Goal: Information Seeking & Learning: Learn about a topic

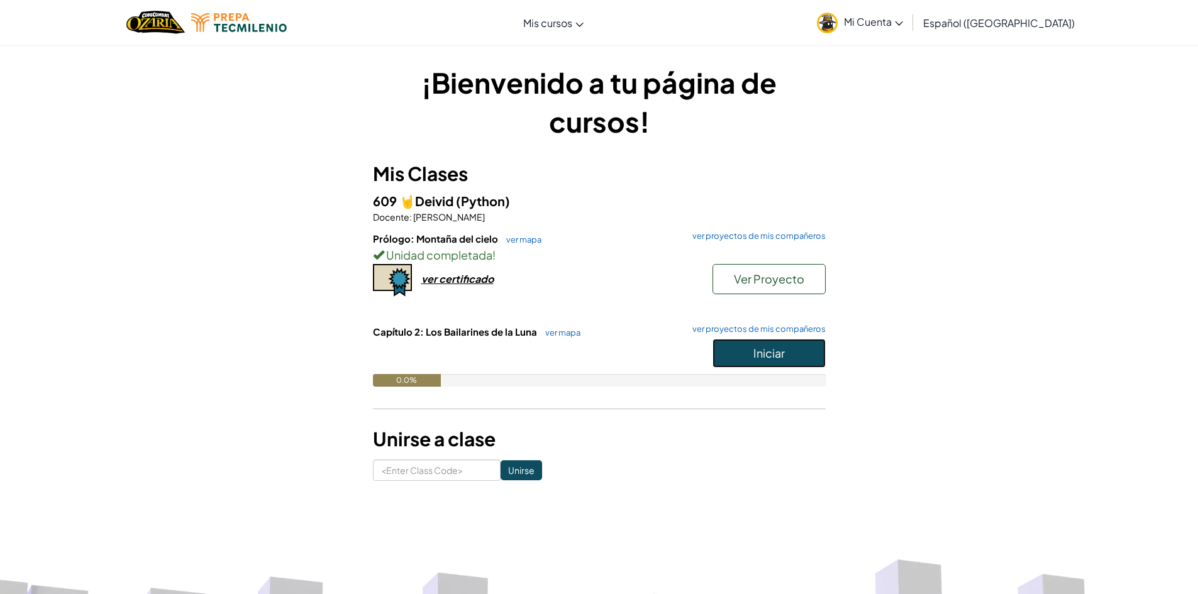
click at [755, 348] on span "Iniciar" at bounding box center [768, 353] width 31 height 14
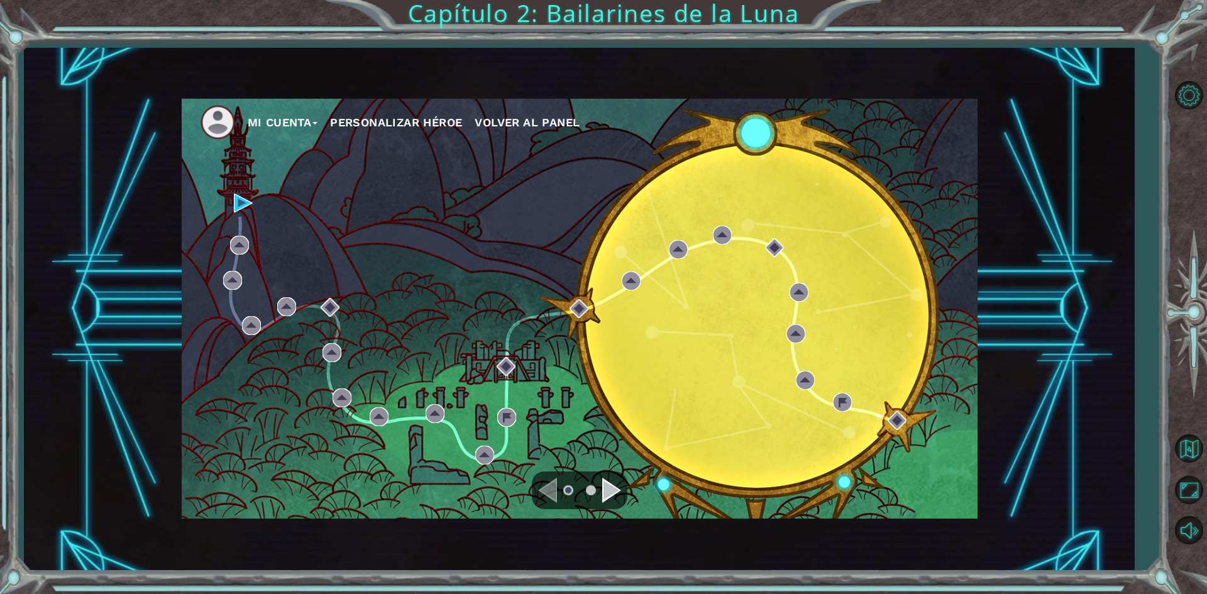
click at [616, 492] on div "Navigate to the next page" at bounding box center [611, 490] width 19 height 25
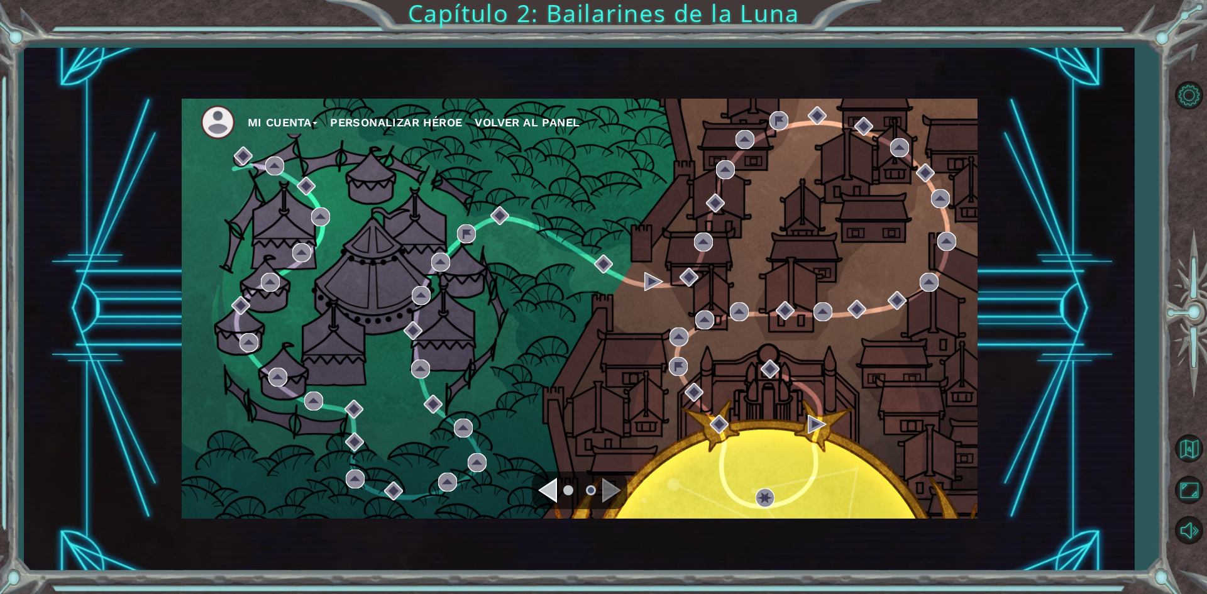
click at [662, 441] on div "Mi Cuenta Personalizar héroe Volver al panel" at bounding box center [580, 309] width 796 height 420
click at [609, 482] on div "Navigate to the next page" at bounding box center [611, 490] width 19 height 25
click at [556, 495] on div "Navigate to the previous page" at bounding box center [547, 490] width 19 height 25
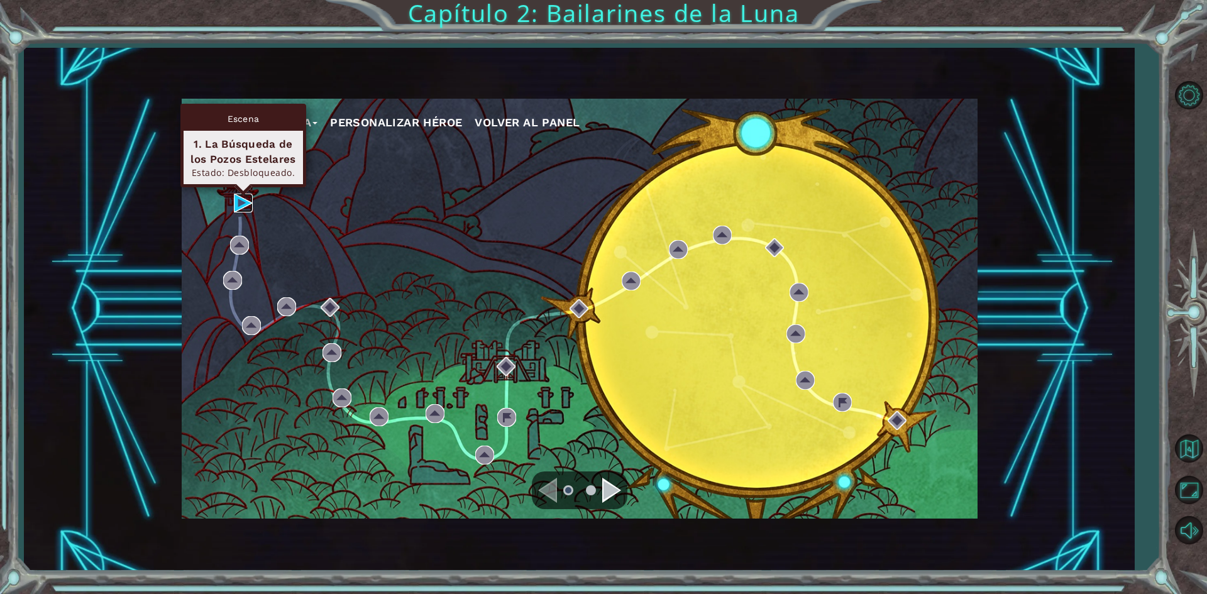
click at [235, 209] on img at bounding box center [243, 203] width 19 height 19
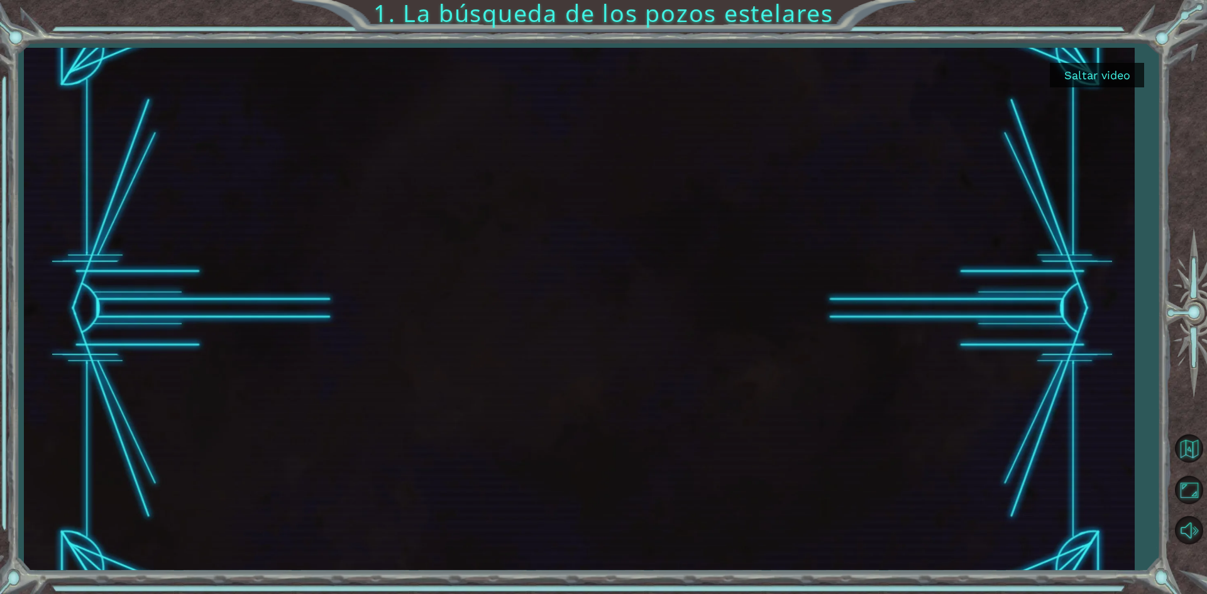
click at [1081, 70] on button "Saltar video" at bounding box center [1097, 75] width 94 height 25
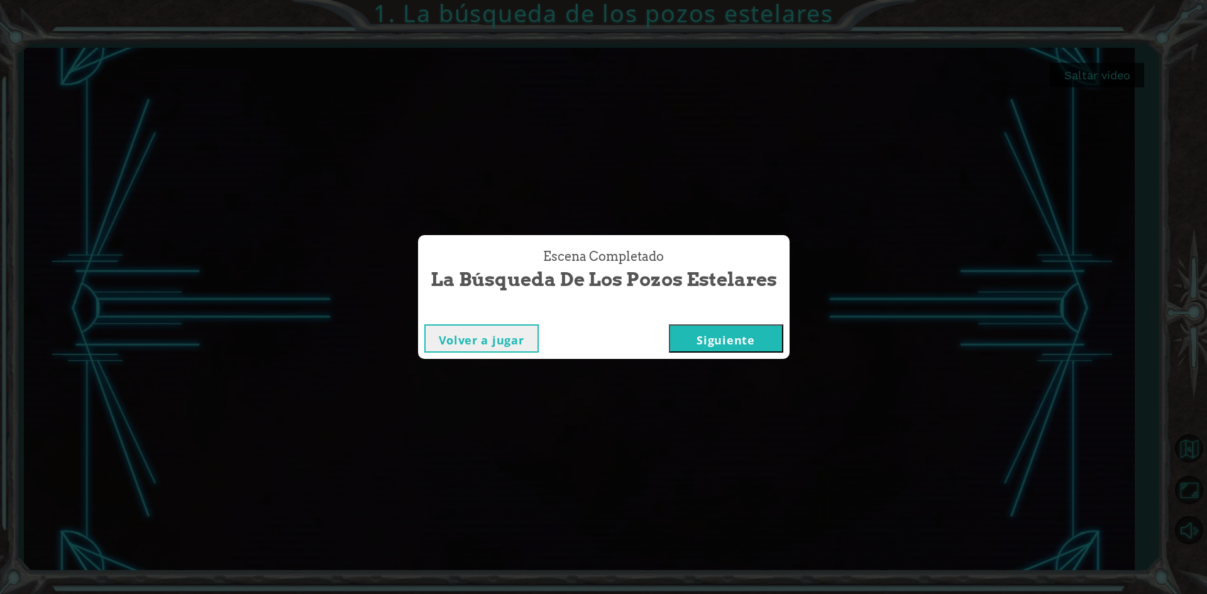
click at [762, 345] on button "Siguiente" at bounding box center [726, 338] width 114 height 28
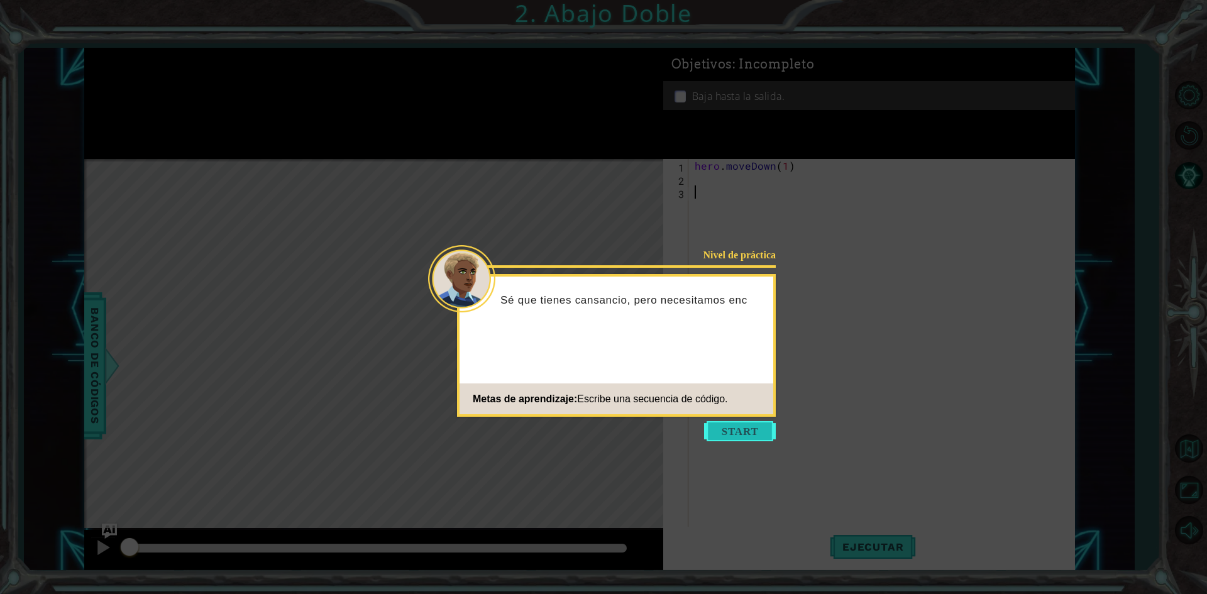
click at [738, 428] on button "Start" at bounding box center [740, 431] width 72 height 20
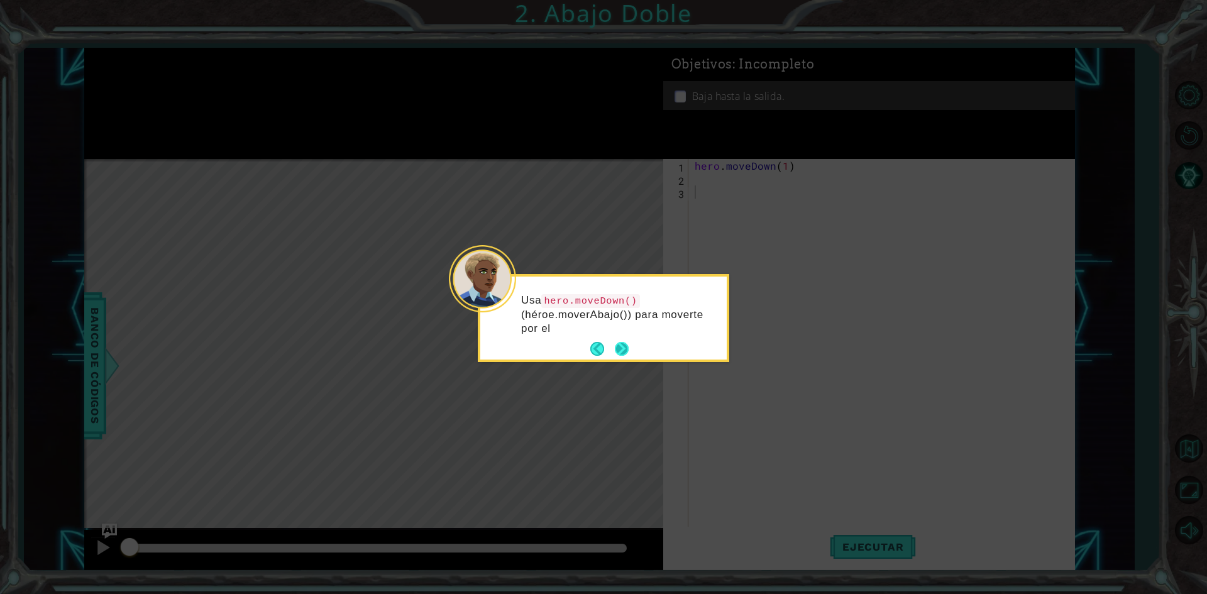
click at [621, 342] on button "Next" at bounding box center [622, 349] width 14 height 14
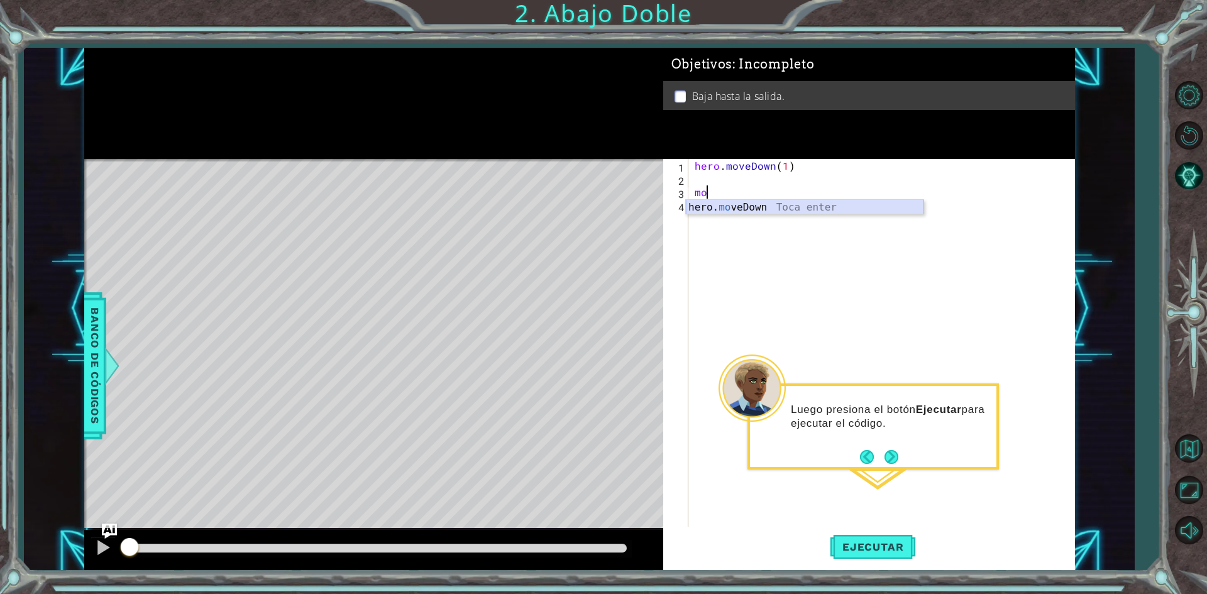
click at [711, 213] on div "hero. mo veDown Toca enter" at bounding box center [805, 222] width 238 height 45
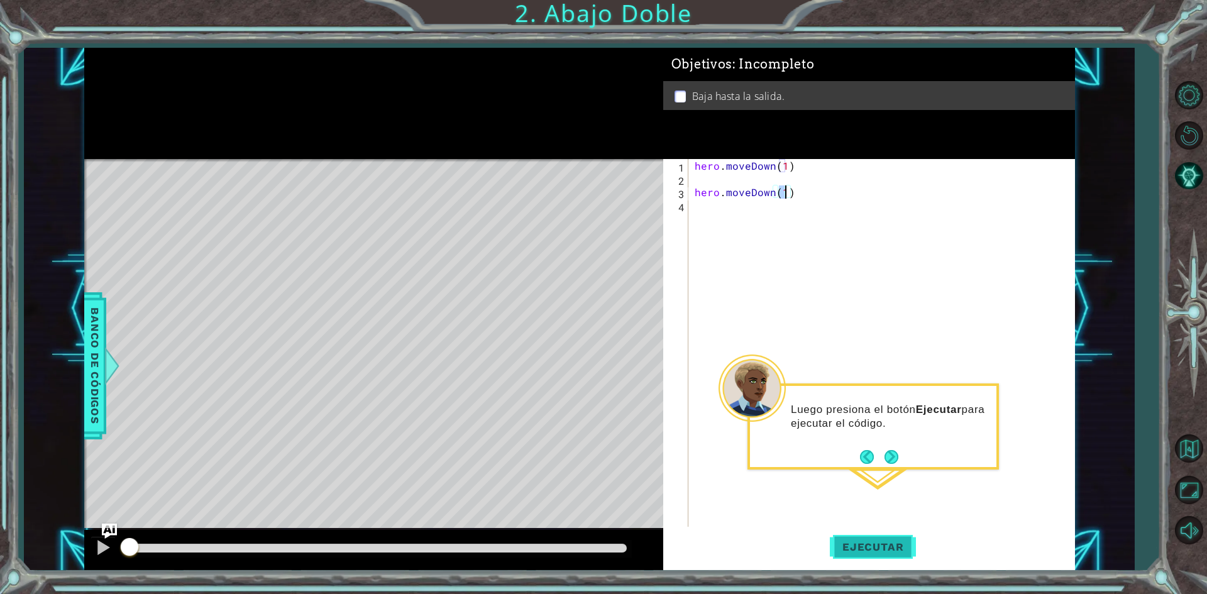
type textarea "hero.moveDown(1)"
click at [839, 545] on span "Ejecutar" at bounding box center [873, 547] width 86 height 13
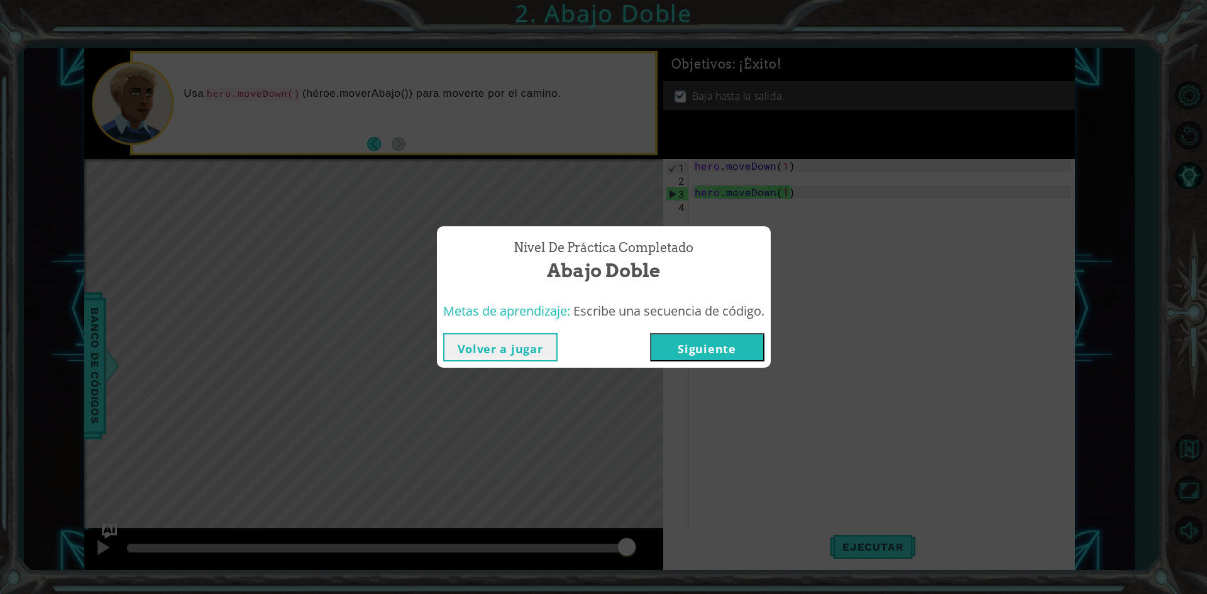
click at [747, 350] on button "Siguiente" at bounding box center [707, 347] width 114 height 28
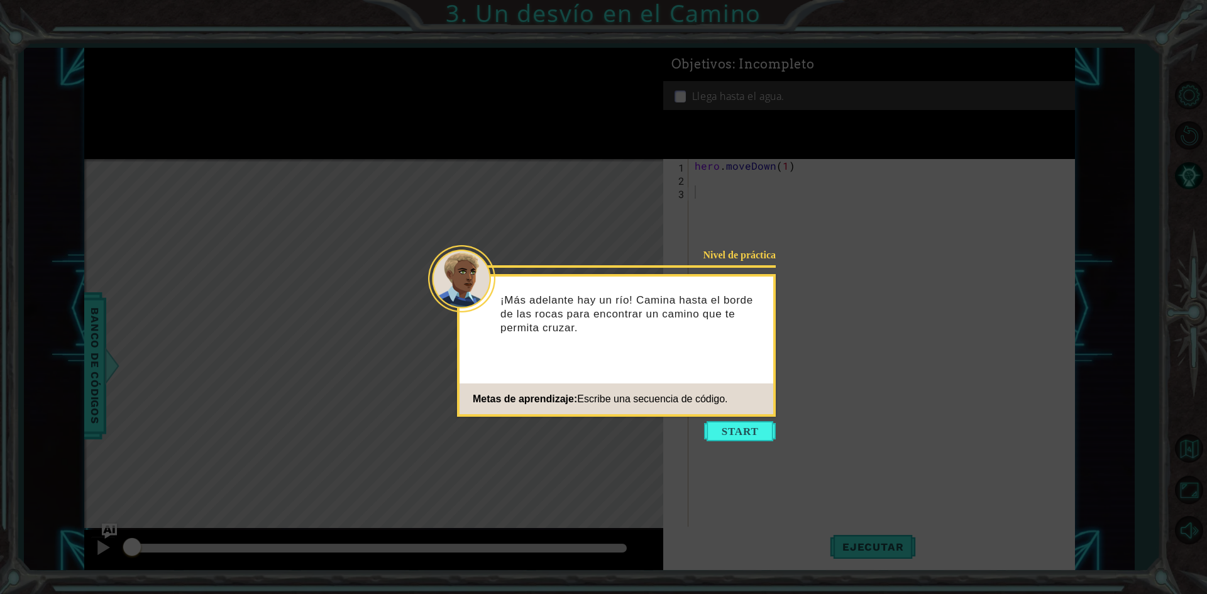
click at [870, 446] on icon at bounding box center [603, 297] width 1207 height 594
click at [743, 428] on button "Start" at bounding box center [740, 431] width 72 height 20
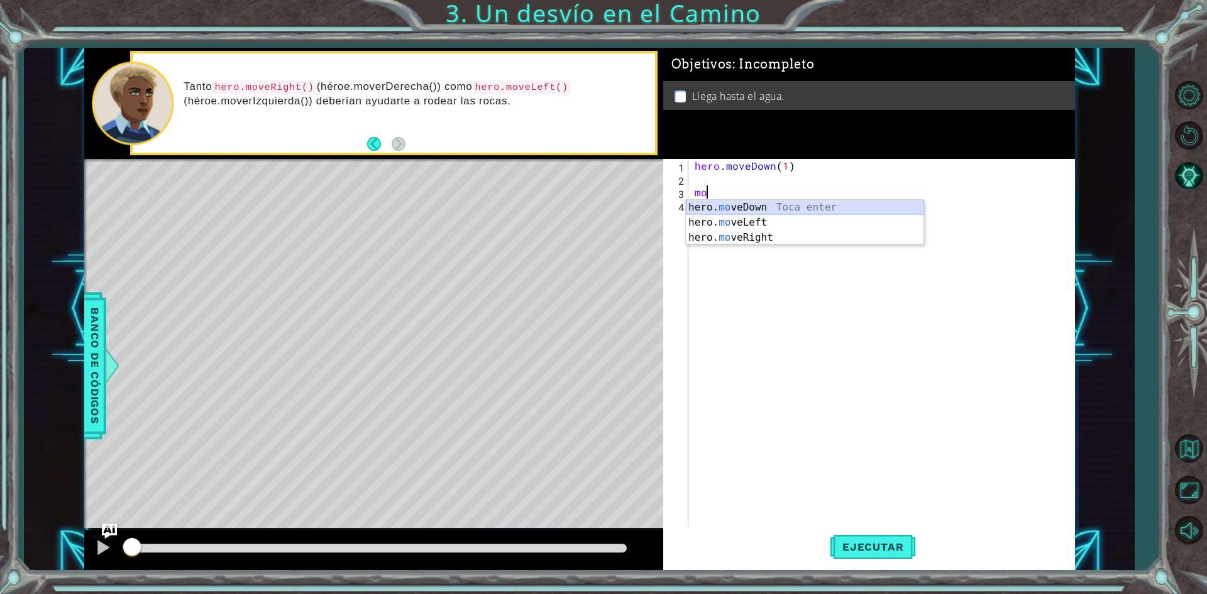
click at [707, 205] on div "hero. mo veDown Toca enter hero. mo veLeft Toca enter hero. mo veRight Toca ent…" at bounding box center [805, 237] width 238 height 75
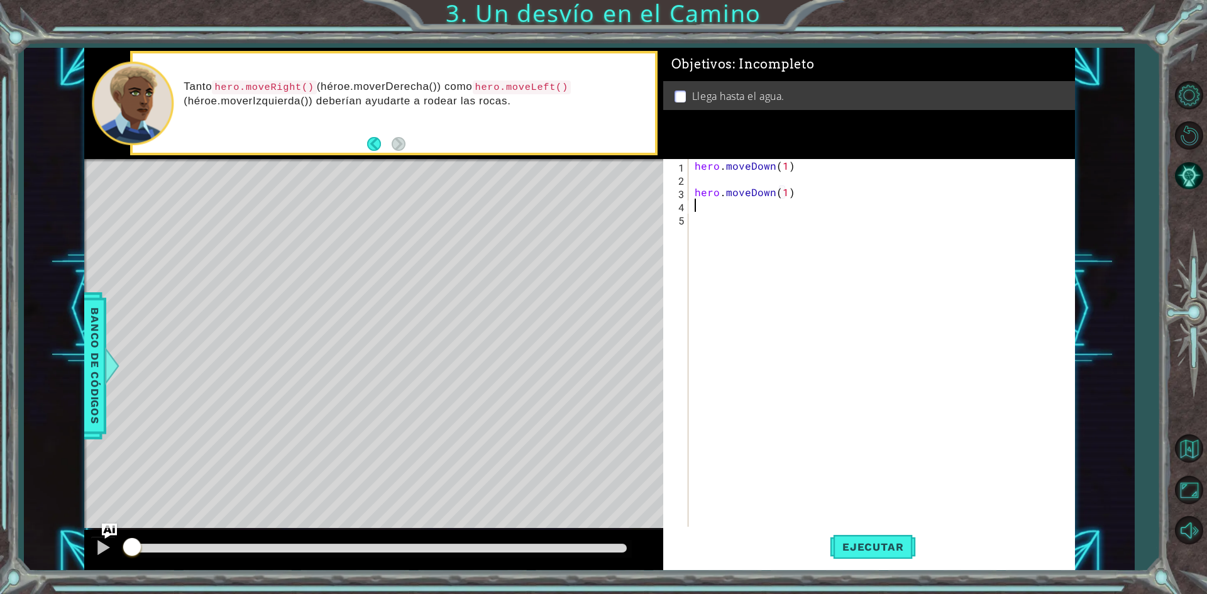
scroll to position [0, 6]
click at [777, 252] on div "hero. mo veDown Toca enter hero. mo veLeft Toca enter hero. mo veRight Toca ent…" at bounding box center [805, 250] width 238 height 75
type textarea "hero.moveRight(1)"
click at [778, 232] on div "hero . moveDown ( 1 ) hero . moveDown ( 1 ) hero . moveRight ( 1 )" at bounding box center [884, 357] width 385 height 396
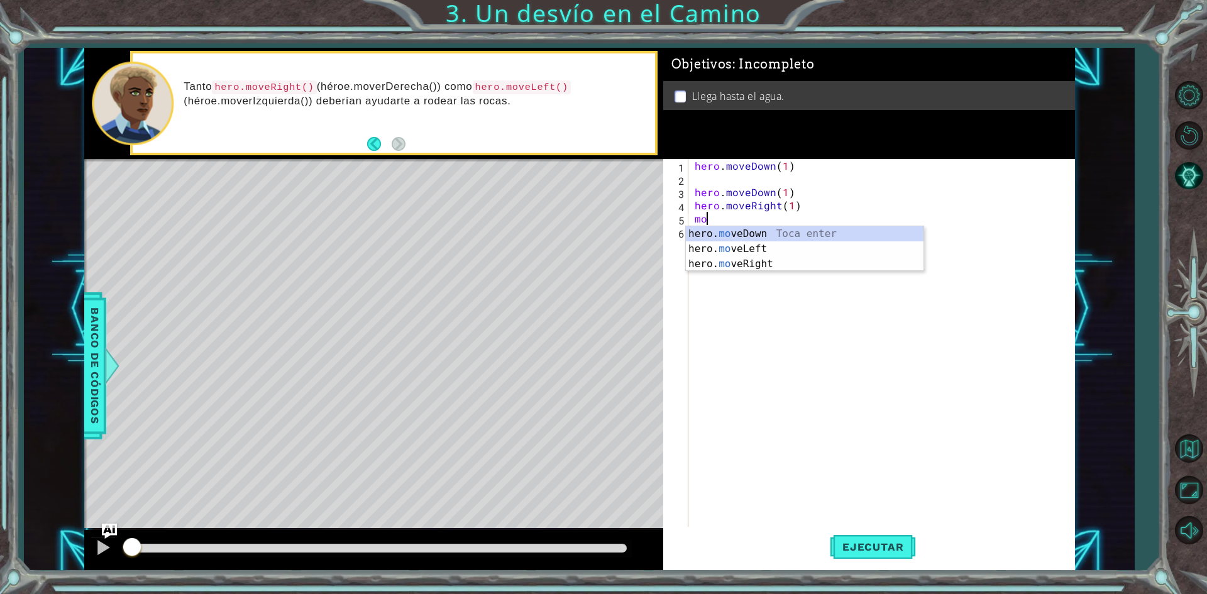
click at [776, 230] on div "hero. mo veDown Toca enter hero. mo veLeft Toca enter hero. mo veRight Toca ent…" at bounding box center [805, 263] width 238 height 75
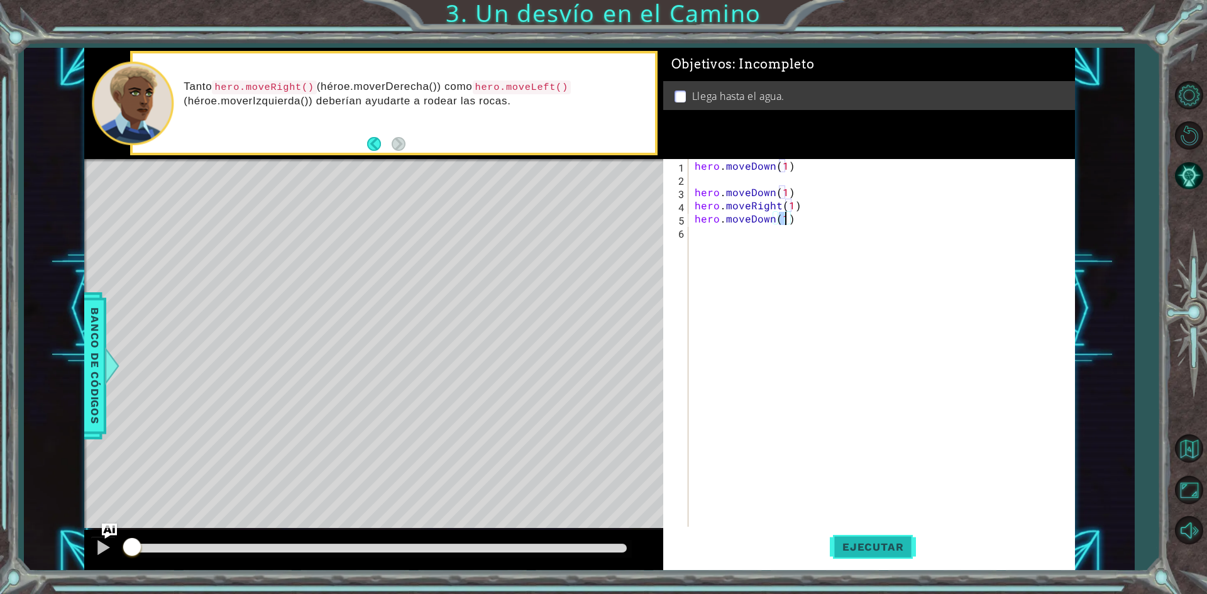
type textarea "hero.moveDown(1)"
click at [862, 535] on button "Ejecutar" at bounding box center [873, 547] width 86 height 41
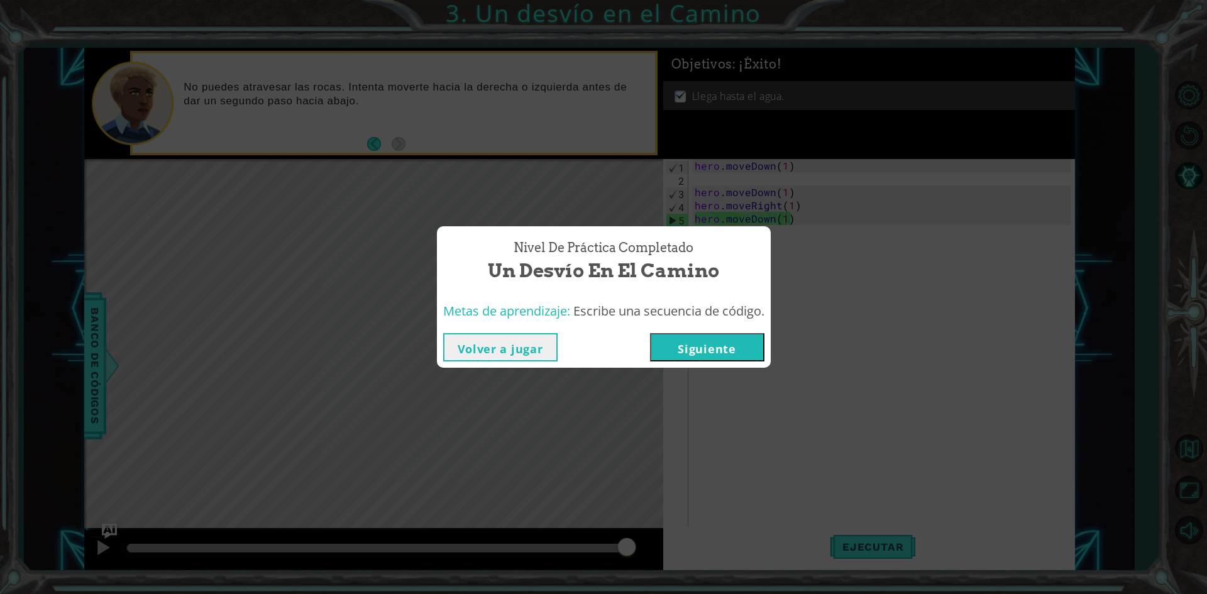
click at [714, 352] on button "Siguiente" at bounding box center [707, 347] width 114 height 28
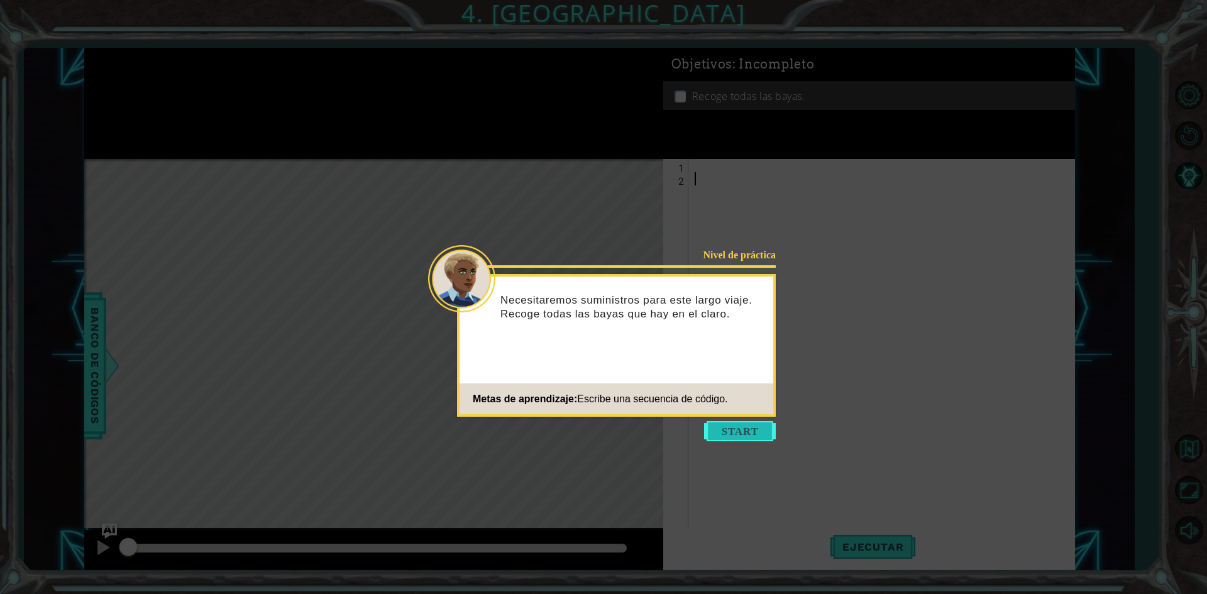
click at [738, 428] on button "Start" at bounding box center [740, 431] width 72 height 20
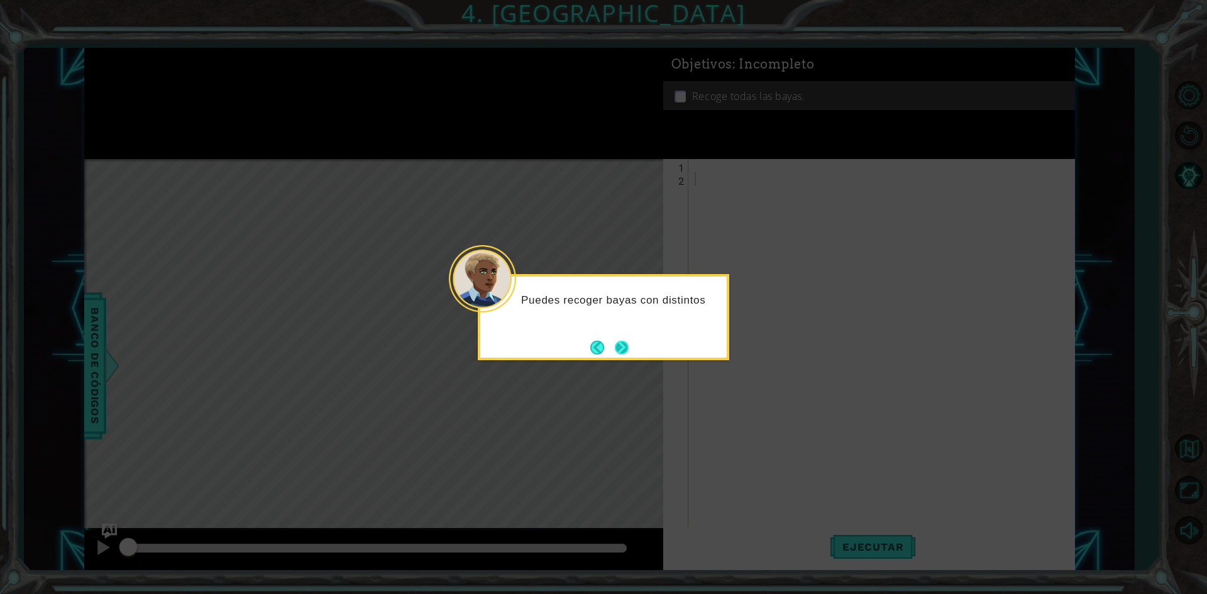
click at [625, 341] on button "Next" at bounding box center [622, 348] width 14 height 14
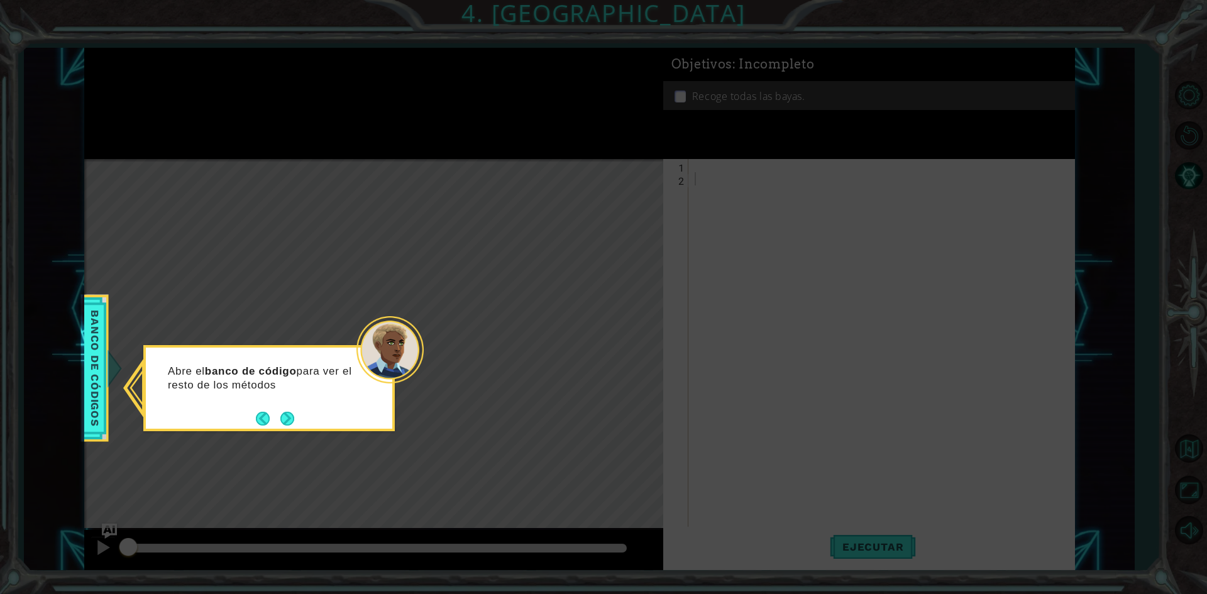
click at [282, 412] on button "Next" at bounding box center [287, 419] width 14 height 14
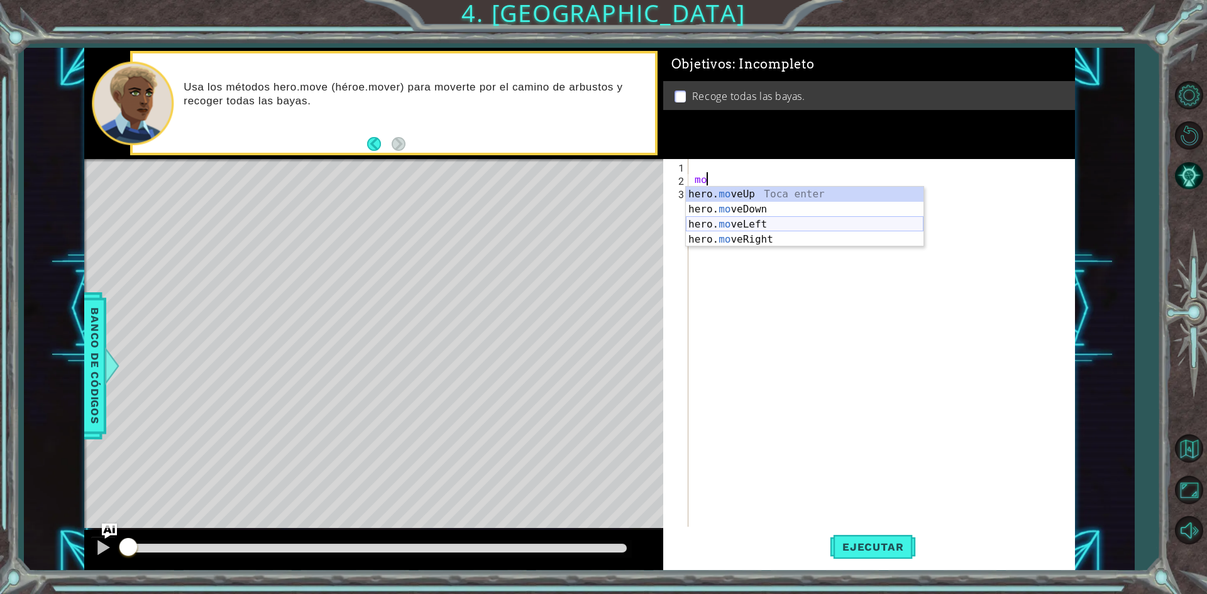
click at [745, 223] on div "hero. mo veUp Toca enter hero. mo veDown Toca enter hero. mo veLeft Toca enter …" at bounding box center [805, 232] width 238 height 91
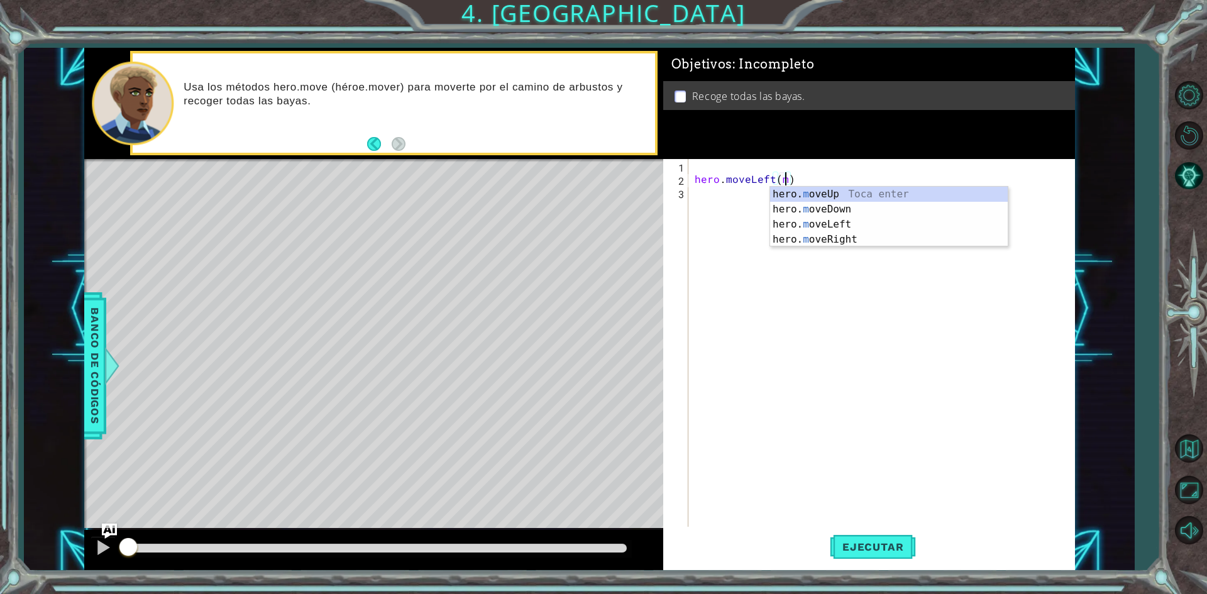
scroll to position [0, 6]
click at [821, 221] on div "hero. mov eUp Toca enter hero. mov eDown Toca enter hero. mov eLeft Toca enter …" at bounding box center [889, 232] width 238 height 91
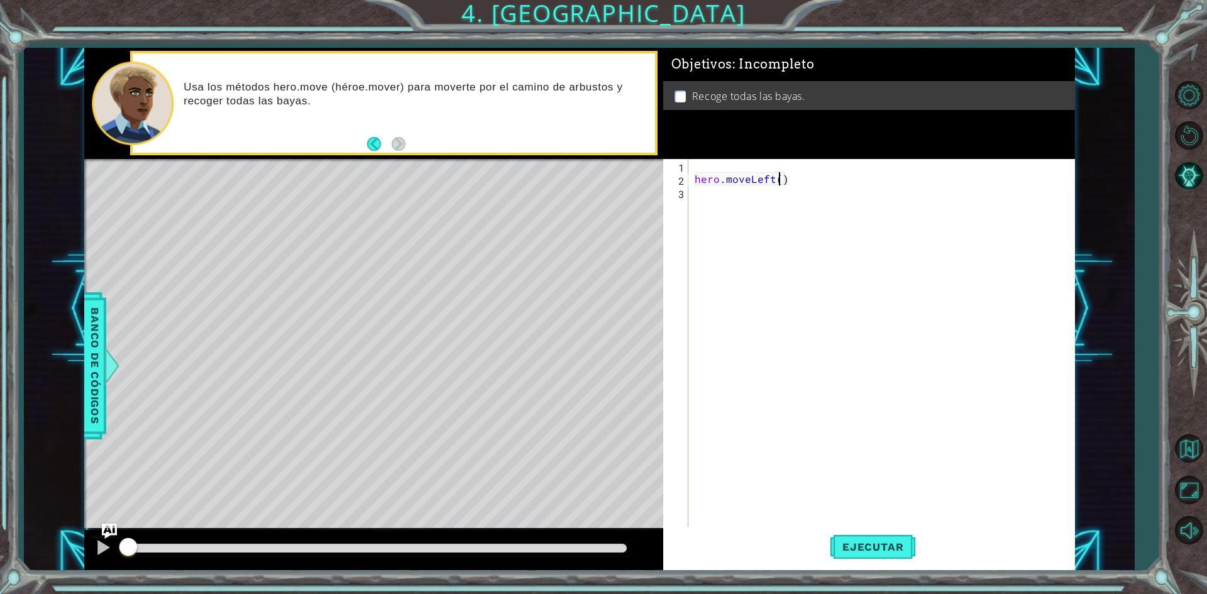
scroll to position [0, 5]
type textarea "hero.moveLeft(2)"
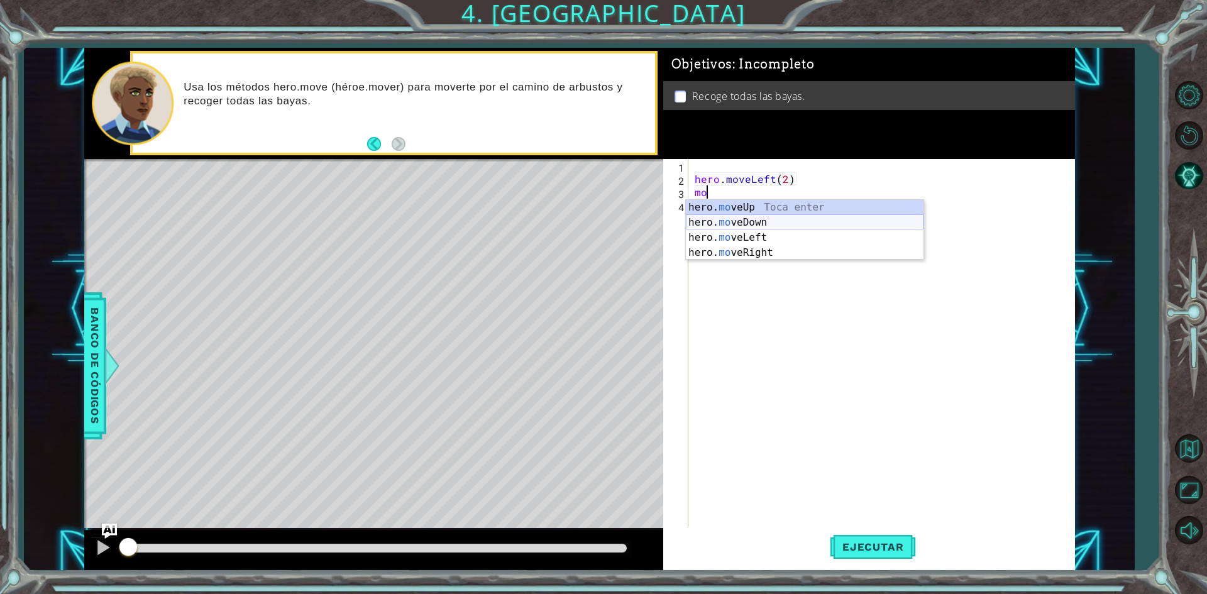
click at [687, 222] on div "hero. mo veUp Toca enter hero. mo veDown Toca enter hero. mo veLeft Toca enter …" at bounding box center [805, 245] width 238 height 91
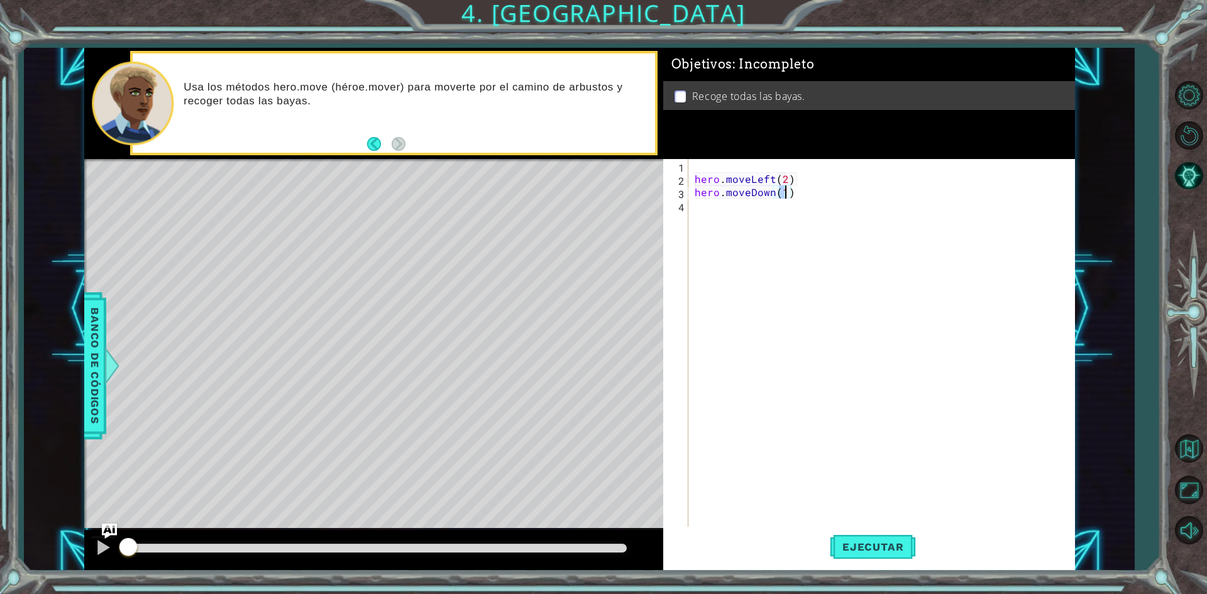
type textarea "hero.moveDown(2)"
click at [817, 258] on div "hero. mo veUp Toca enter hero. mo veDown Toca enter hero. mo veLeft Toca enter …" at bounding box center [805, 258] width 238 height 91
type textarea "hero.moveRight(2)"
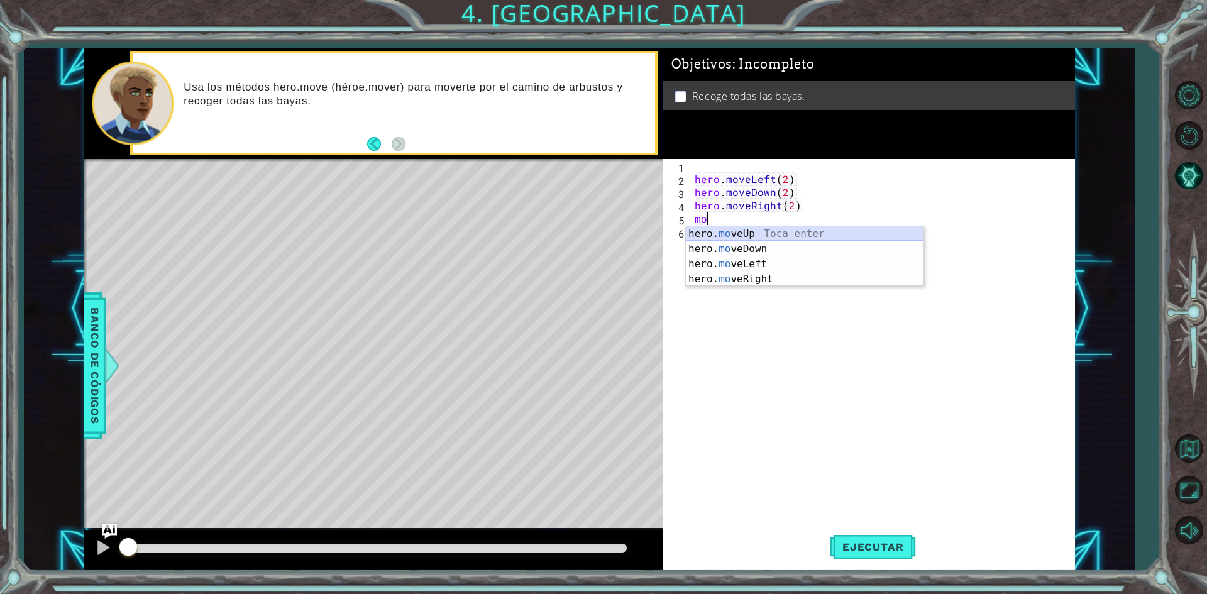
click at [707, 239] on div "hero. mo veUp Toca enter hero. mo veDown Toca enter hero. mo veLeft Toca enter …" at bounding box center [805, 271] width 238 height 91
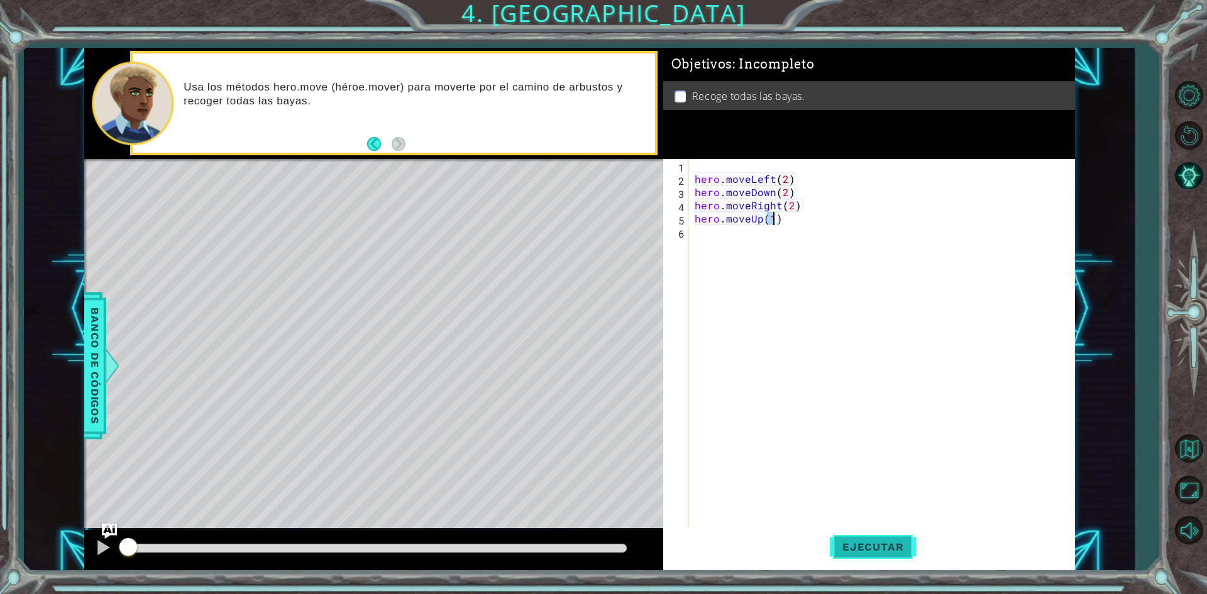
type textarea "hero.moveUp(1)"
click at [832, 543] on span "Ejecutar" at bounding box center [873, 547] width 86 height 13
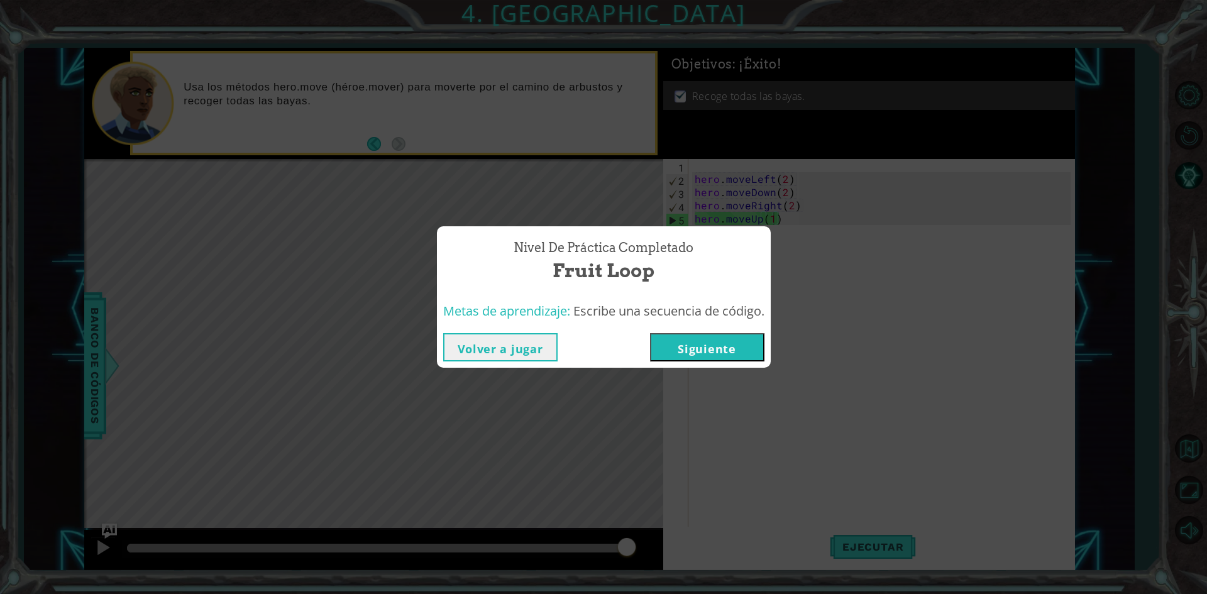
click at [746, 355] on button "Siguiente" at bounding box center [707, 347] width 114 height 28
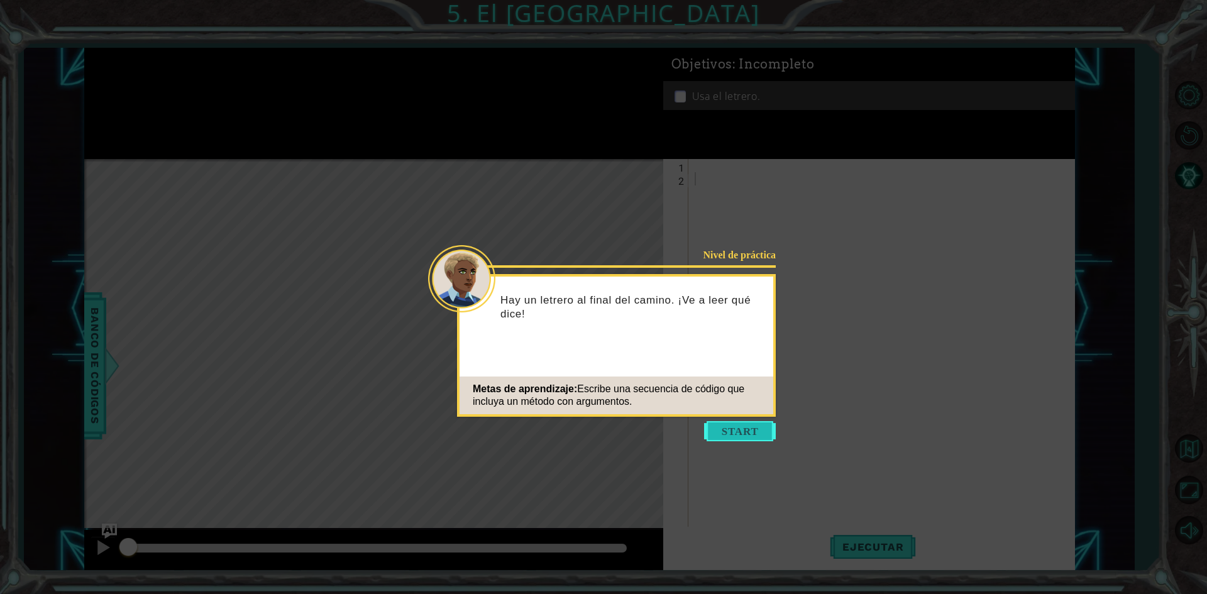
click at [758, 438] on button "Start" at bounding box center [740, 431] width 72 height 20
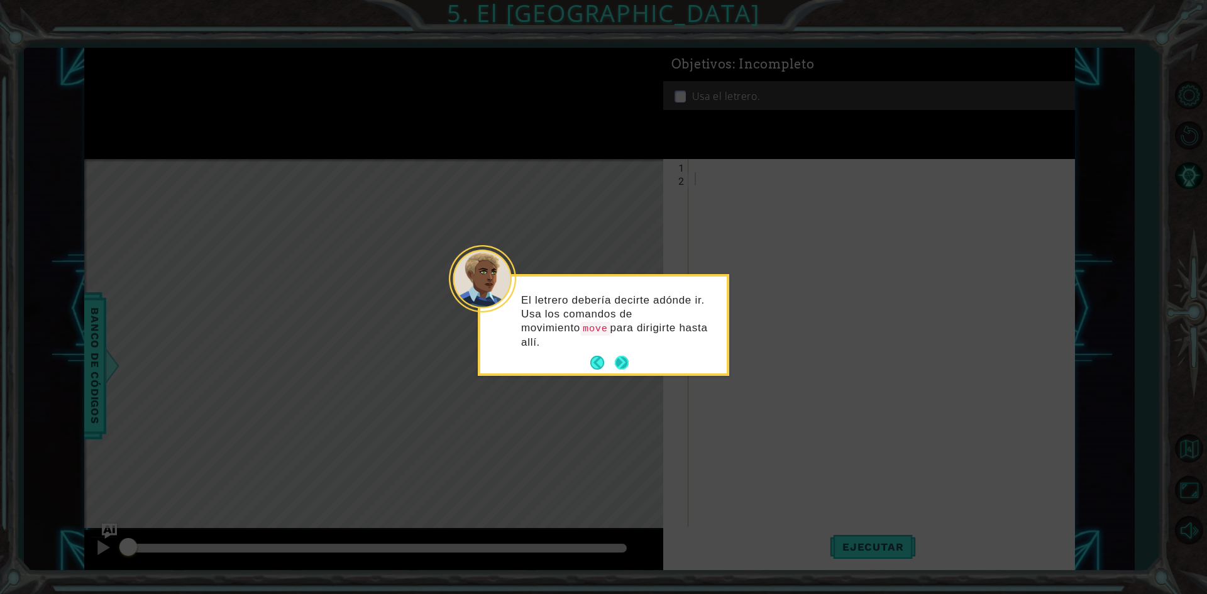
click at [610, 356] on button "Back" at bounding box center [602, 363] width 25 height 14
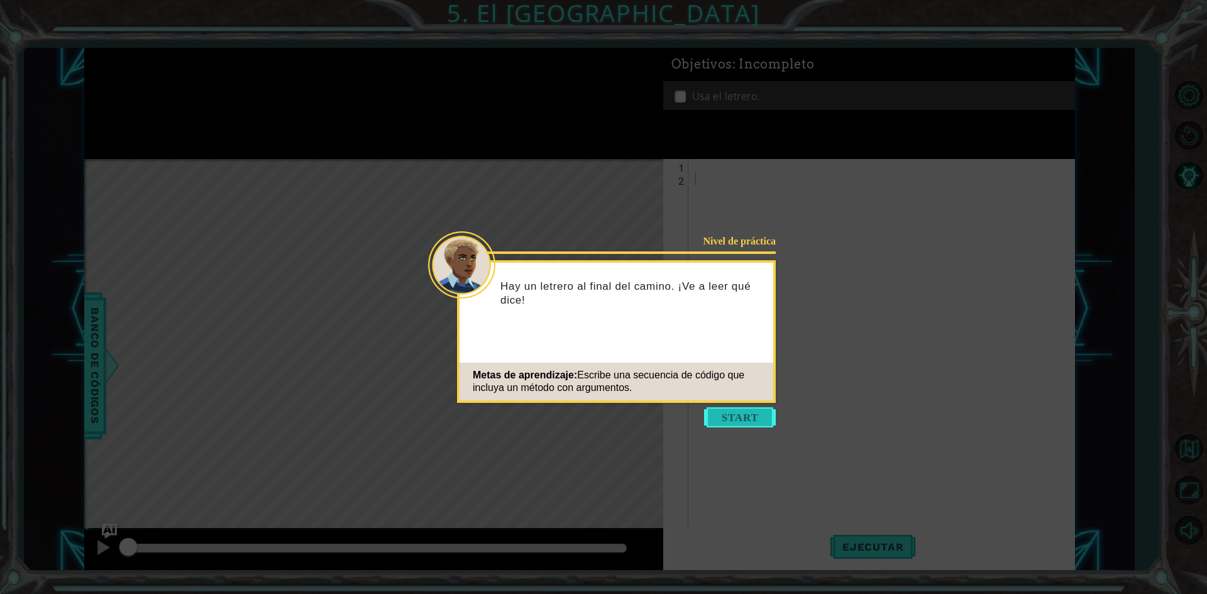
click at [748, 418] on button "Start" at bounding box center [740, 417] width 72 height 20
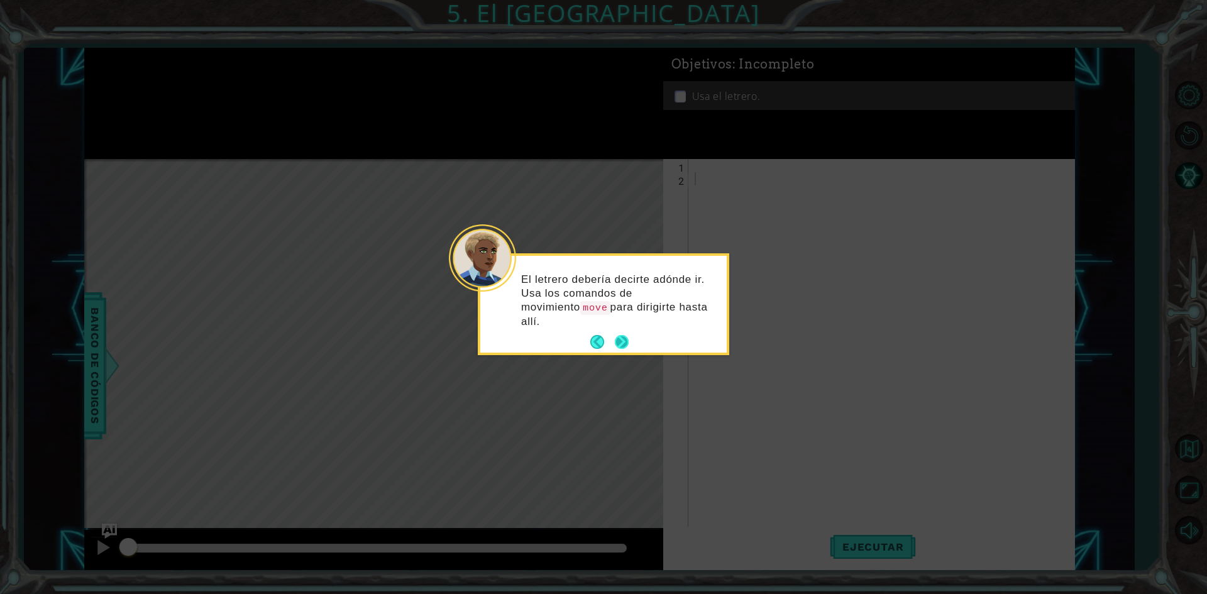
click at [619, 335] on button "Next" at bounding box center [622, 342] width 14 height 14
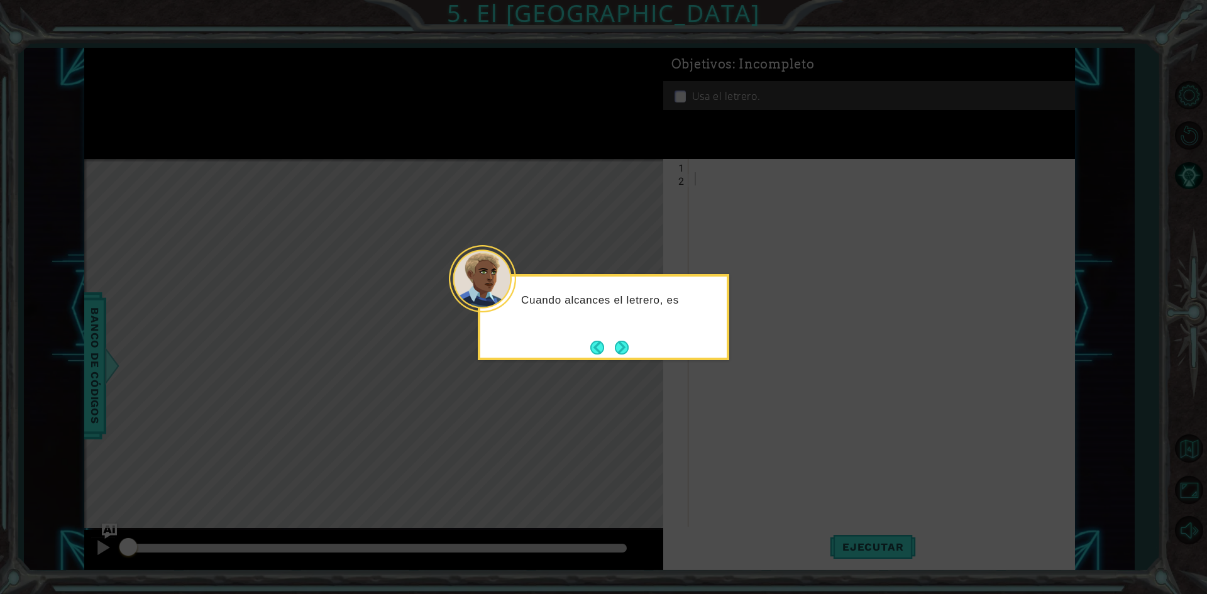
click at [627, 341] on button "Next" at bounding box center [622, 348] width 14 height 14
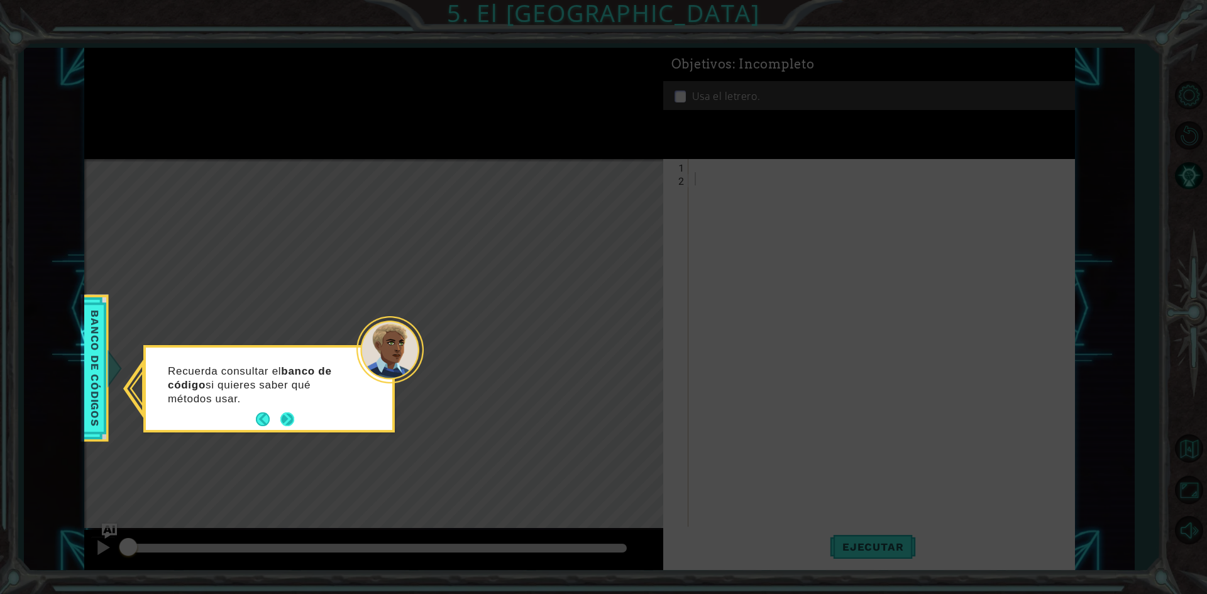
click at [280, 426] on button "Next" at bounding box center [287, 419] width 14 height 14
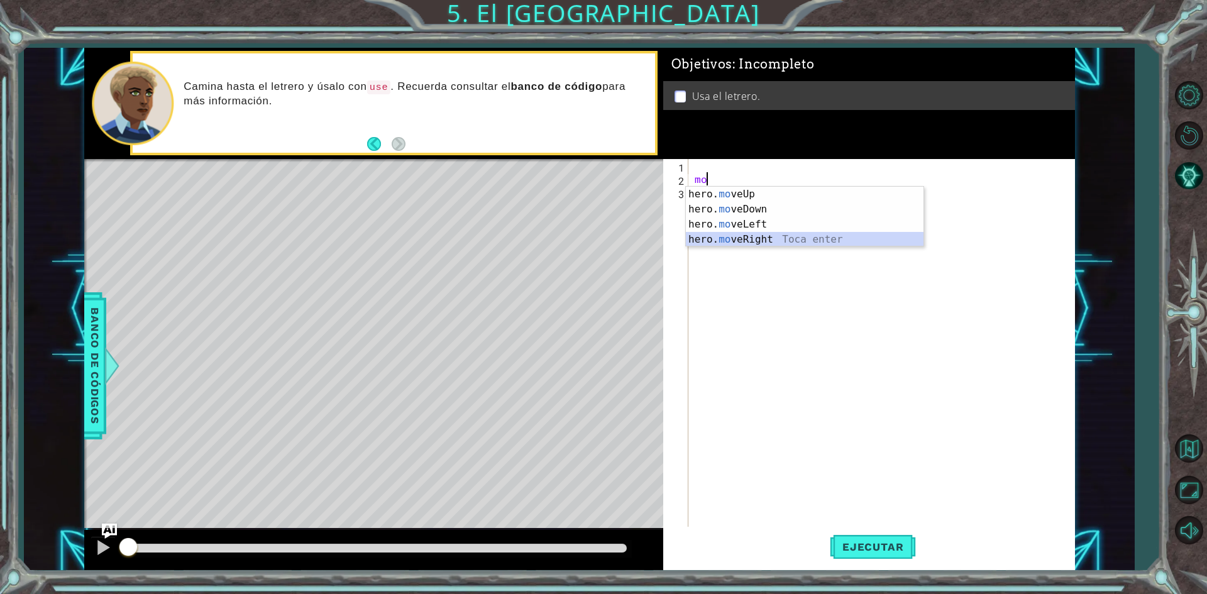
click at [772, 241] on div "hero. mo veUp Toca enter hero. mo veDown Toca enter hero. mo veLeft Toca enter …" at bounding box center [805, 232] width 238 height 91
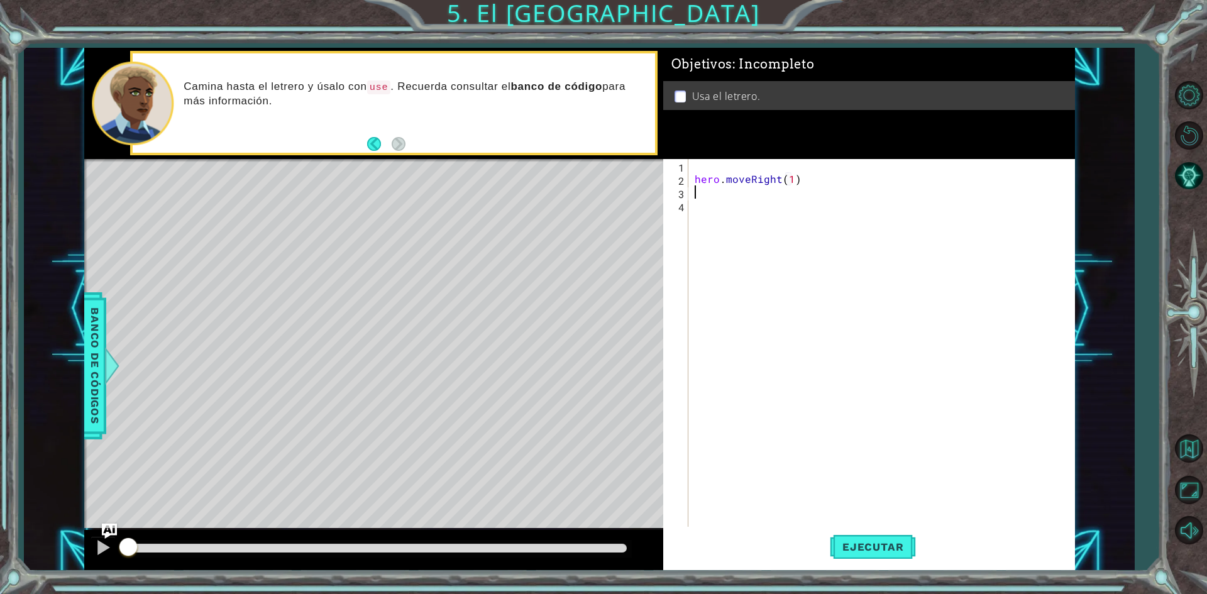
scroll to position [0, 6]
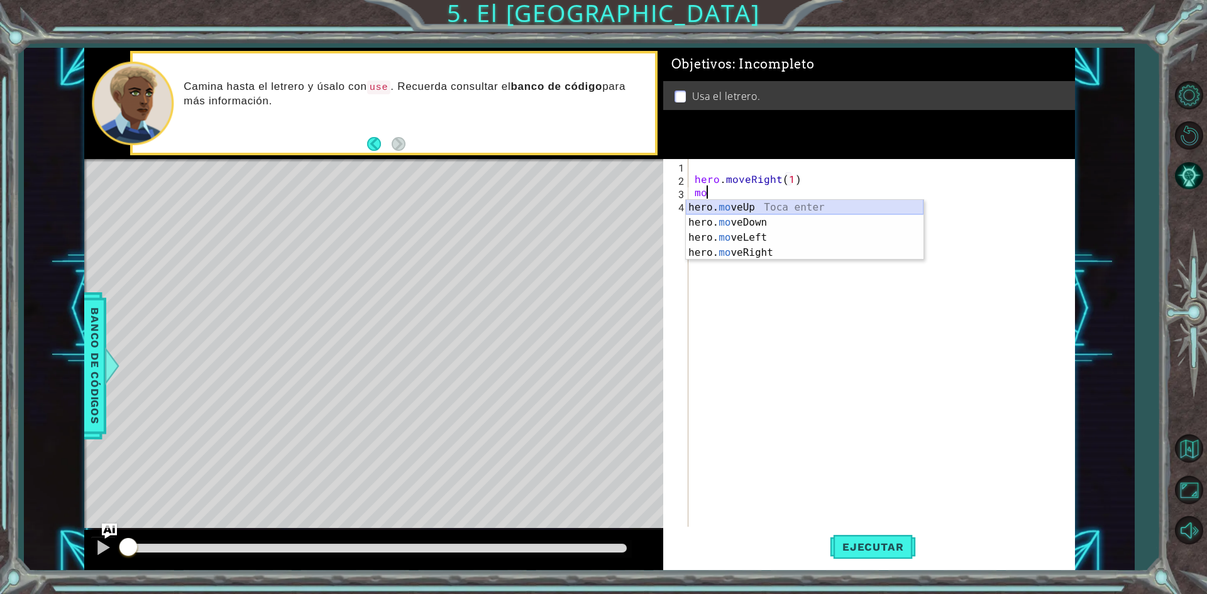
click at [769, 203] on div "hero. mo veUp Toca enter hero. mo veDown Toca enter hero. mo veLeft Toca enter …" at bounding box center [805, 245] width 238 height 91
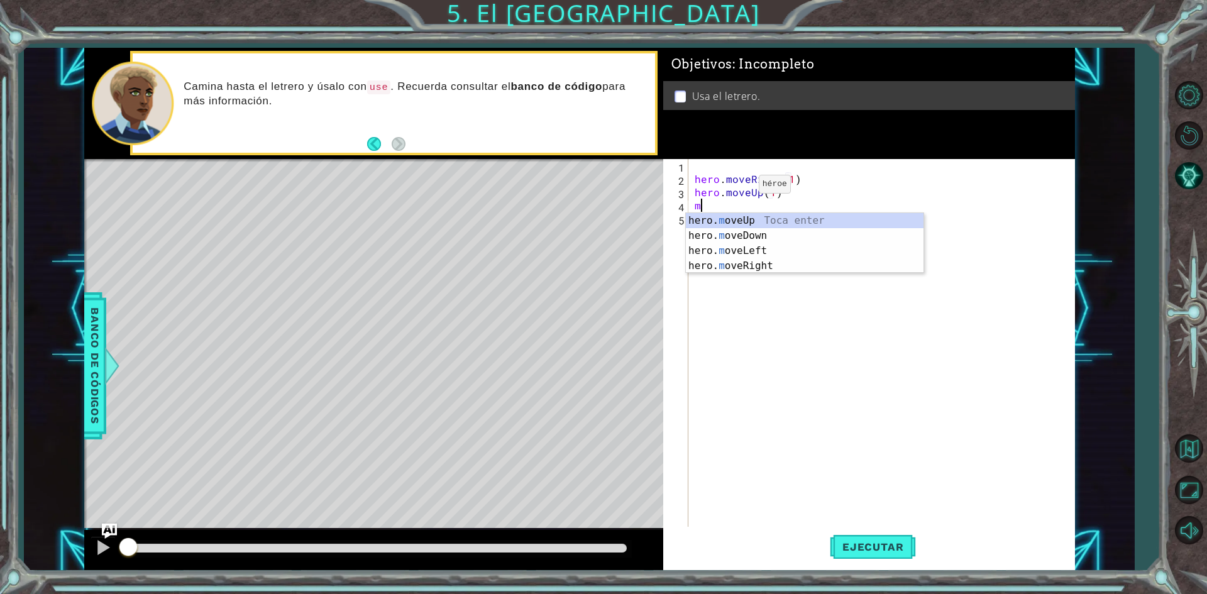
scroll to position [0, 5]
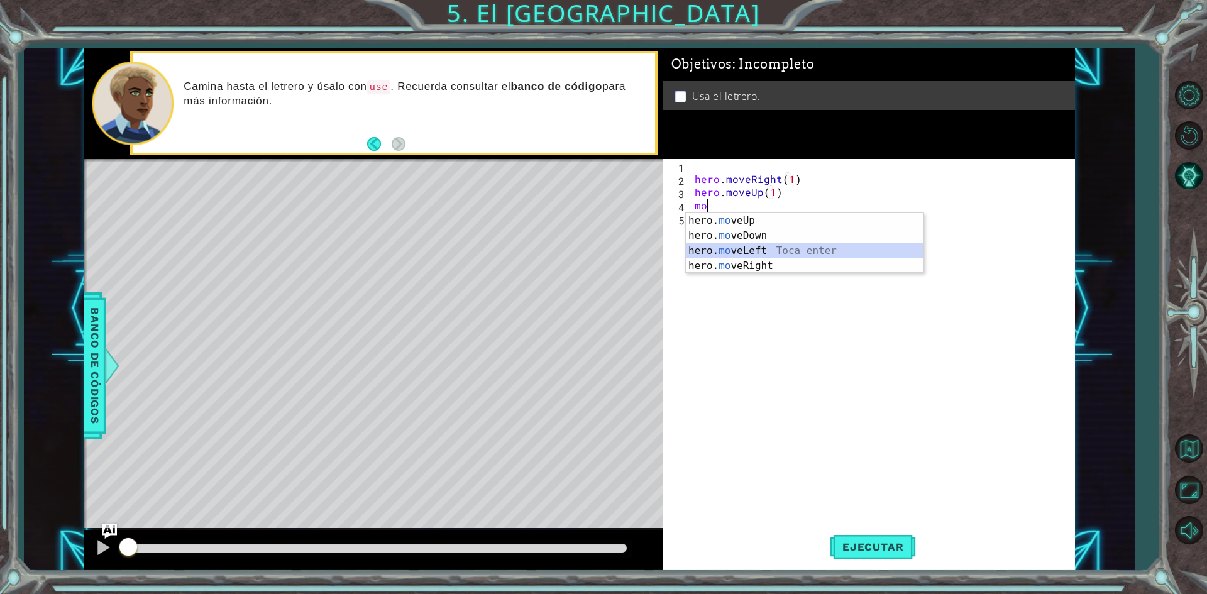
click at [755, 244] on div "hero. mo veUp Toca enter hero. mo veDown Toca enter hero. mo veLeft Toca enter …" at bounding box center [805, 258] width 238 height 91
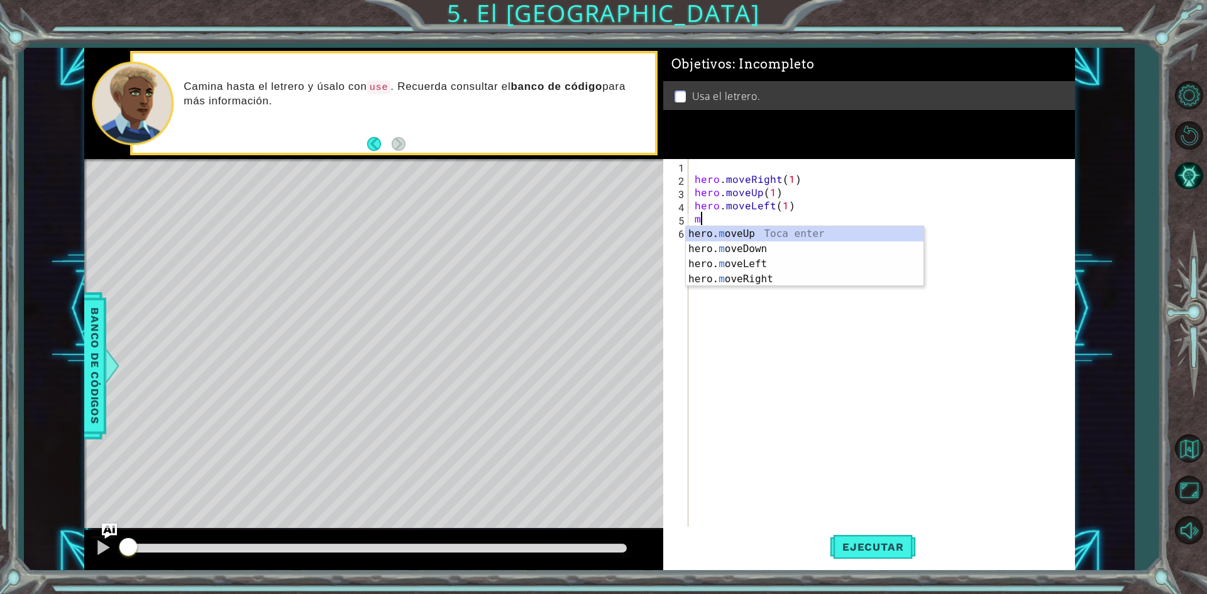
scroll to position [0, 6]
click at [724, 231] on div "hero. mo veUp Toca enter hero. mo veDown Toca enter hero. mo veLeft Toca enter …" at bounding box center [805, 271] width 238 height 91
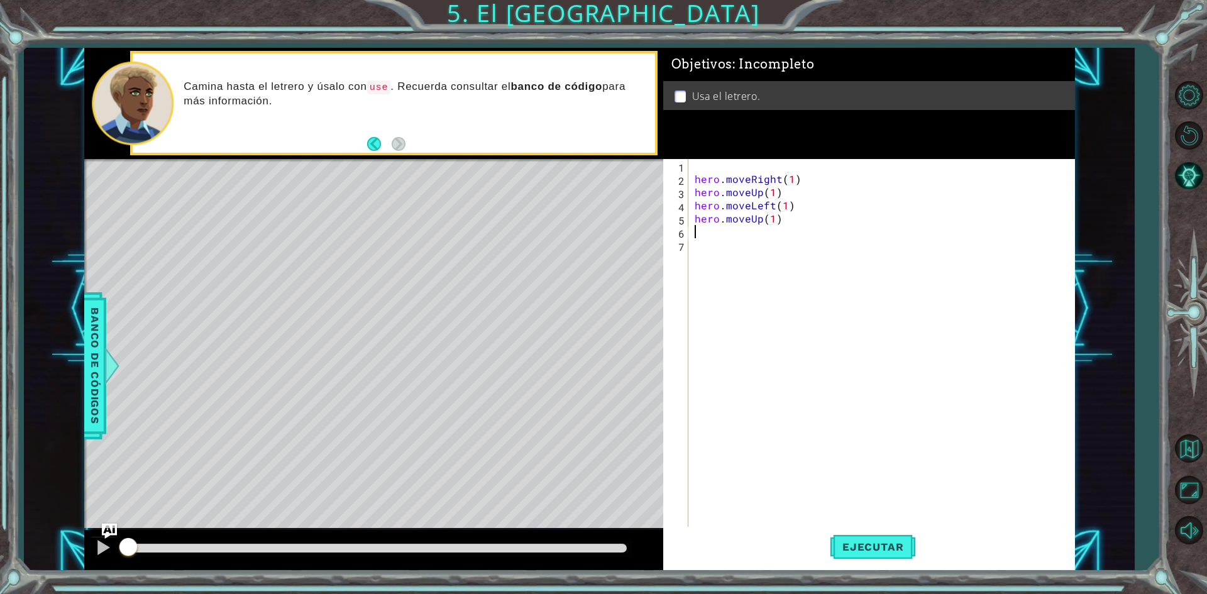
scroll to position [0, 5]
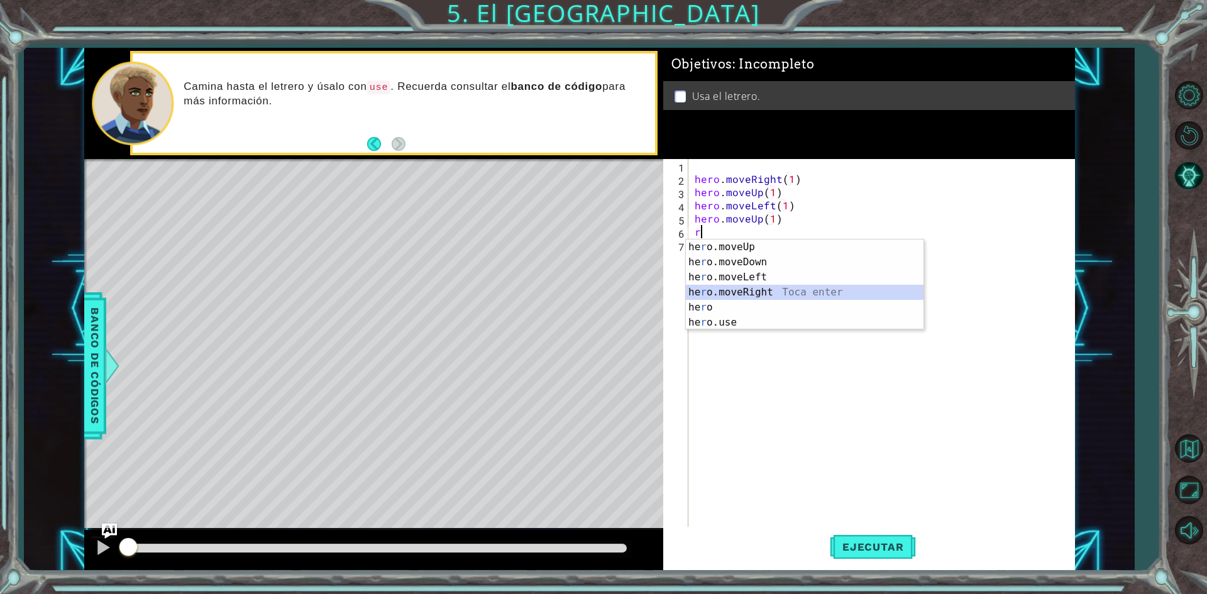
click at [721, 296] on div "he r o.moveUp Toca enter he r o.moveDown Toca enter he r o.moveLeft Toca enter …" at bounding box center [805, 300] width 238 height 121
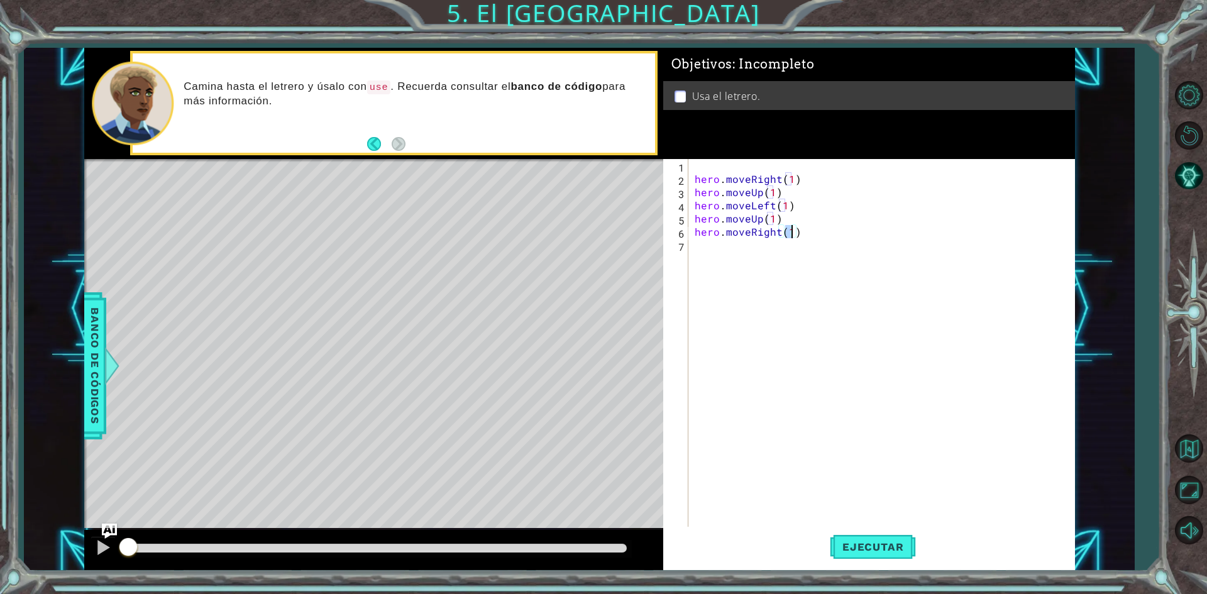
type textarea "hero.moveRight(2)"
click at [690, 265] on div "hero.move Dow n Toca enter" at bounding box center [805, 275] width 238 height 45
type textarea "hero.moveDown(1)"
click at [690, 265] on div "hero.moveDown(1) 1 2 3 4 5 6 7 8 hero . moveRight ( 1 ) hero . moveUp ( 1 ) her…" at bounding box center [866, 344] width 407 height 370
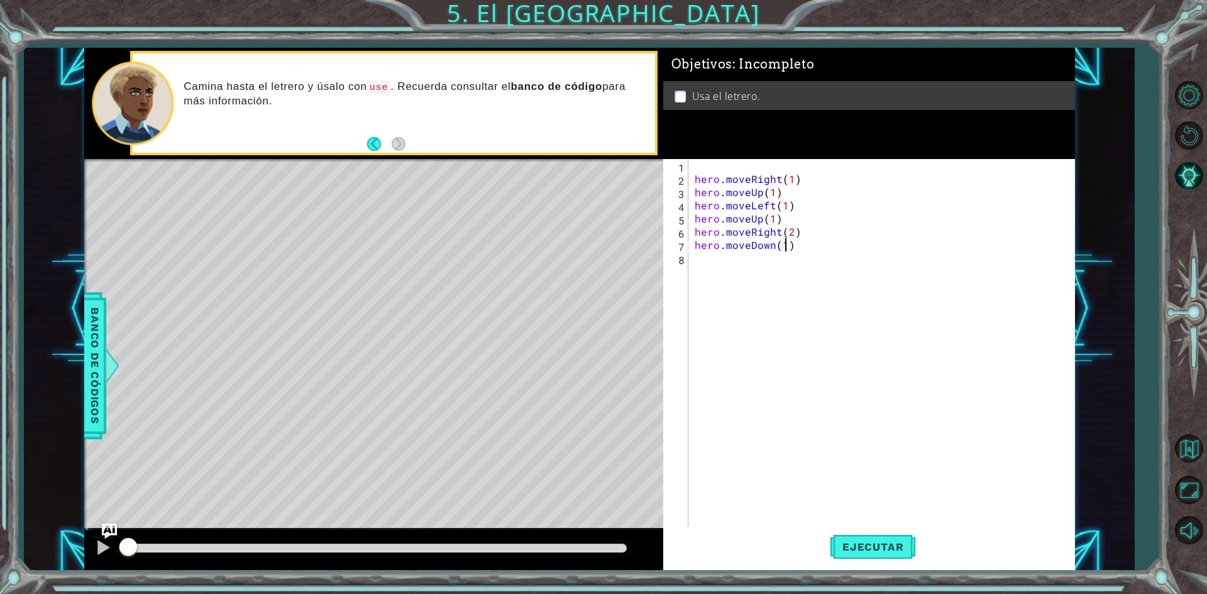
scroll to position [0, 0]
click at [718, 277] on div "hero. use Toca enter" at bounding box center [805, 288] width 238 height 45
type textarea "hero.use("sign")"
click at [839, 544] on span "Ejecutar" at bounding box center [873, 547] width 86 height 13
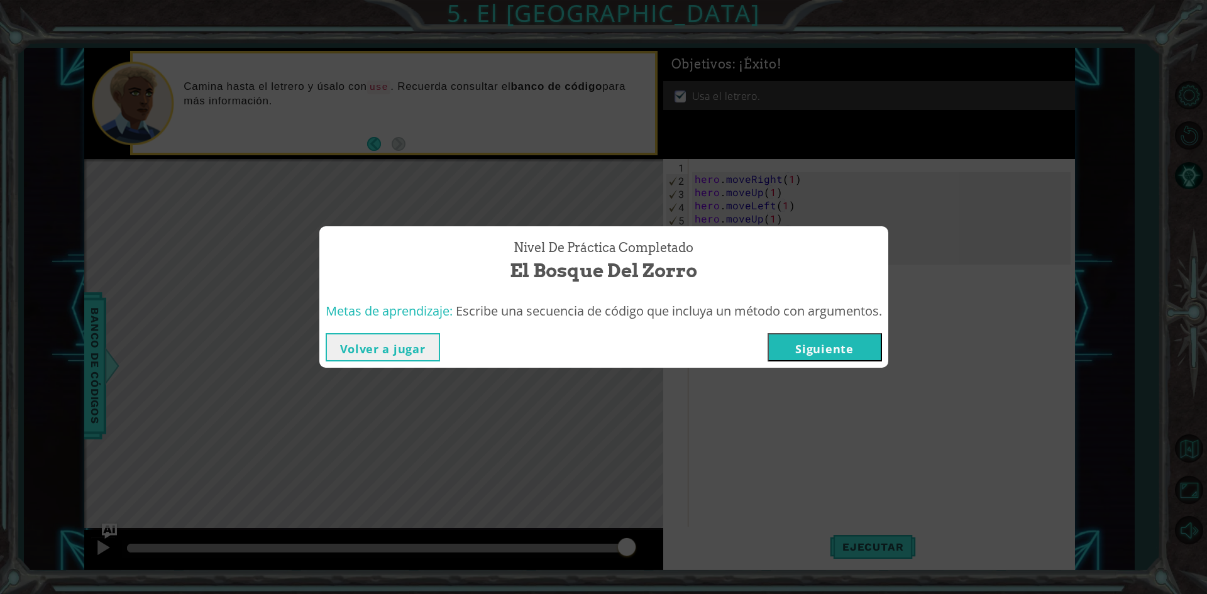
click at [861, 350] on button "Siguiente" at bounding box center [825, 347] width 114 height 28
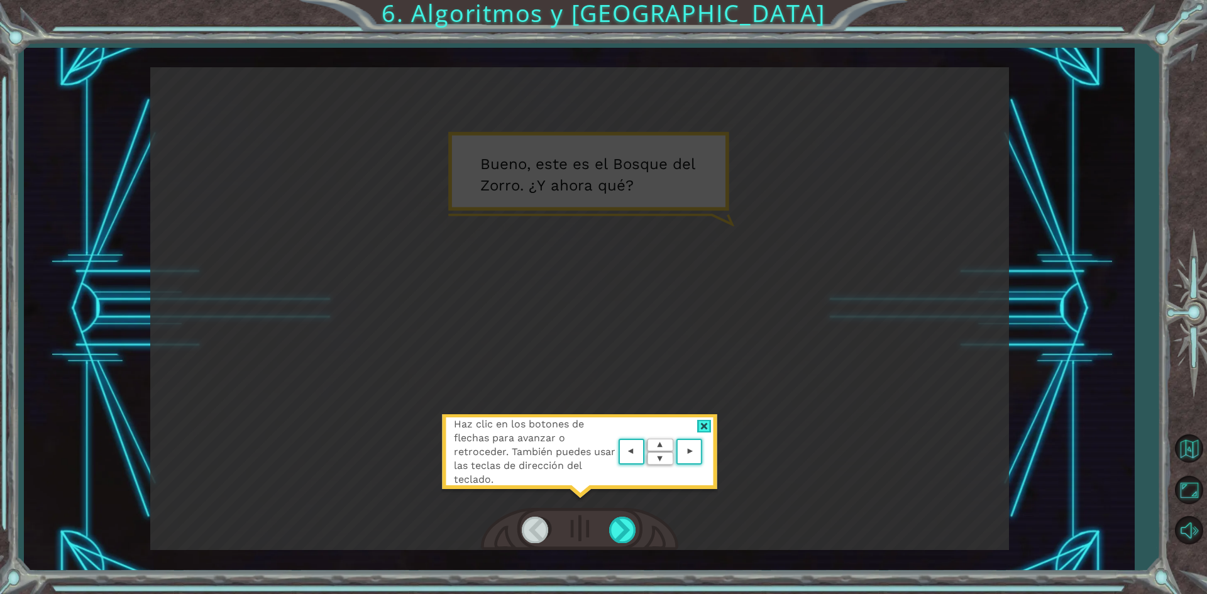
click at [705, 429] on div at bounding box center [704, 426] width 14 height 13
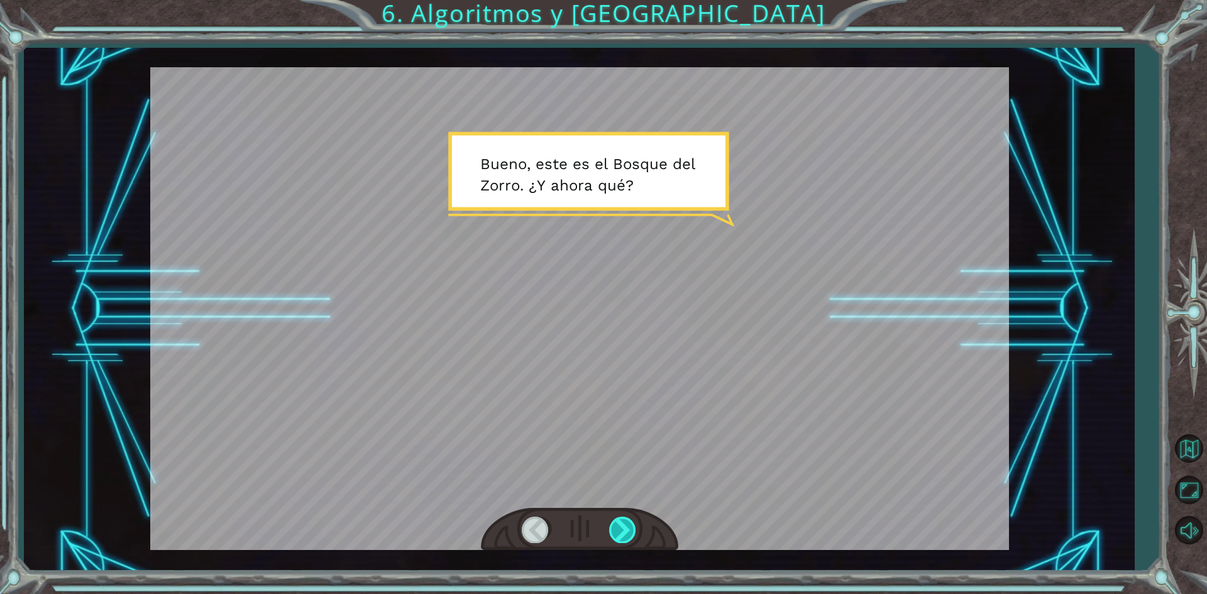
click at [627, 521] on div at bounding box center [623, 530] width 28 height 26
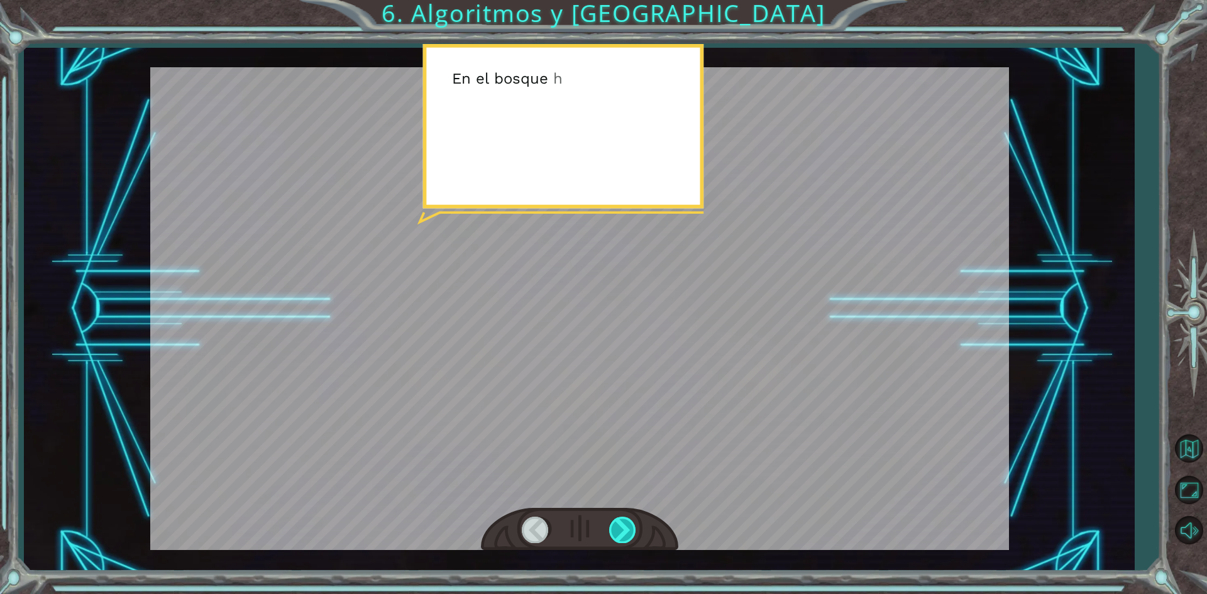
click at [627, 521] on div at bounding box center [623, 530] width 28 height 26
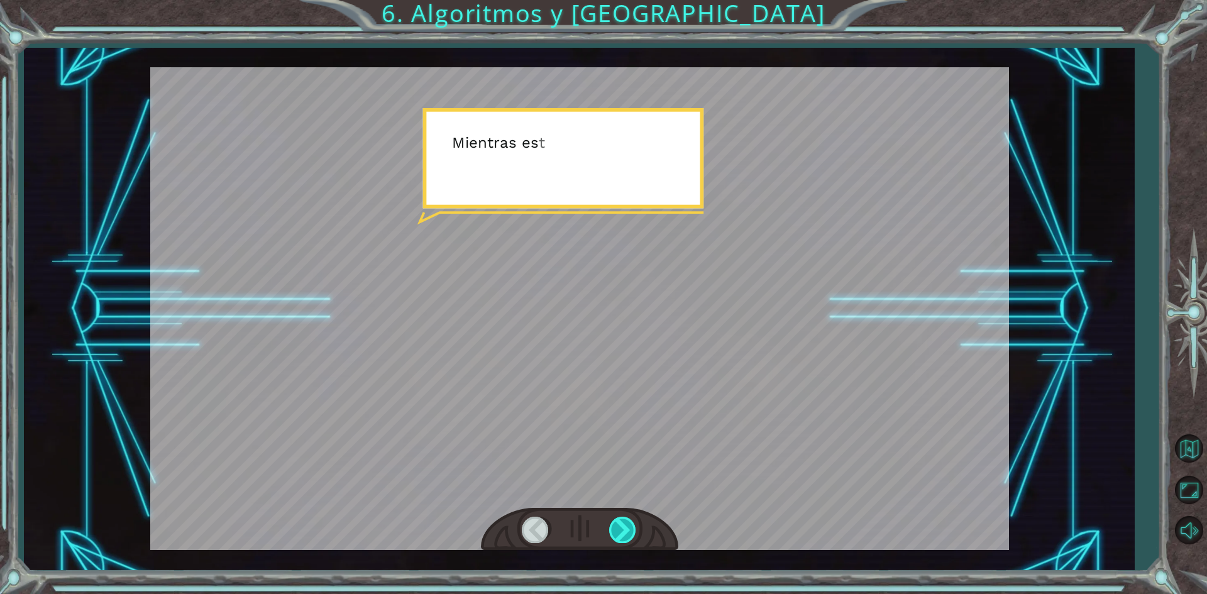
click at [627, 521] on div at bounding box center [623, 530] width 28 height 26
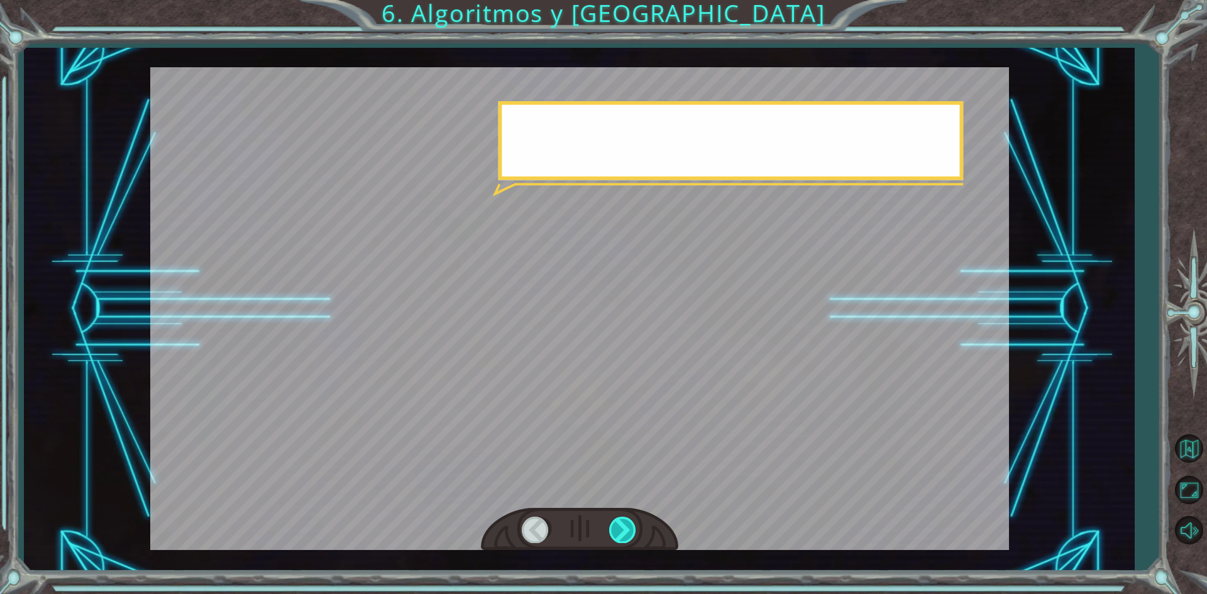
click at [627, 521] on div at bounding box center [623, 530] width 28 height 26
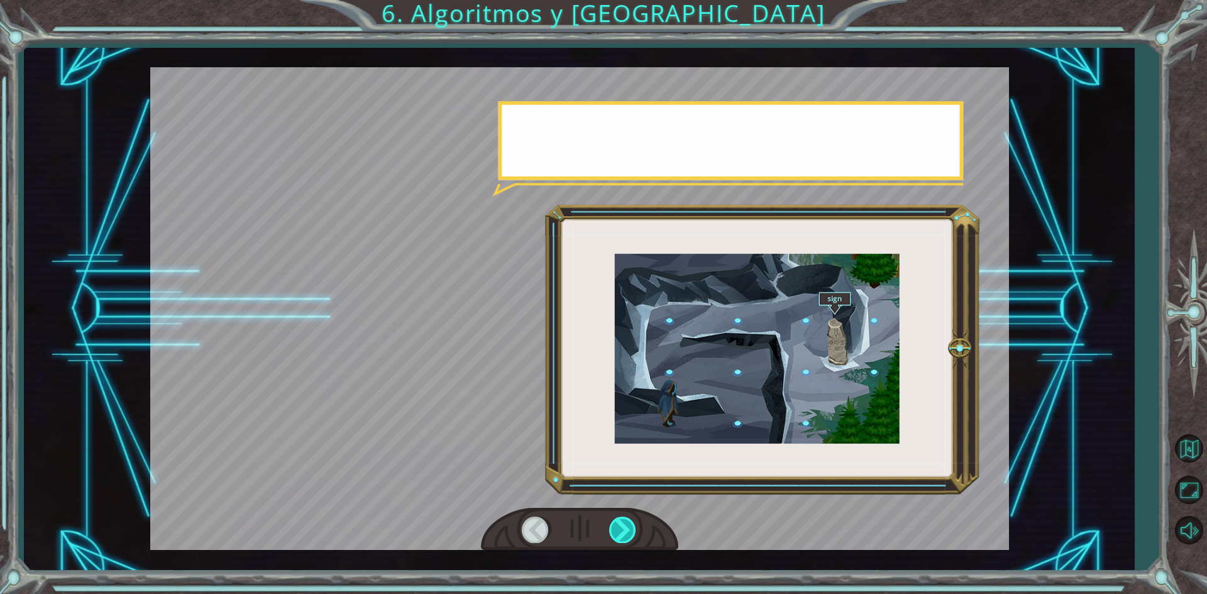
click at [627, 521] on div at bounding box center [623, 530] width 28 height 26
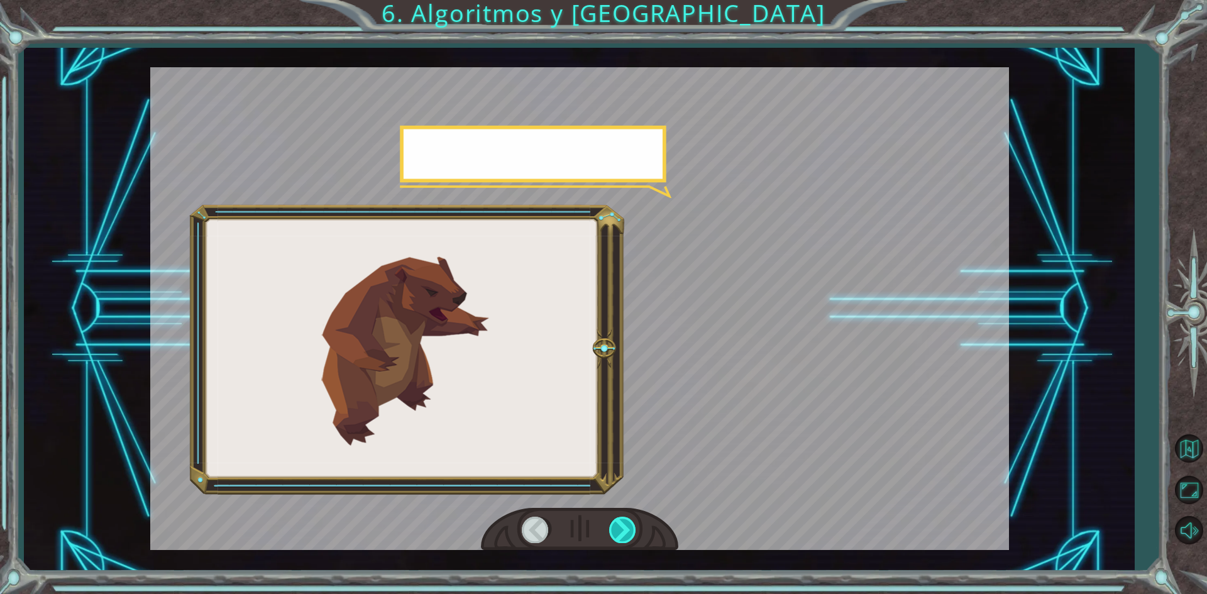
click at [627, 521] on div at bounding box center [623, 530] width 28 height 26
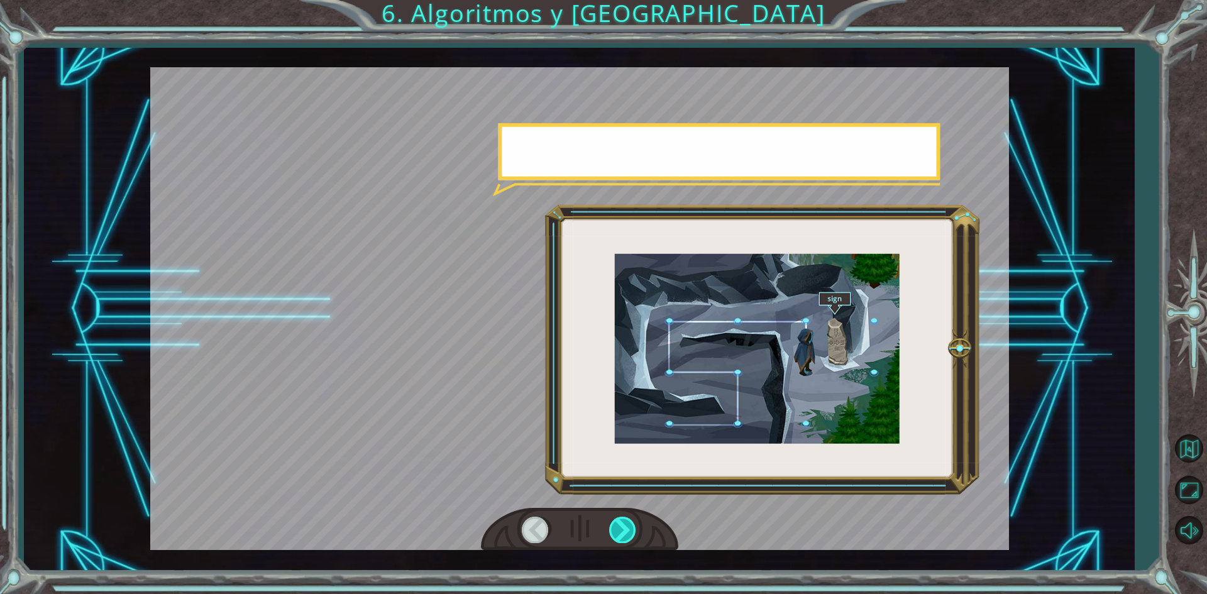
click at [627, 521] on div at bounding box center [623, 530] width 28 height 26
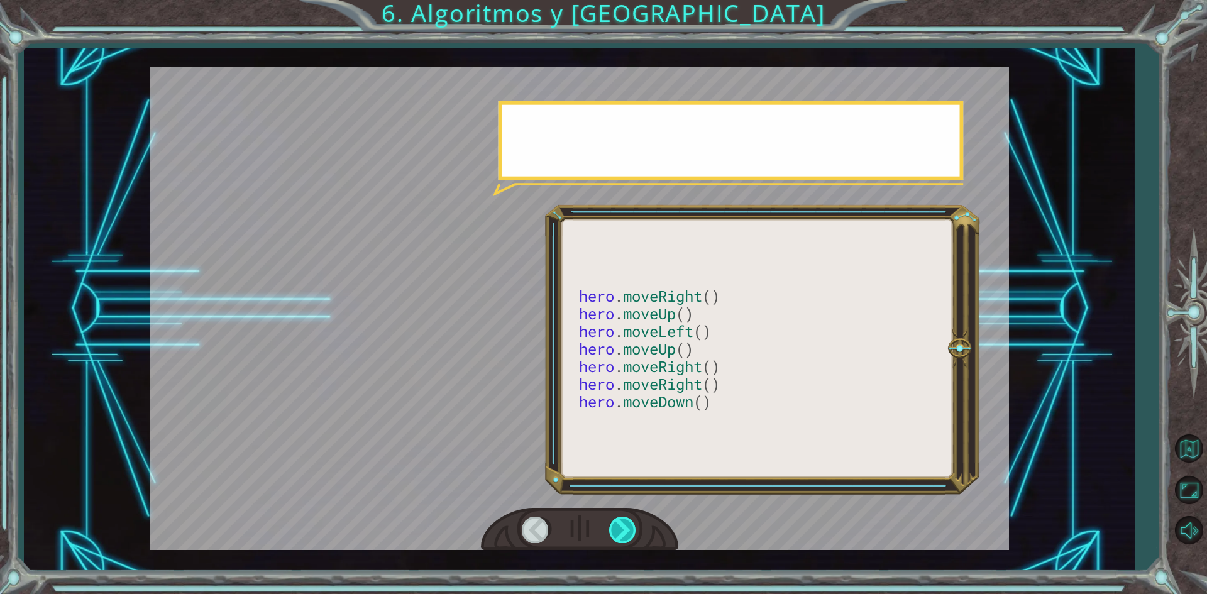
click at [627, 521] on div at bounding box center [623, 530] width 28 height 26
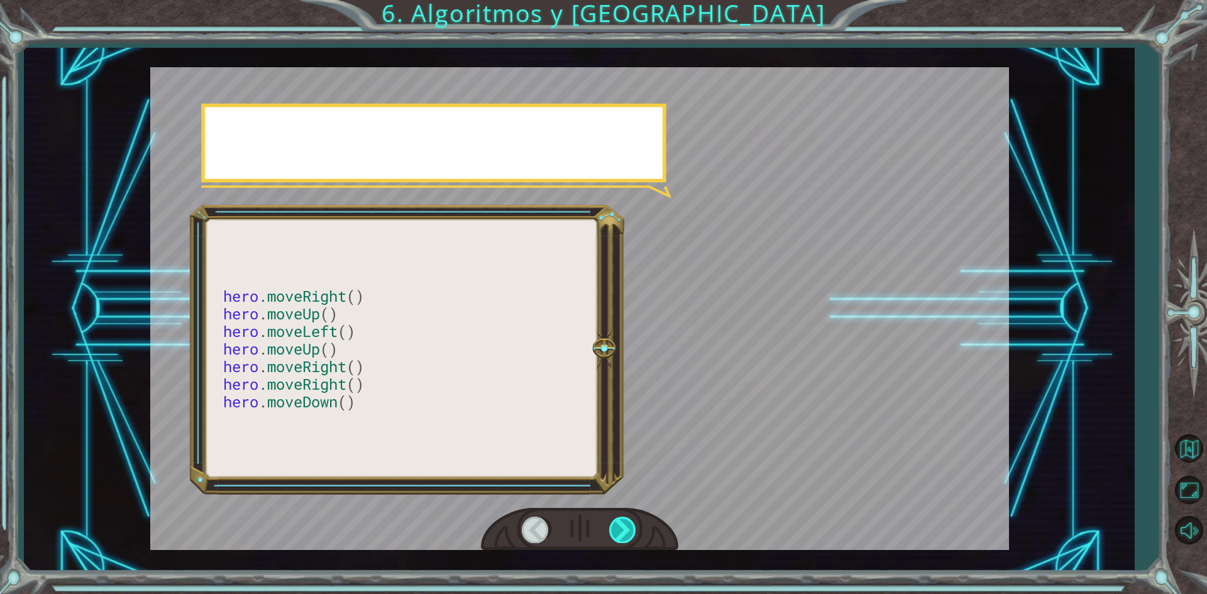
click at [627, 521] on div at bounding box center [623, 530] width 28 height 26
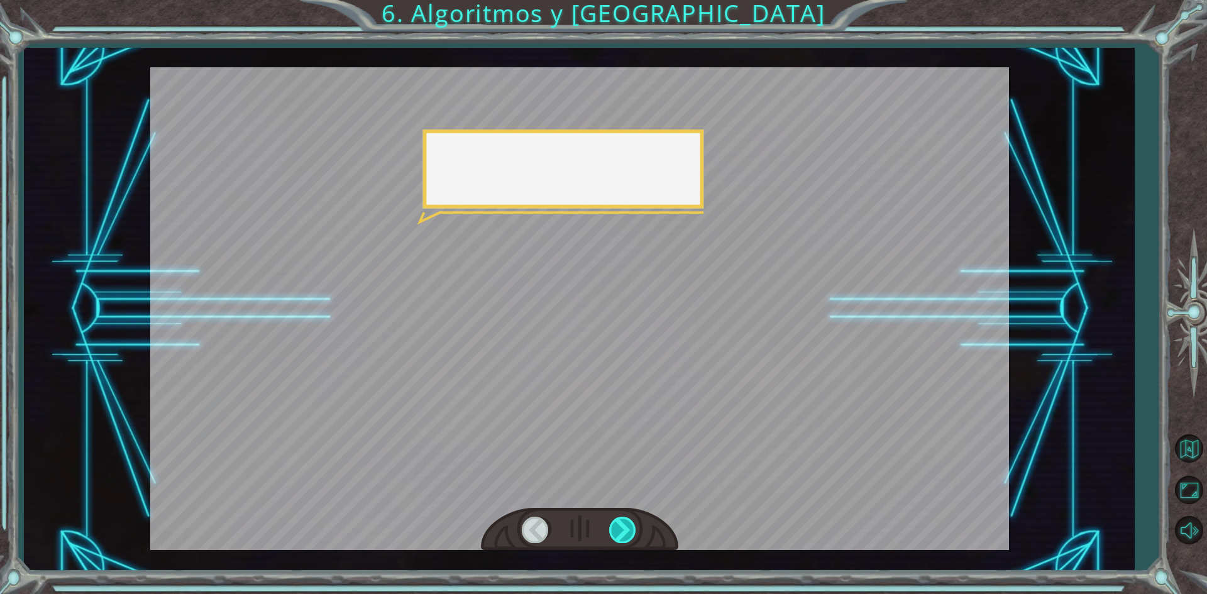
click at [627, 521] on div at bounding box center [623, 530] width 28 height 26
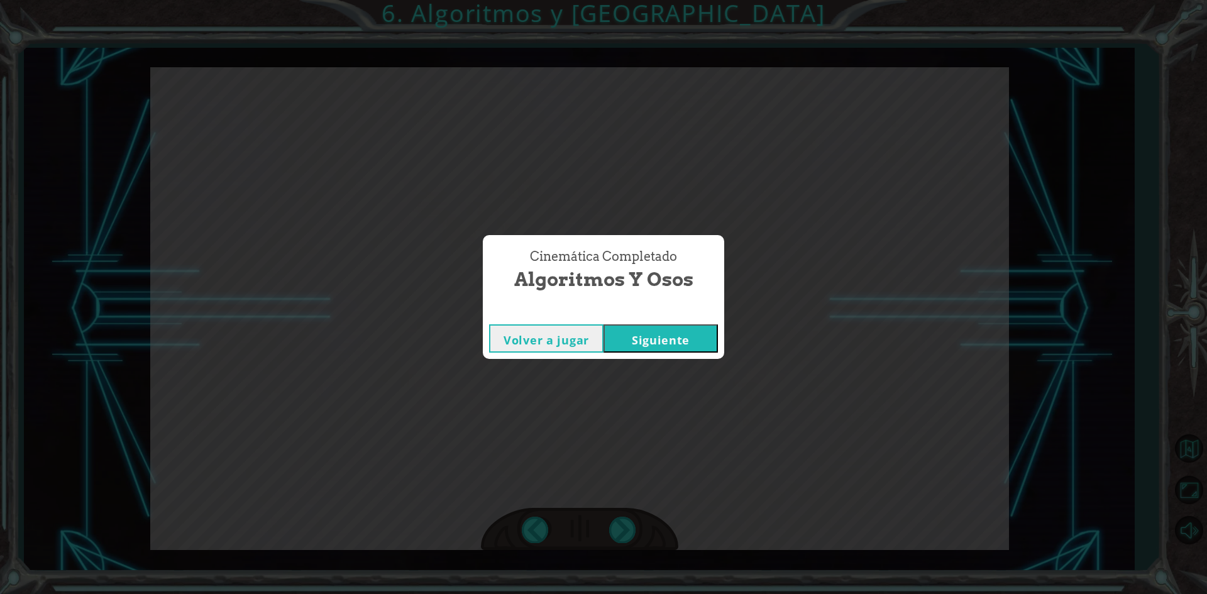
click at [641, 335] on button "Siguiente" at bounding box center [661, 338] width 114 height 28
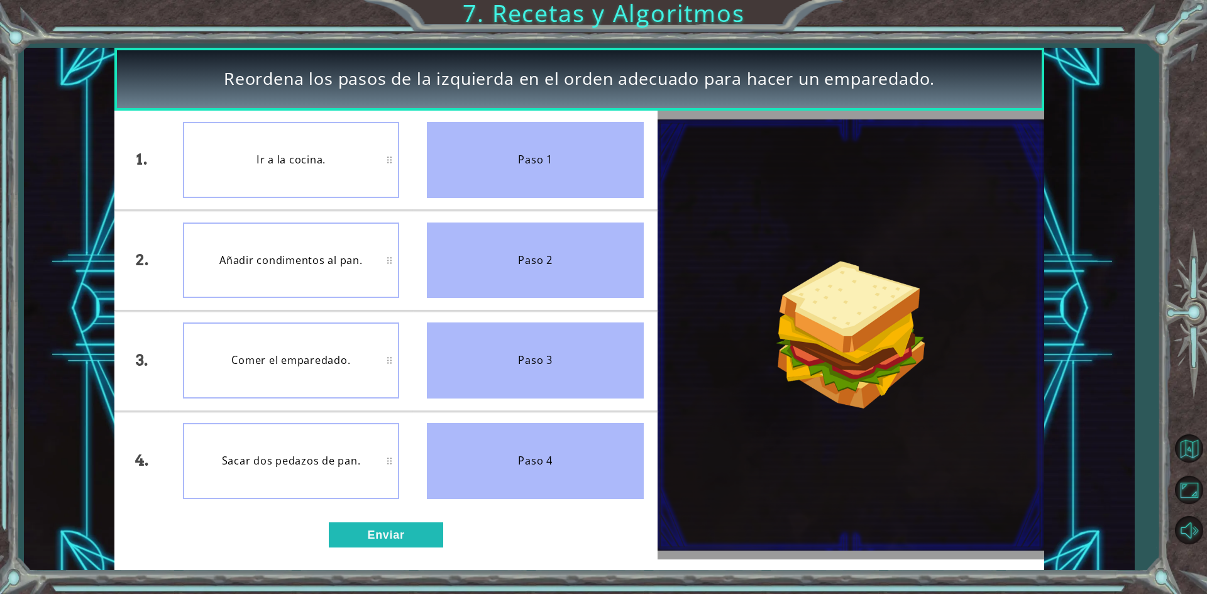
click at [502, 184] on div "Paso 1" at bounding box center [535, 160] width 217 height 76
click at [362, 535] on button "Enviar" at bounding box center [386, 535] width 114 height 25
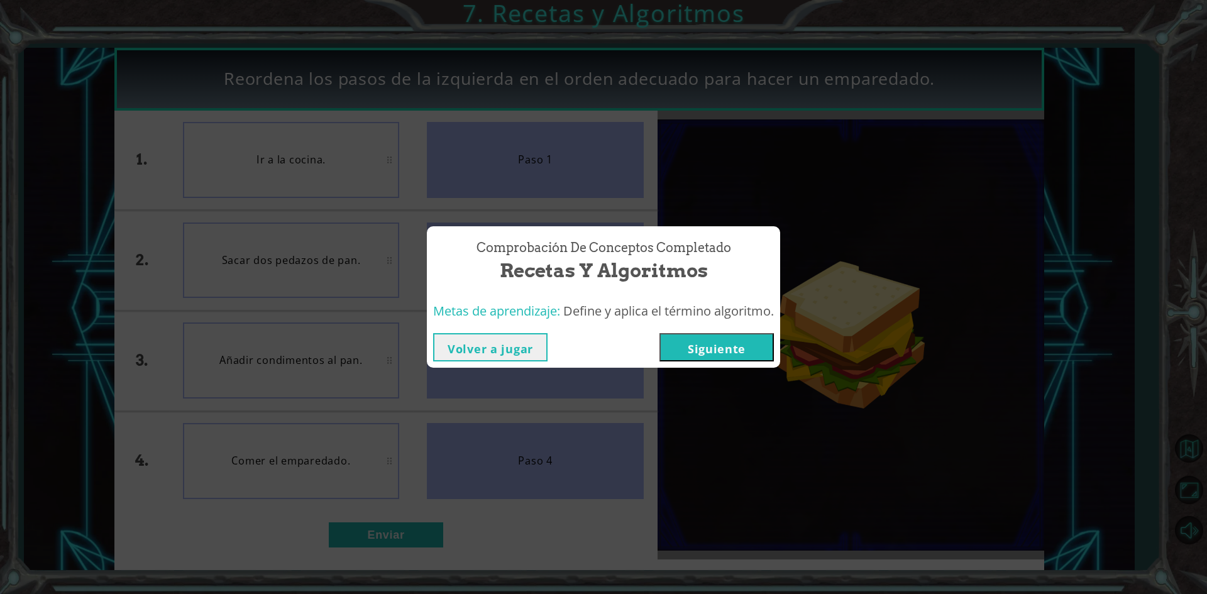
click at [719, 353] on button "Siguiente" at bounding box center [717, 347] width 114 height 28
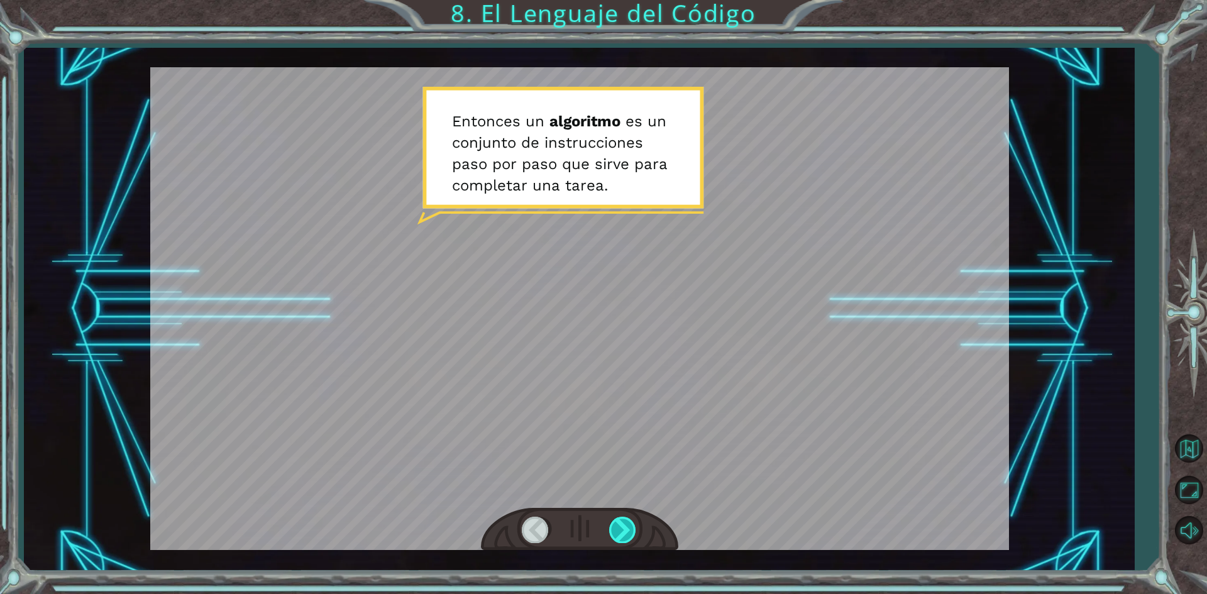
click at [636, 531] on div at bounding box center [623, 530] width 28 height 26
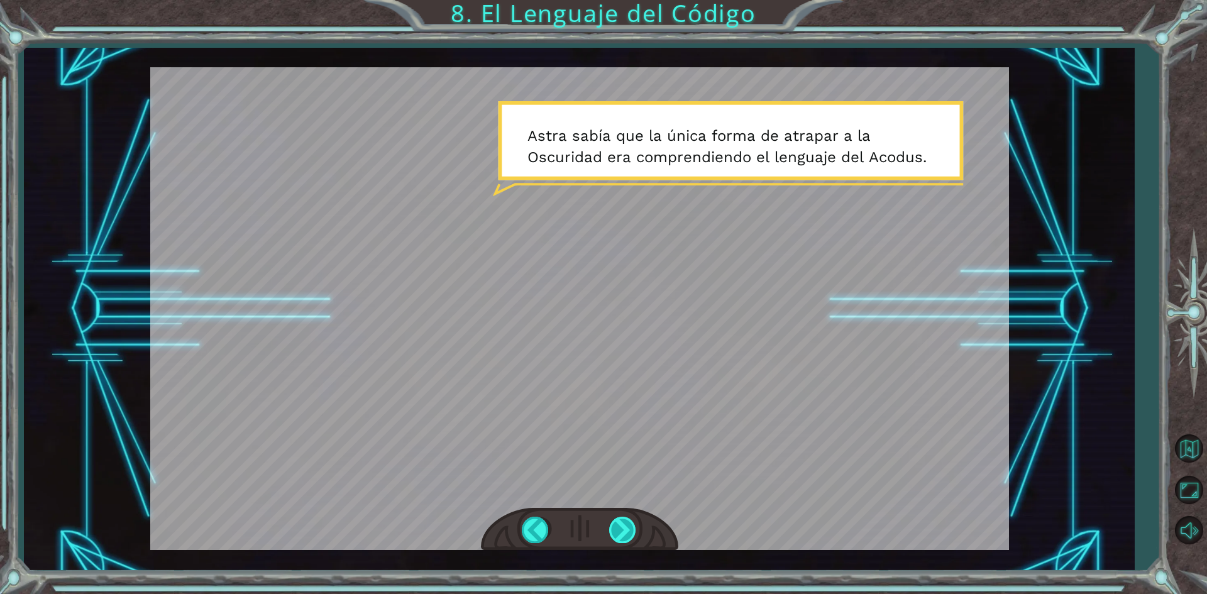
click at [619, 538] on div at bounding box center [623, 530] width 28 height 26
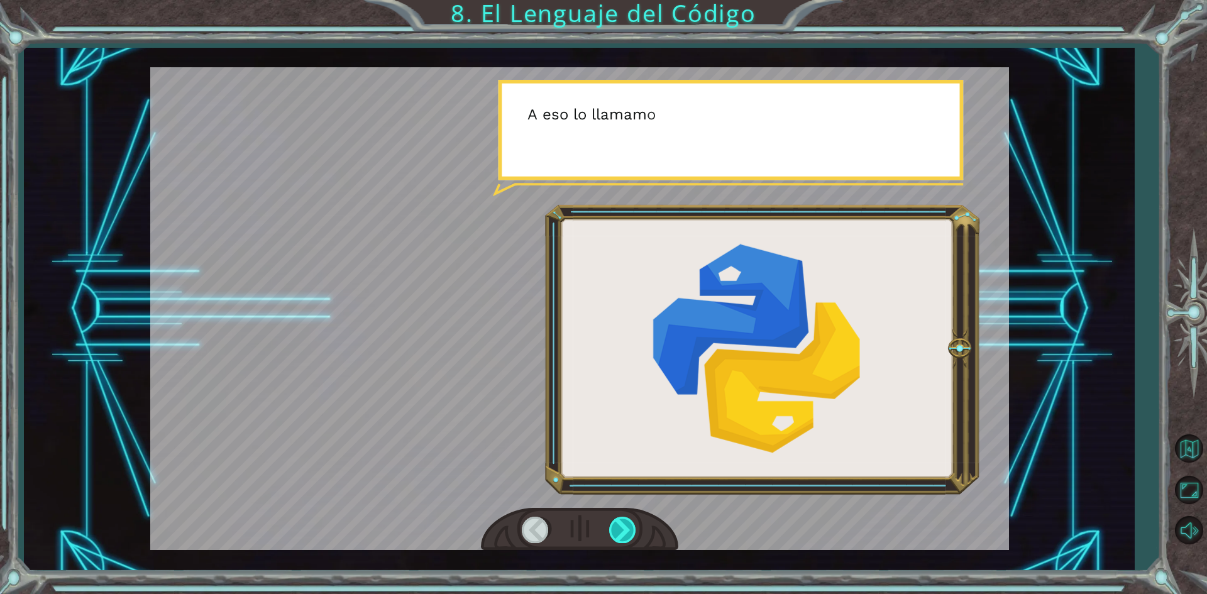
click at [621, 539] on div at bounding box center [623, 530] width 28 height 26
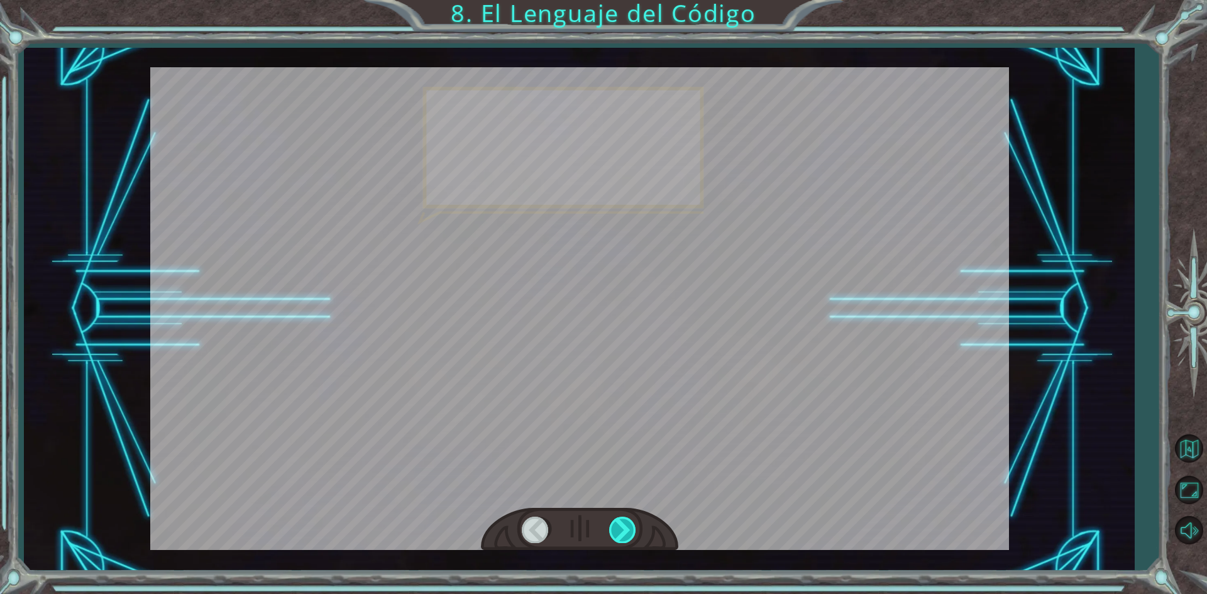
click at [621, 539] on div at bounding box center [623, 530] width 28 height 26
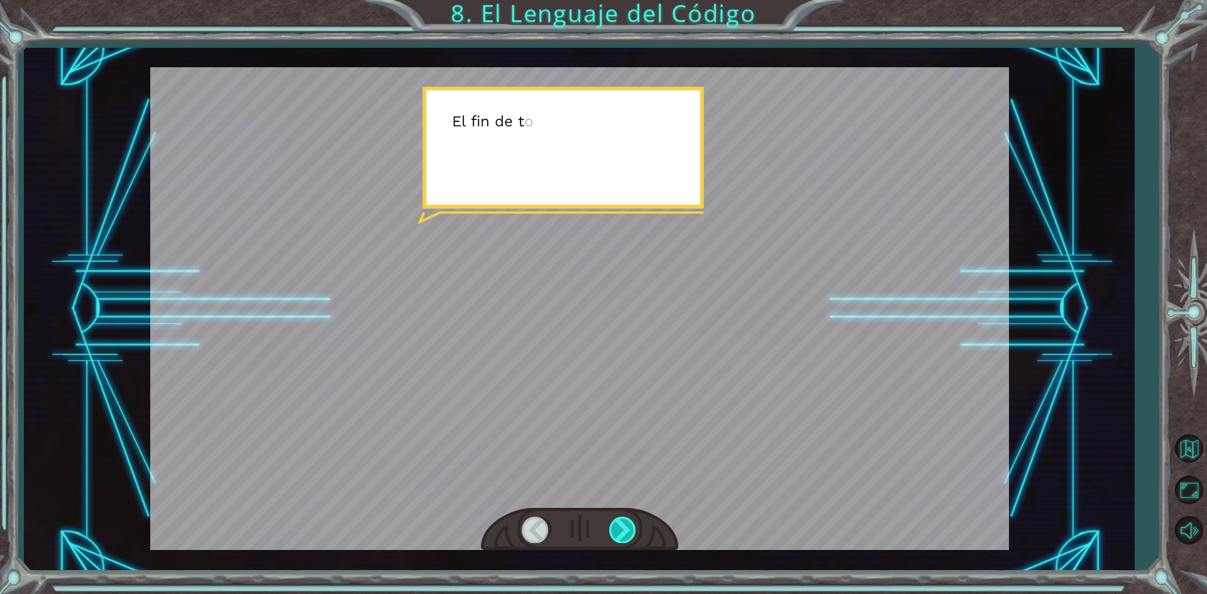
click at [621, 539] on div at bounding box center [623, 530] width 28 height 26
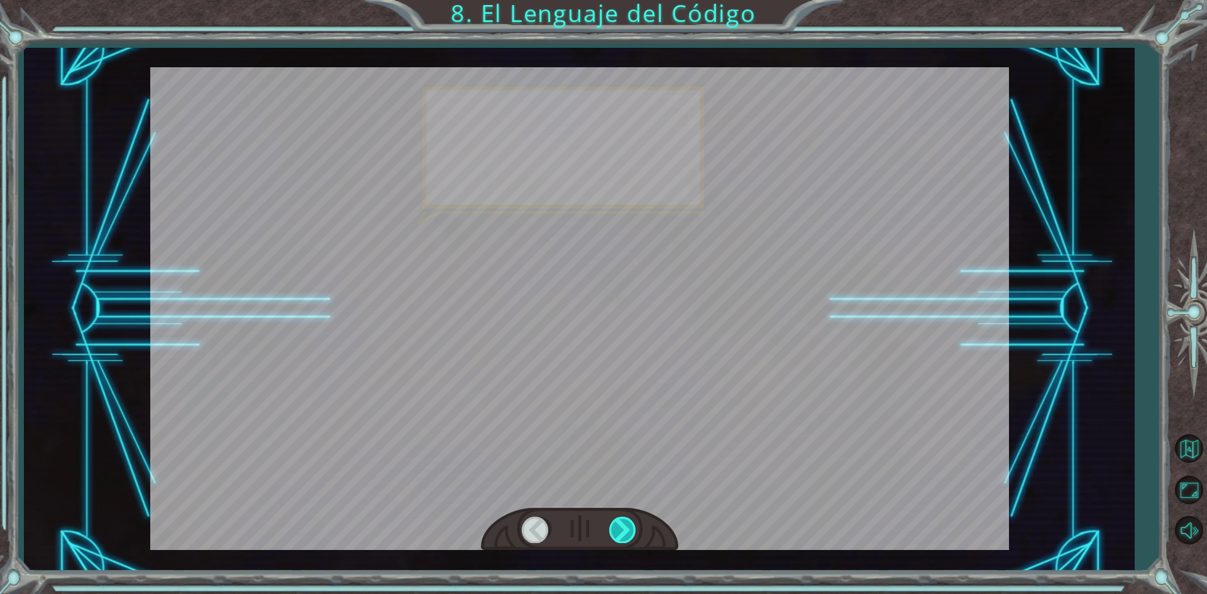
click at [621, 539] on div at bounding box center [623, 530] width 28 height 26
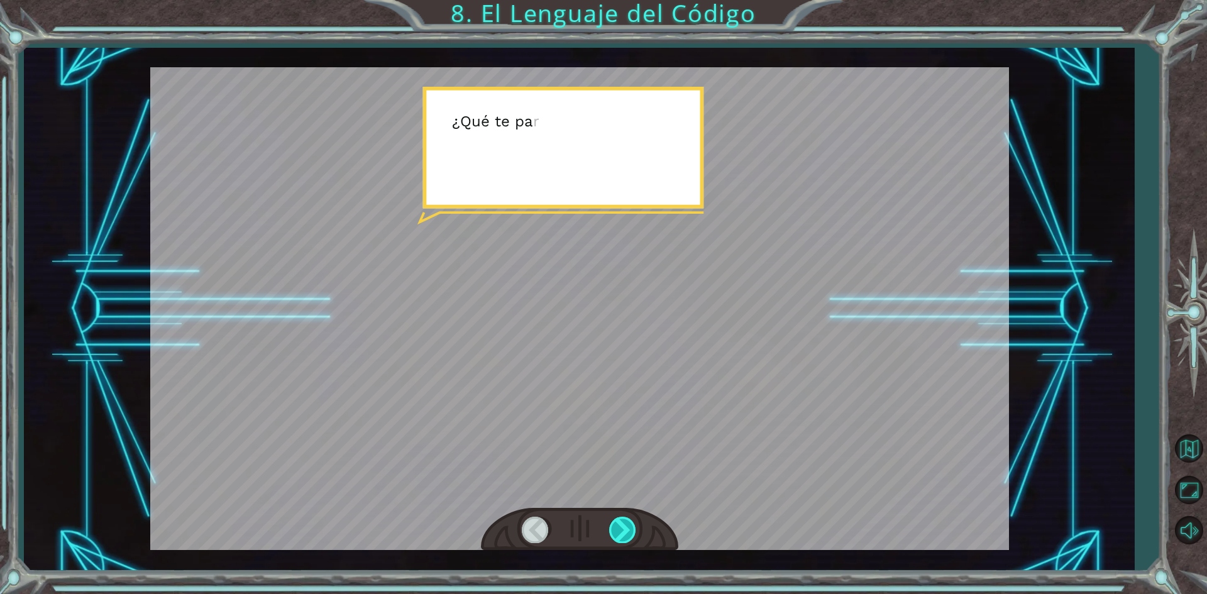
click at [621, 539] on div at bounding box center [623, 530] width 28 height 26
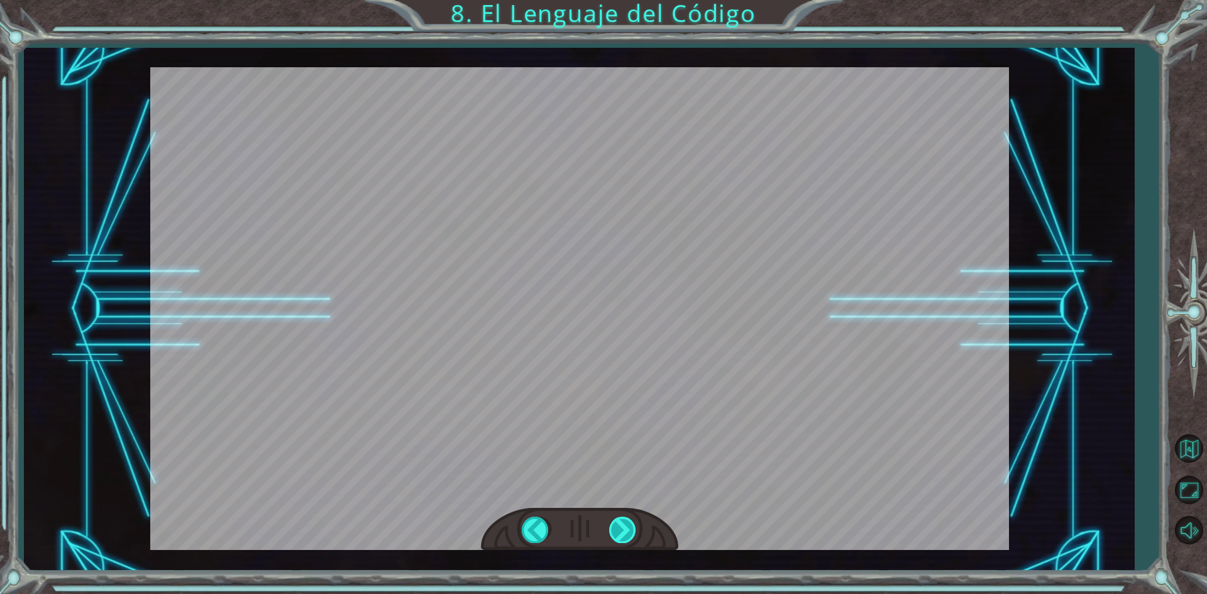
click at [621, 0] on div "E n t o n c e s u n a l g o r i t m o e s u n c o n j u n t o d e i n s t r u c…" at bounding box center [603, 0] width 1207 height 0
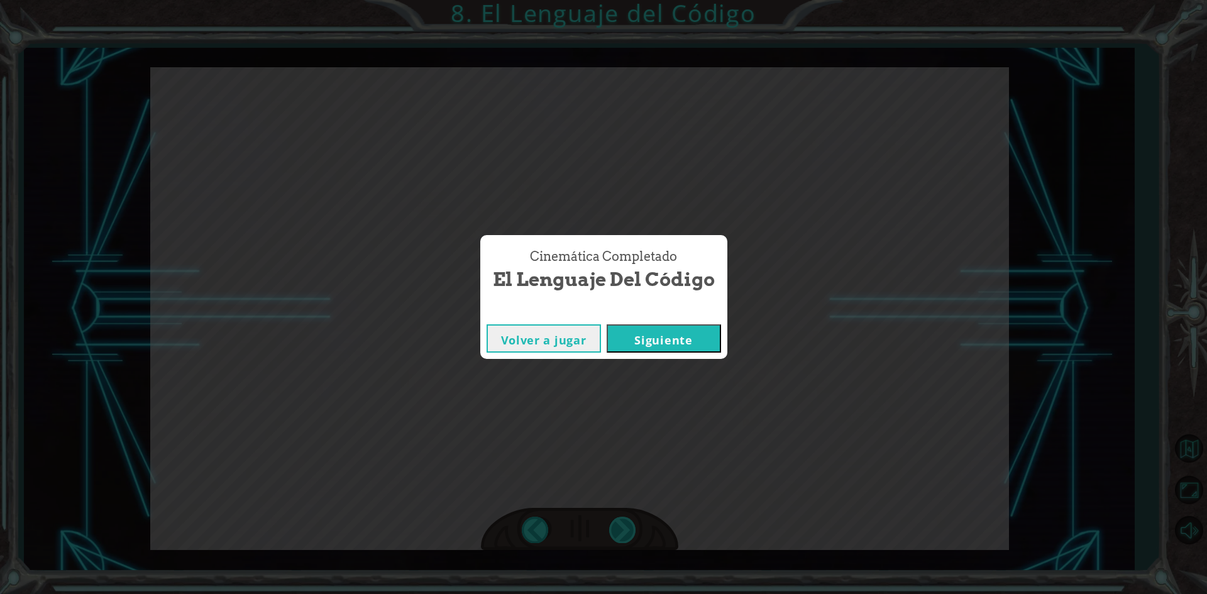
click at [621, 539] on div "Cinemática Completado El Lenguaje del Código Volver a jugar [GEOGRAPHIC_DATA]" at bounding box center [603, 297] width 1207 height 594
click at [717, 340] on button "Siguiente" at bounding box center [664, 338] width 114 height 28
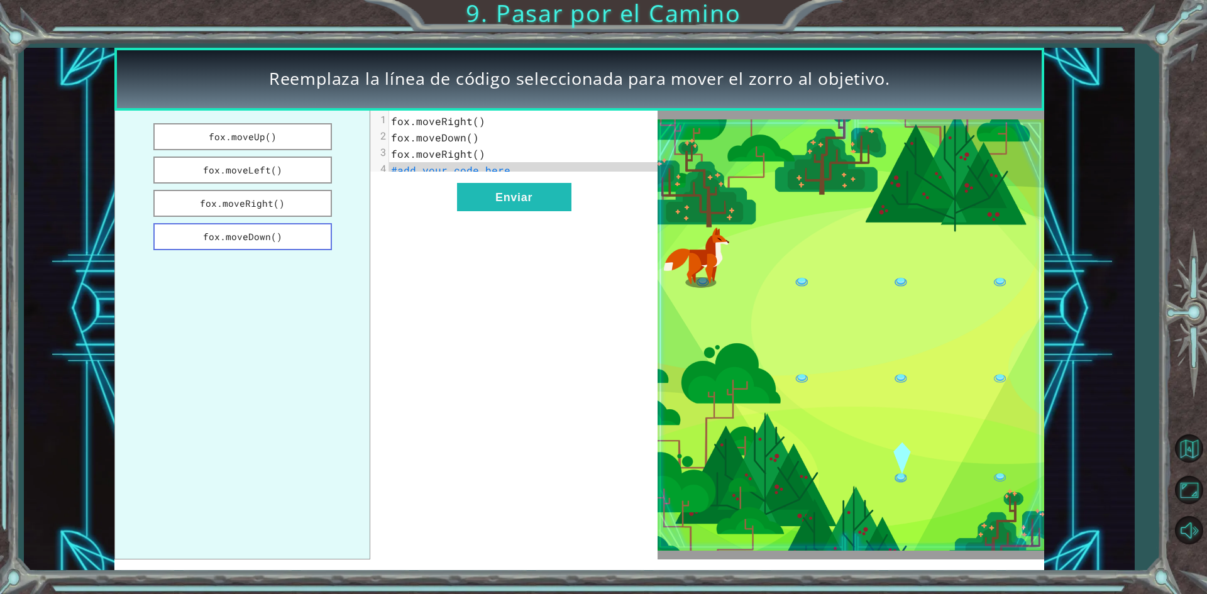
click at [283, 245] on button "fox.moveDown()" at bounding box center [242, 236] width 179 height 27
click at [548, 204] on button "Enviar" at bounding box center [514, 197] width 114 height 28
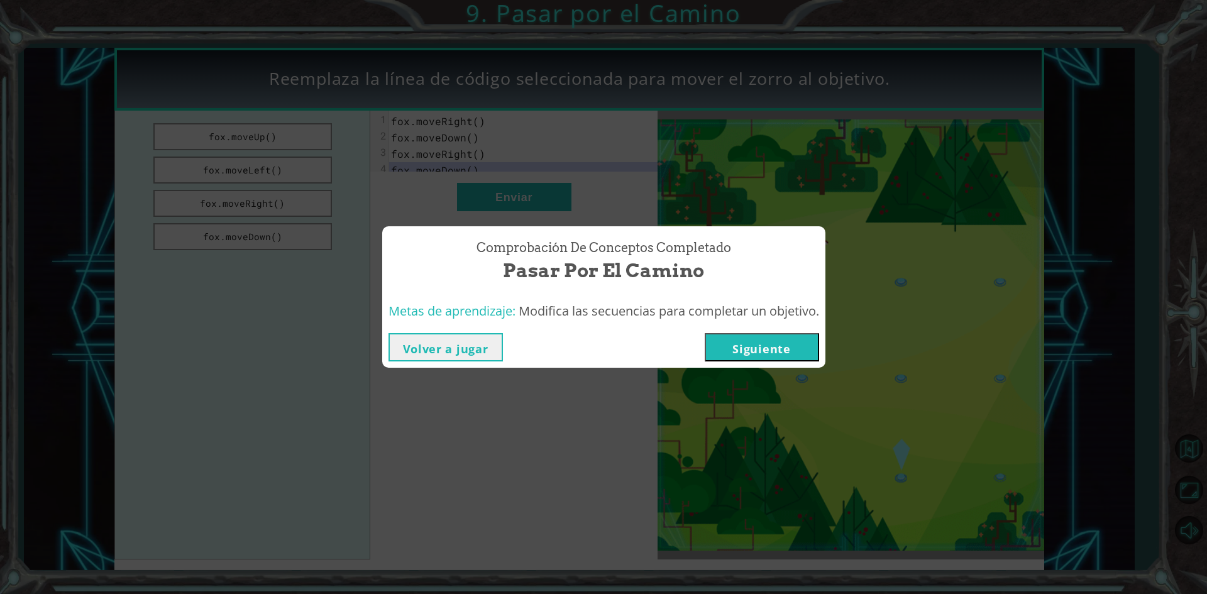
click at [788, 348] on button "Siguiente" at bounding box center [762, 347] width 114 height 28
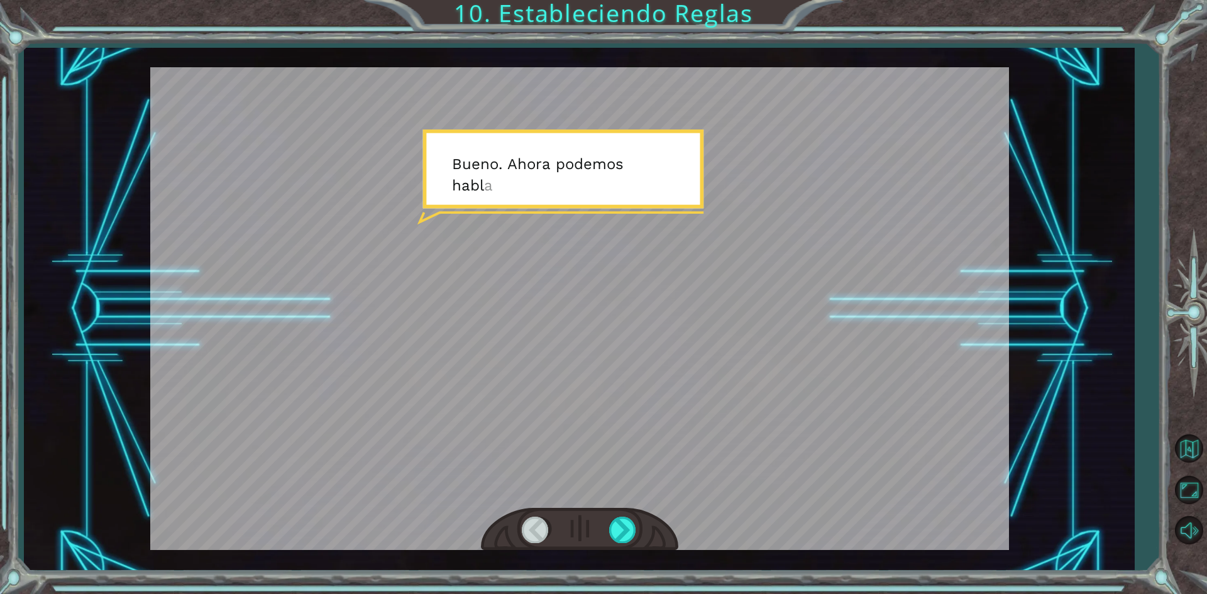
click at [788, 348] on div at bounding box center [579, 308] width 859 height 483
drag, startPoint x: 788, startPoint y: 348, endPoint x: 673, endPoint y: 446, distance: 151.2
click at [762, 377] on div at bounding box center [579, 308] width 859 height 483
click at [633, 540] on div at bounding box center [623, 530] width 28 height 26
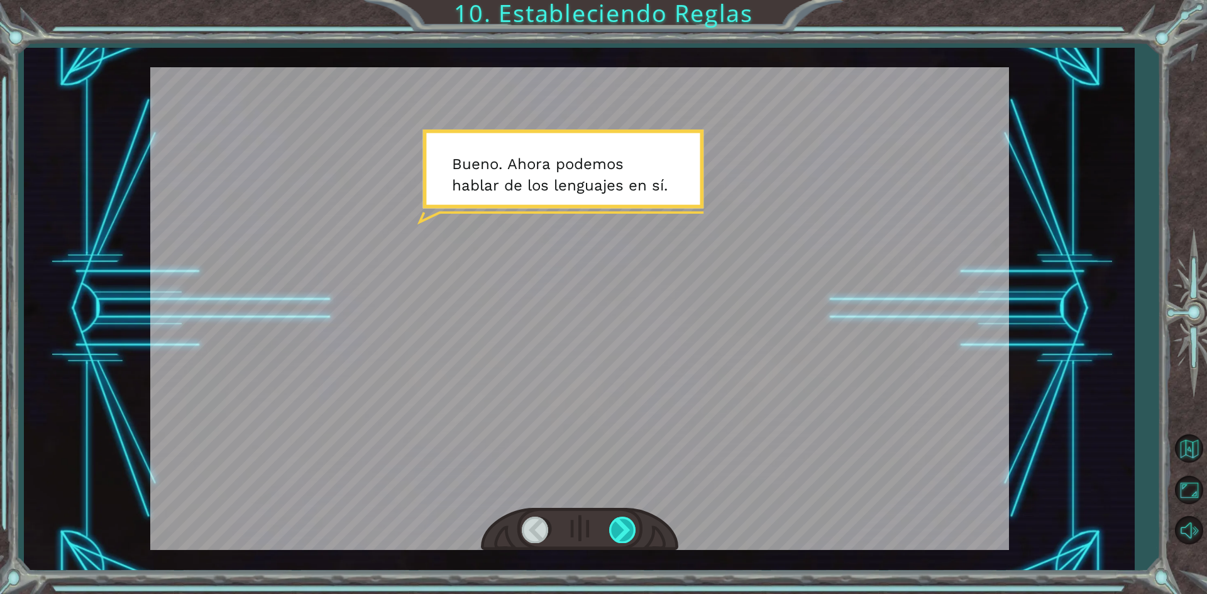
click at [633, 540] on div at bounding box center [623, 530] width 28 height 26
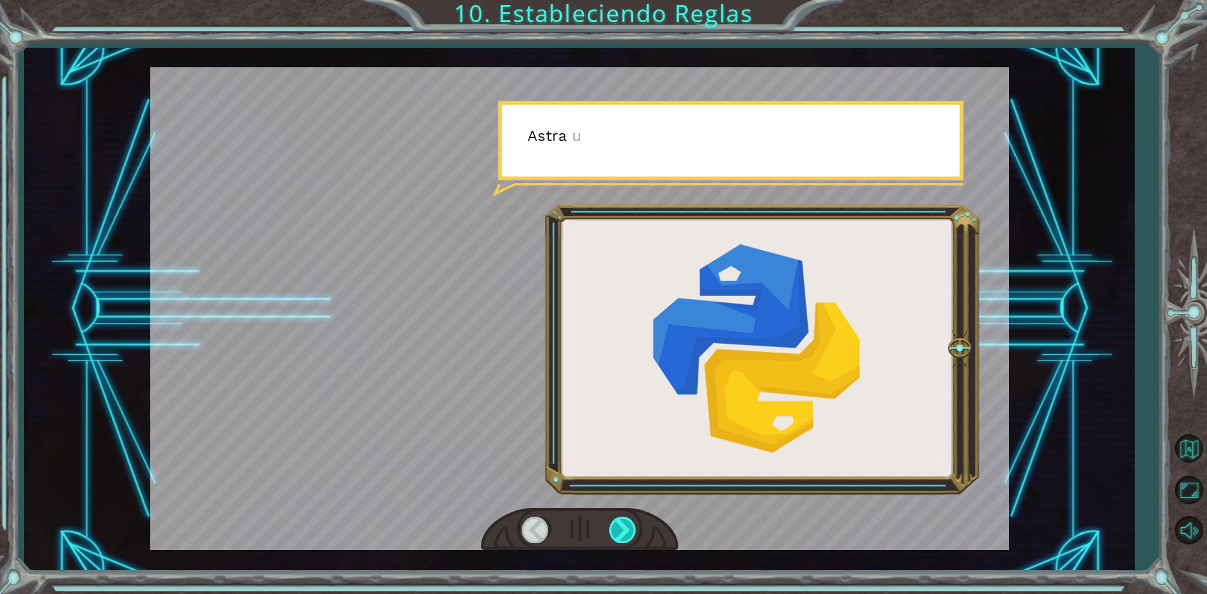
click at [633, 540] on div at bounding box center [623, 530] width 28 height 26
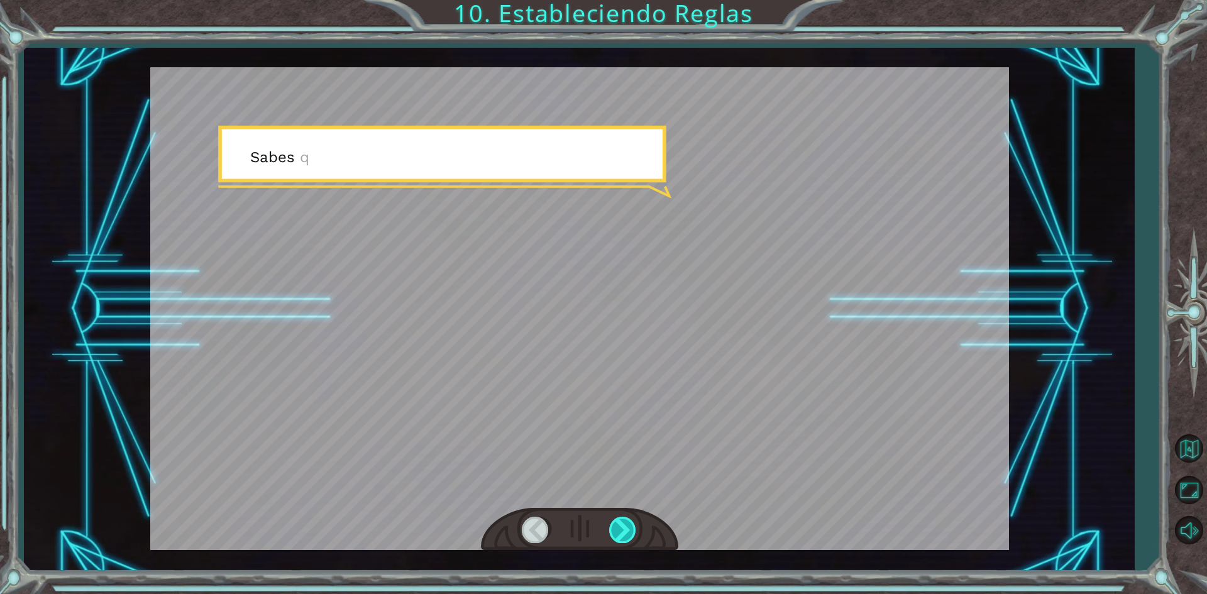
click at [632, 533] on div at bounding box center [623, 530] width 28 height 26
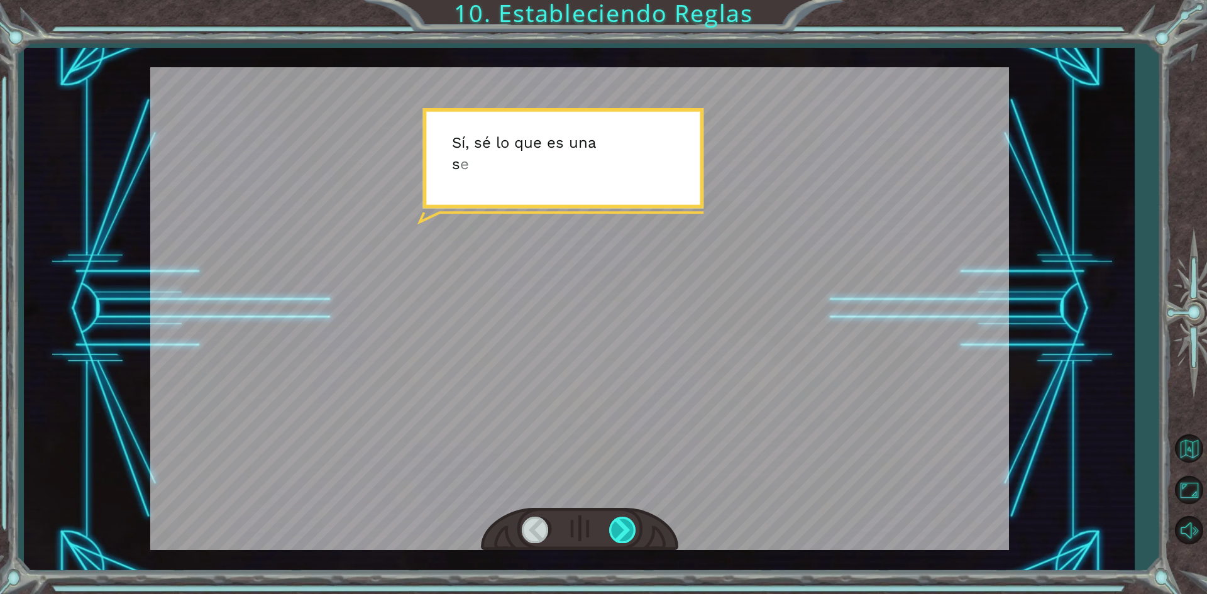
click at [632, 533] on div at bounding box center [623, 530] width 28 height 26
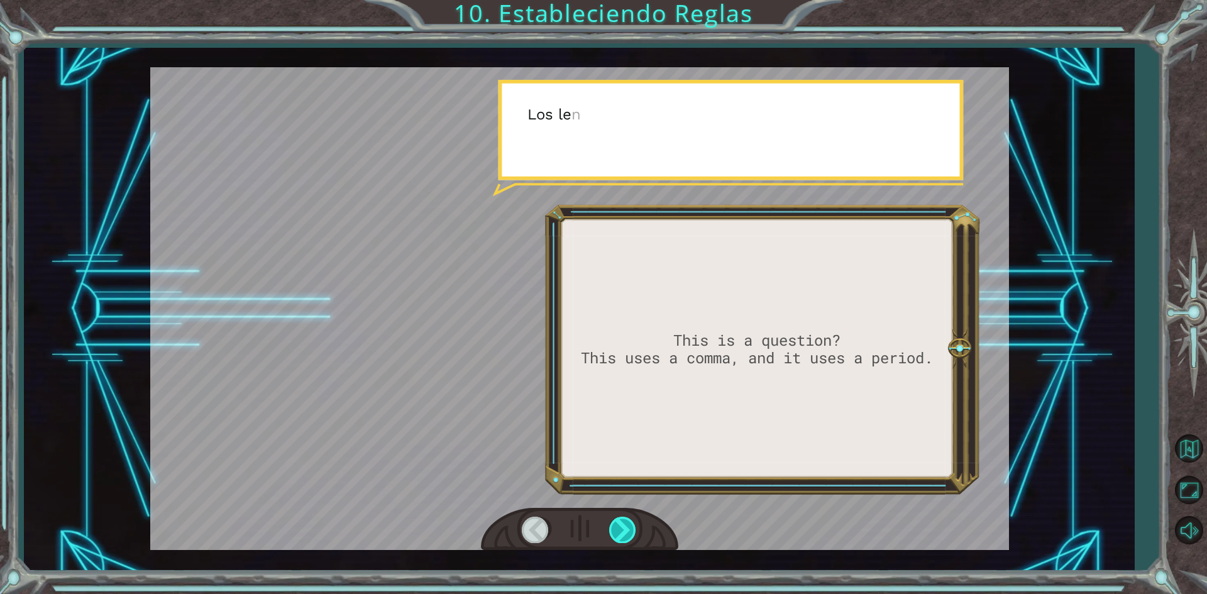
click at [632, 533] on div at bounding box center [623, 530] width 28 height 26
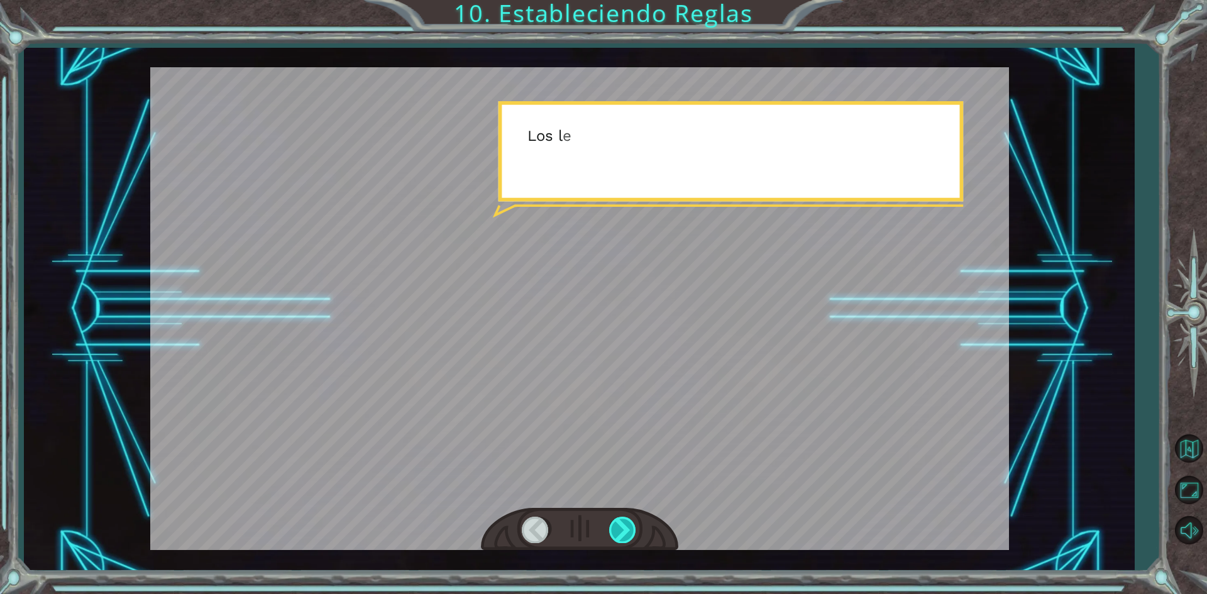
click at [632, 533] on div at bounding box center [623, 530] width 28 height 26
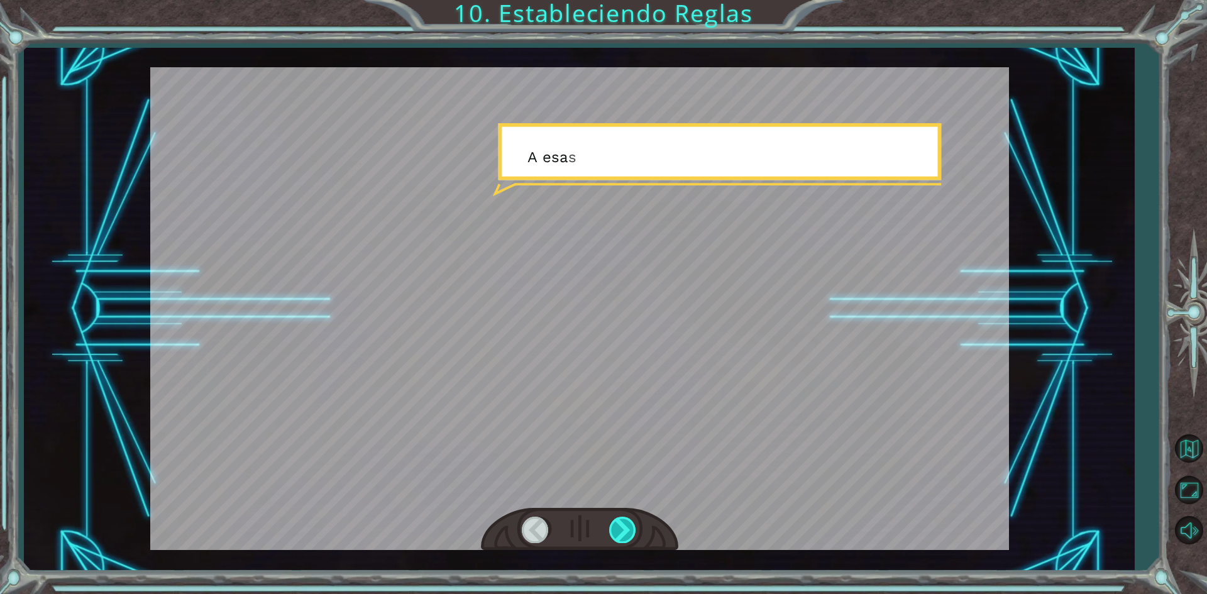
click at [632, 533] on div at bounding box center [623, 530] width 28 height 26
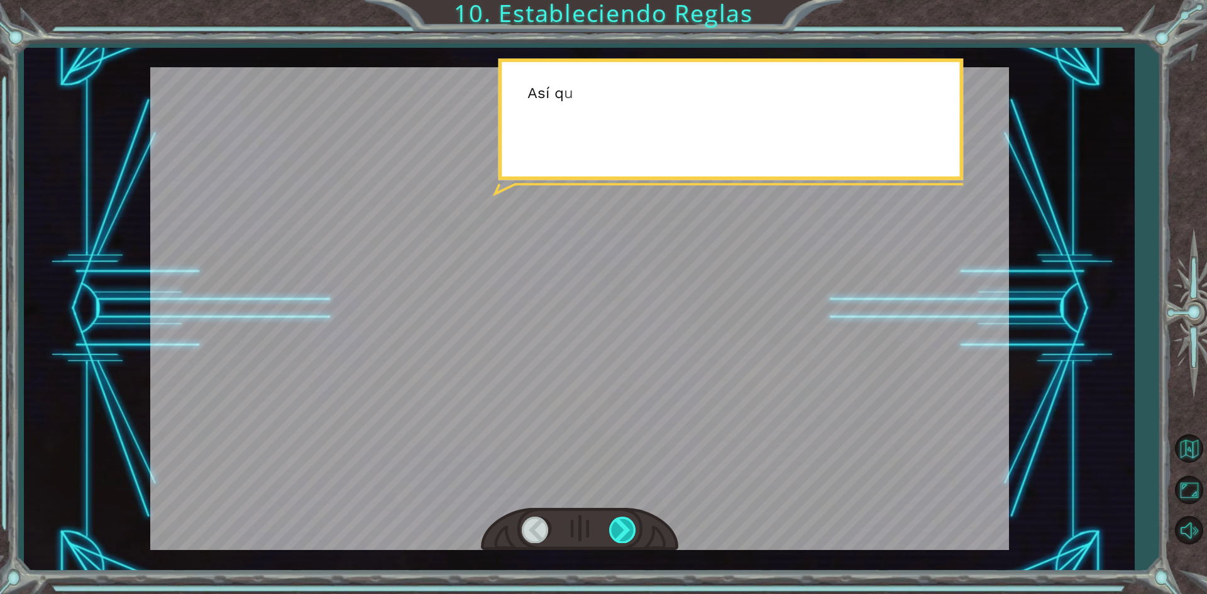
click at [632, 533] on div at bounding box center [623, 530] width 28 height 26
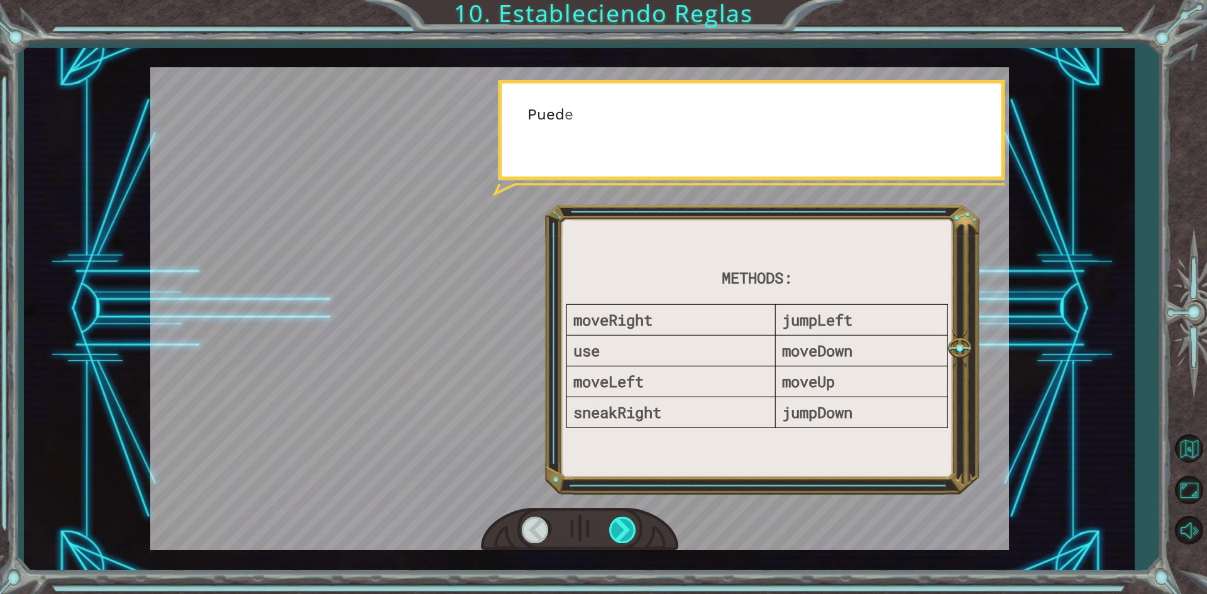
click at [632, 533] on div at bounding box center [623, 530] width 28 height 26
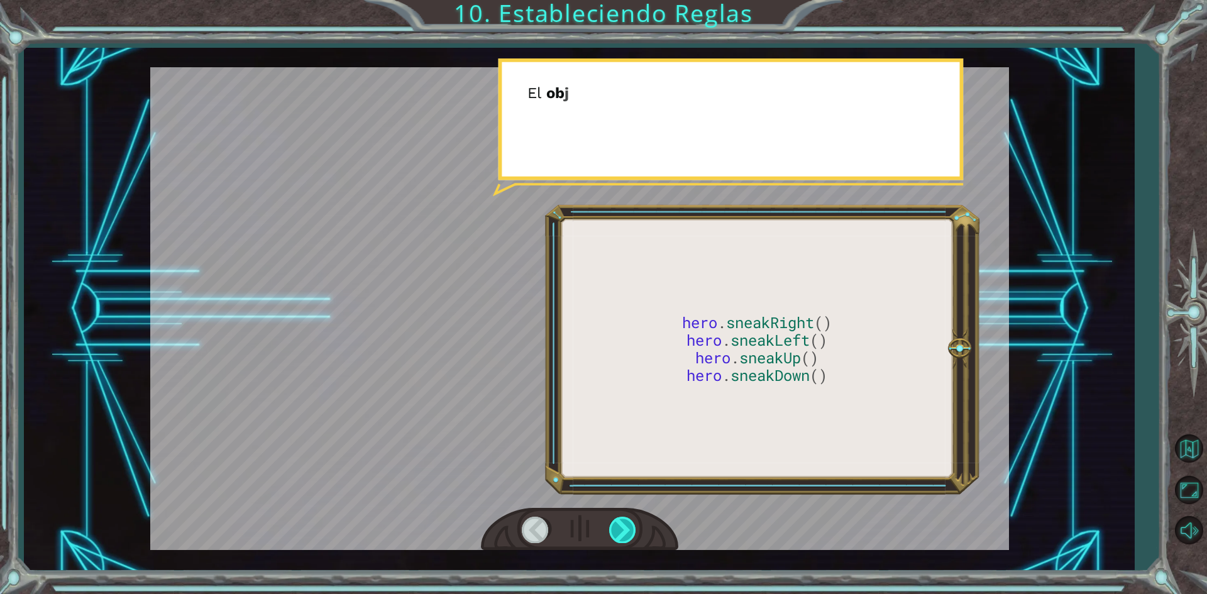
click at [632, 533] on div at bounding box center [623, 530] width 28 height 26
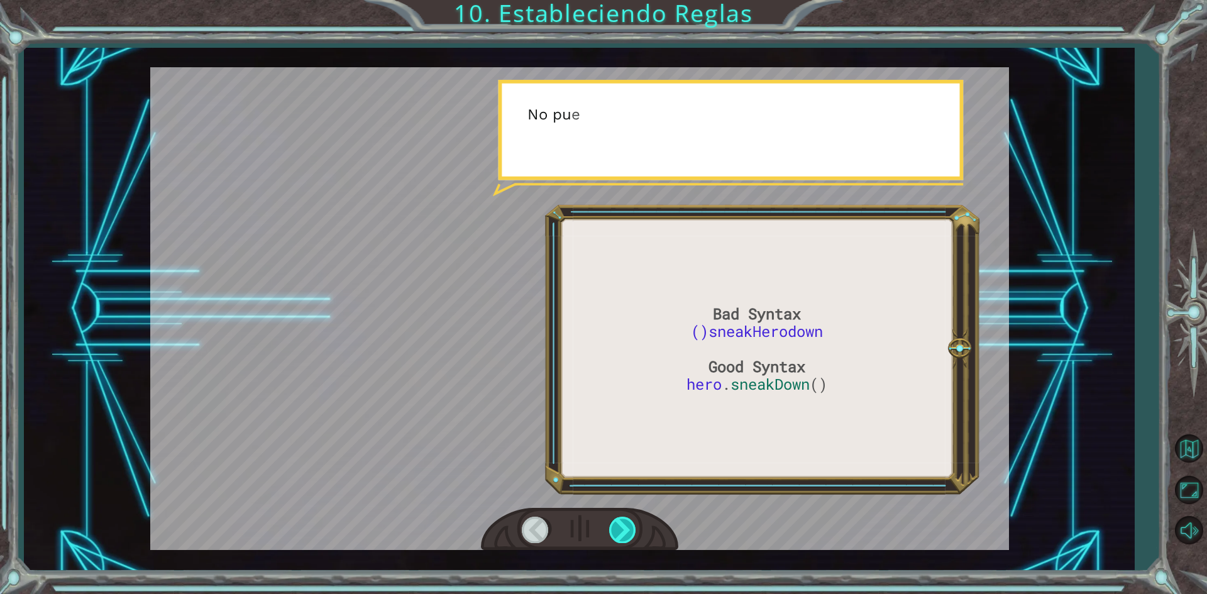
click at [632, 533] on div at bounding box center [623, 530] width 28 height 26
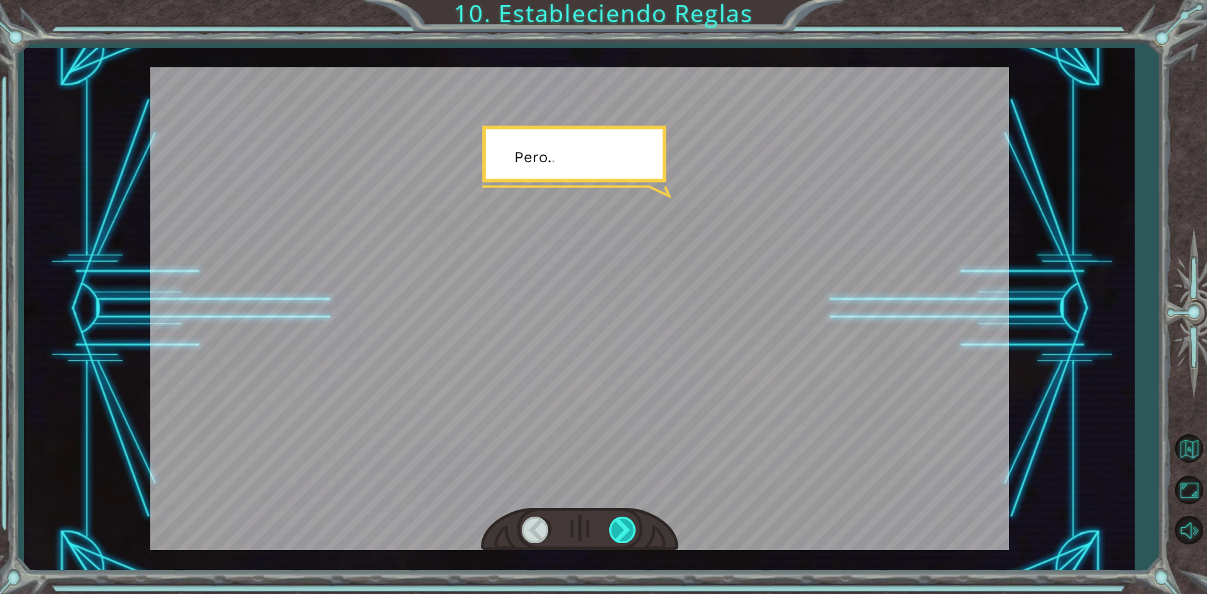
click at [628, 523] on div at bounding box center [623, 530] width 28 height 26
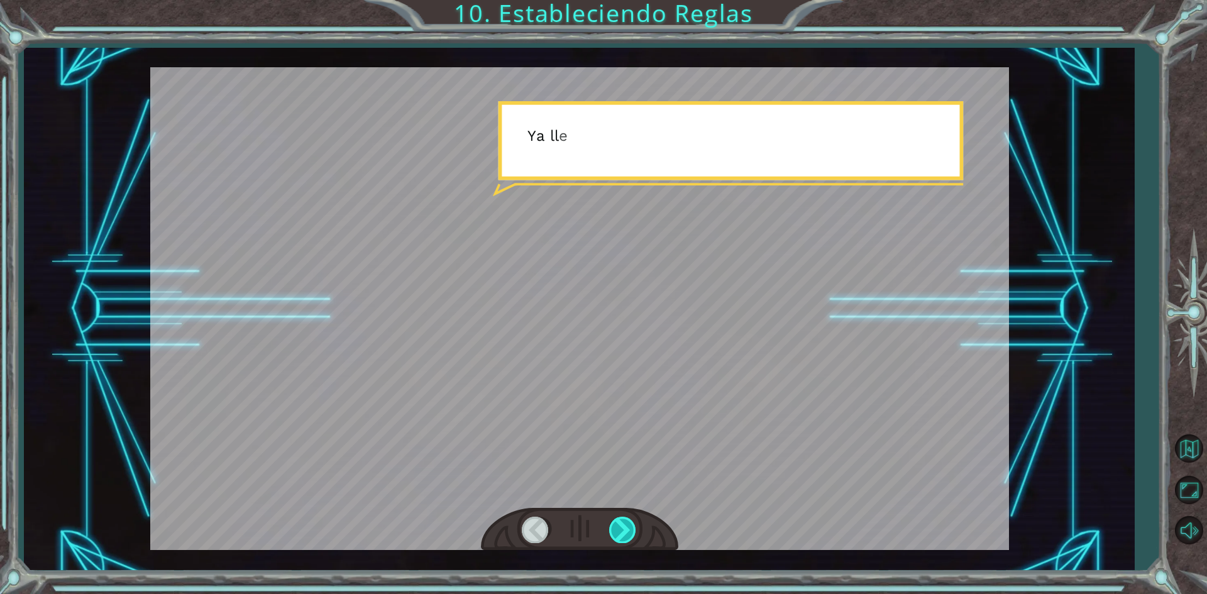
click at [628, 523] on div at bounding box center [623, 530] width 28 height 26
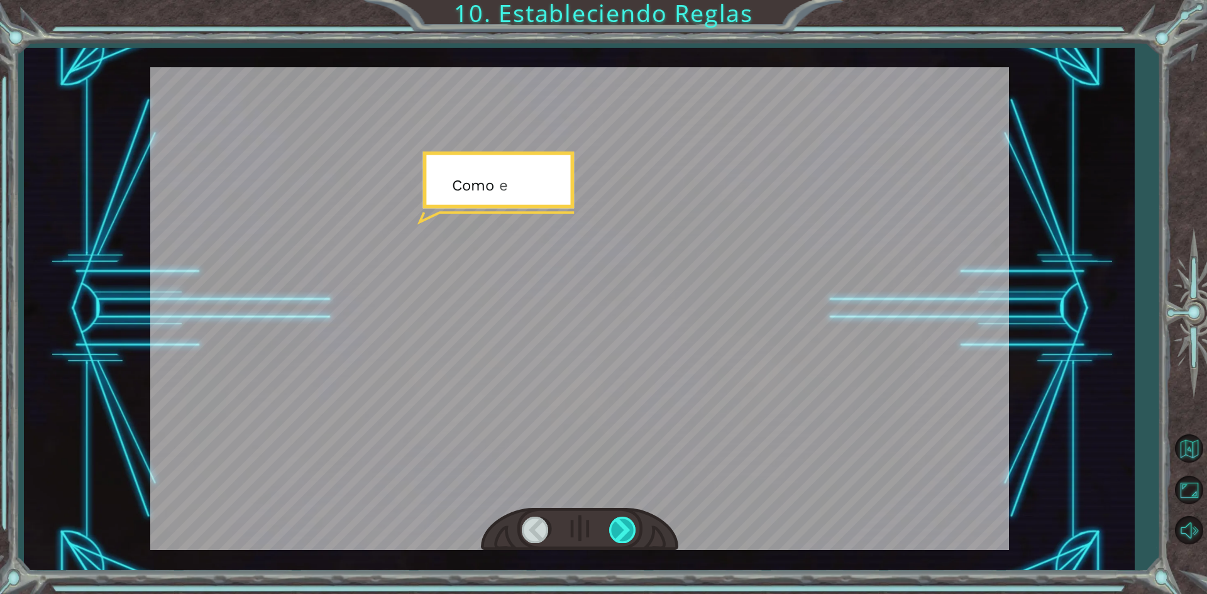
click at [628, 523] on div at bounding box center [623, 530] width 28 height 26
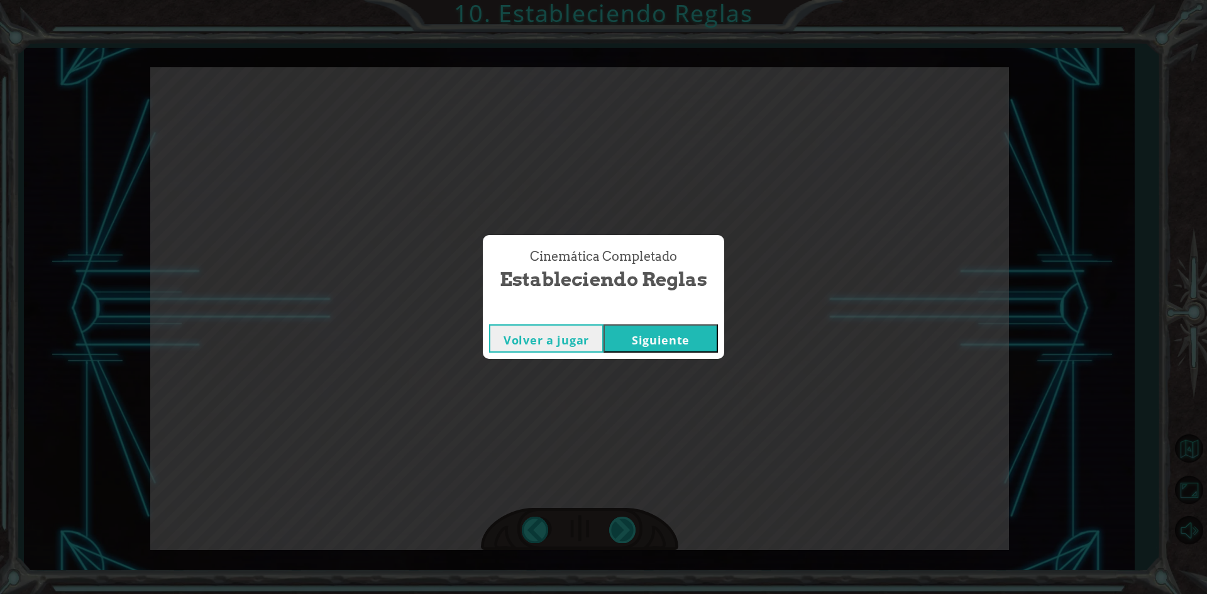
click at [628, 523] on div "Cinemática Completado Estableciendo Reglas Volver a jugar [GEOGRAPHIC_DATA]" at bounding box center [603, 297] width 1207 height 594
click at [714, 340] on button "Siguiente" at bounding box center [661, 338] width 114 height 28
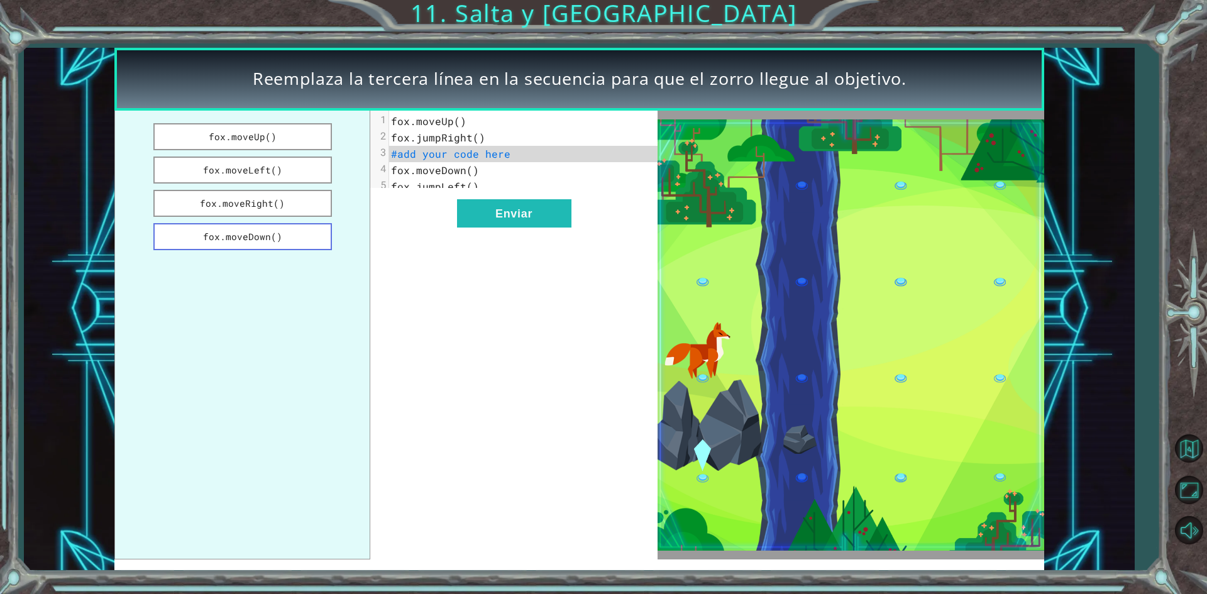
click at [305, 228] on button "fox.moveDown()" at bounding box center [242, 236] width 179 height 27
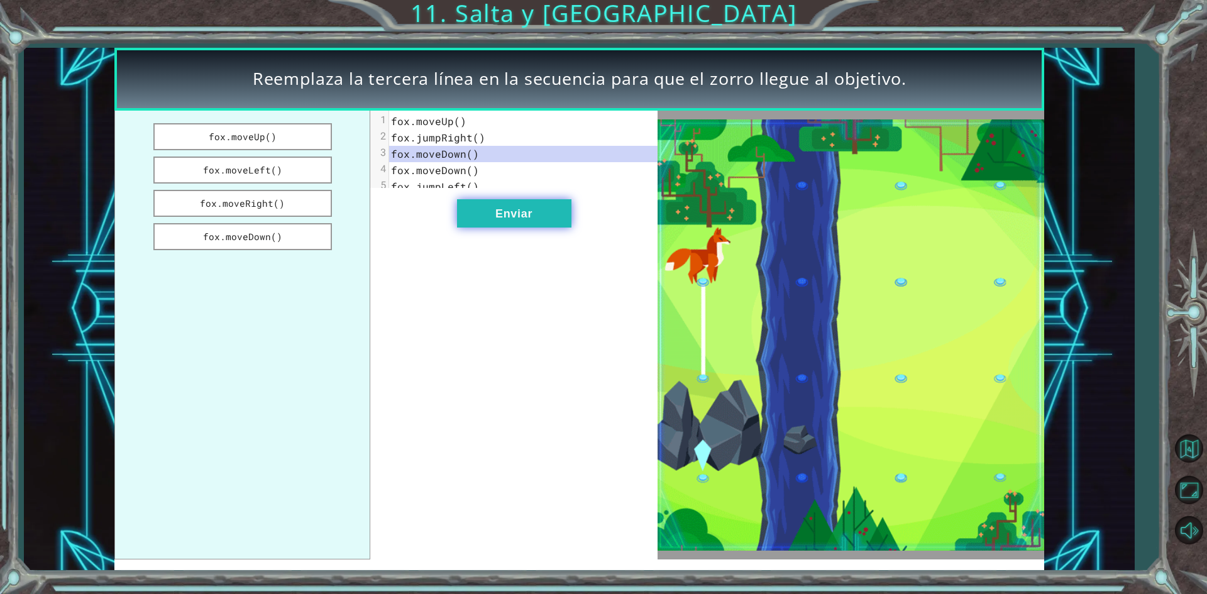
click at [478, 223] on button "Enviar" at bounding box center [514, 213] width 114 height 28
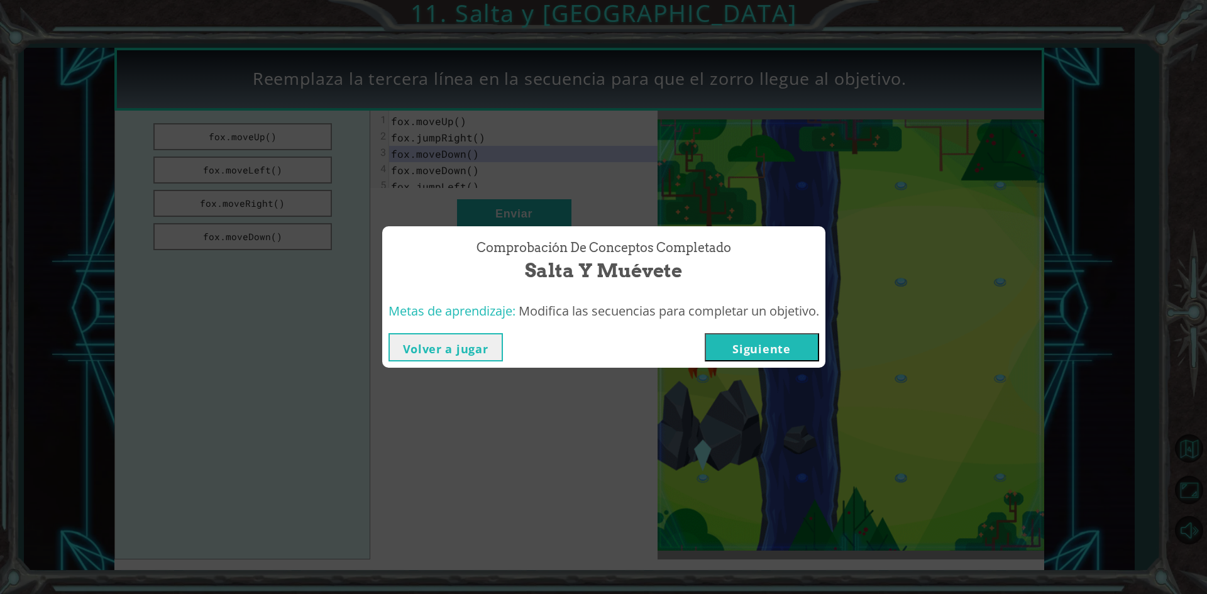
click at [781, 364] on div "Volver a jugar [GEOGRAPHIC_DATA]" at bounding box center [603, 347] width 443 height 41
click at [778, 357] on button "Siguiente" at bounding box center [762, 347] width 114 height 28
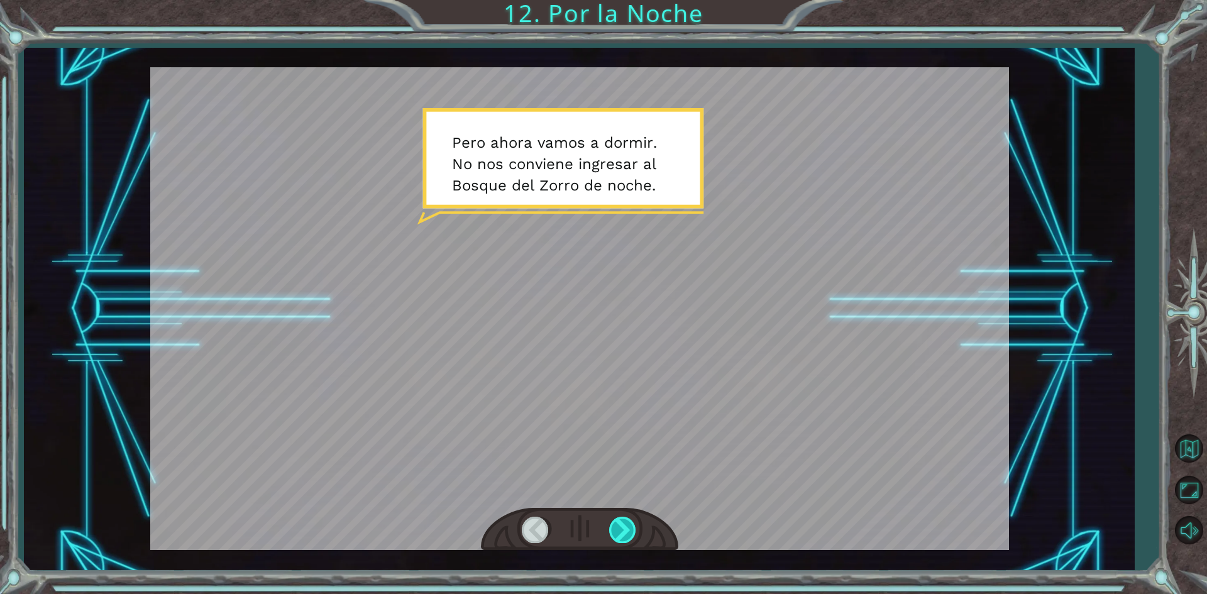
click at [618, 523] on div at bounding box center [623, 530] width 28 height 26
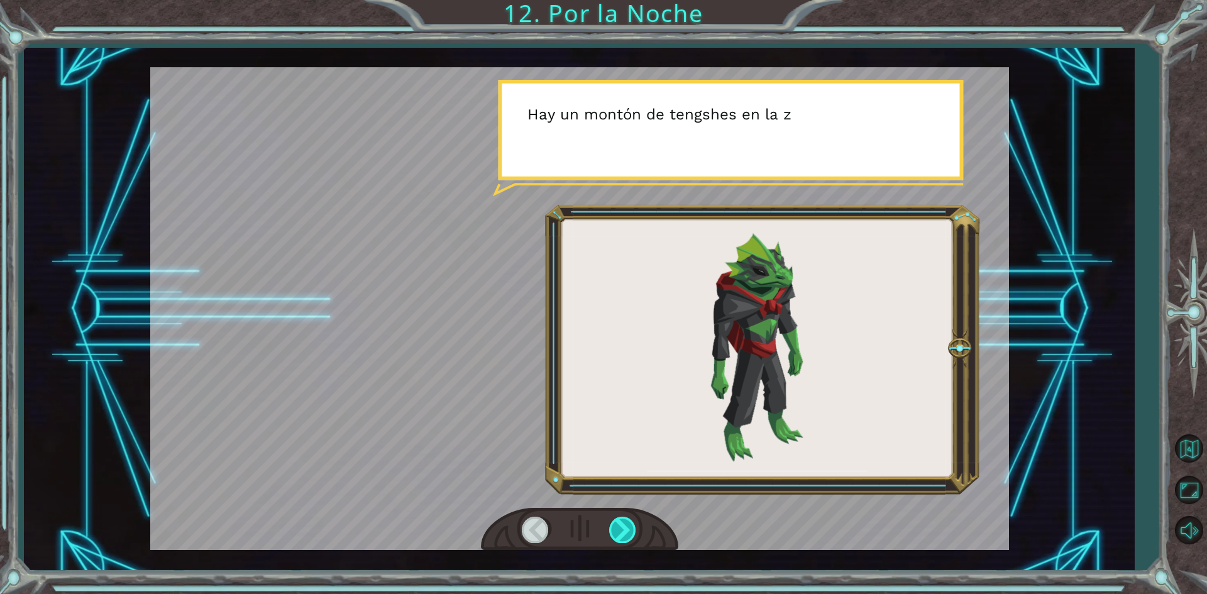
click at [624, 529] on div at bounding box center [623, 530] width 28 height 26
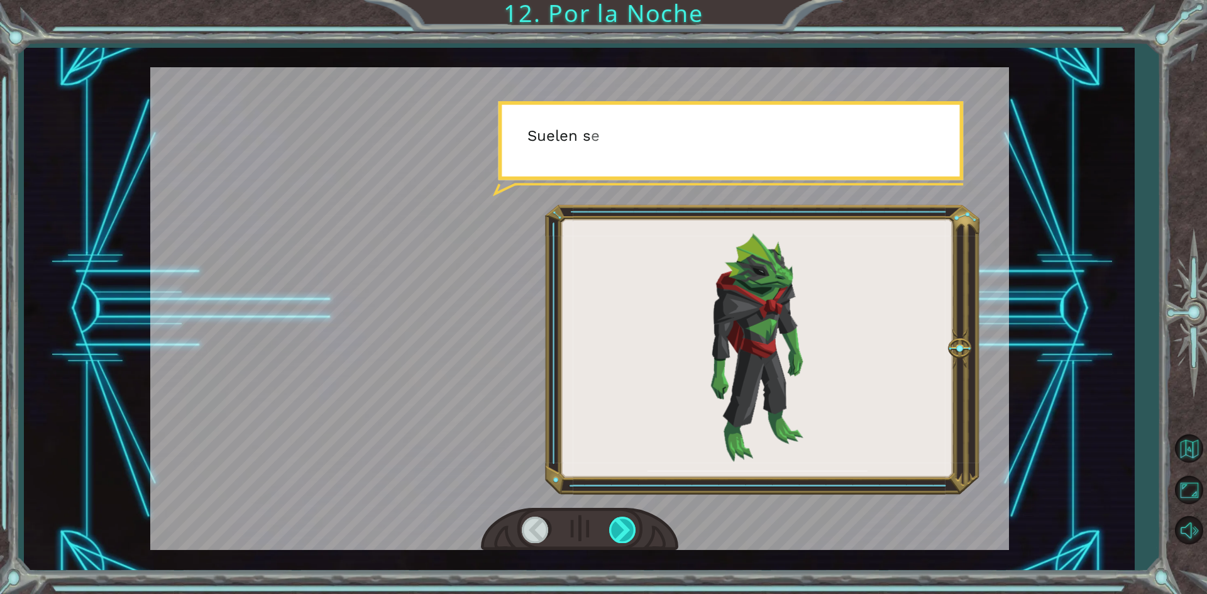
click at [624, 529] on div at bounding box center [623, 530] width 28 height 26
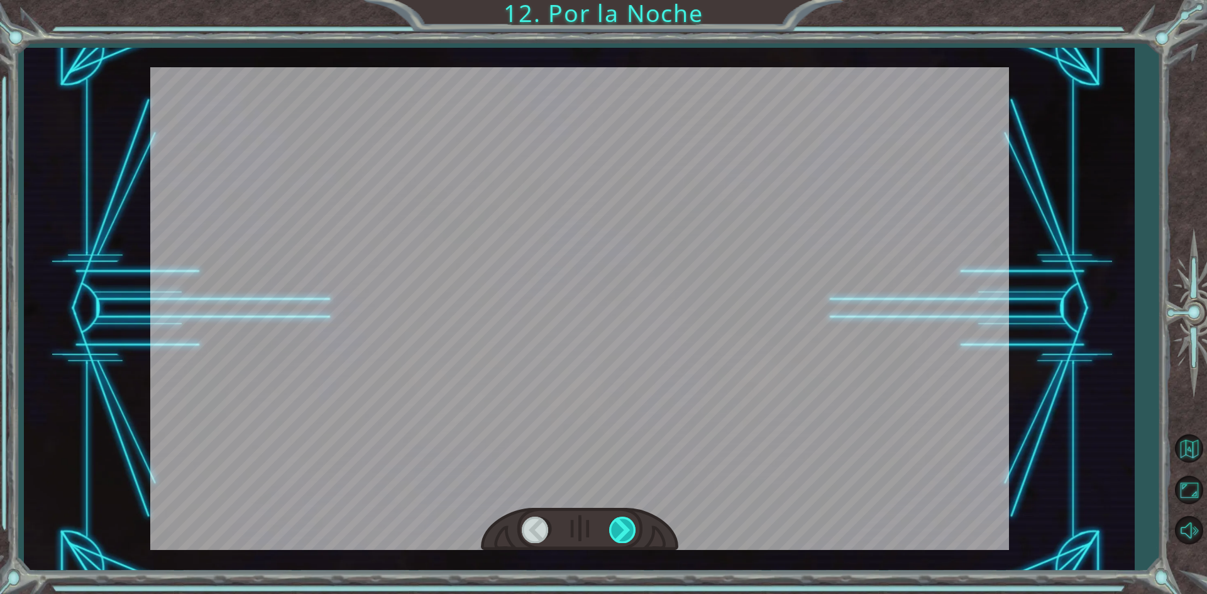
click at [624, 529] on div at bounding box center [623, 530] width 28 height 26
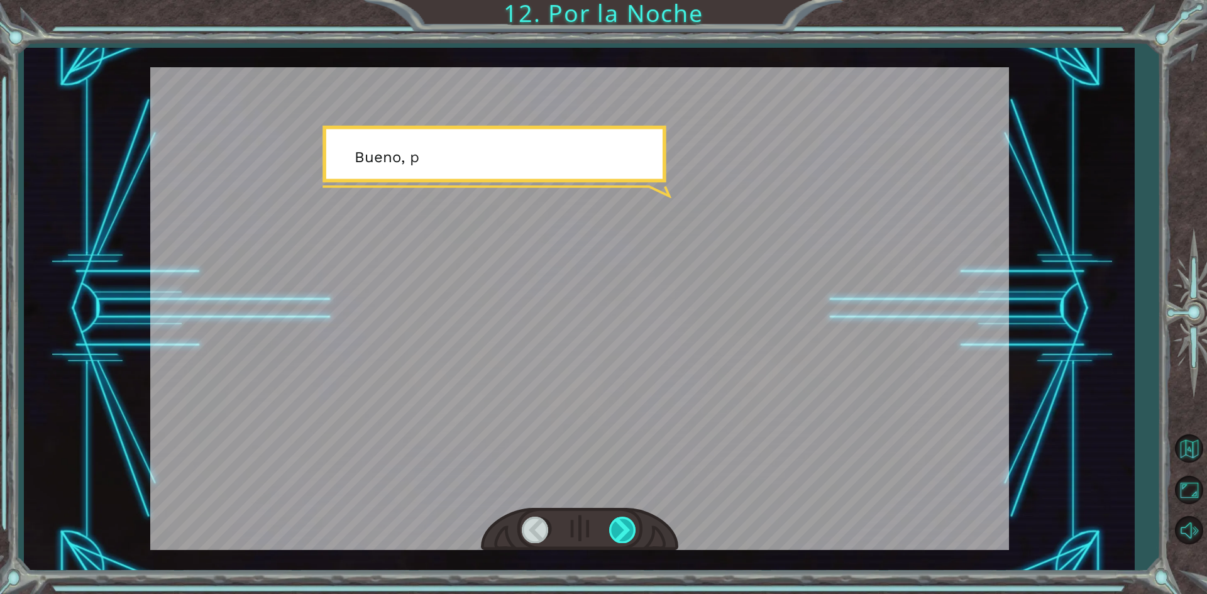
click at [624, 529] on div at bounding box center [623, 530] width 28 height 26
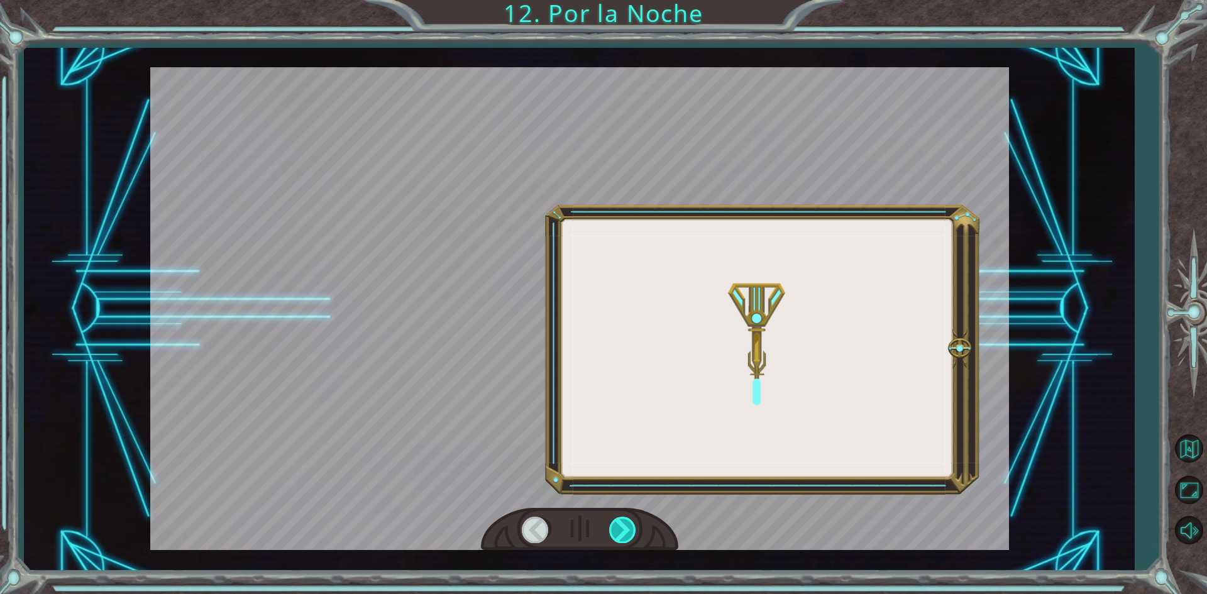
click at [624, 529] on div at bounding box center [623, 530] width 28 height 26
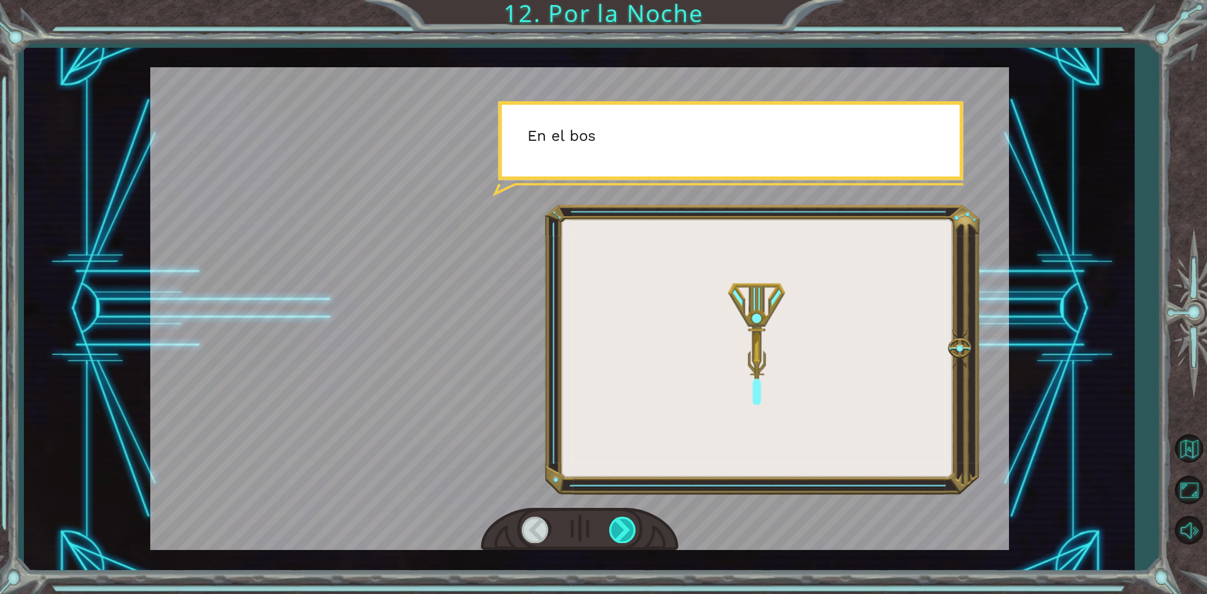
click at [624, 529] on div at bounding box center [623, 530] width 28 height 26
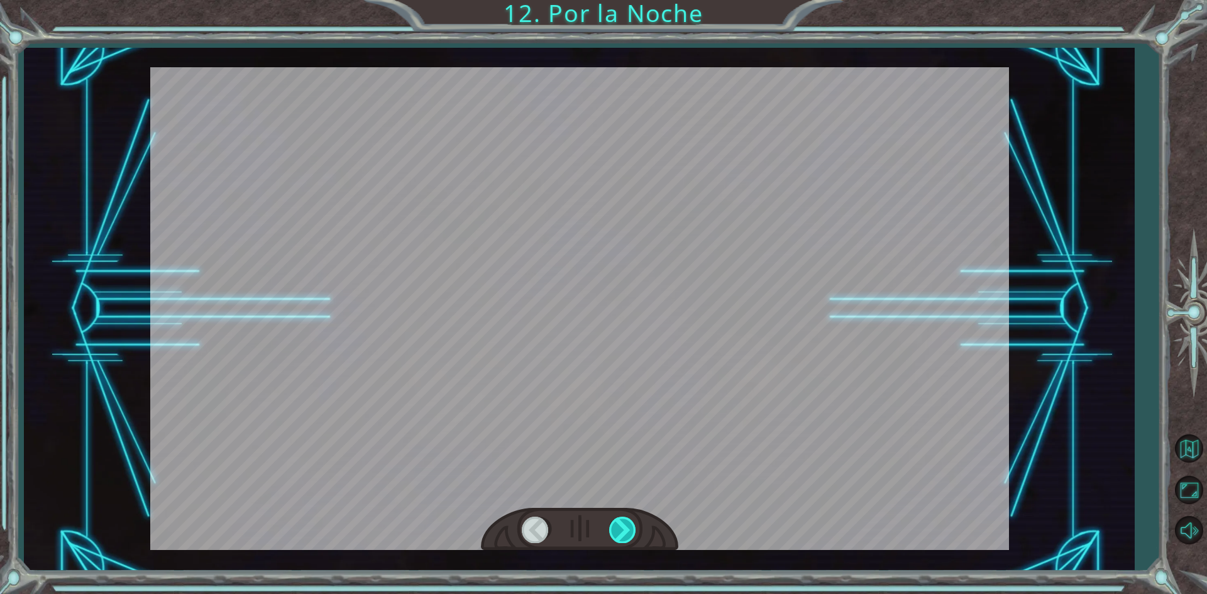
click at [624, 529] on div at bounding box center [623, 530] width 28 height 26
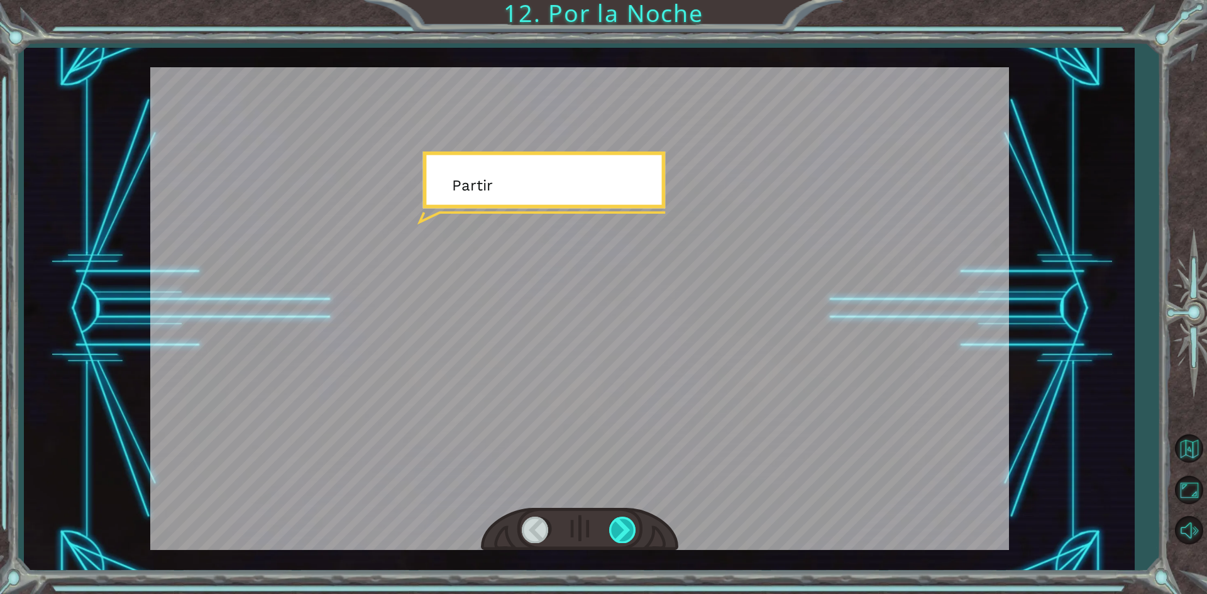
click at [624, 529] on div at bounding box center [623, 530] width 28 height 26
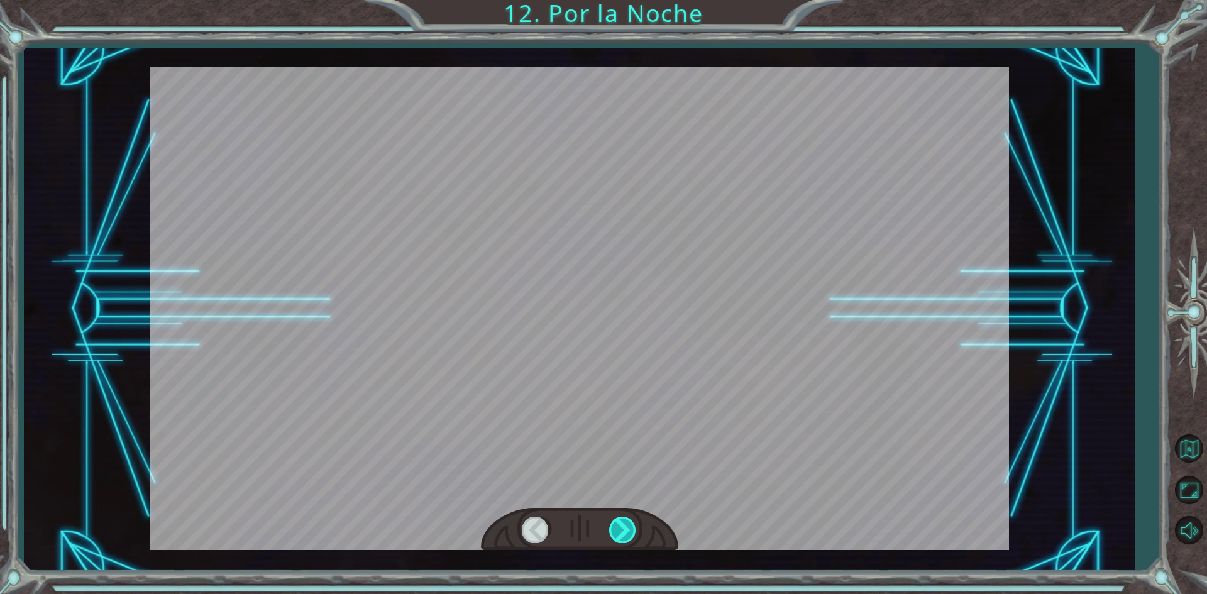
click at [624, 529] on div at bounding box center [623, 530] width 28 height 26
click at [624, 0] on div "P e r o a h o r a v a m o s a d o r m i r . N o n o s c o n v i e n e i n g r e…" at bounding box center [603, 0] width 1207 height 0
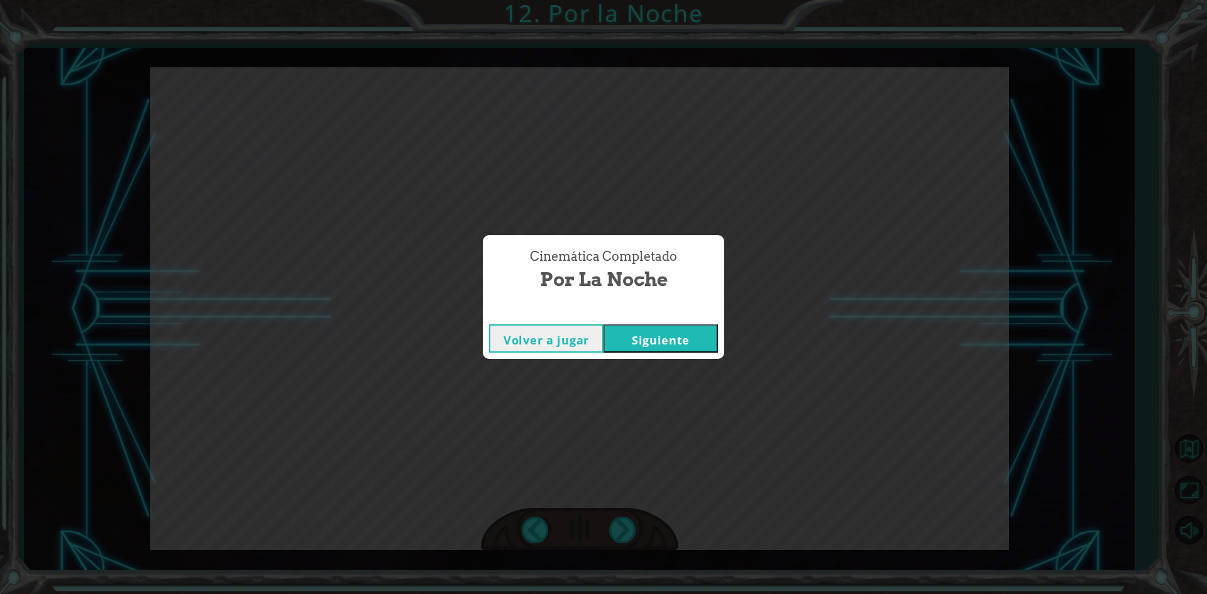
click at [647, 346] on button "Siguiente" at bounding box center [661, 338] width 114 height 28
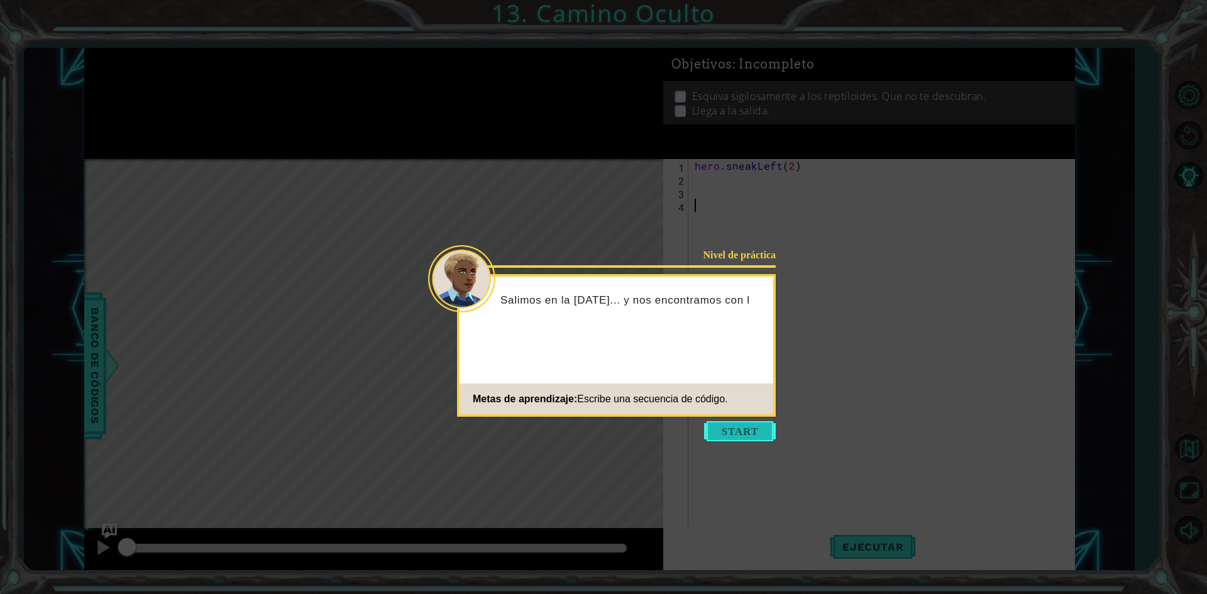
click at [721, 434] on button "Start" at bounding box center [740, 431] width 72 height 20
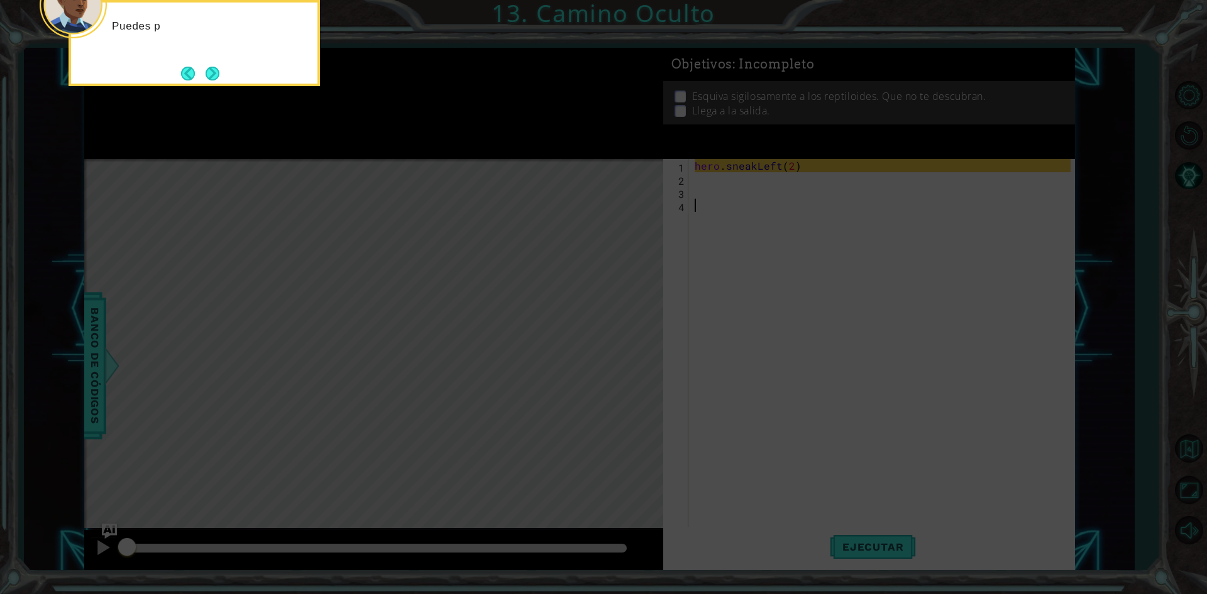
click at [721, 434] on icon at bounding box center [603, 89] width 1207 height 1010
click at [215, 71] on button "Next" at bounding box center [213, 74] width 14 height 14
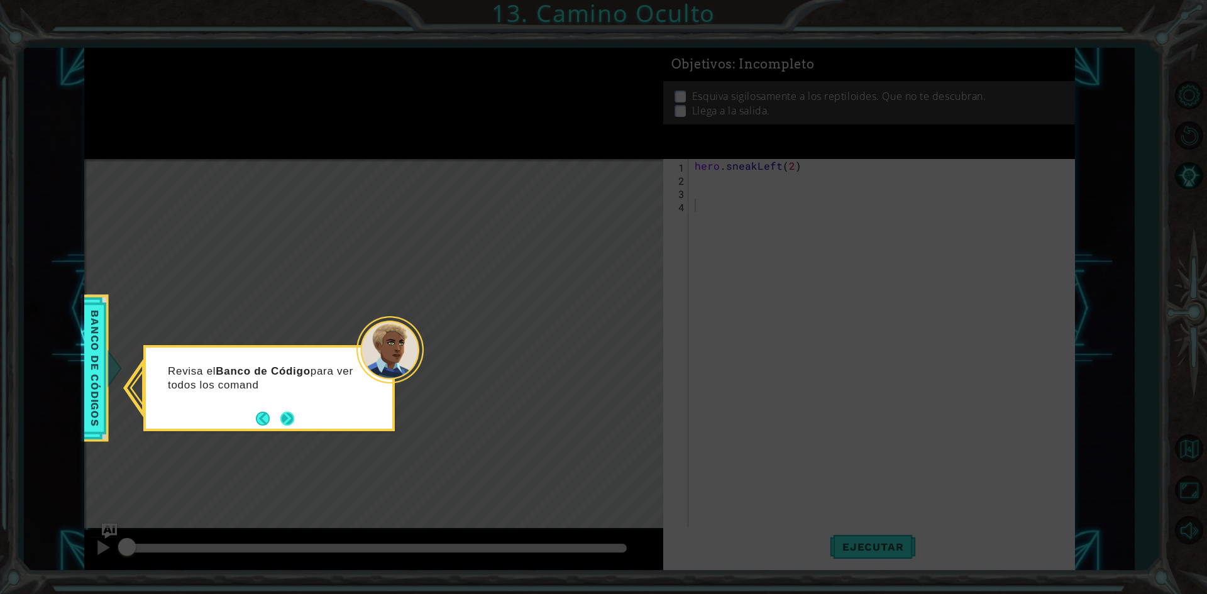
click at [288, 415] on button "Next" at bounding box center [287, 419] width 14 height 14
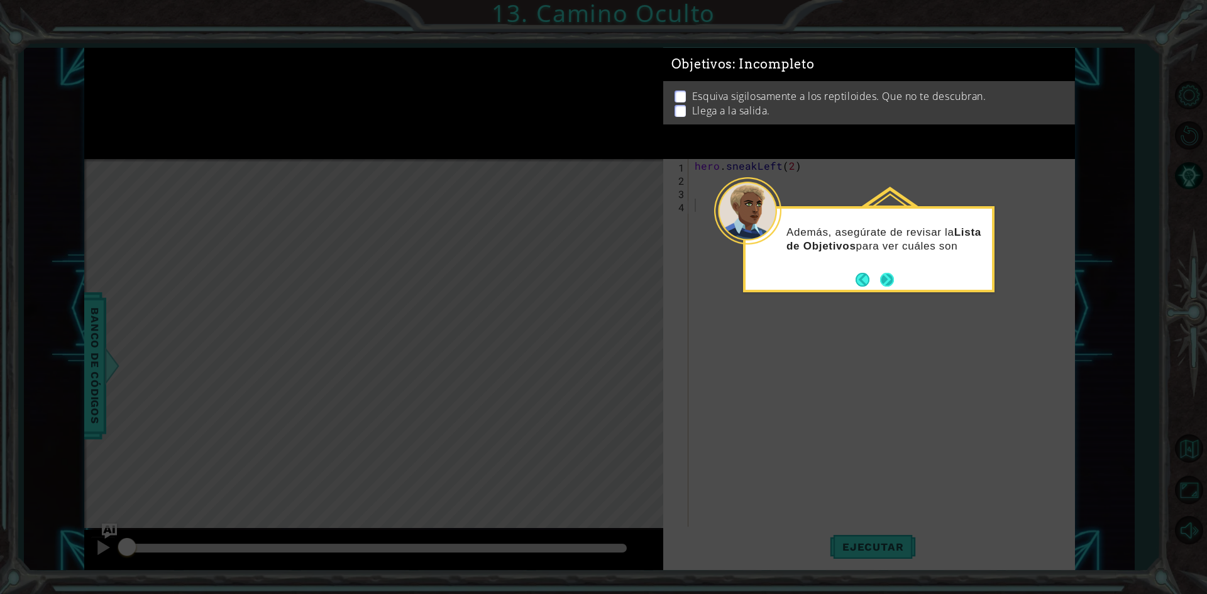
click at [895, 277] on div "Además, asegúrate de revisar la Lista de Objetivos para ver cuáles son" at bounding box center [869, 246] width 246 height 64
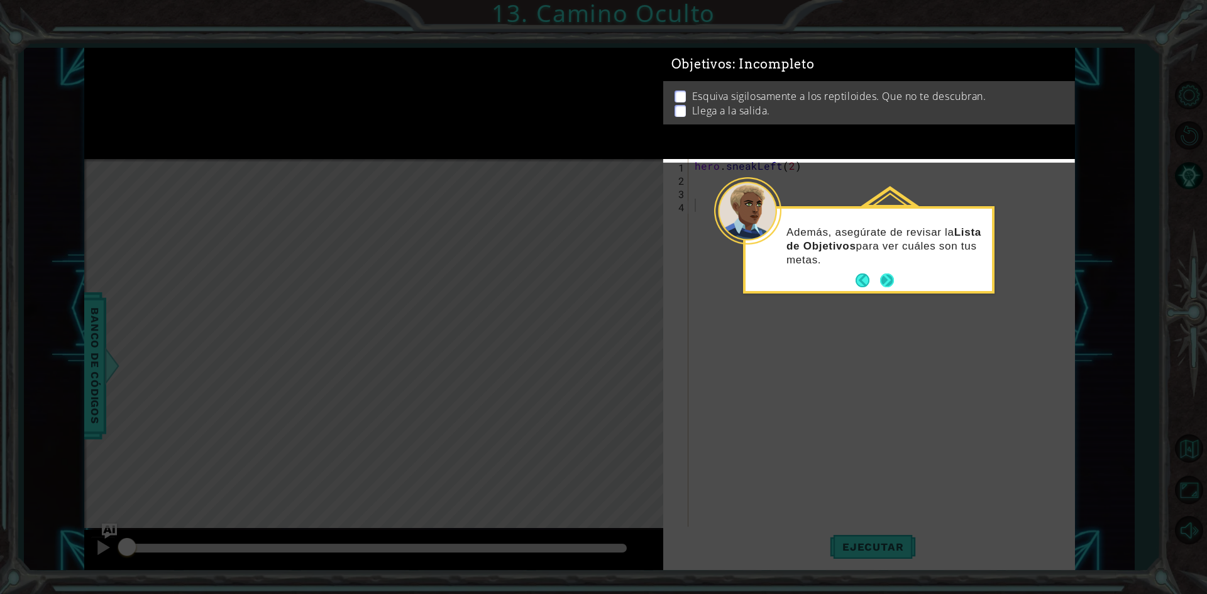
click at [892, 278] on button "Next" at bounding box center [887, 281] width 14 height 14
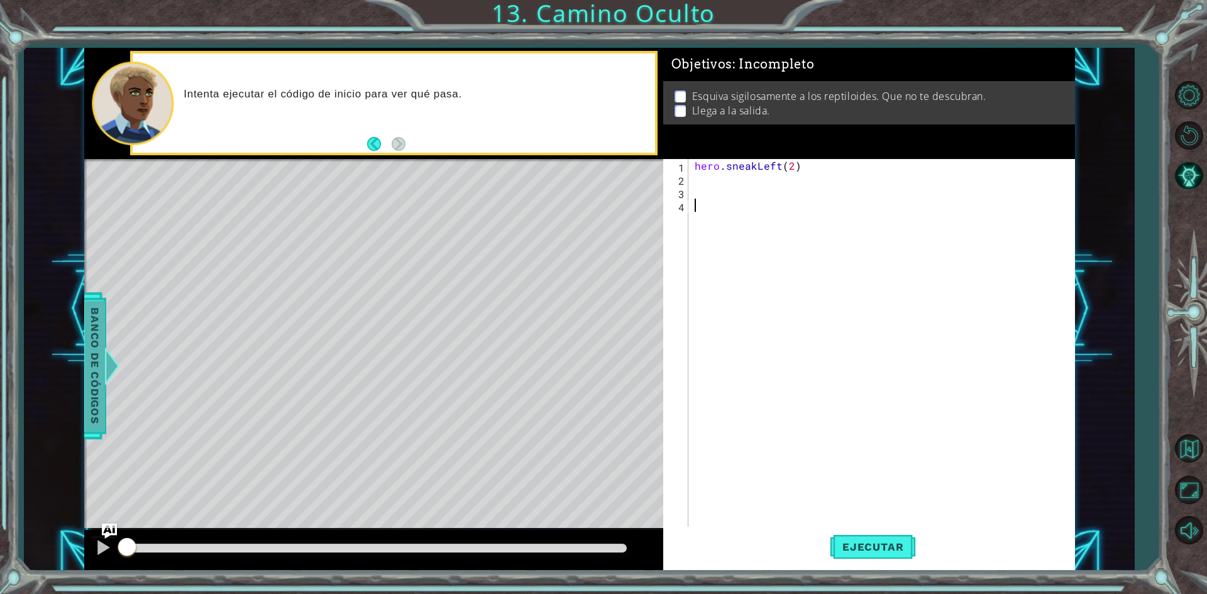
click at [95, 385] on span "Banco de códigos" at bounding box center [95, 366] width 20 height 130
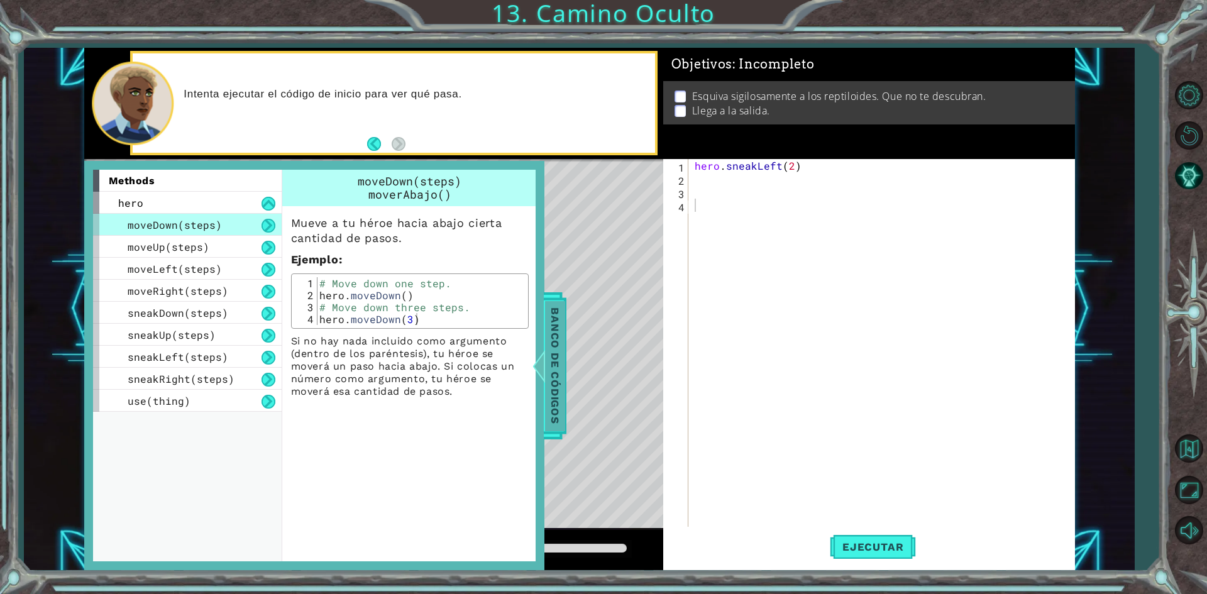
click at [556, 318] on span "Banco de códigos" at bounding box center [555, 366] width 20 height 130
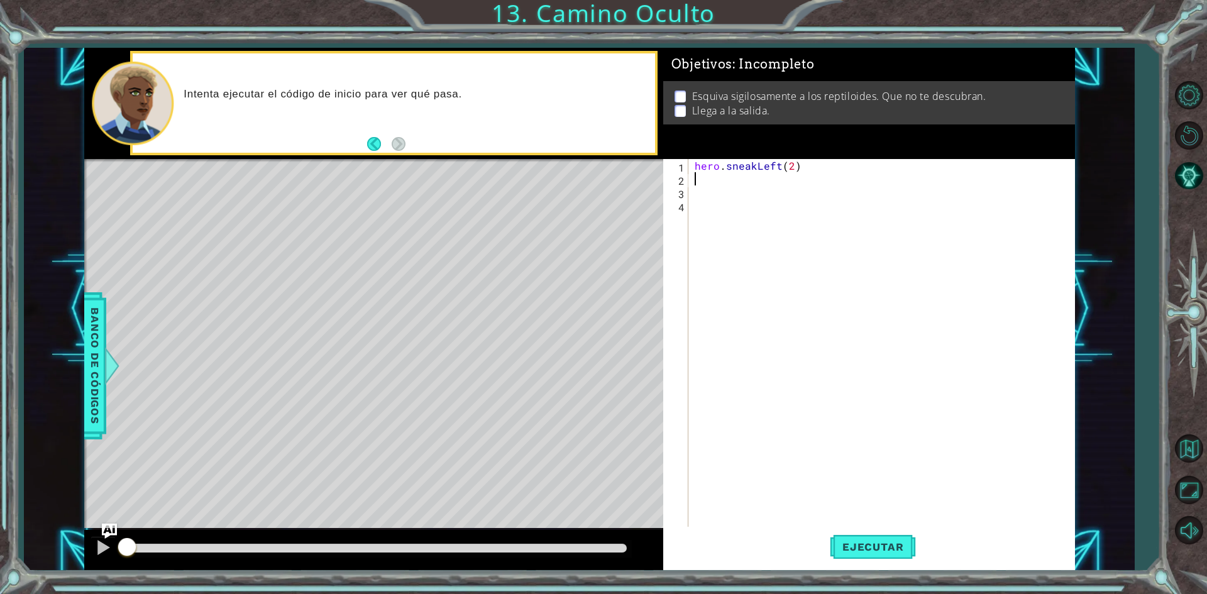
click at [717, 180] on div "hero . sneakLeft ( 2 )" at bounding box center [884, 357] width 385 height 396
click at [719, 213] on div "hero.move Up Toca enter hero.sneak Up Toca enter" at bounding box center [805, 217] width 238 height 60
type textarea "hero.sneakUp(2)"
click at [722, 188] on div "hero . sneakLeft ( 2 ) hero . sneakUp ( 2 )" at bounding box center [884, 357] width 385 height 396
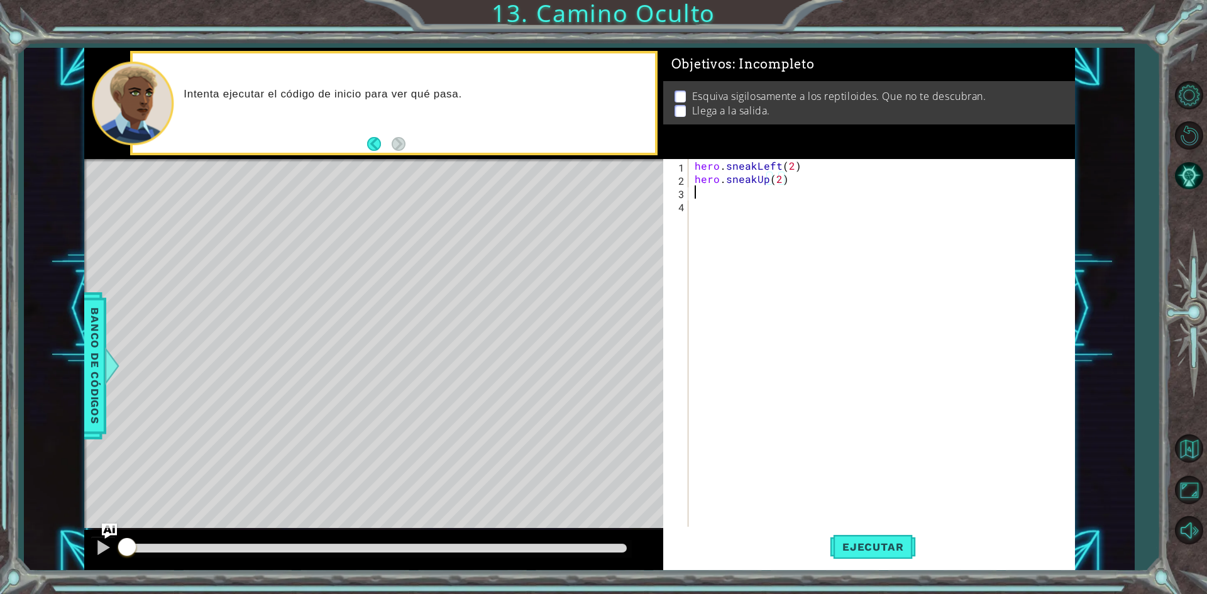
scroll to position [0, 0]
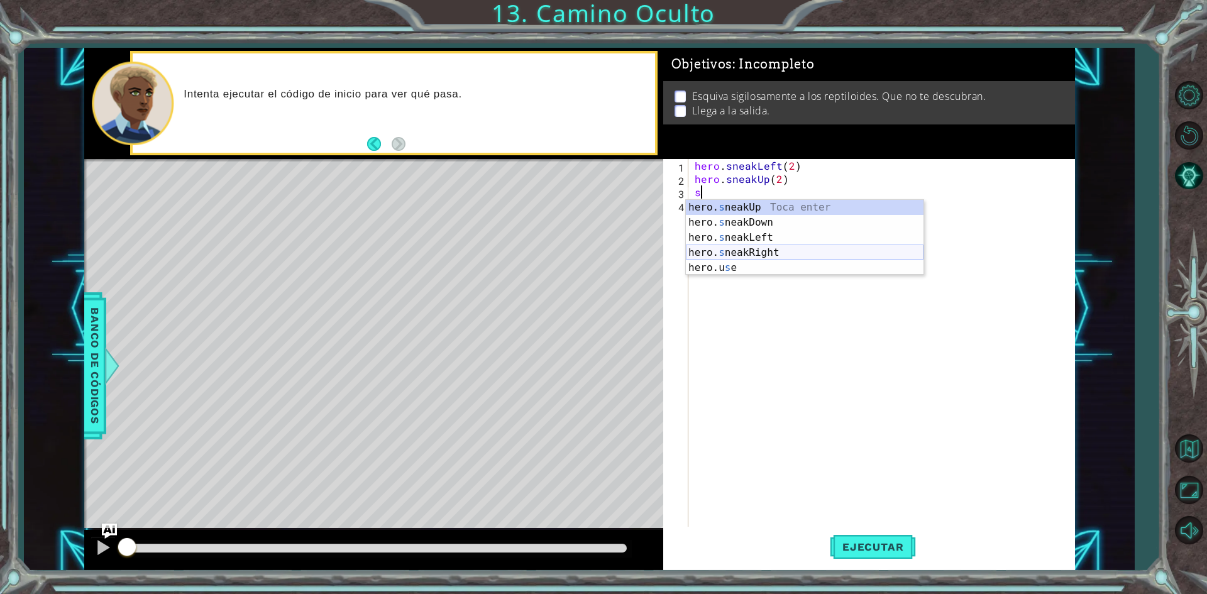
click at [806, 247] on div "hero. s neakUp Toca enter hero. s neakDown Toca enter hero. s neakLeft Toca ent…" at bounding box center [805, 253] width 238 height 106
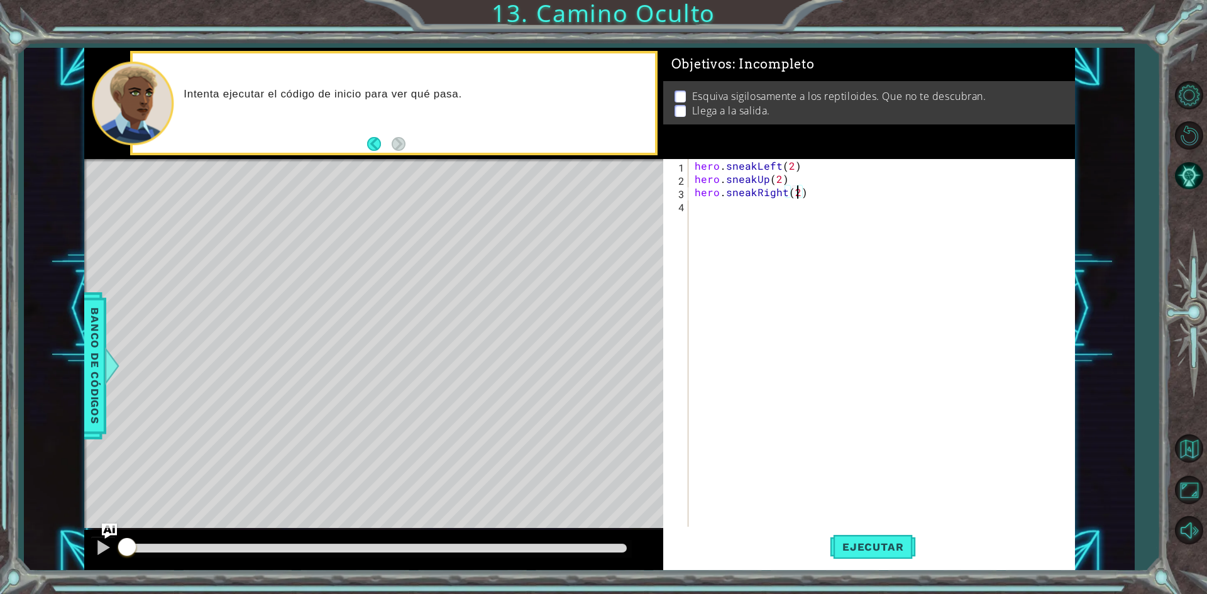
scroll to position [0, 6]
type textarea "hero.sneakRight(2)"
click at [881, 545] on span "Ejecutar" at bounding box center [873, 547] width 86 height 13
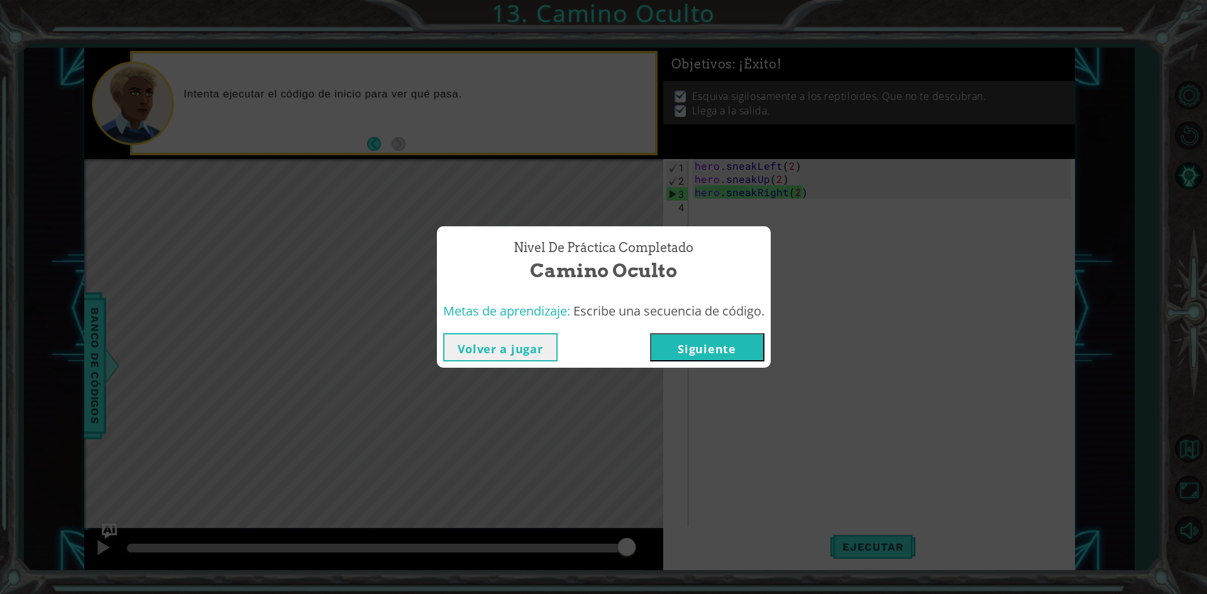
click at [747, 341] on button "Siguiente" at bounding box center [707, 347] width 114 height 28
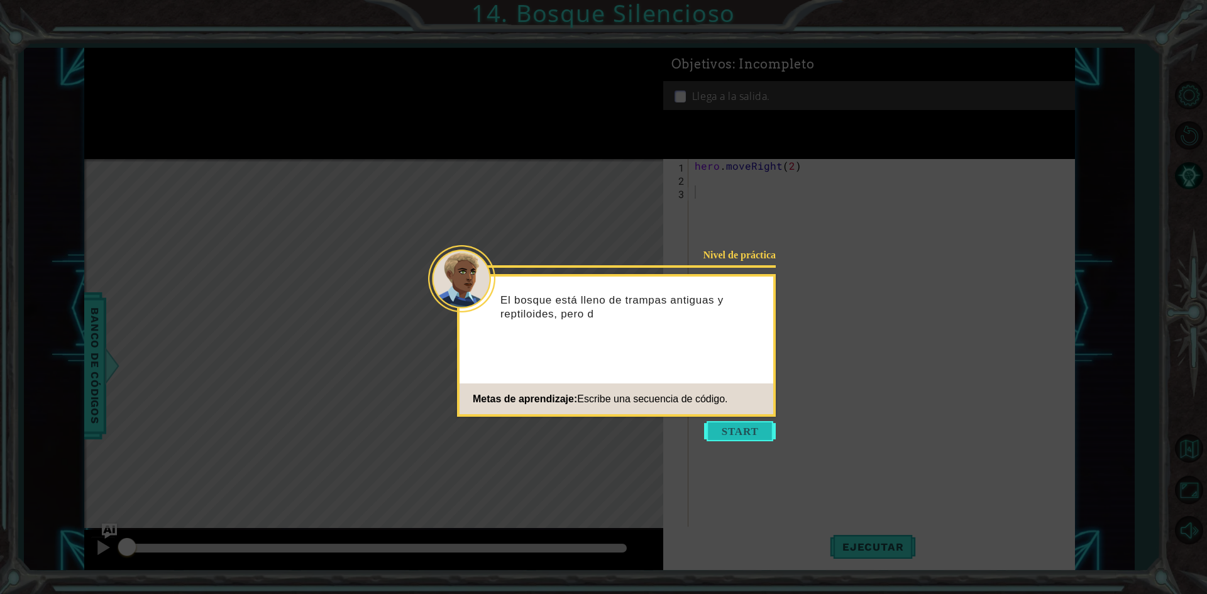
click at [746, 429] on button "Start" at bounding box center [740, 431] width 72 height 20
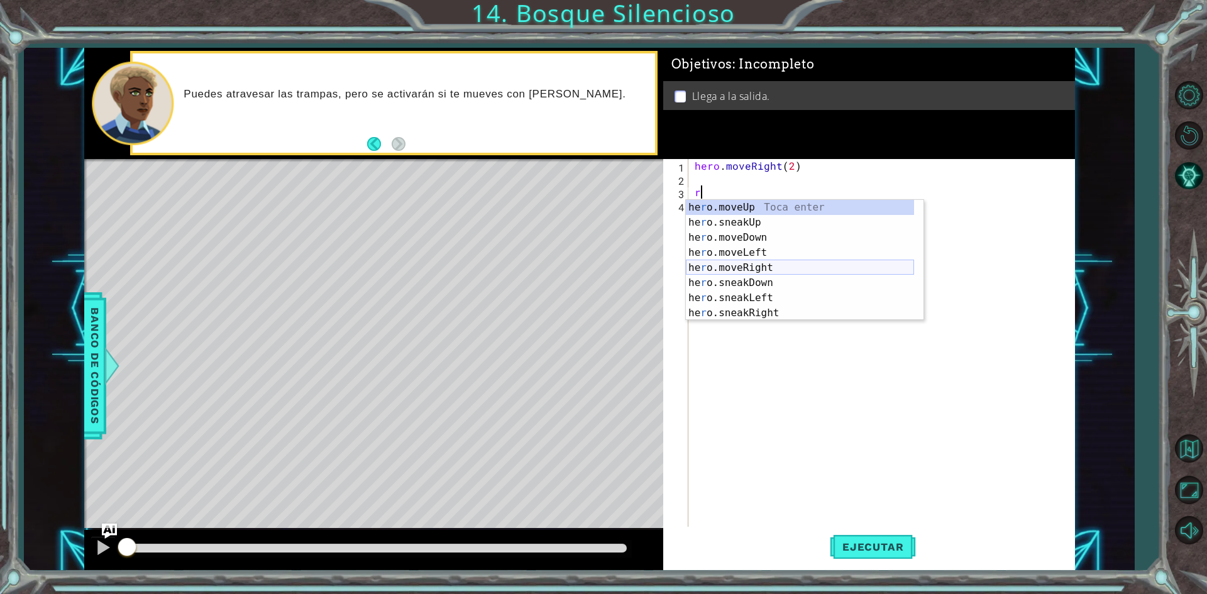
click at [770, 265] on div "he r o.moveUp Toca enter he r o.sneakUp Toca enter he r o.moveDown Toca enter h…" at bounding box center [800, 275] width 228 height 151
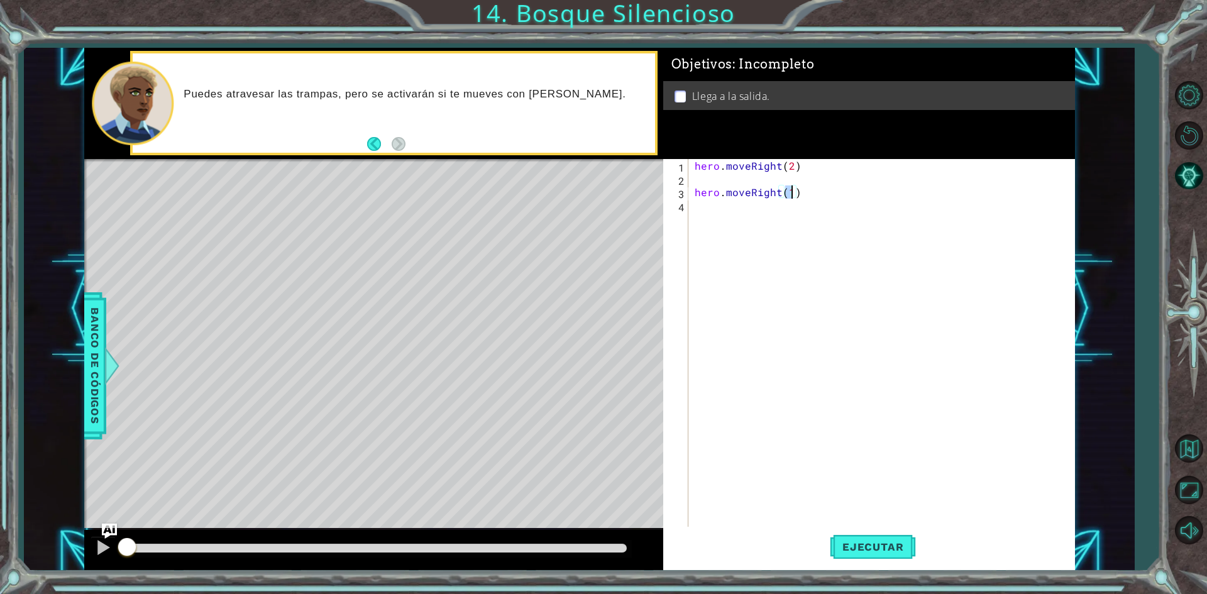
type textarea "hero.moveRight(2)"
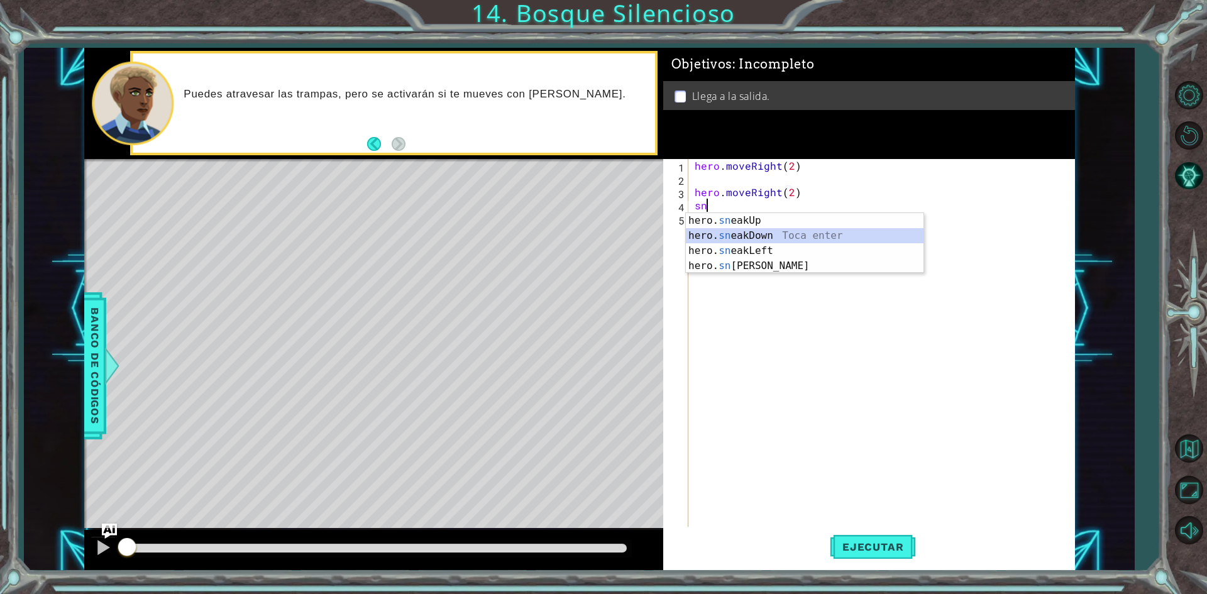
click at [783, 235] on div "hero. sn eakUp Toca enter hero. sn eakDown Toca enter hero. sn eakLeft Toca ent…" at bounding box center [805, 258] width 238 height 91
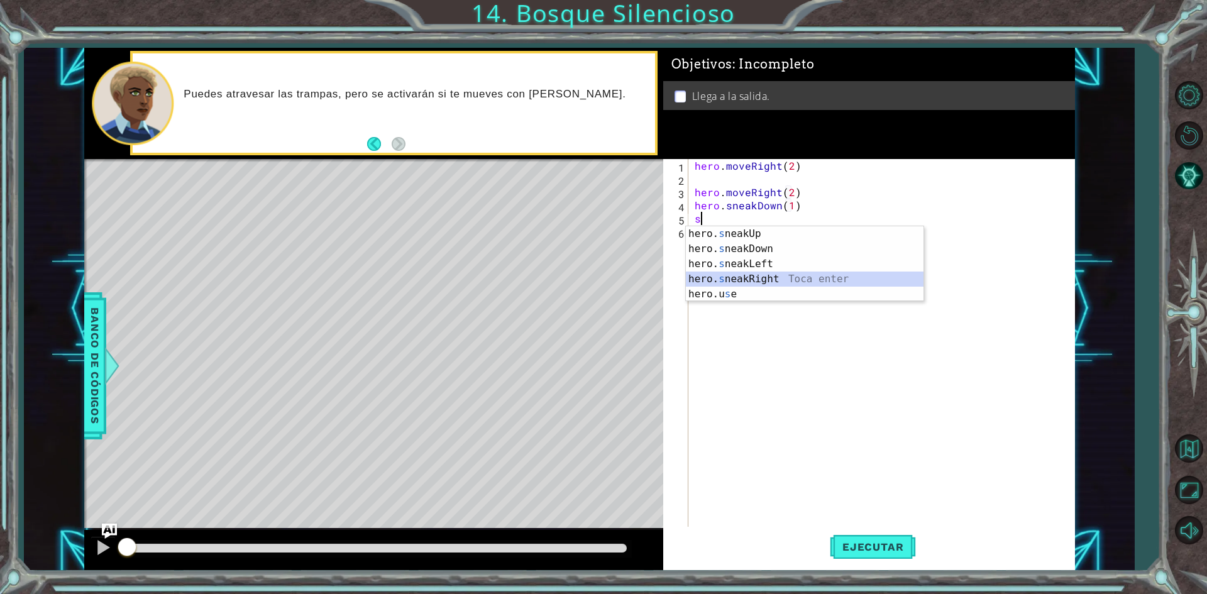
click at [811, 278] on div "hero. s neakUp Toca enter hero. s neakDown Toca enter hero. s neakLeft Toca ent…" at bounding box center [805, 279] width 238 height 106
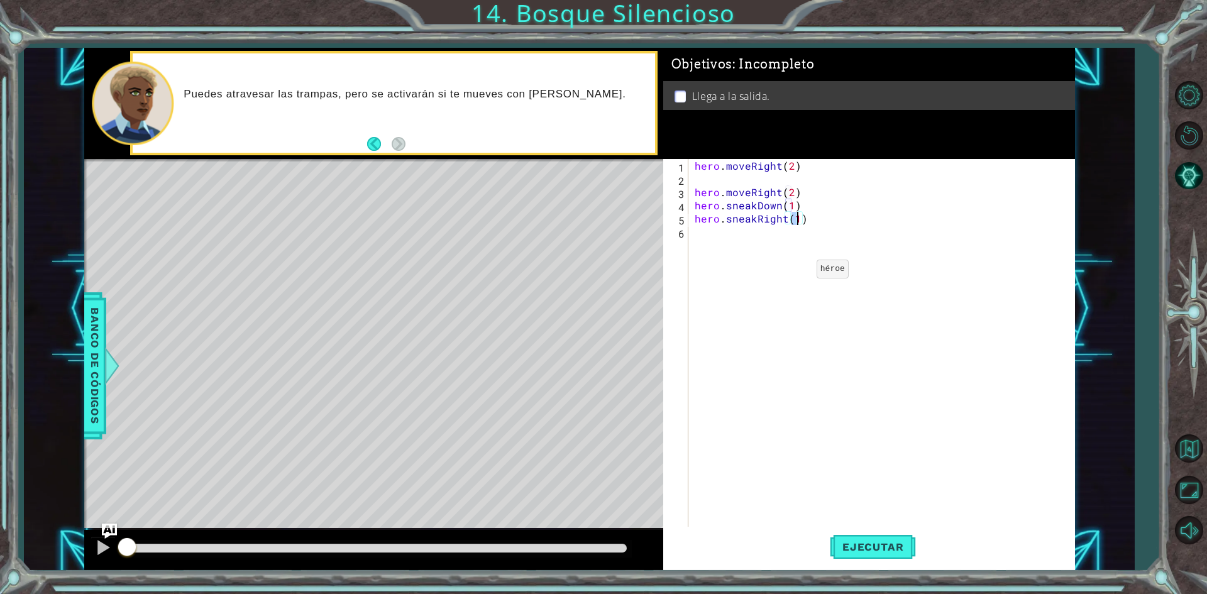
type textarea "hero.sneakRight(2)"
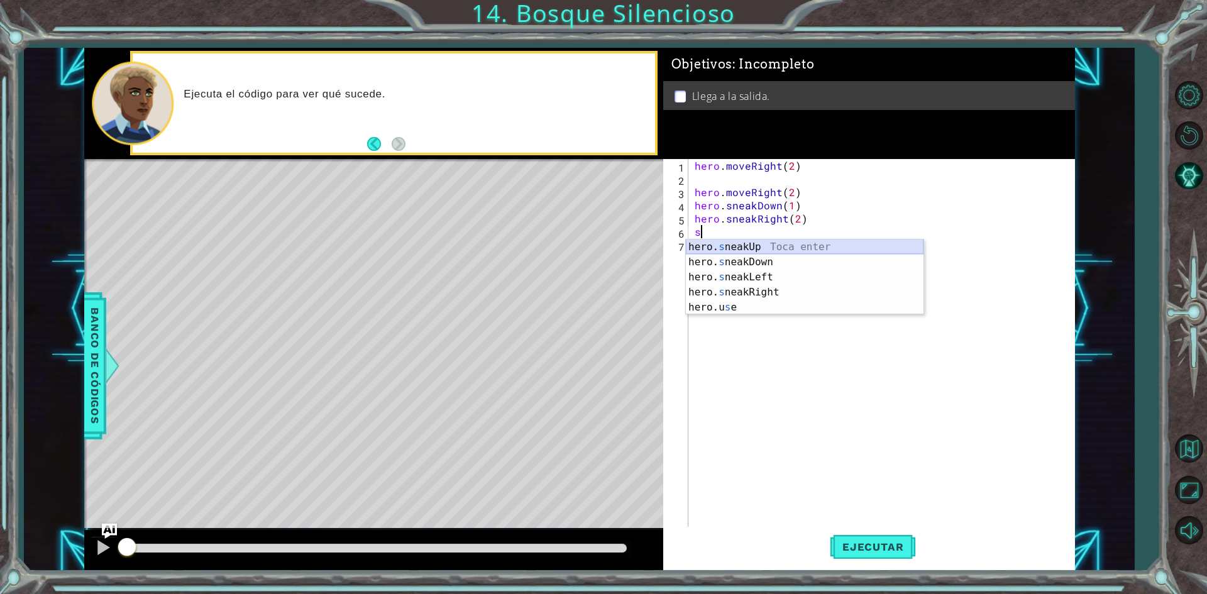
click at [724, 243] on div "hero. s neakUp Toca enter hero. s neakDown Toca enter hero. s neakLeft Toca ent…" at bounding box center [805, 293] width 238 height 106
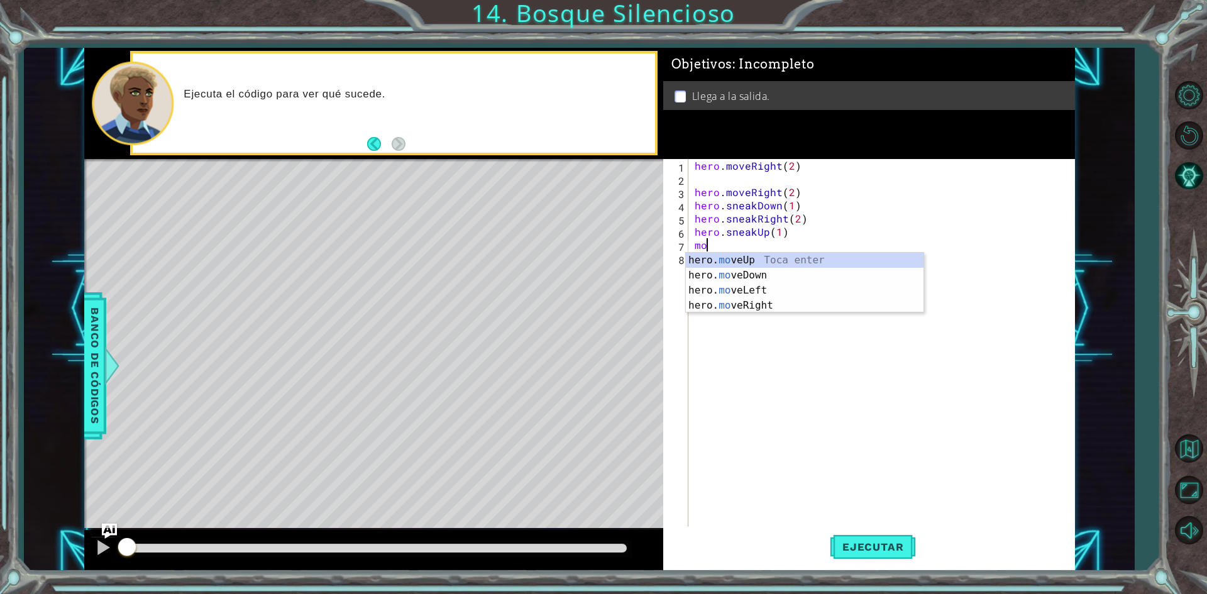
scroll to position [0, 6]
click at [734, 309] on div "hero. mo veUp Toca enter hero. mo veDown Toca enter hero. mo veLeft Toca enter …" at bounding box center [805, 298] width 238 height 91
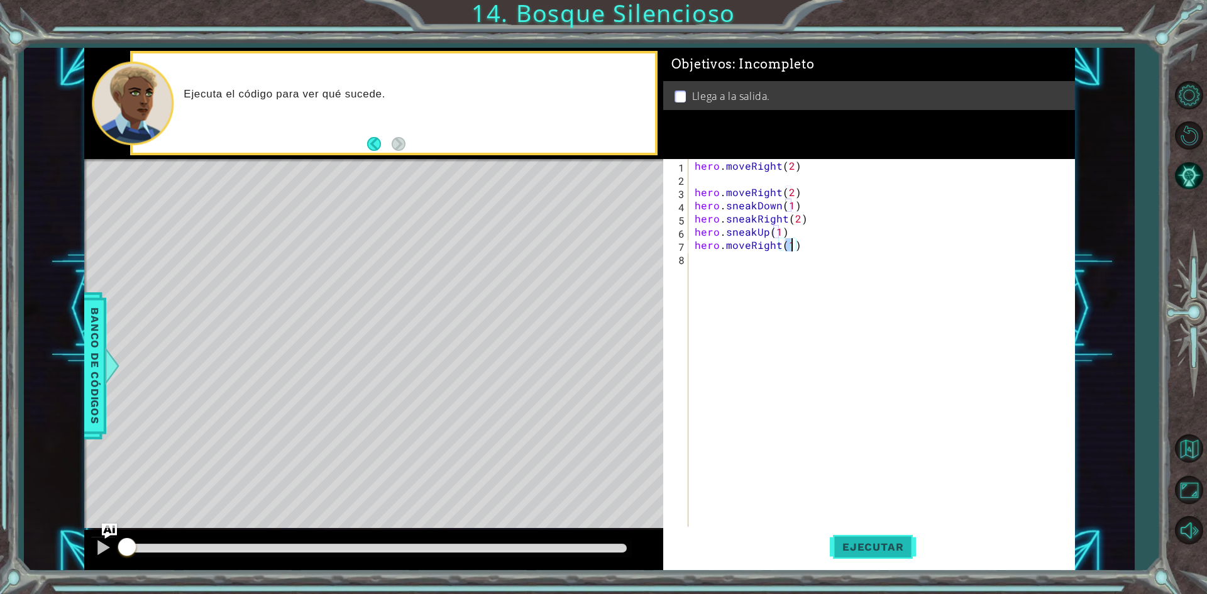
type textarea "hero.moveRight(1)"
click at [888, 539] on button "Ejecutar" at bounding box center [873, 547] width 86 height 41
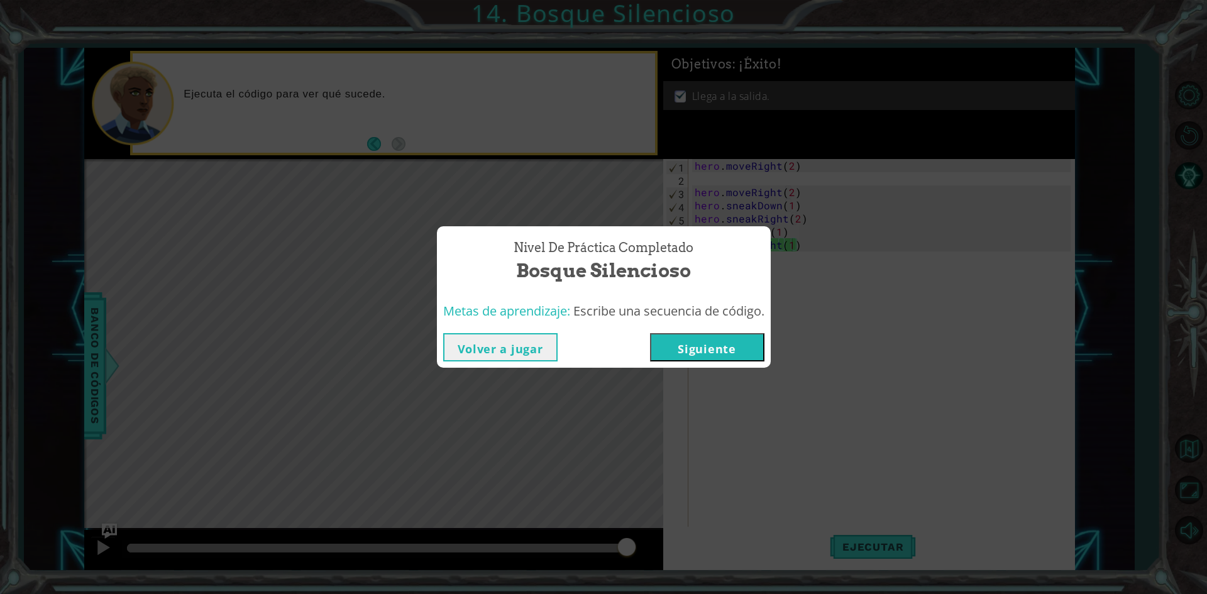
click at [752, 346] on button "Siguiente" at bounding box center [707, 347] width 114 height 28
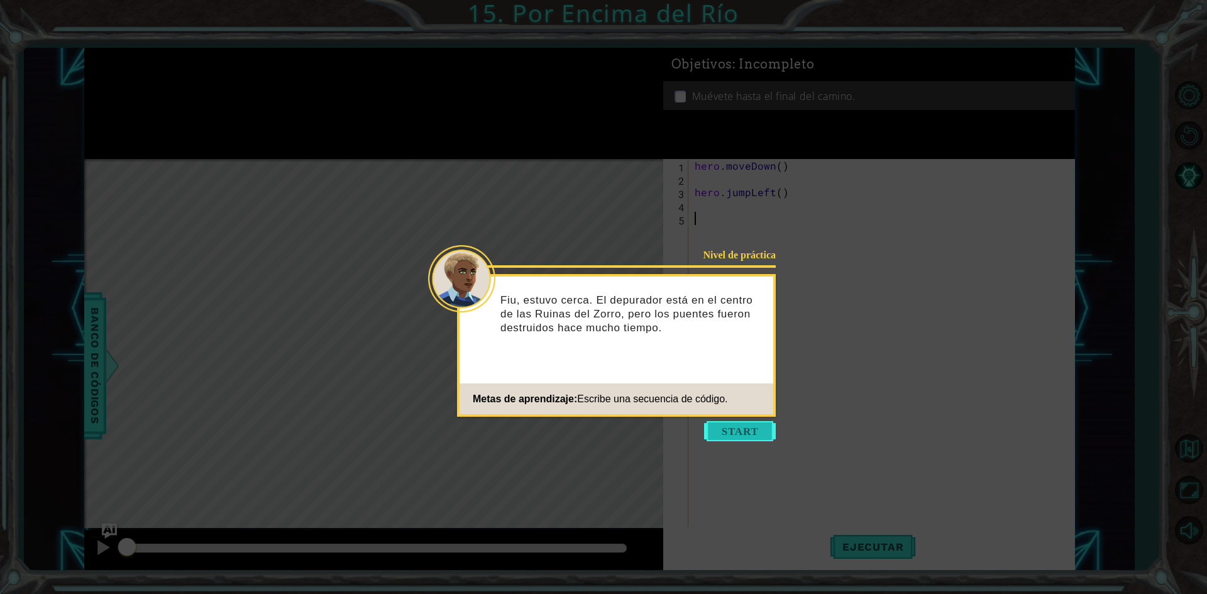
click at [726, 436] on button "Start" at bounding box center [740, 431] width 72 height 20
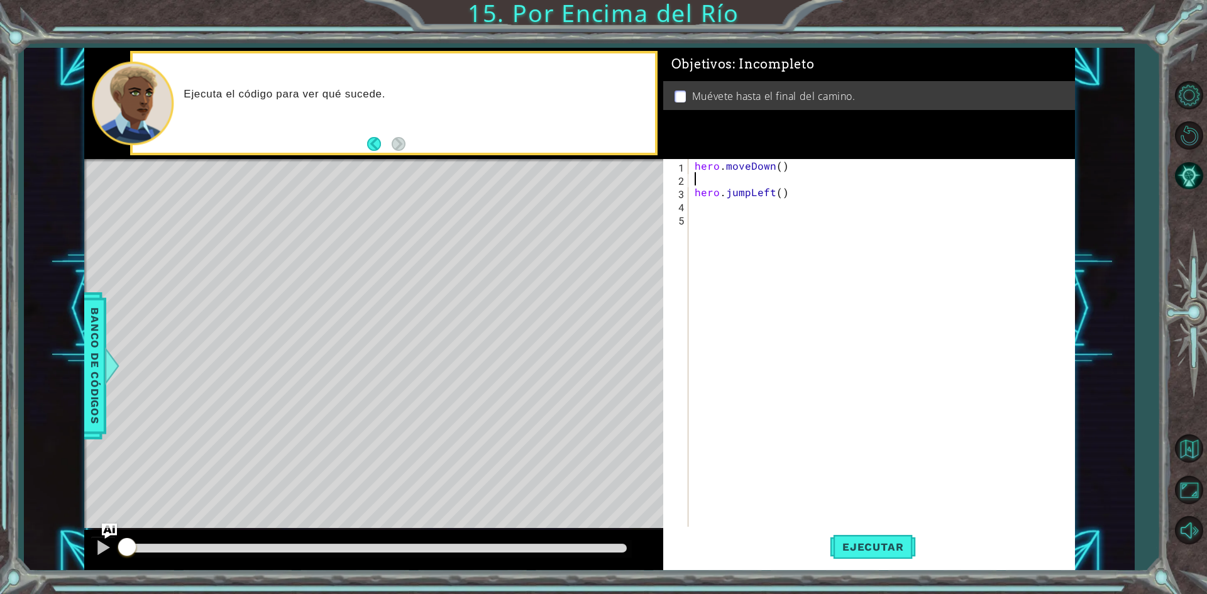
click at [769, 180] on div "hero . moveDown ( ) hero . jumpLeft ( )" at bounding box center [884, 357] width 385 height 396
click at [881, 543] on span "Ejecutar" at bounding box center [873, 547] width 86 height 13
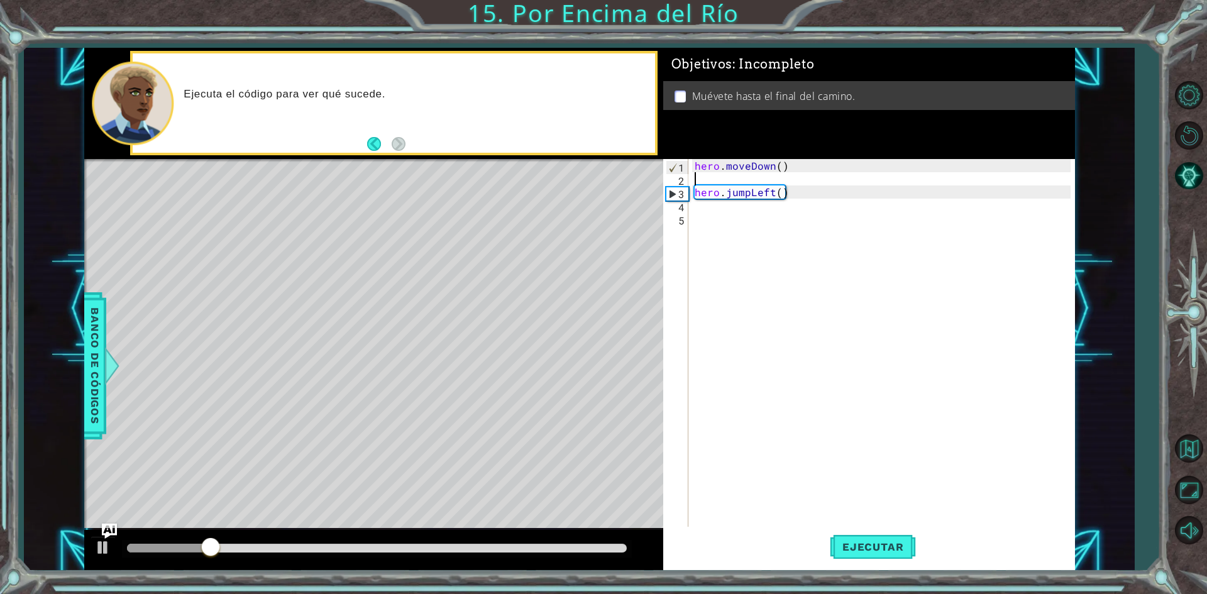
click at [760, 210] on div "hero . moveDown ( ) hero . jumpLeft ( )" at bounding box center [884, 357] width 385 height 396
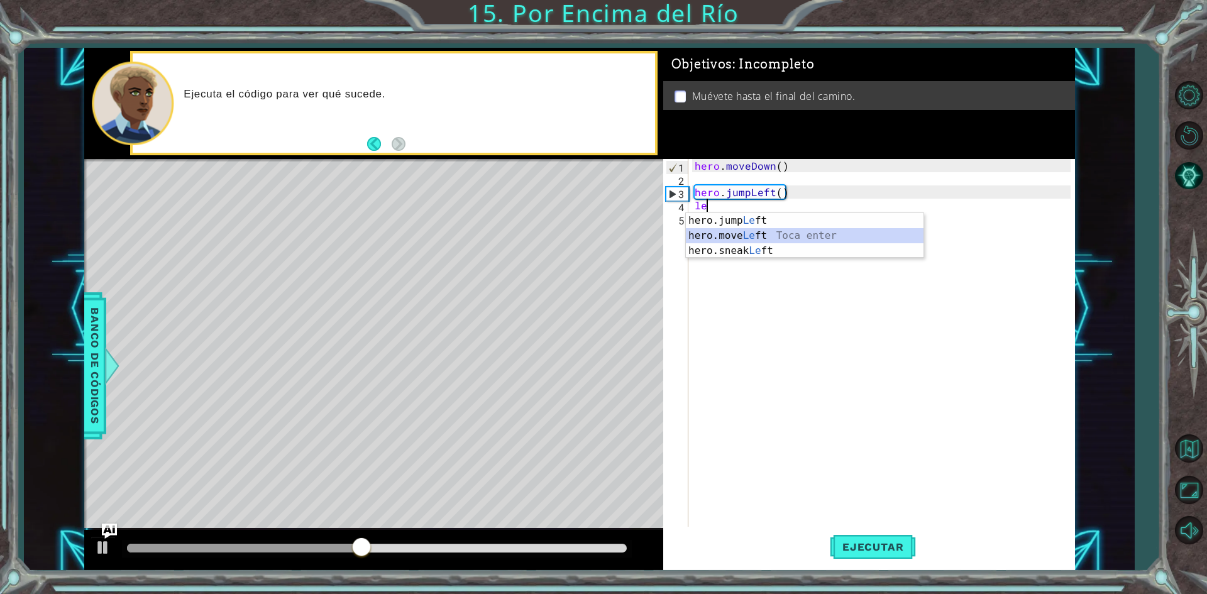
click at [765, 232] on div "hero.jump Le ft Toca enter hero.move Le ft Toca enter hero.sneak Le ft Toca ent…" at bounding box center [805, 250] width 238 height 75
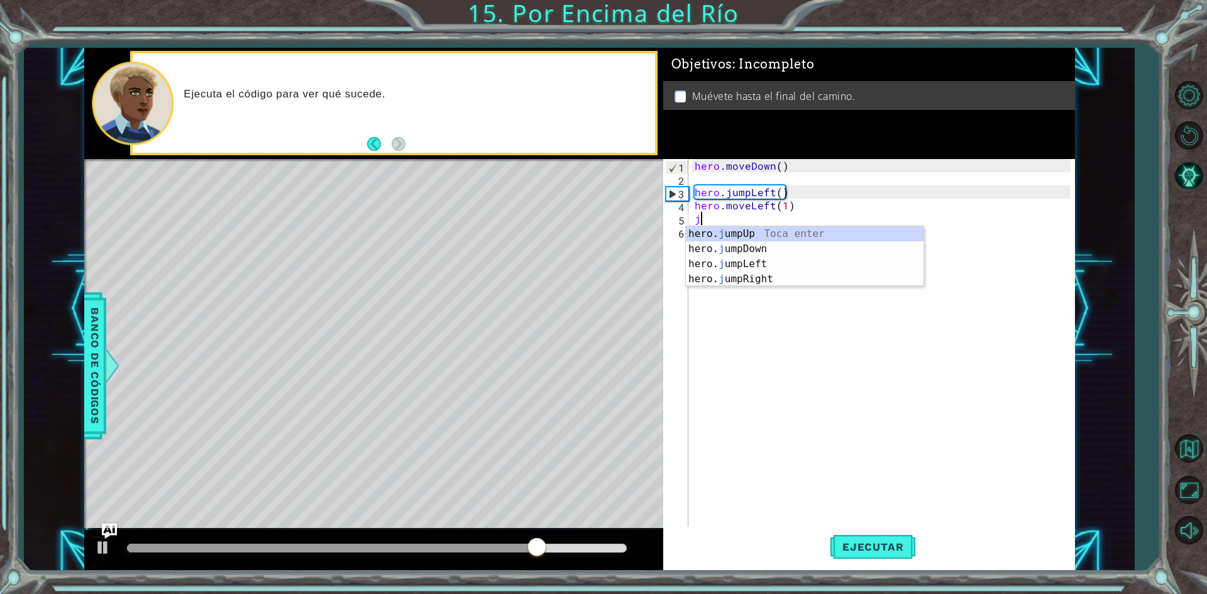
scroll to position [0, 6]
type textarea "hero.moveLeft(1)ju"
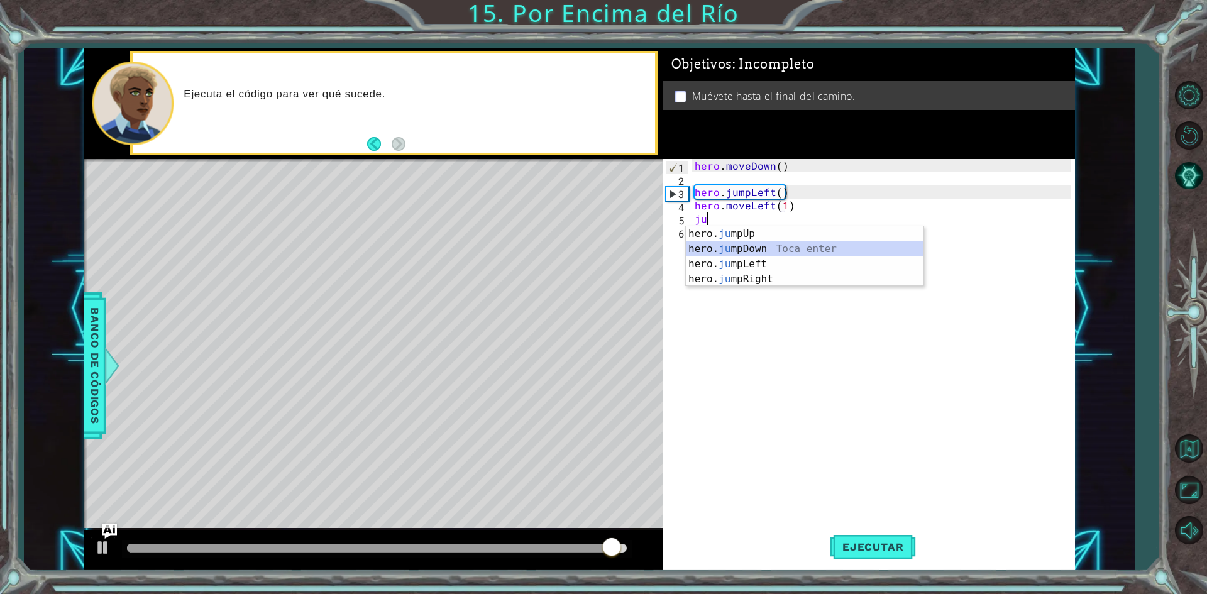
click at [804, 247] on div "hero. ju mpUp Toca enter hero. ju mpDown Toca enter hero. ju mpLeft Toca enter …" at bounding box center [805, 271] width 238 height 91
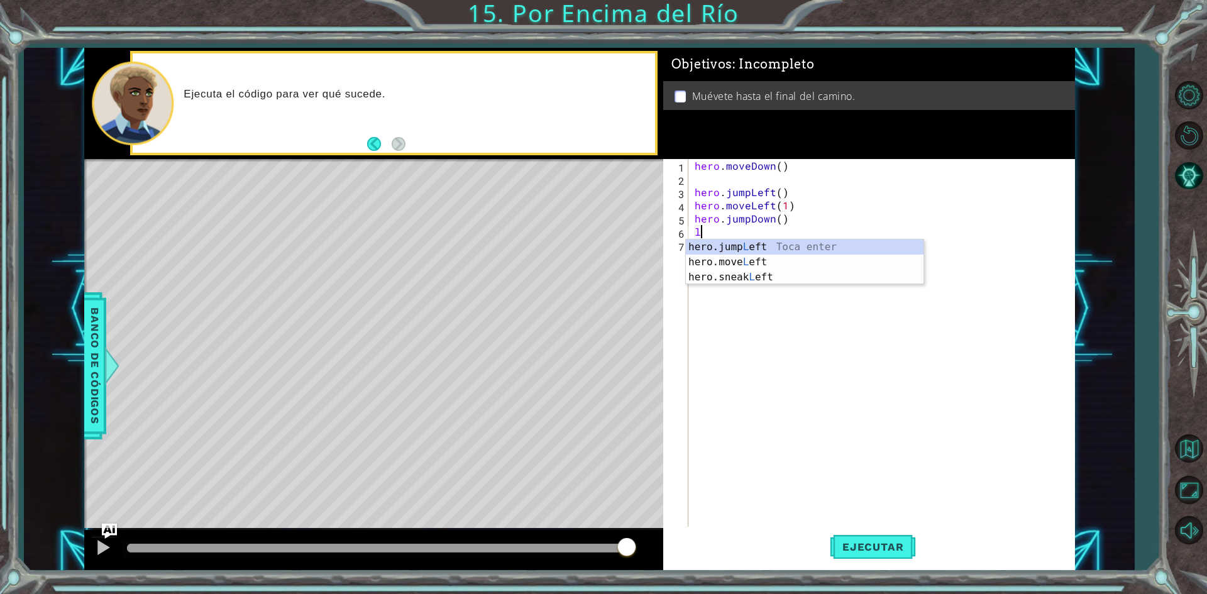
type textarea "le"
click at [756, 242] on div "hero.jump Le ft Toca enter hero.move Le ft Toca enter hero.sneak Le ft Toca ent…" at bounding box center [805, 277] width 238 height 75
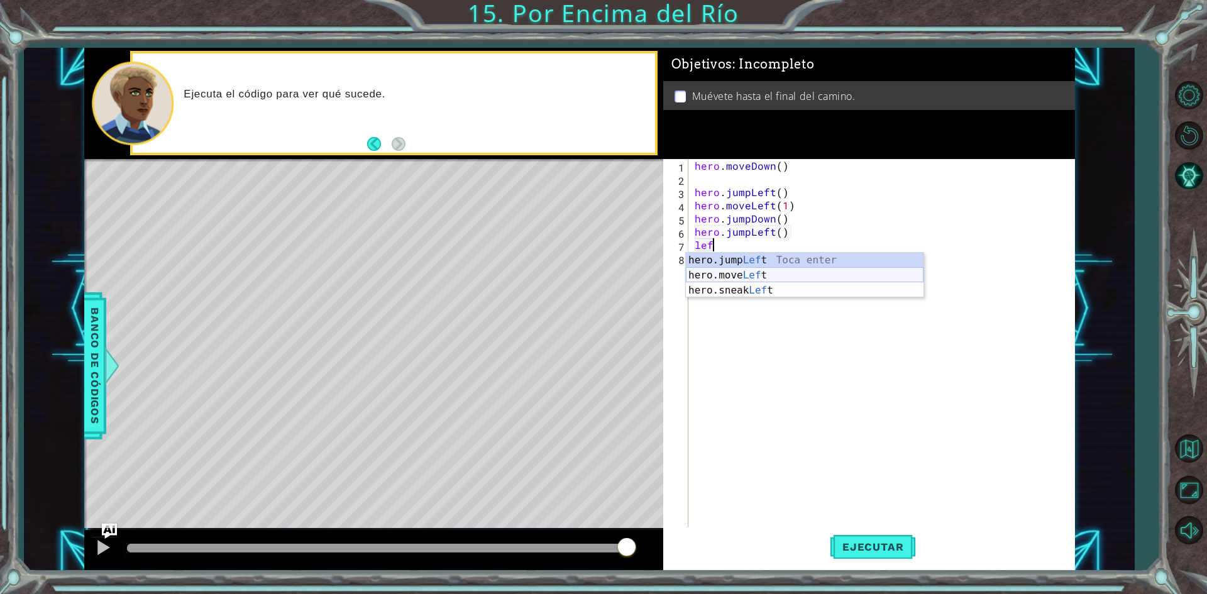
click at [758, 269] on div "hero.jump Lef t Toca enter hero.move Lef t Toca enter hero.sneak Lef t Toca ent…" at bounding box center [805, 290] width 238 height 75
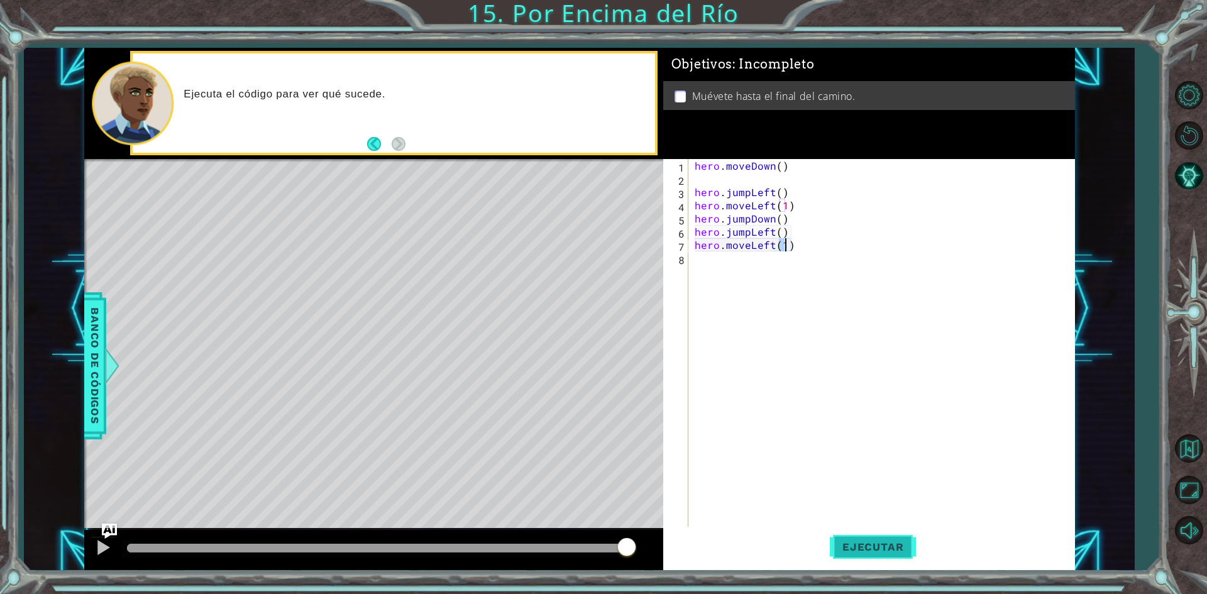
type textarea "hero.moveLeft(1)"
click at [878, 551] on span "Ejecutar" at bounding box center [873, 547] width 86 height 13
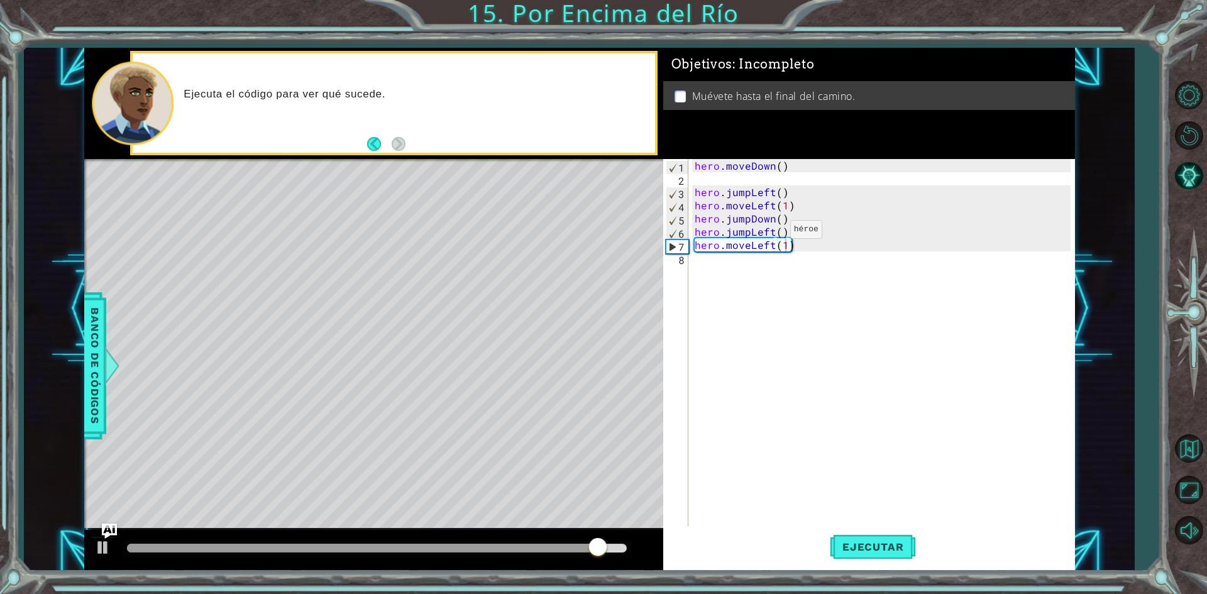
click at [769, 233] on div "hero . moveDown ( ) hero . jumpLeft ( ) hero . moveLeft ( 1 ) hero . jumpDown (…" at bounding box center [884, 357] width 385 height 396
click at [761, 233] on div "hero . moveDown ( ) hero . jumpLeft ( ) hero . moveLeft ( 1 ) hero . jumpDown (…" at bounding box center [884, 357] width 385 height 396
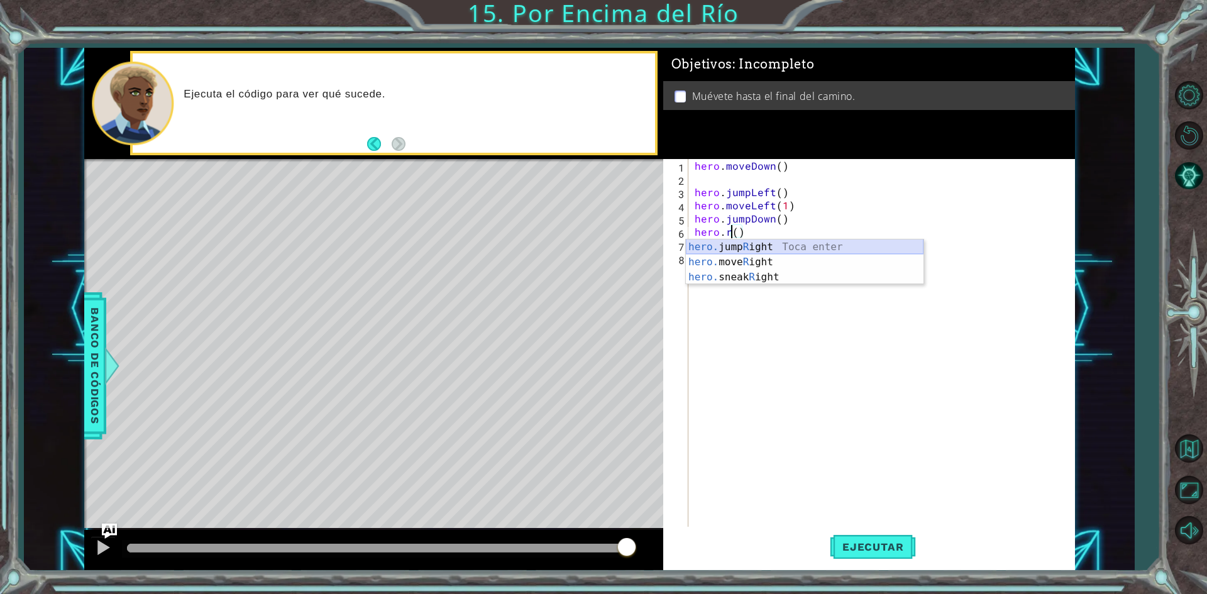
click at [763, 249] on div "hero. jump R ight Toca enter hero. move R ight Toca enter hero. sneak R ight To…" at bounding box center [805, 277] width 238 height 75
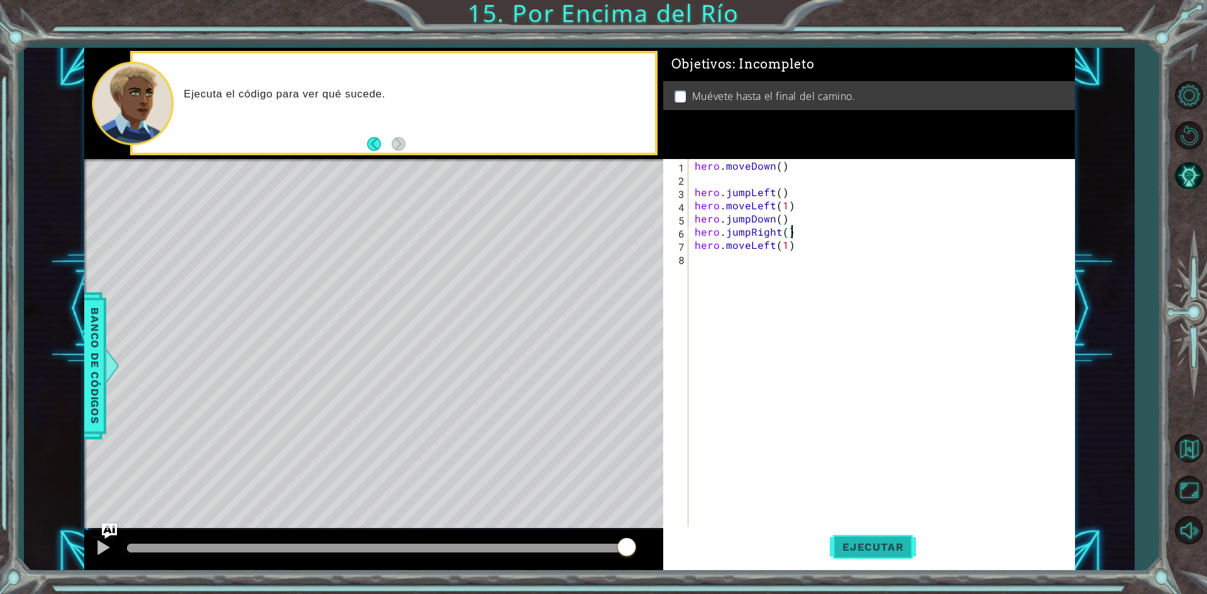
click at [880, 539] on button "Ejecutar" at bounding box center [873, 547] width 86 height 41
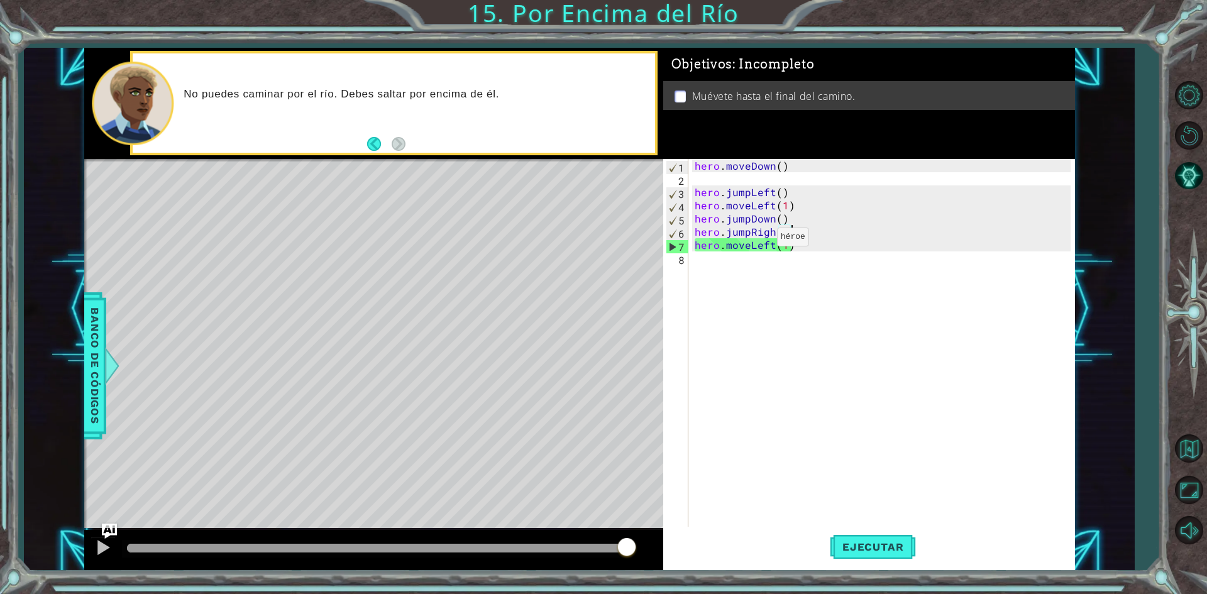
click at [756, 240] on div "hero . moveDown ( ) hero . jumpLeft ( ) hero . moveLeft ( 1 ) hero . jumpDown (…" at bounding box center [884, 357] width 385 height 396
click at [780, 246] on div "hero . moveDown ( ) hero . jumpLeft ( ) hero . moveLeft ( 1 ) hero . jumpDown (…" at bounding box center [884, 357] width 385 height 396
click at [768, 241] on div "hero . moveDown ( ) hero . jumpLeft ( ) hero . moveLeft ( 1 ) hero . jumpDown (…" at bounding box center [884, 357] width 385 height 396
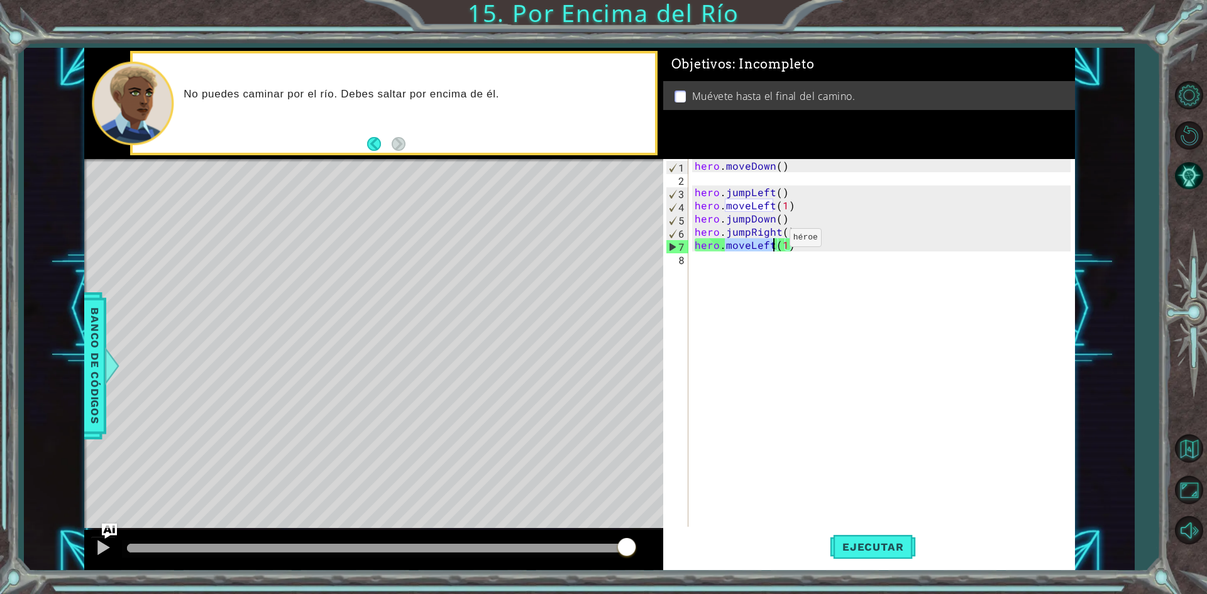
click at [768, 241] on div "hero . moveDown ( ) hero . jumpLeft ( ) hero . moveLeft ( 1 ) hero . jumpDown (…" at bounding box center [884, 357] width 385 height 396
type textarea "r"
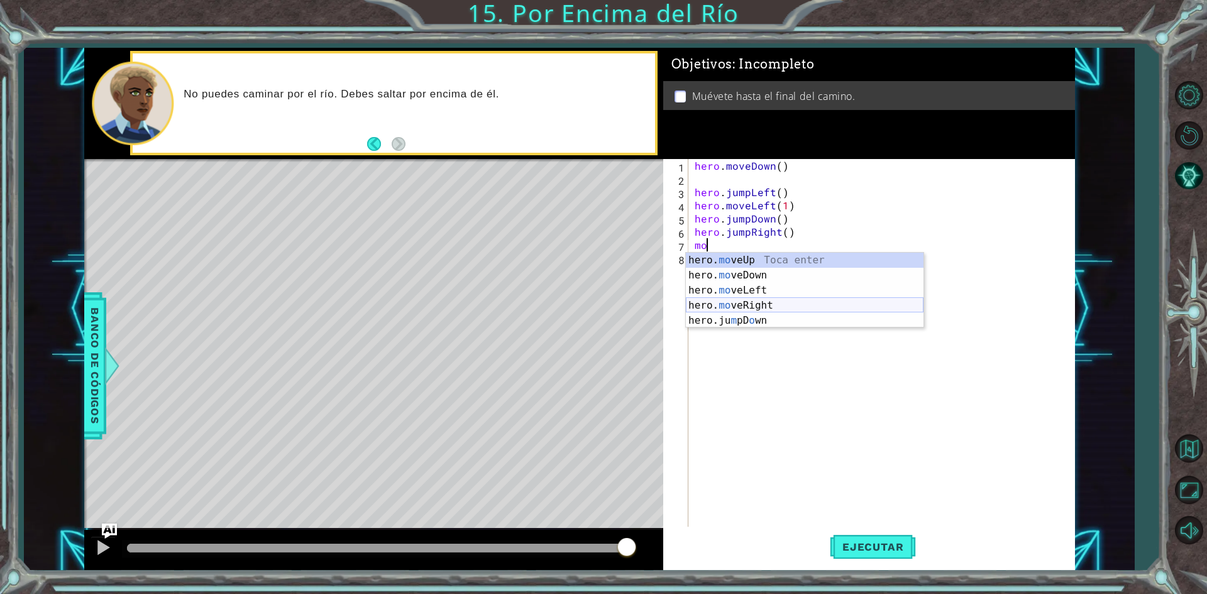
click at [744, 308] on div "hero. mo veUp Toca enter hero. mo veDown Toca enter hero. mo veLeft Toca enter …" at bounding box center [805, 306] width 238 height 106
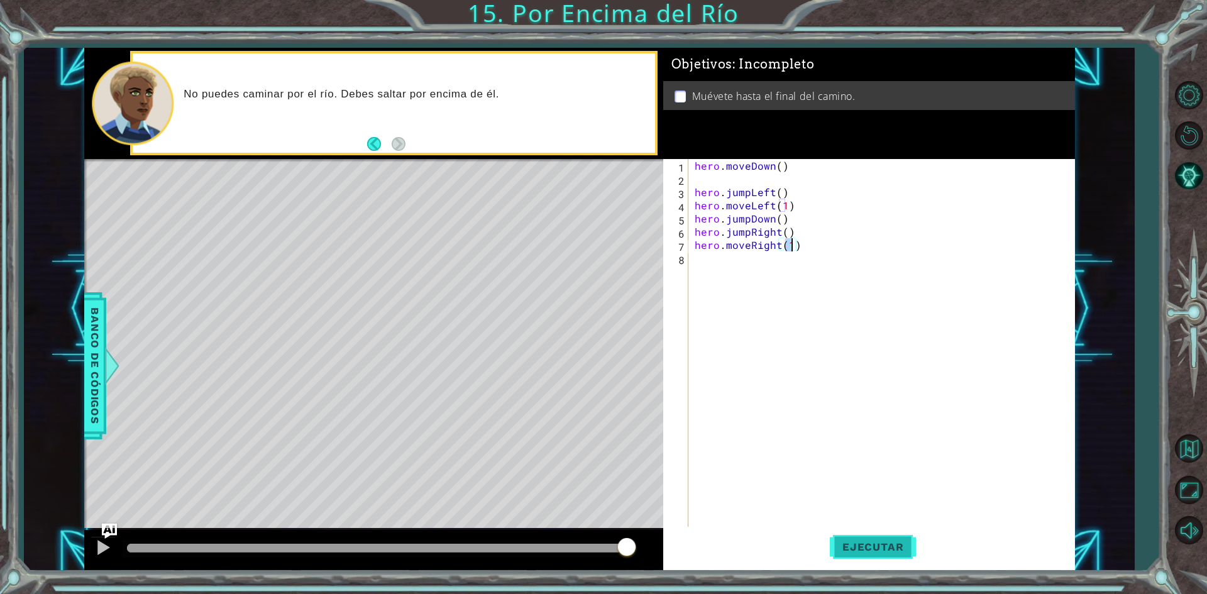
type textarea "hero.moveRight(1)"
click at [878, 545] on span "Ejecutar" at bounding box center [873, 547] width 86 height 13
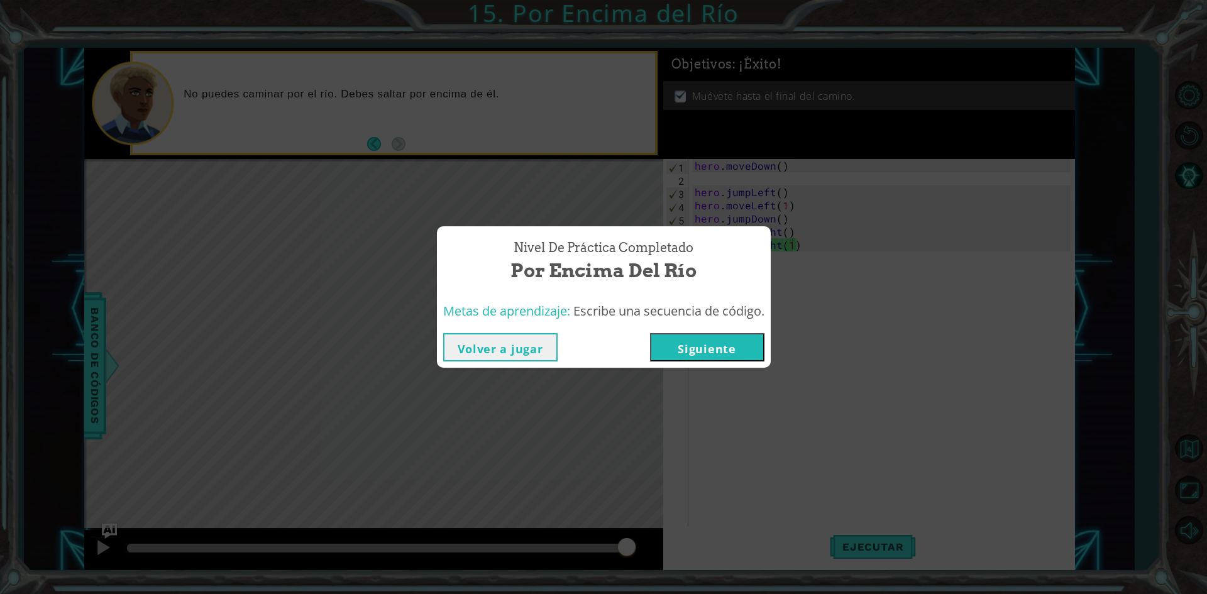
click at [706, 354] on button "Siguiente" at bounding box center [707, 347] width 114 height 28
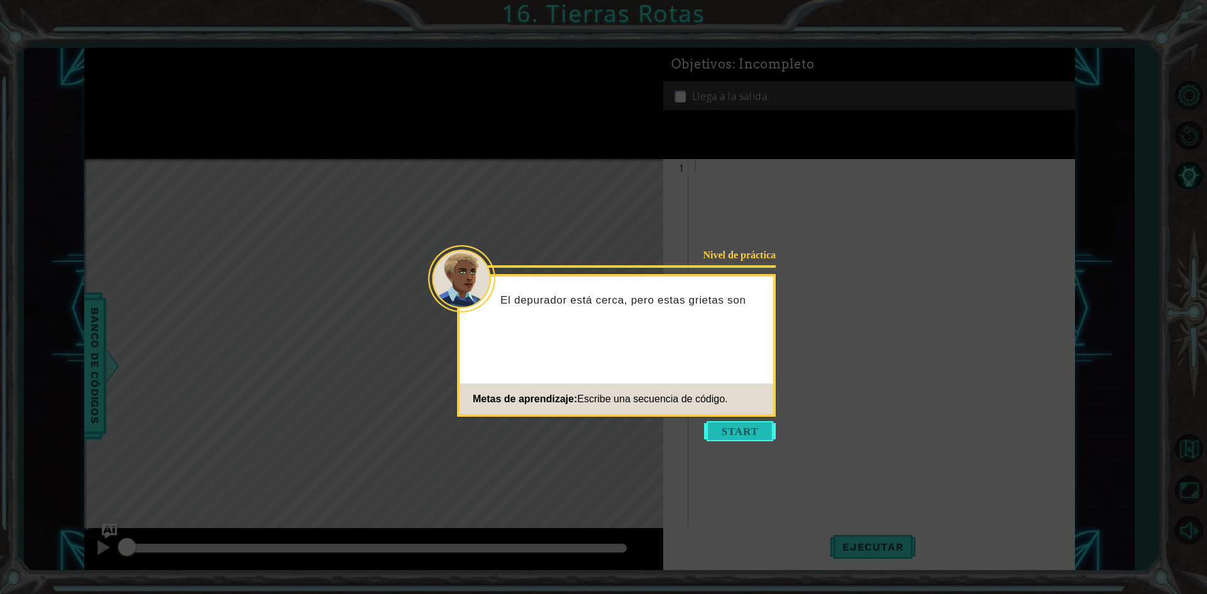
click at [746, 421] on button "Start" at bounding box center [740, 431] width 72 height 20
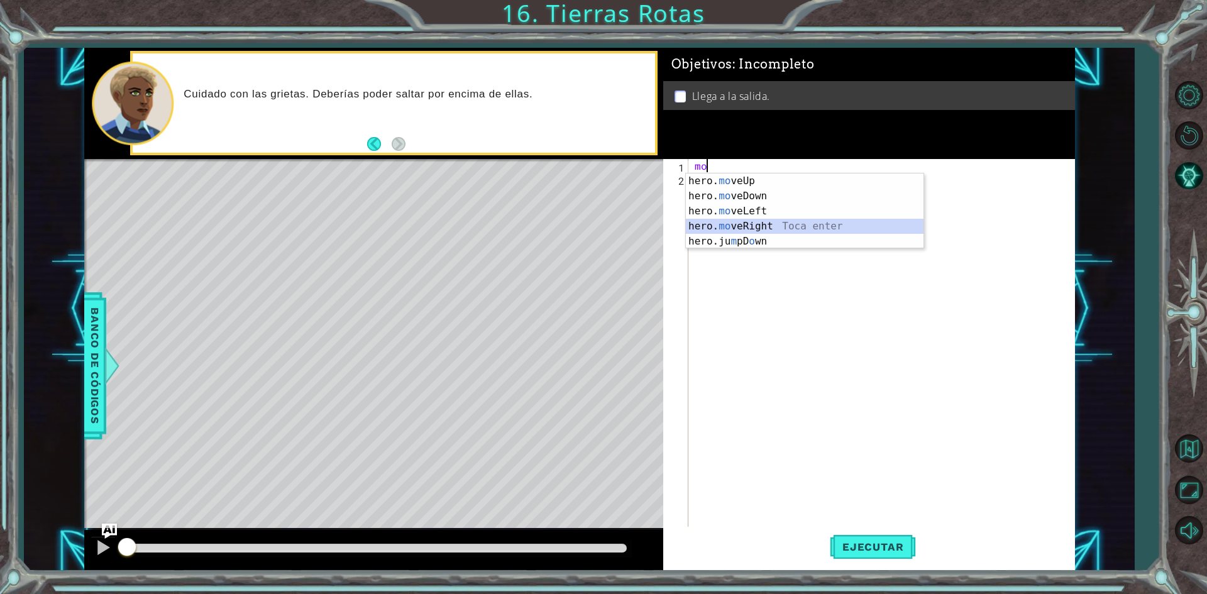
click at [757, 226] on div "hero. mo veUp Toca enter hero. mo veDown Toca enter hero. mo veLeft Toca enter …" at bounding box center [805, 227] width 238 height 106
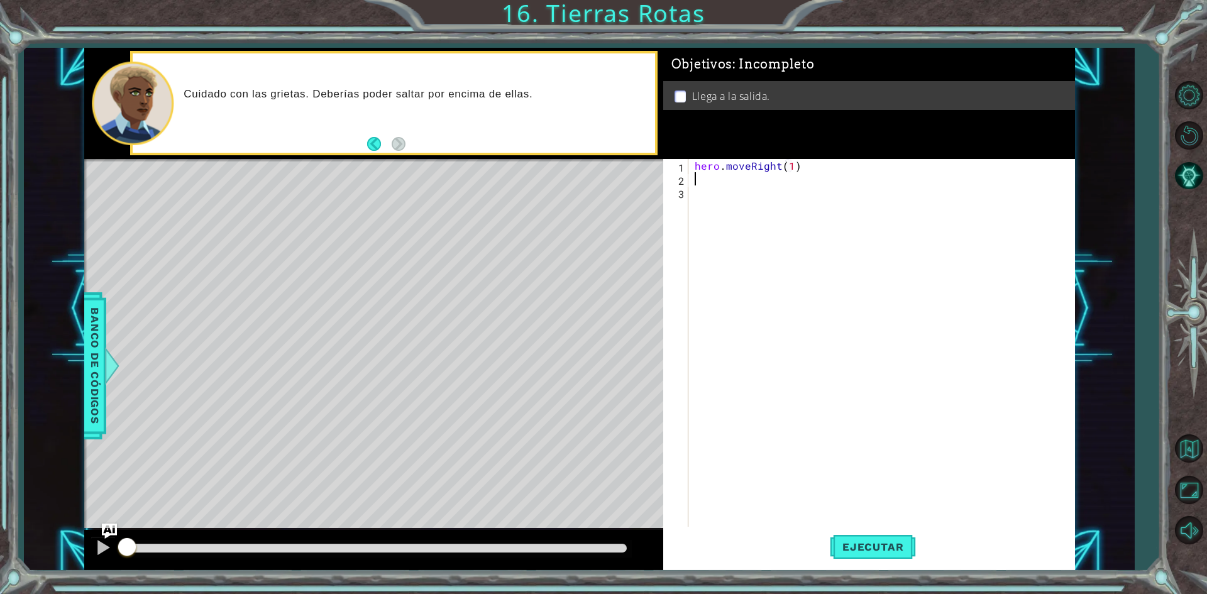
type textarea "hero.moveRight(1)ju"
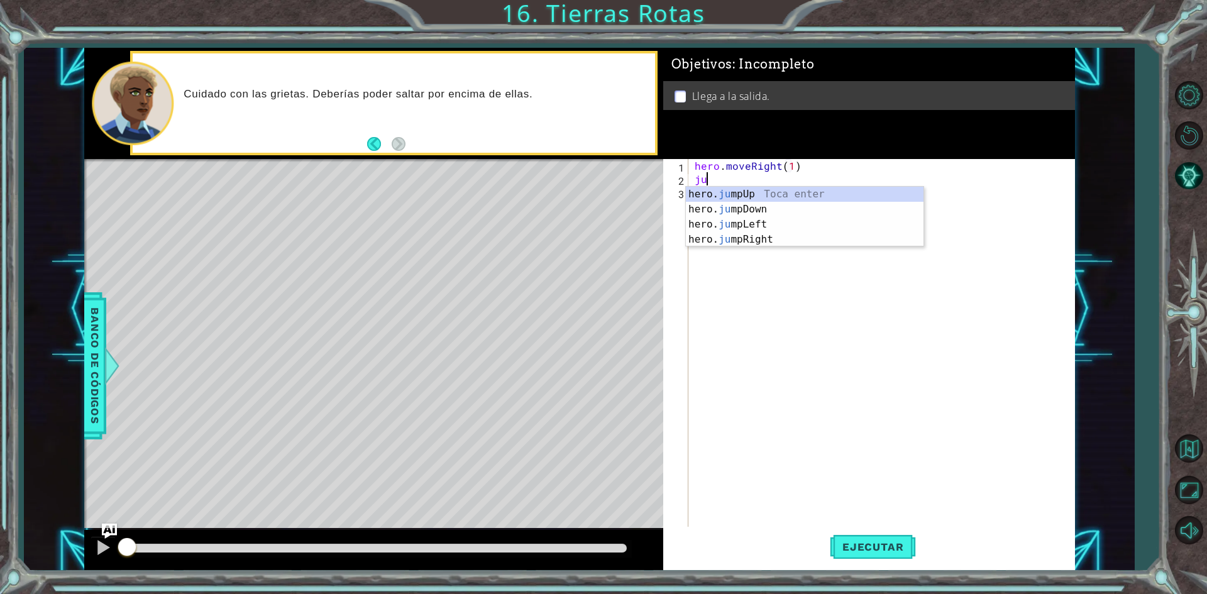
scroll to position [0, 6]
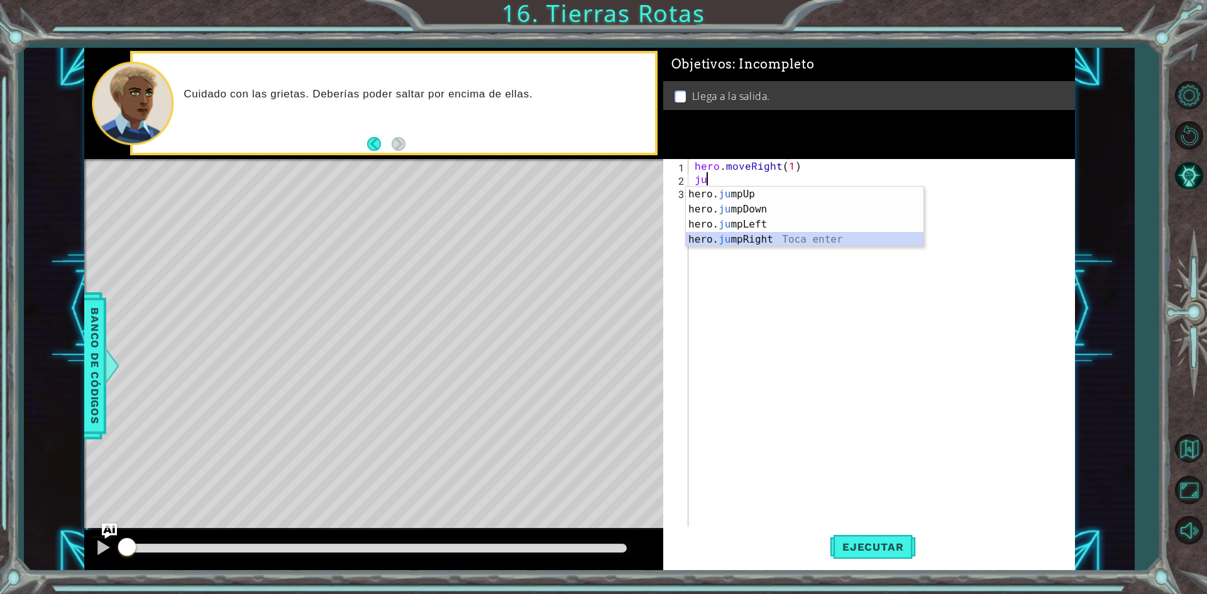
click at [766, 235] on div "hero. ju mpUp Toca enter hero. ju mpDown Toca enter hero. ju mpLeft Toca enter …" at bounding box center [805, 232] width 238 height 91
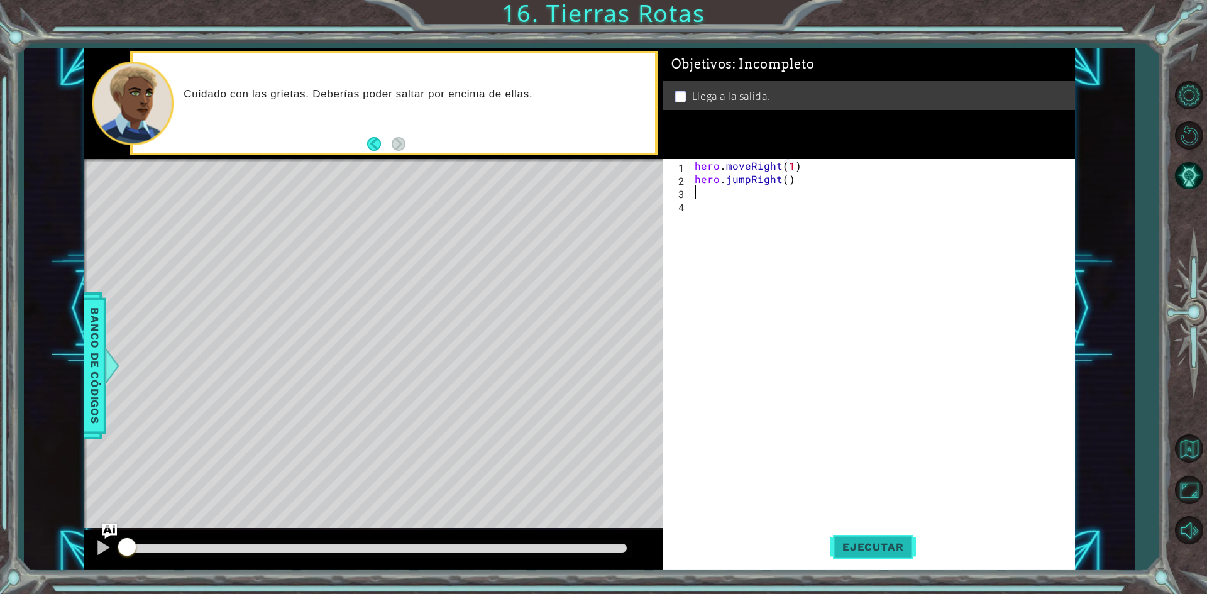
click at [851, 549] on span "Ejecutar" at bounding box center [873, 547] width 86 height 13
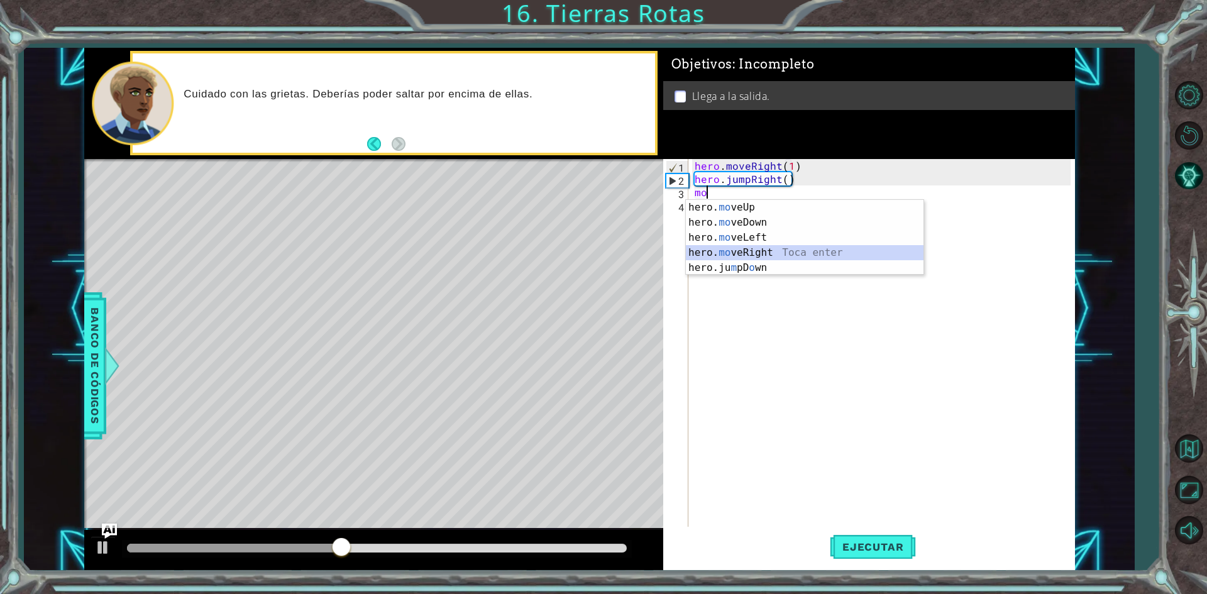
click at [756, 249] on div "hero. mo veUp Toca enter hero. mo veDown Toca enter hero. mo veLeft Toca enter …" at bounding box center [805, 253] width 238 height 106
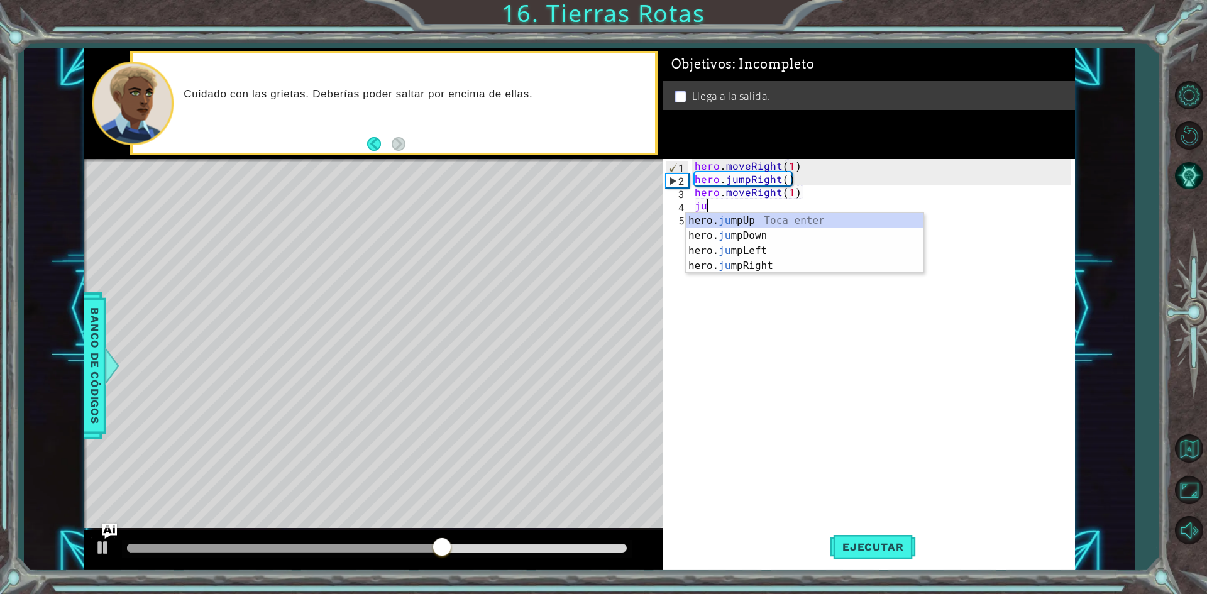
type textarea "hero.moveRight(1)jum"
click at [769, 218] on div "hero. jum pUp Toca enter hero. jum pDown Toca enter hero. jum pLeft Toca enter …" at bounding box center [805, 258] width 238 height 91
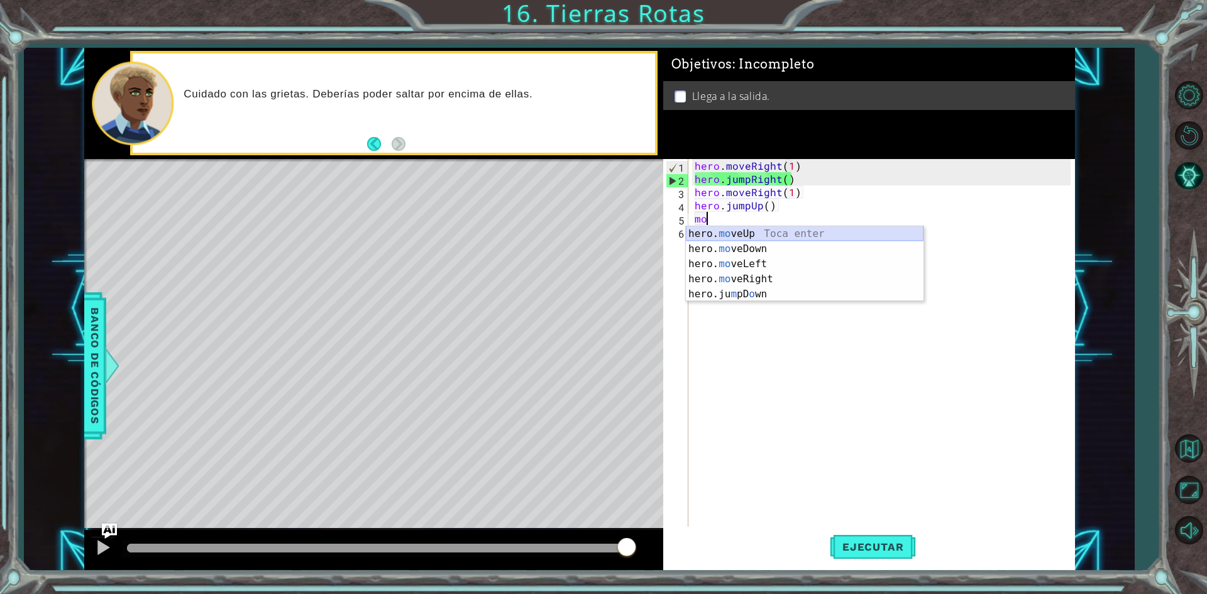
click at [700, 233] on div "hero. mo veUp Toca enter hero. mo veDown Toca enter hero. mo veLeft Toca enter …" at bounding box center [805, 279] width 238 height 106
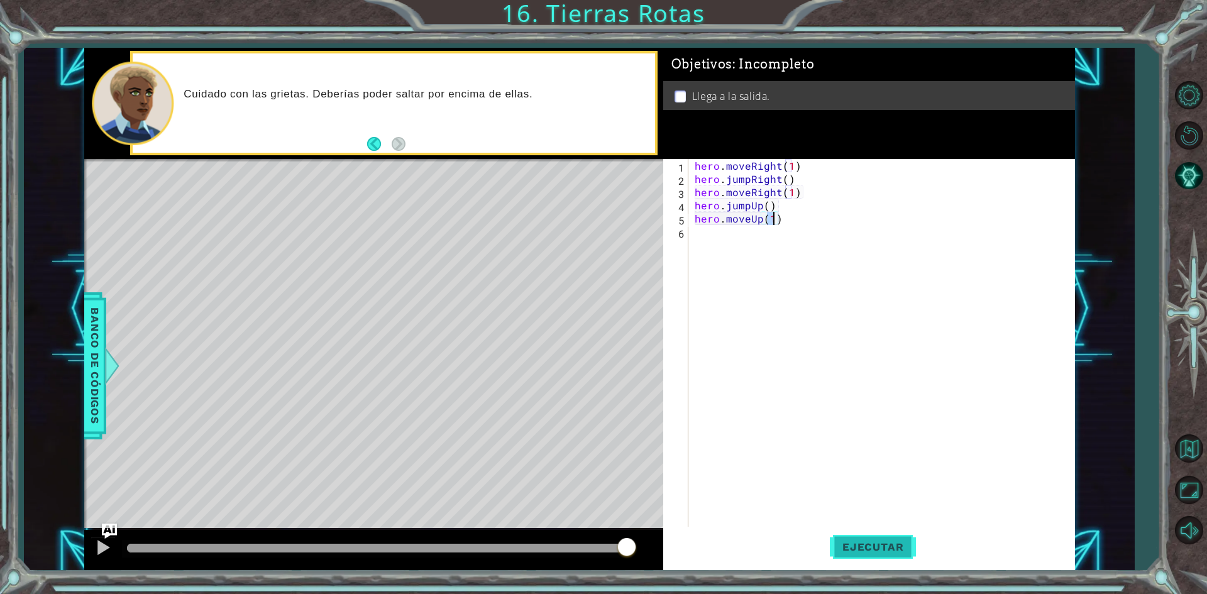
type textarea "hero.moveUp(1)"
click at [887, 544] on span "Ejecutar" at bounding box center [873, 547] width 86 height 13
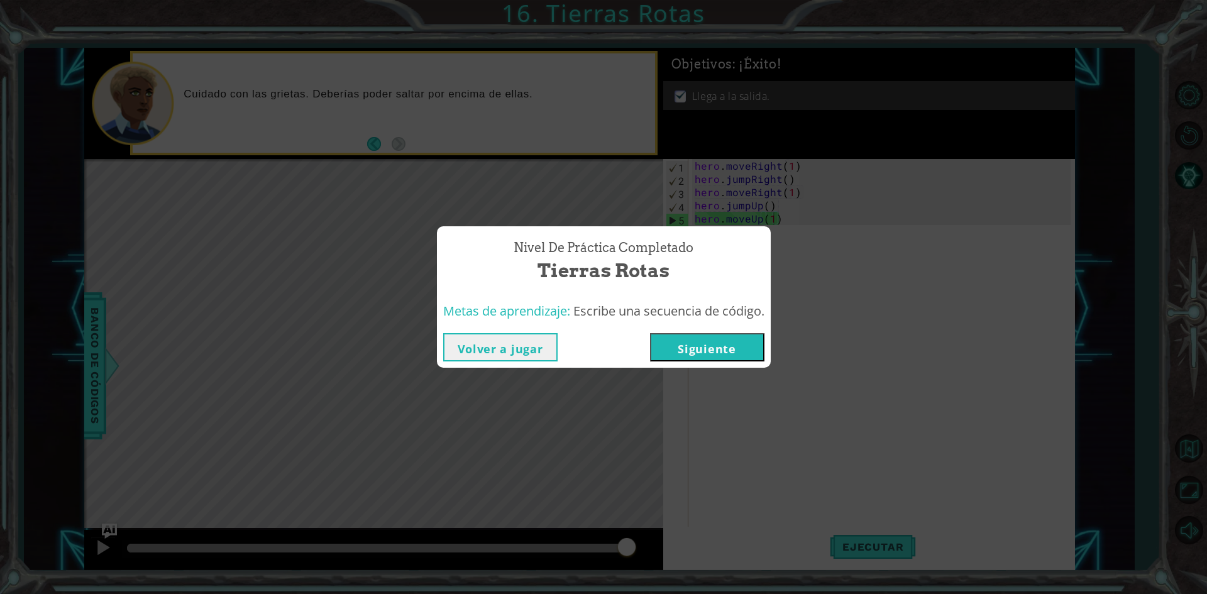
click at [694, 355] on button "Siguiente" at bounding box center [707, 347] width 114 height 28
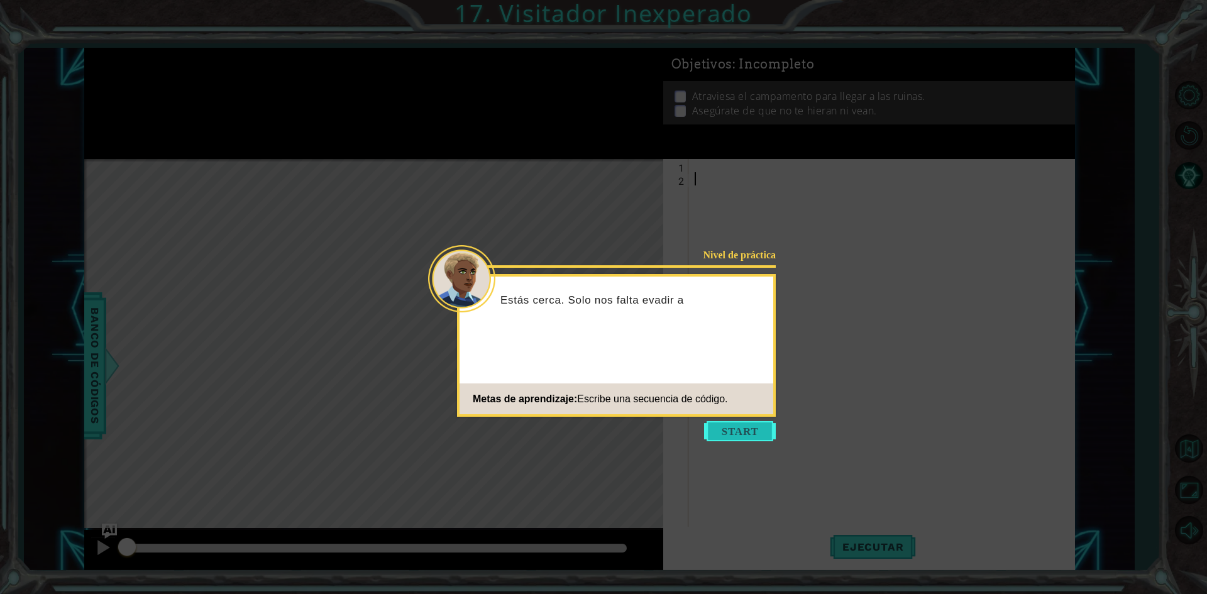
click at [727, 423] on button "Start" at bounding box center [740, 431] width 72 height 20
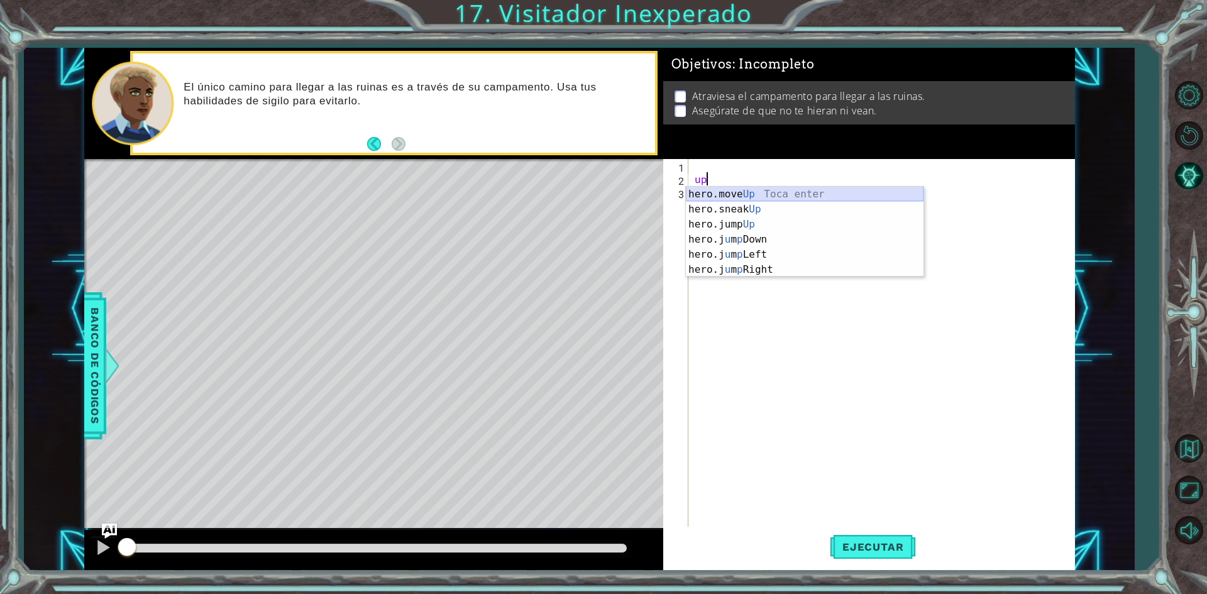
click at [746, 193] on div "hero.move Up Toca enter hero.sneak Up Toca enter hero.jump Up Toca enter hero.j…" at bounding box center [805, 247] width 238 height 121
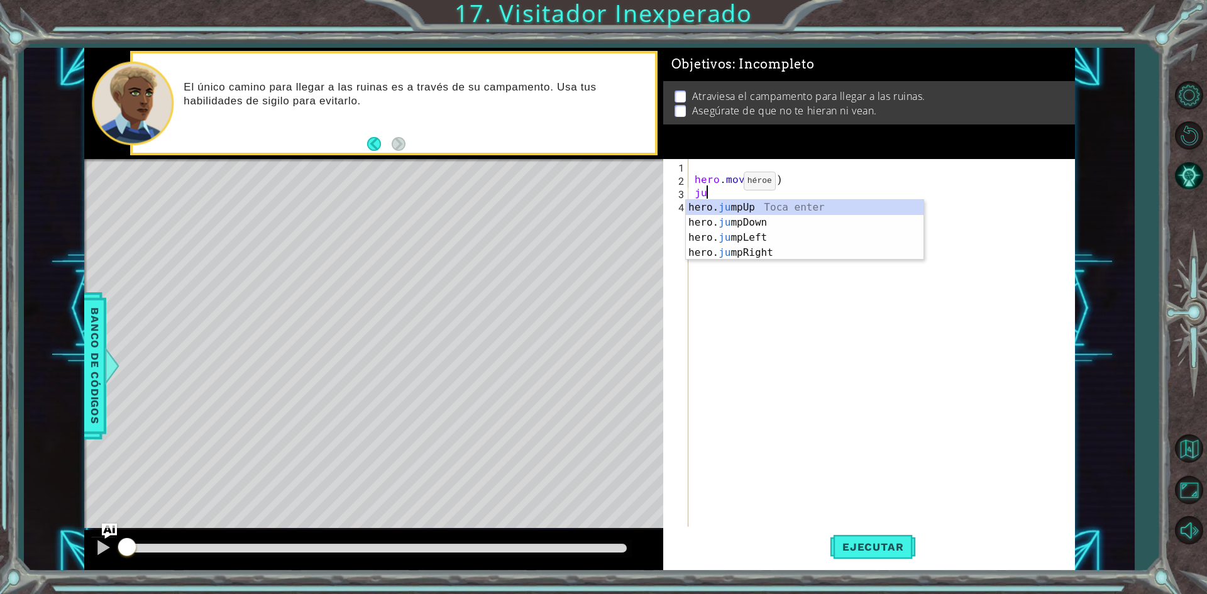
type textarea "hero.moveUp(1)jum"
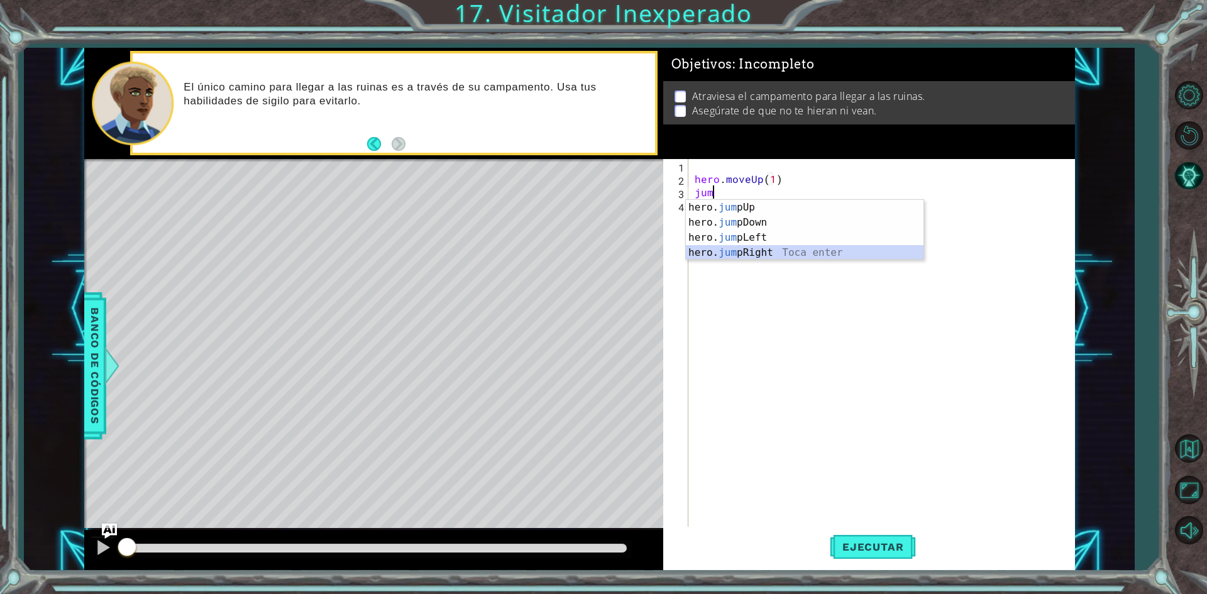
click at [743, 252] on div "hero. jum pUp Toca enter hero. jum pDown Toca enter hero. jum pLeft Toca enter …" at bounding box center [805, 245] width 238 height 91
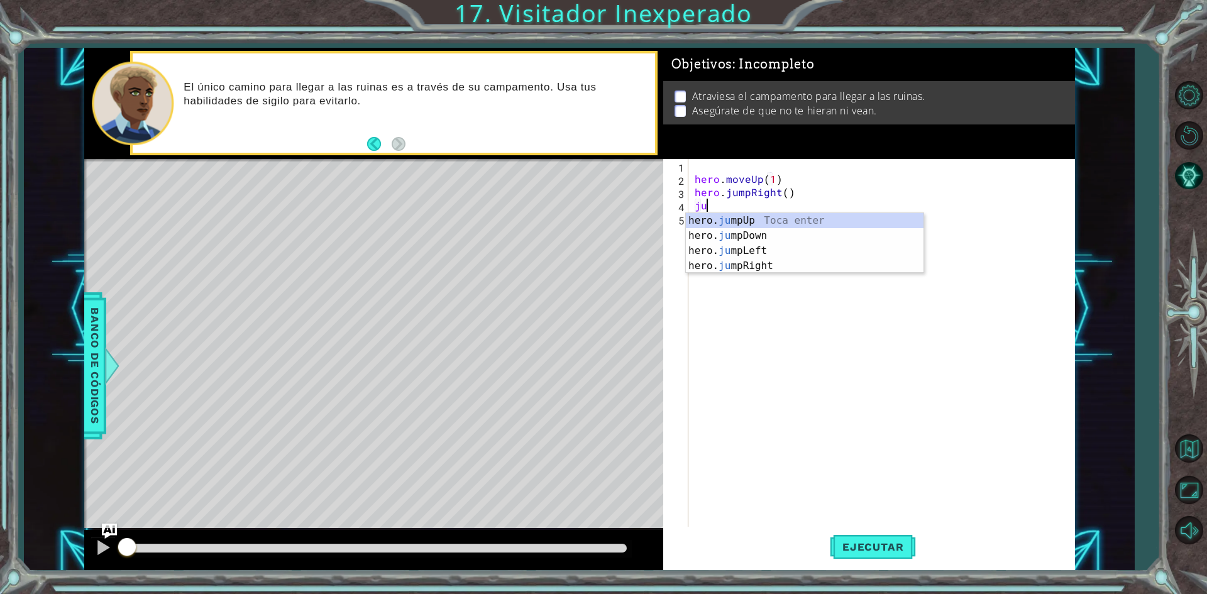
type textarea "jum"
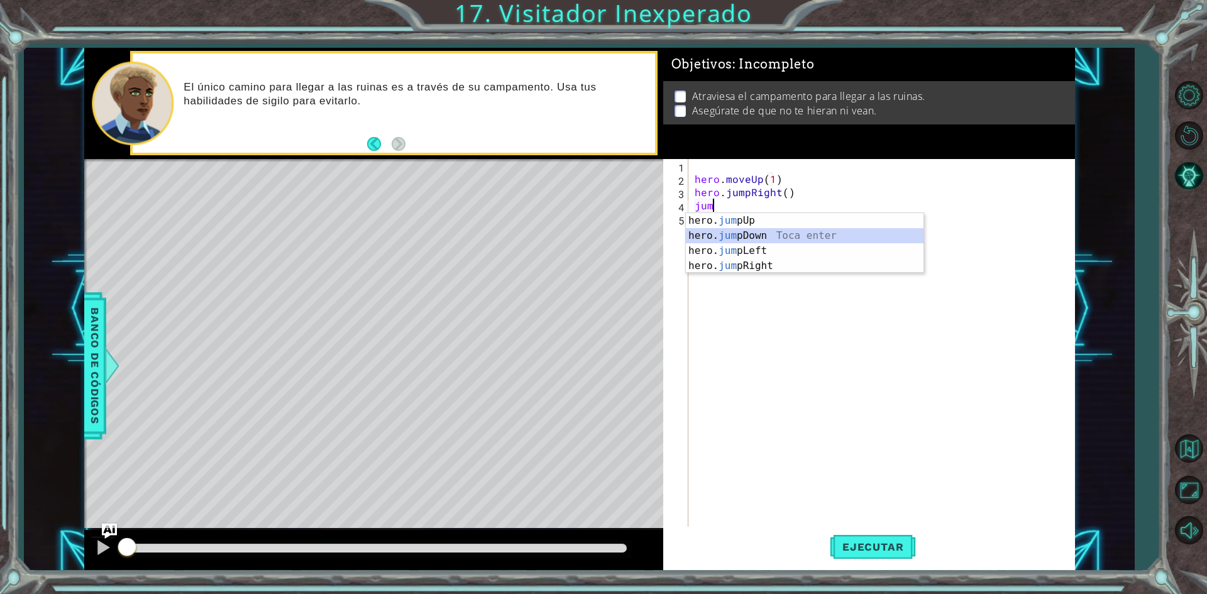
click at [752, 235] on div "hero. jum pUp Toca enter hero. jum pDown Toca enter hero. jum pLeft Toca enter …" at bounding box center [805, 258] width 238 height 91
click at [800, 282] on div "hero. sn eakUp Toca enter hero. sn eakDown Toca enter hero. sn eakLeft Toca ent…" at bounding box center [805, 271] width 238 height 91
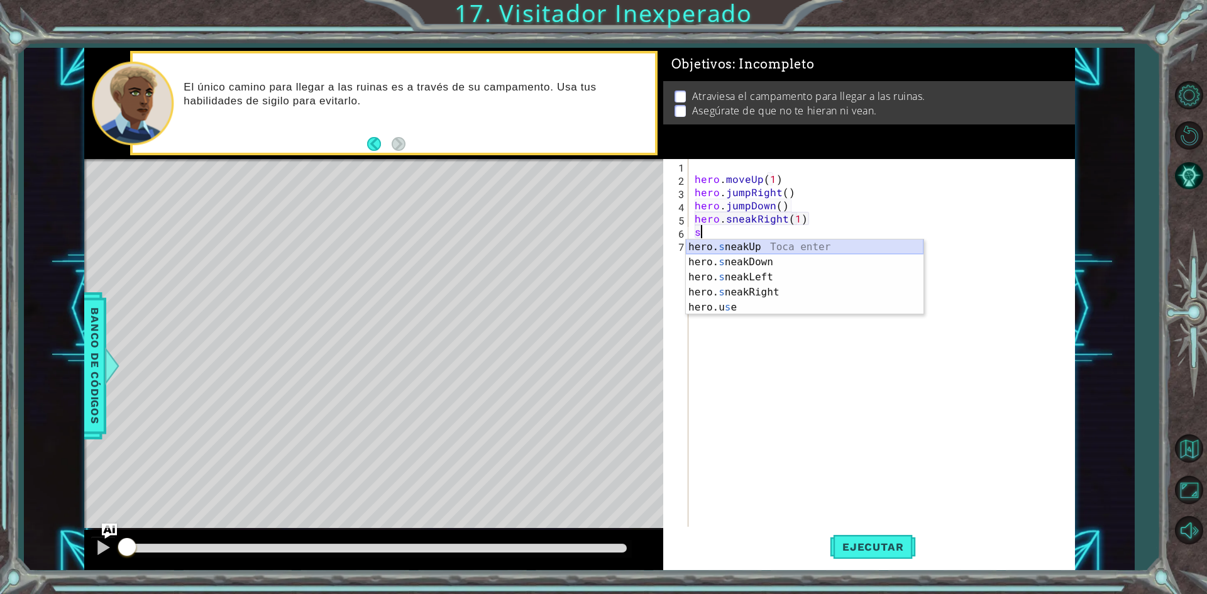
click at [724, 245] on div "hero. s neakUp Toca enter hero. s neakDown Toca enter hero. s neakLeft Toca ent…" at bounding box center [805, 293] width 238 height 106
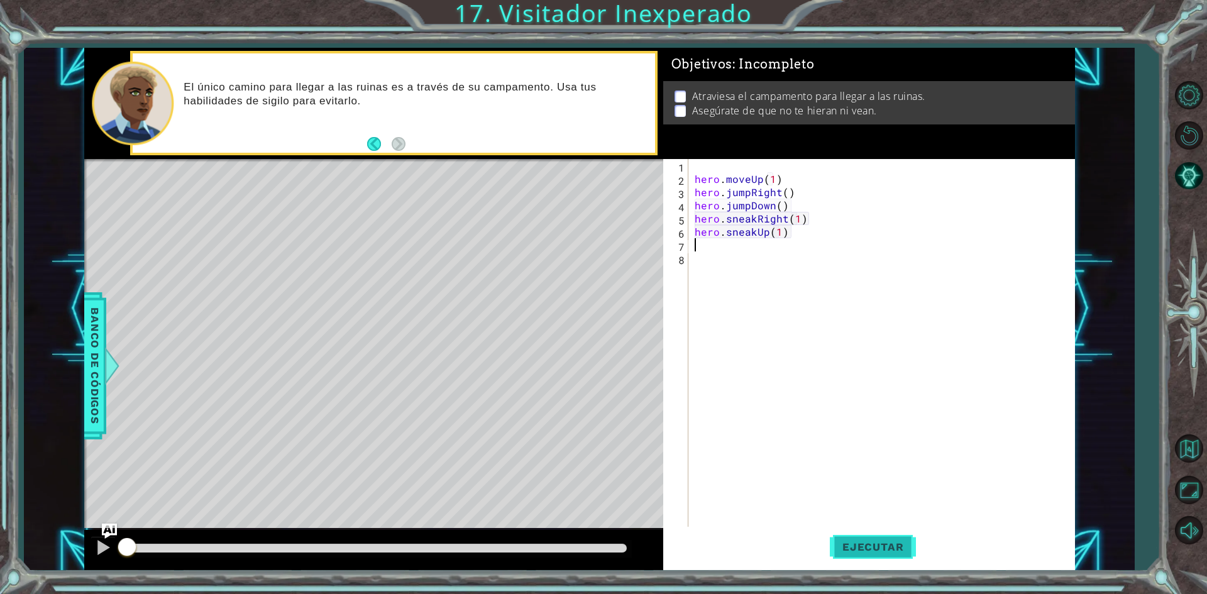
type textarea "hero.sneakUp(1)"
click at [834, 531] on button "Ejecutar" at bounding box center [873, 547] width 86 height 41
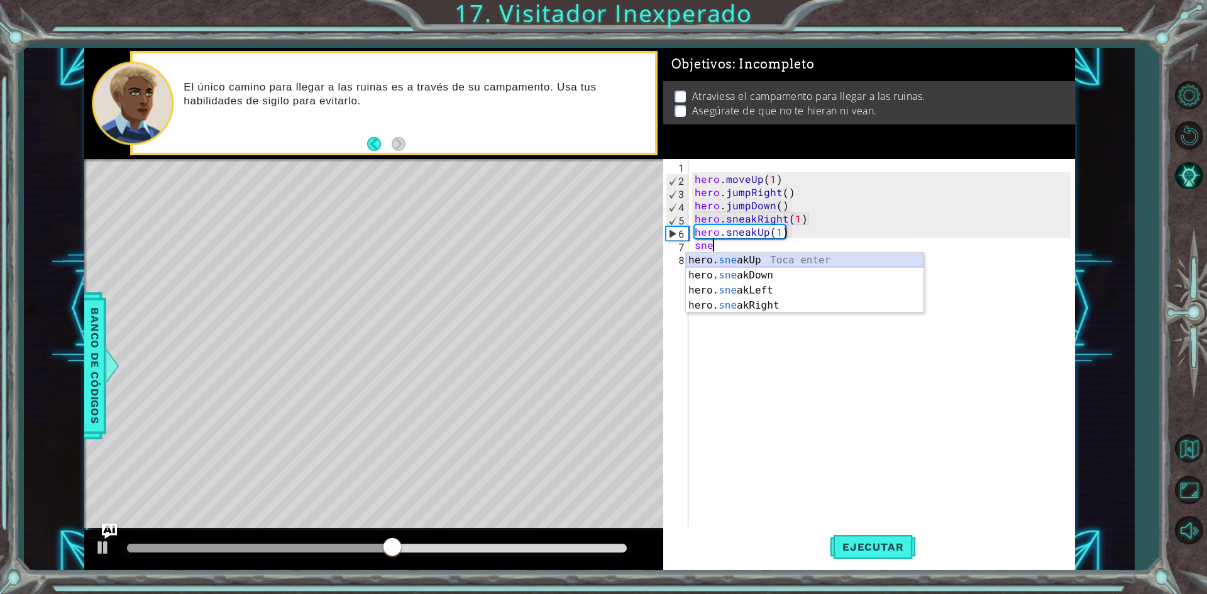
click at [744, 261] on div "hero. sne akUp Toca enter hero. sne akDown Toca enter hero. sne akLeft Toca ent…" at bounding box center [805, 298] width 238 height 91
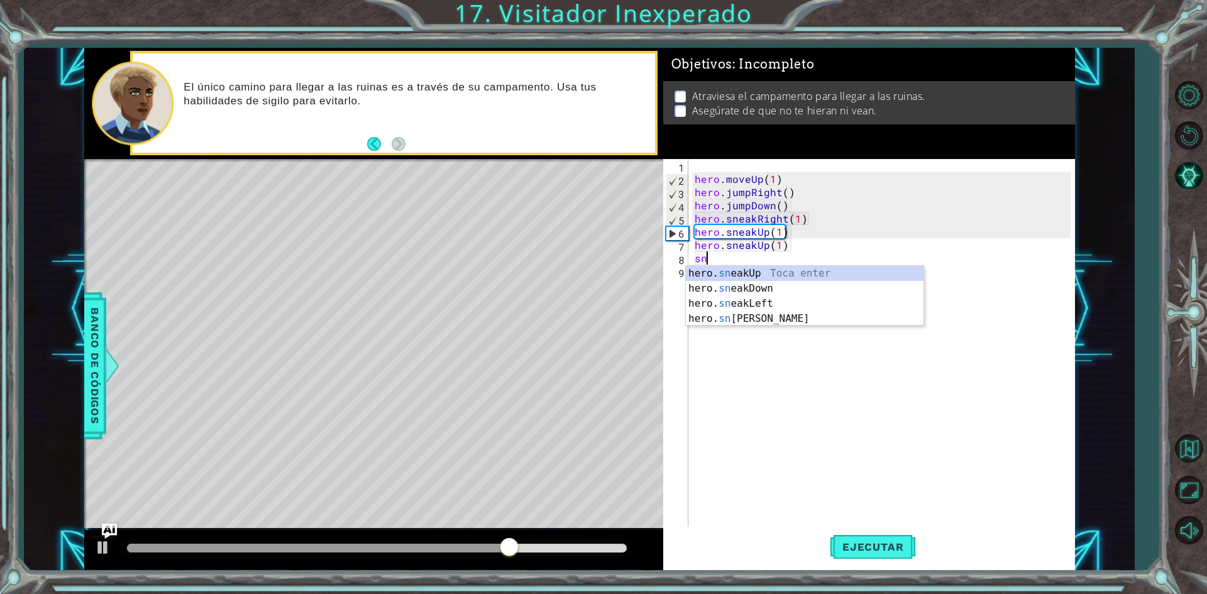
scroll to position [0, 6]
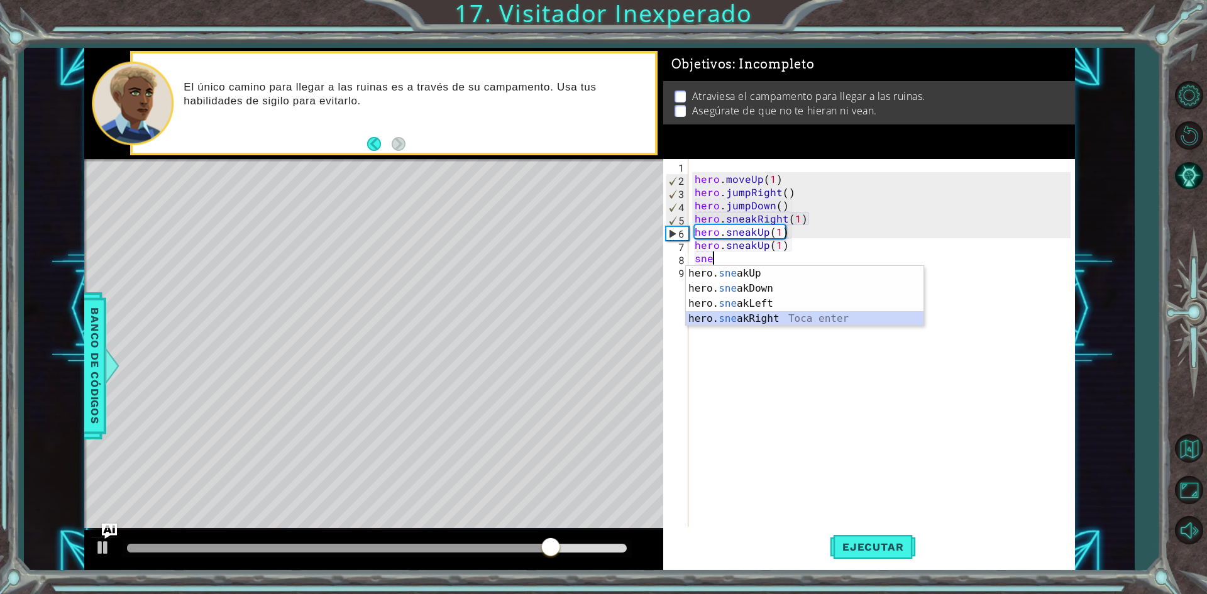
click at [799, 316] on div "hero. sne akUp Toca enter hero. sne akDown Toca enter hero. sne akLeft Toca ent…" at bounding box center [805, 311] width 238 height 91
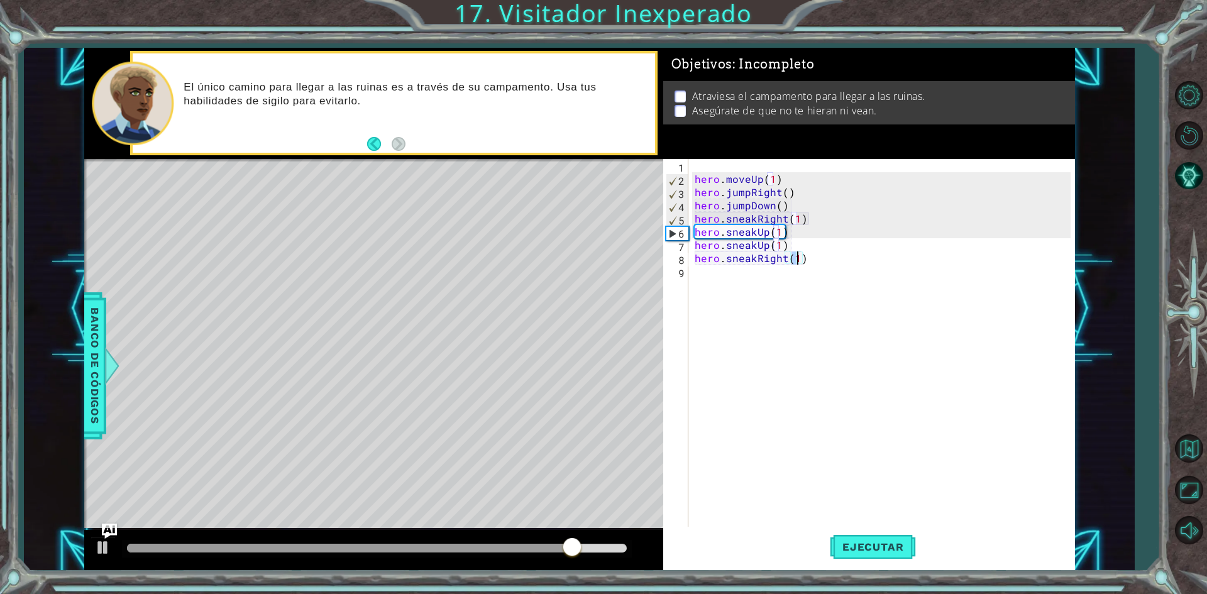
type textarea "hero.sneakRight(2)"
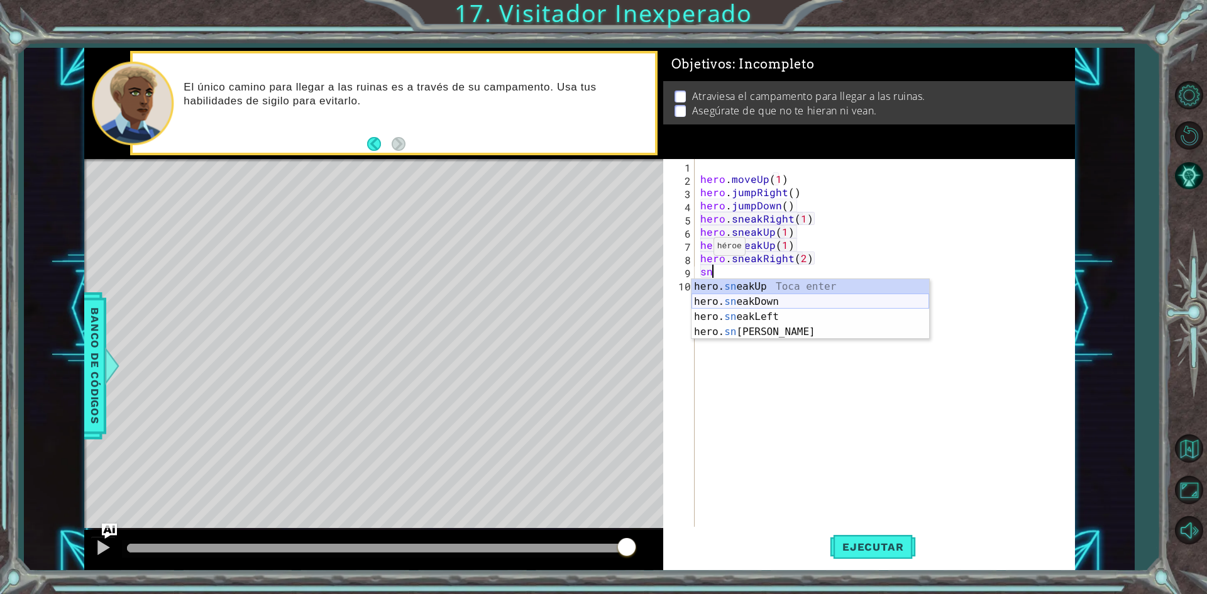
click at [727, 300] on div "hero. sn eakUp Toca enter hero. sn eakDown Toca enter hero. sn eakLeft Toca ent…" at bounding box center [811, 324] width 238 height 91
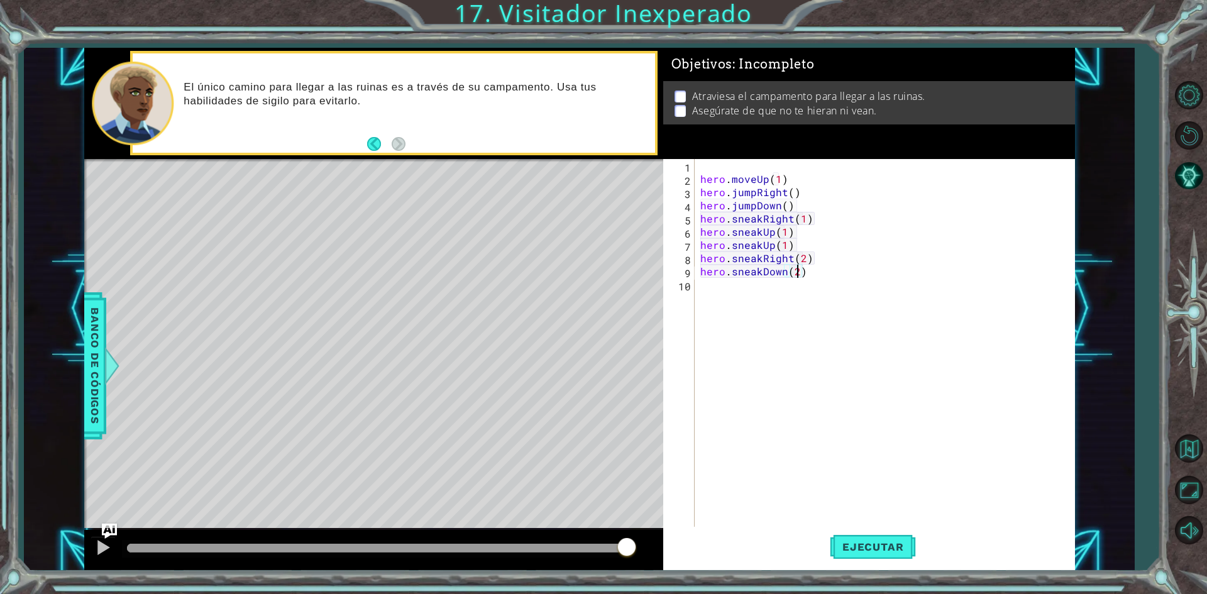
scroll to position [0, 6]
type textarea "hero.sneakDown(2)"
click at [861, 547] on span "Ejecutar" at bounding box center [873, 547] width 86 height 13
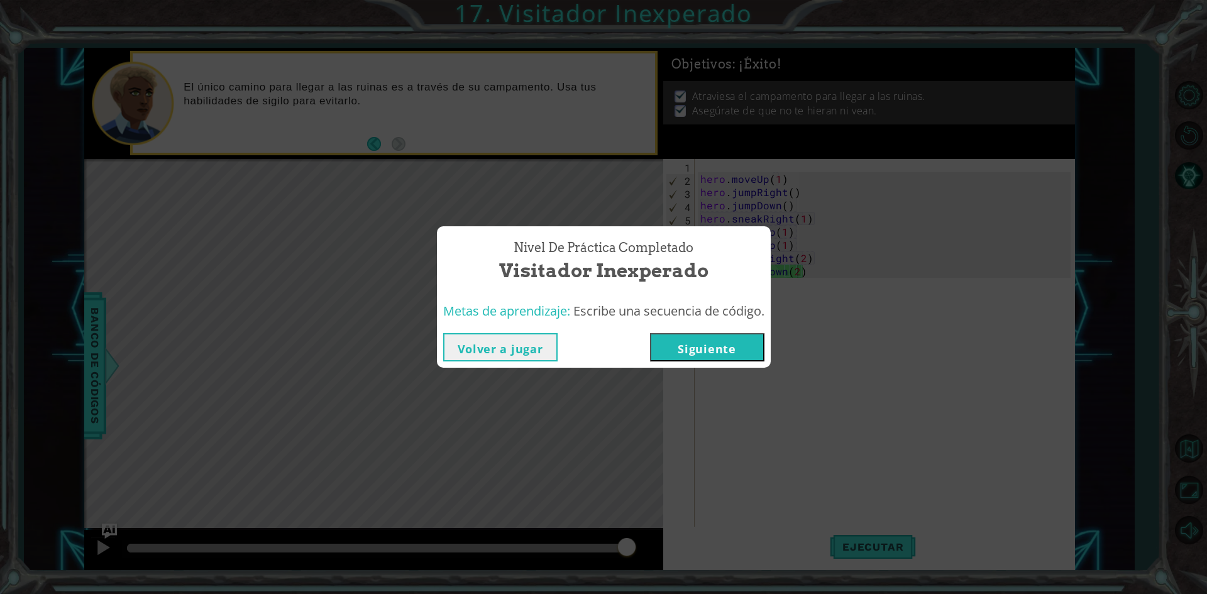
click at [717, 352] on button "Siguiente" at bounding box center [707, 347] width 114 height 28
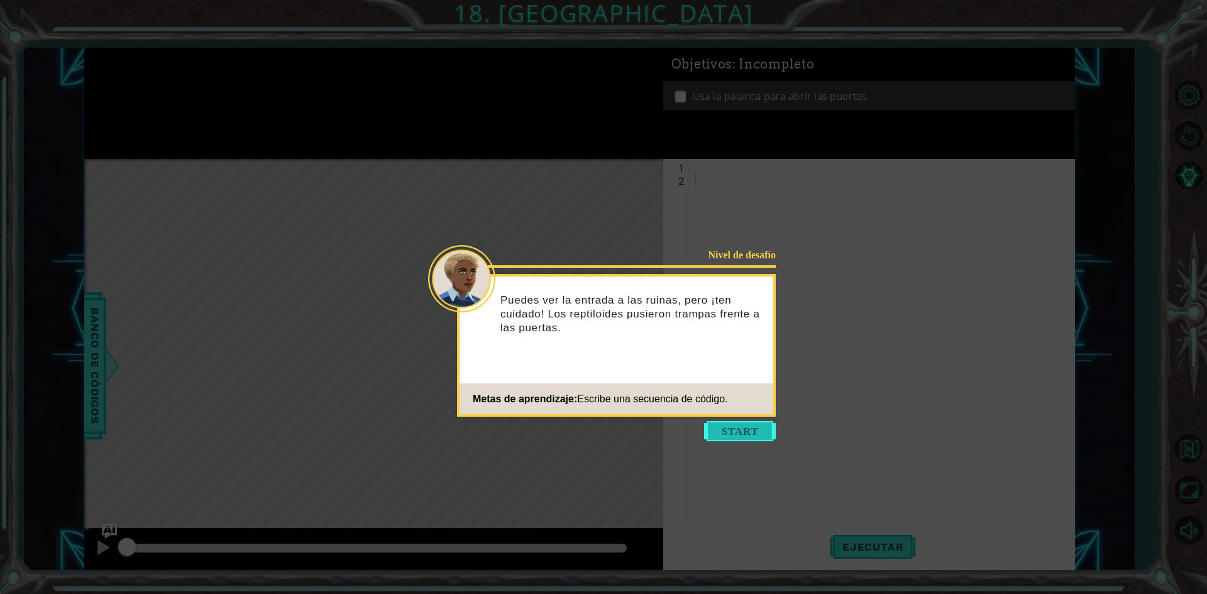
click at [758, 431] on button "Start" at bounding box center [740, 431] width 72 height 20
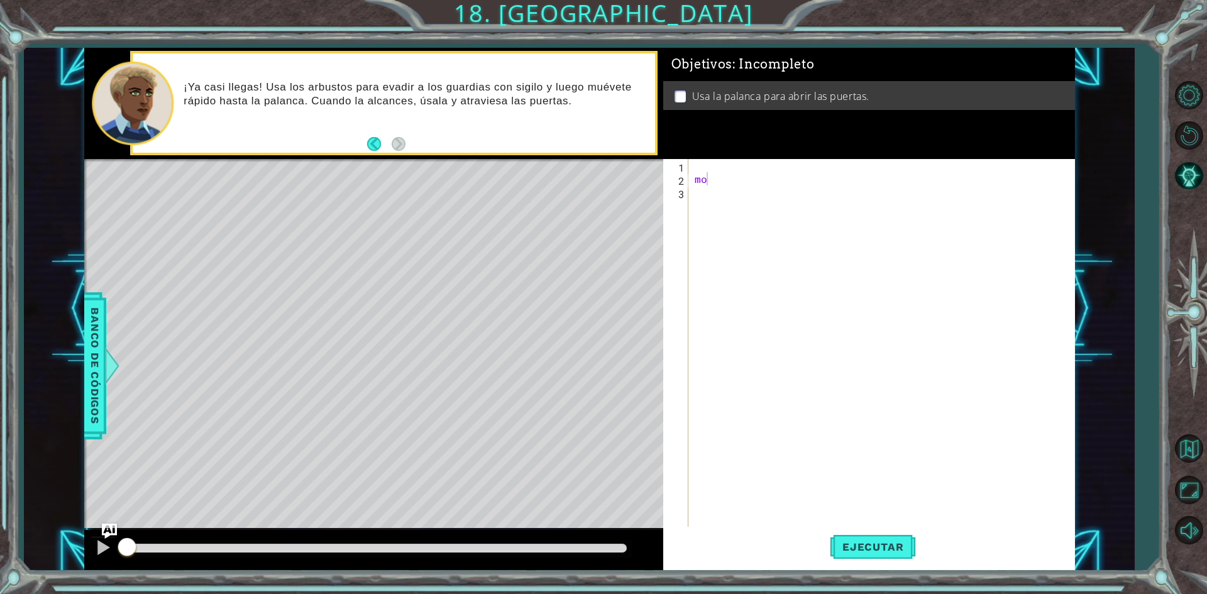
click at [1197, 236] on div at bounding box center [1189, 312] width 36 height 233
click at [909, 182] on div "mo" at bounding box center [884, 357] width 385 height 396
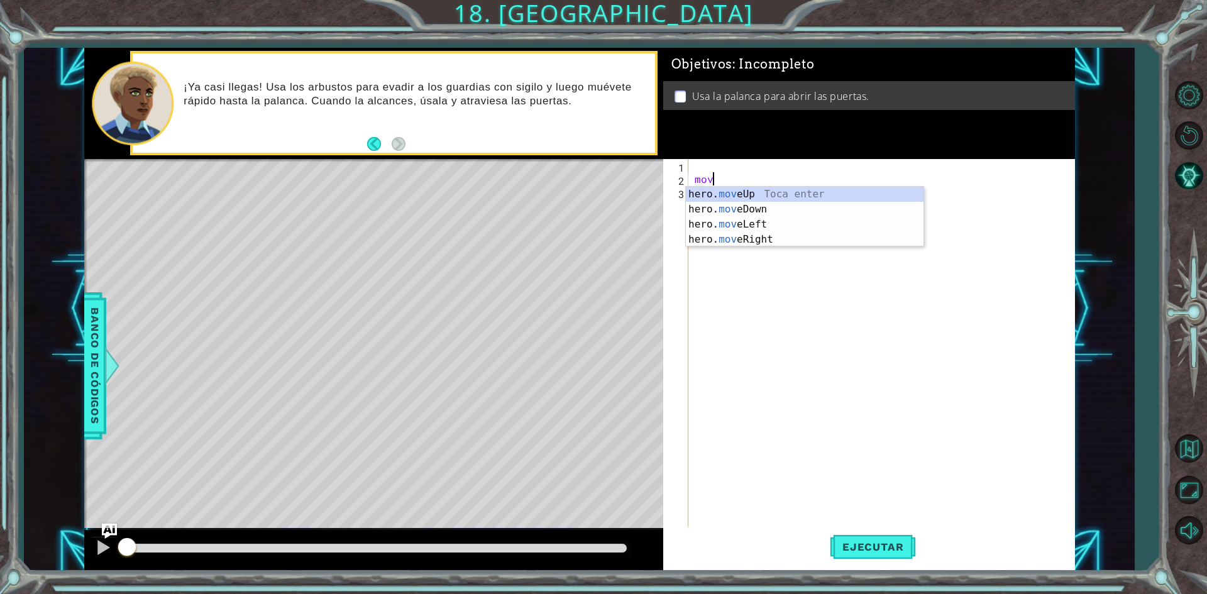
scroll to position [0, 1]
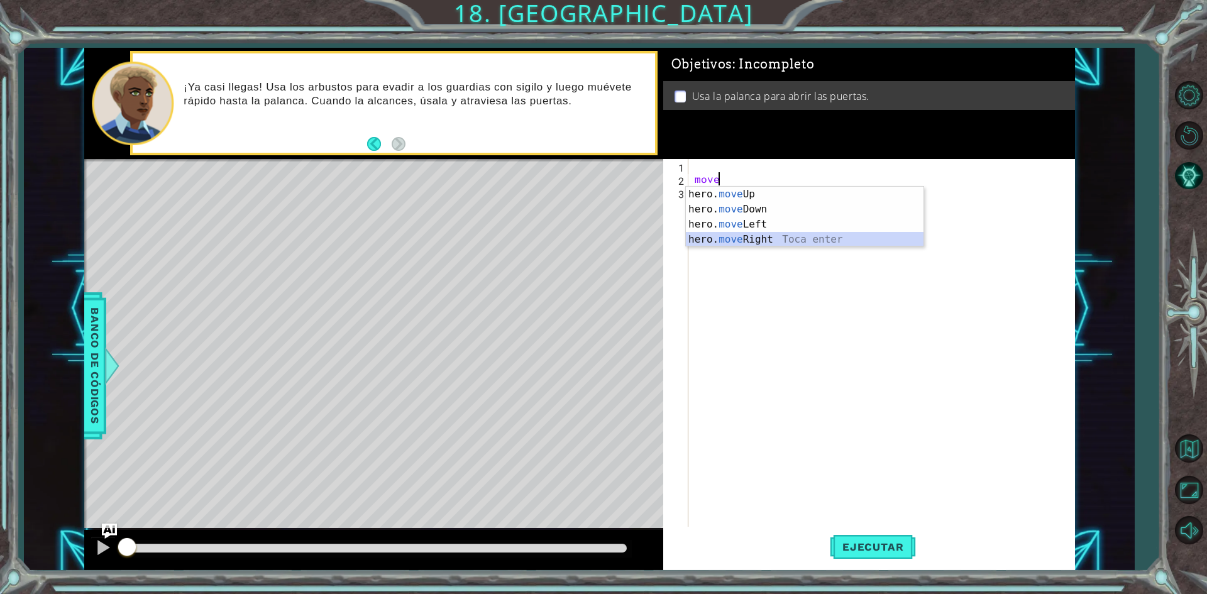
click at [802, 243] on div "hero. move Up Toca enter hero. move Down Toca enter hero. move Left Toca enter …" at bounding box center [805, 232] width 238 height 91
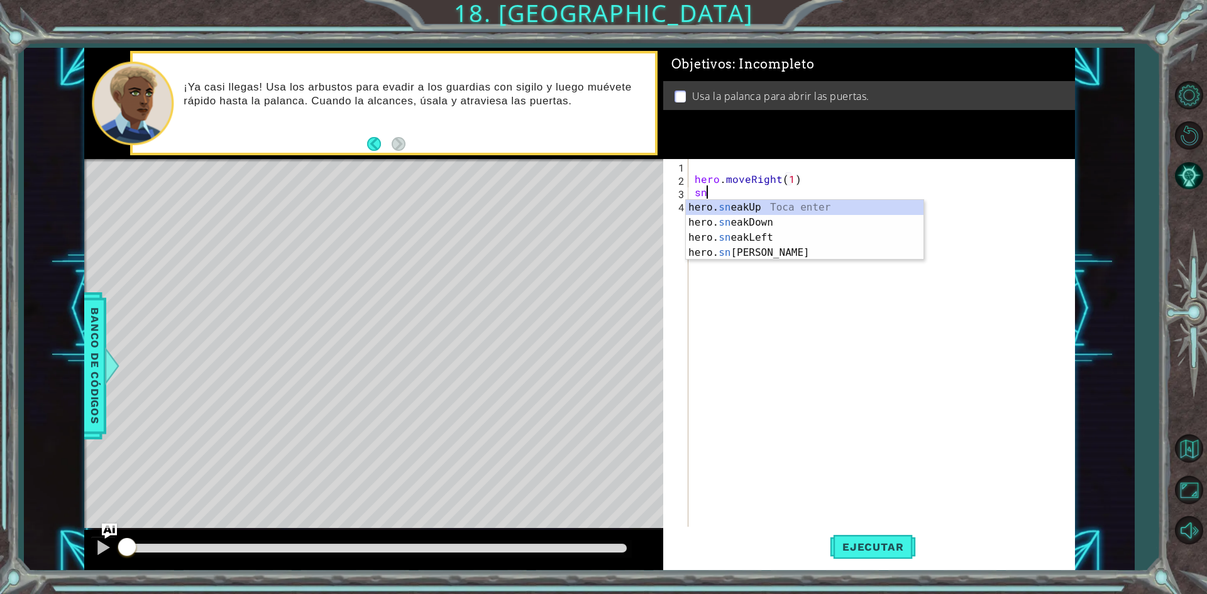
scroll to position [0, 6]
click at [814, 200] on div "hero. sn eakUp Toca enter hero. sn eakDown Toca enter hero. sn eakLeft Toca ent…" at bounding box center [805, 245] width 238 height 91
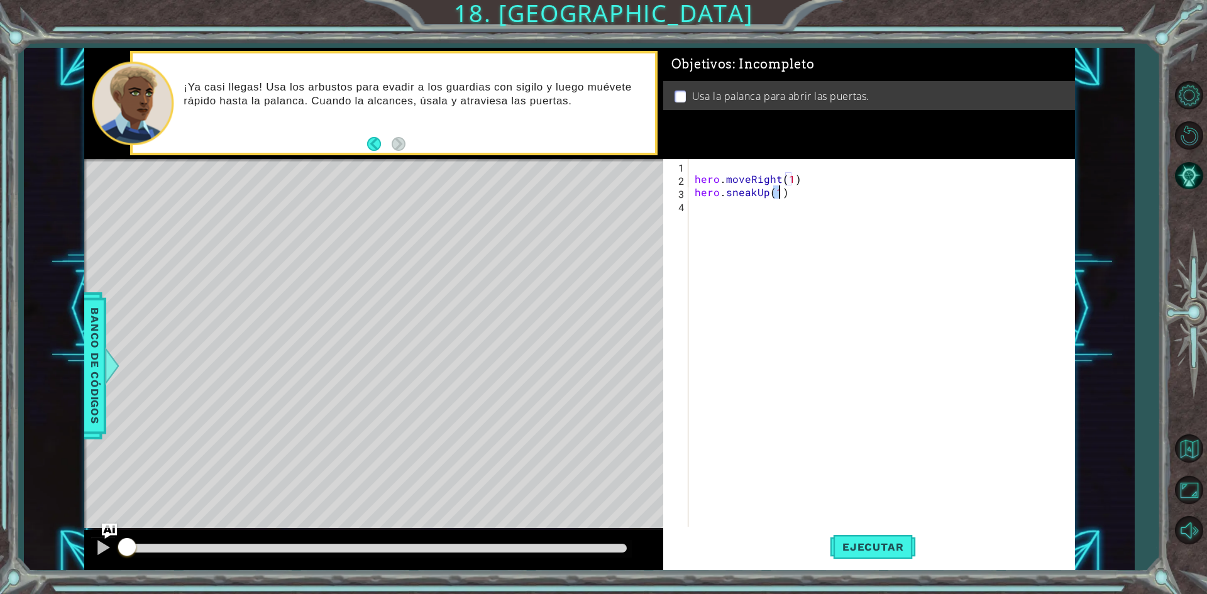
scroll to position [0, 5]
type textarea "hero.sneakUp(2)"
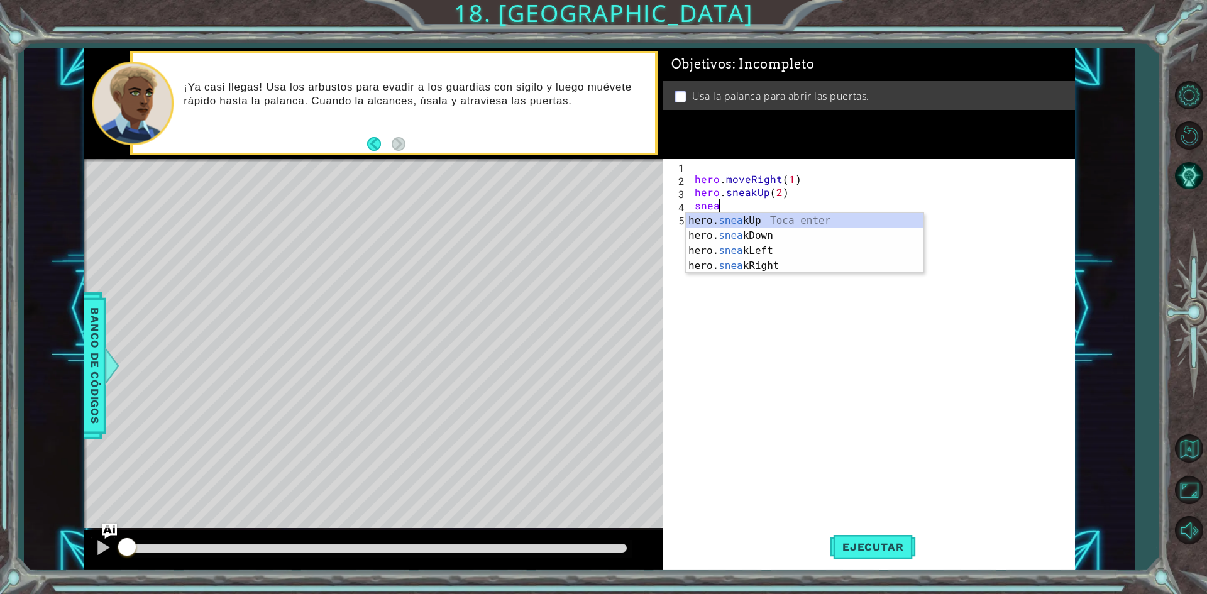
scroll to position [0, 1]
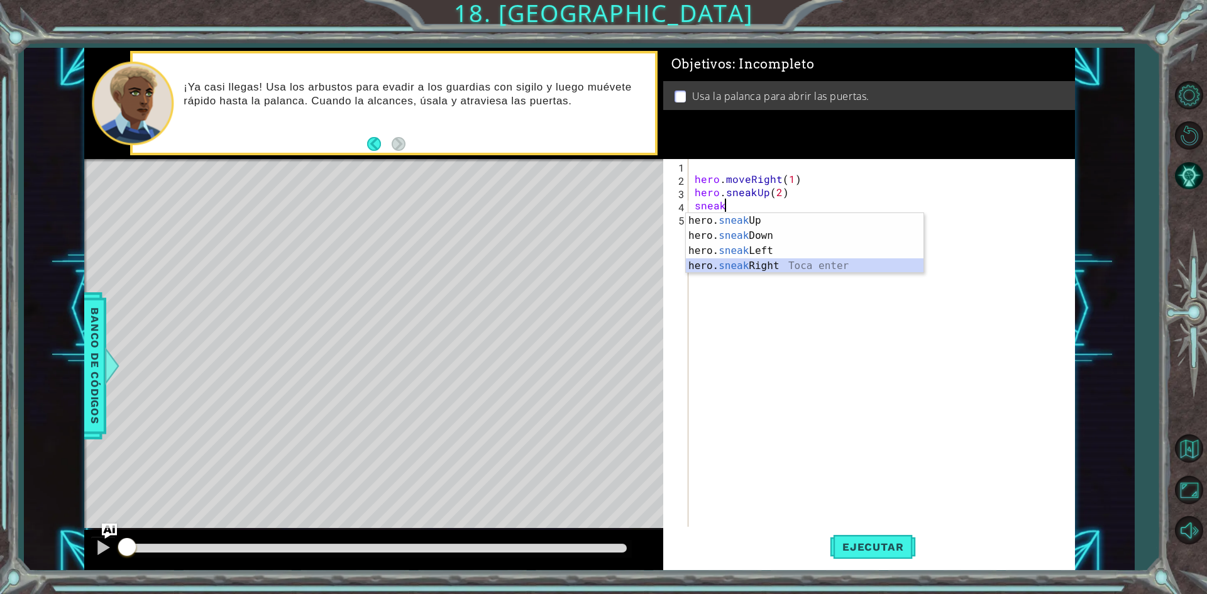
click at [726, 266] on div "hero. sneak Up Toca enter hero. sneak Down Toca enter hero. sneak Left Toca ent…" at bounding box center [805, 258] width 238 height 91
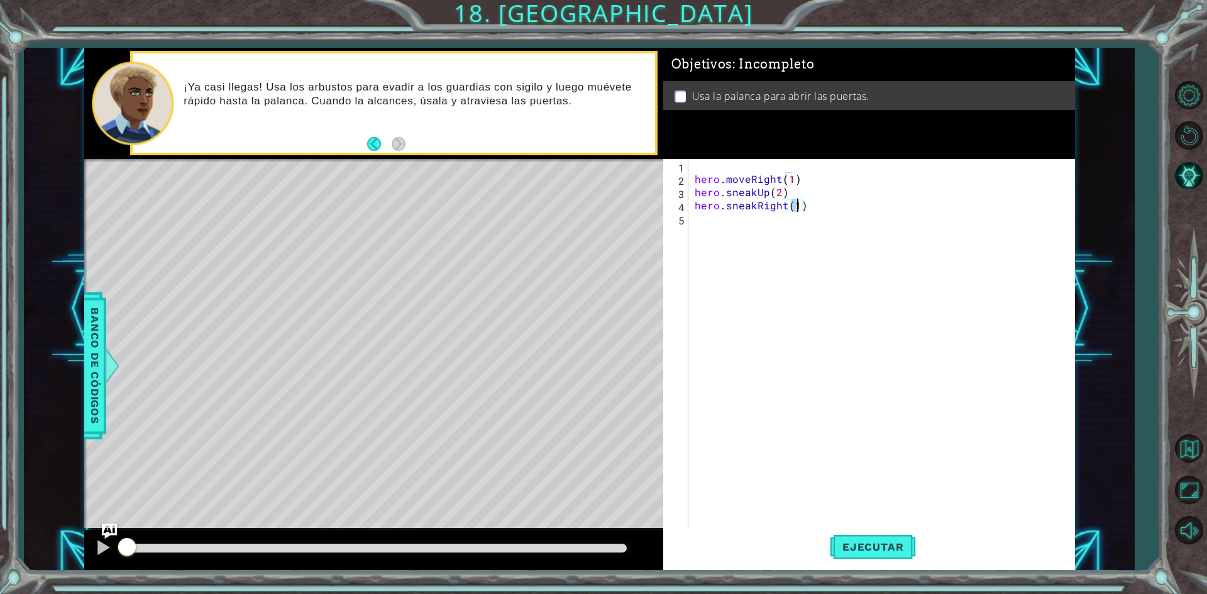
type textarea "hero.sneakRight(2)"
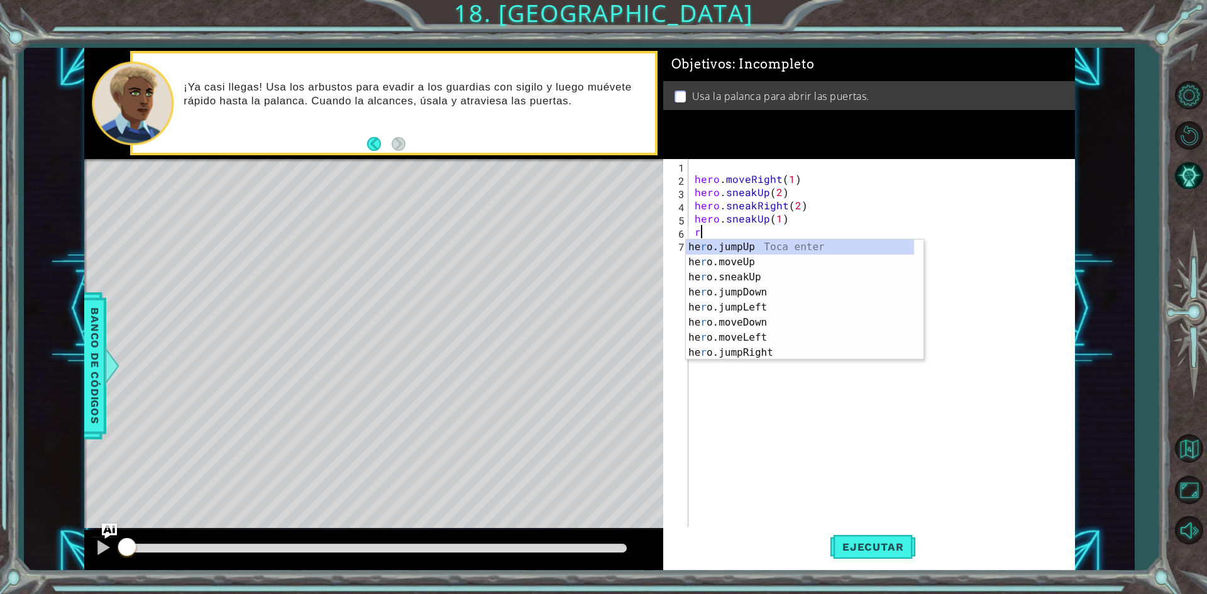
scroll to position [0, 6]
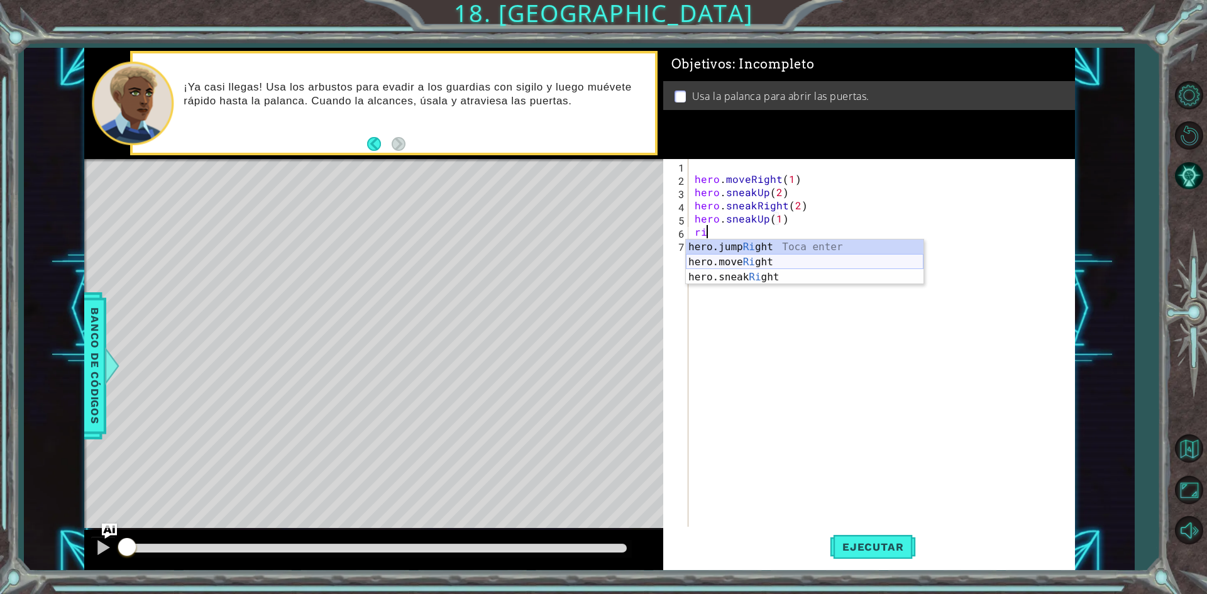
click at [768, 257] on div "hero.jump Ri ght Toca enter hero.move Ri ght Toca enter hero.sneak Ri ght Toca …" at bounding box center [805, 277] width 238 height 75
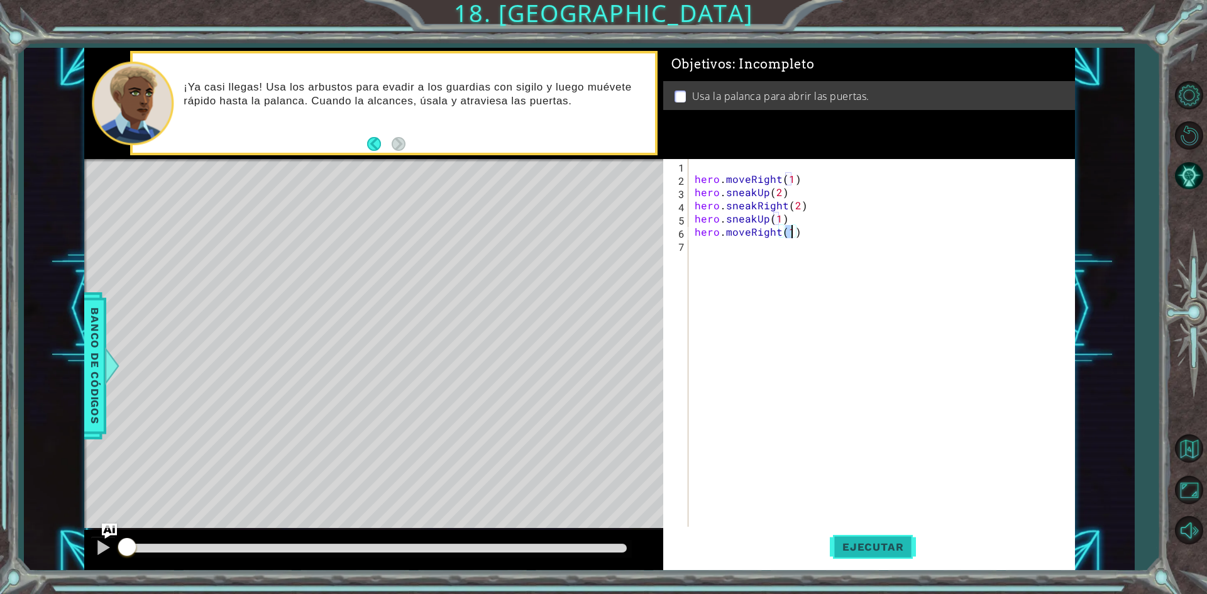
click at [877, 548] on span "Ejecutar" at bounding box center [873, 547] width 86 height 13
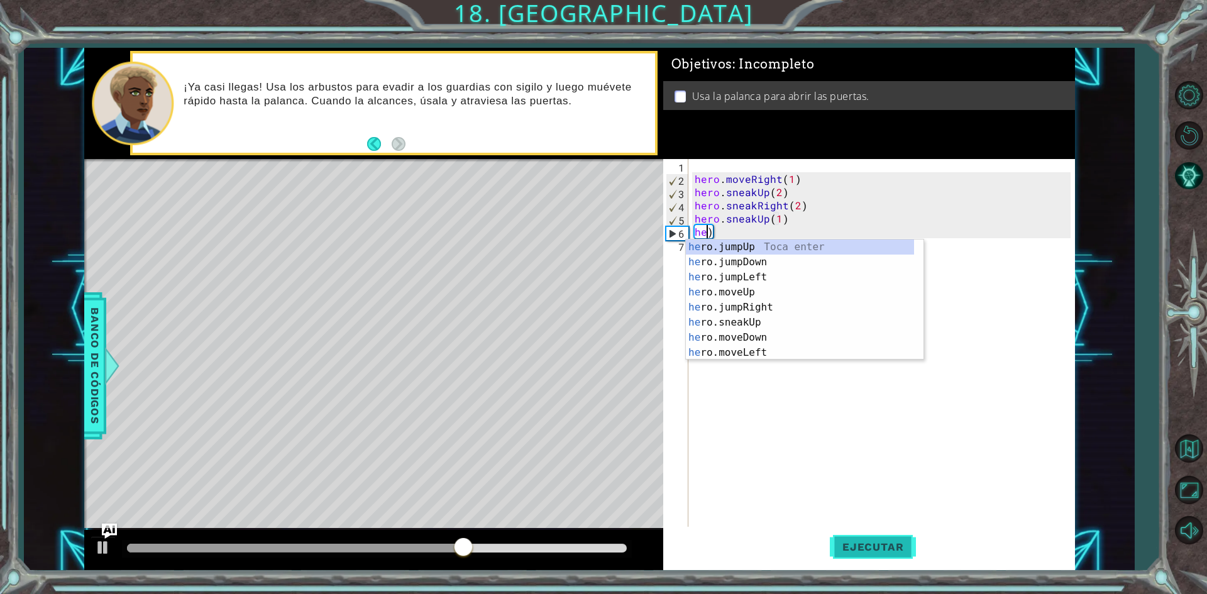
scroll to position [0, 0]
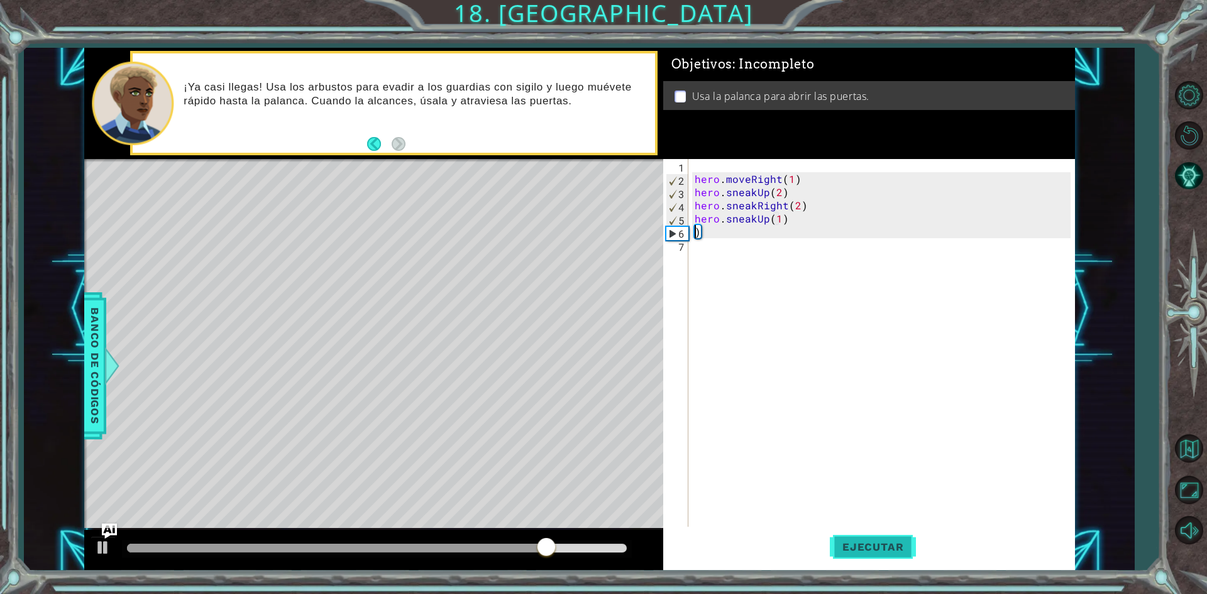
click at [877, 549] on span "Ejecutar" at bounding box center [873, 547] width 86 height 13
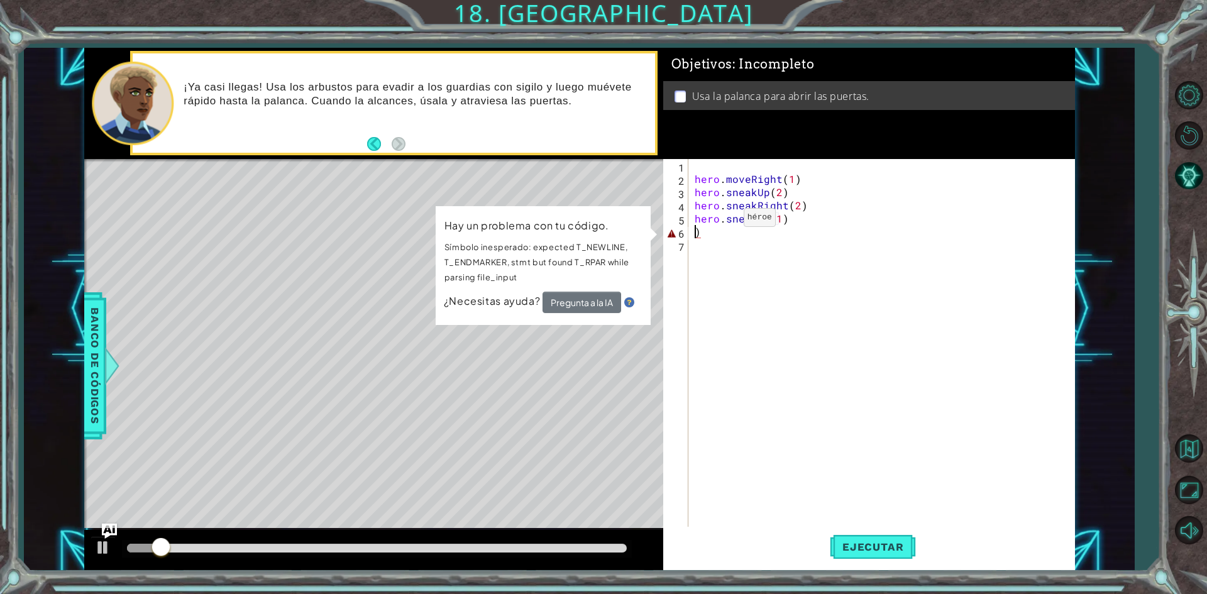
click at [722, 221] on div "hero . moveRight ( 1 ) hero . sneakUp ( 2 ) hero . sneakRight ( 2 ) hero . snea…" at bounding box center [884, 357] width 385 height 396
click at [729, 236] on div "hero . moveRight ( 1 ) hero . sneakUp ( 2 ) hero . sneakRight ( 2 ) hero . snea…" at bounding box center [884, 357] width 385 height 396
type textarea ")"
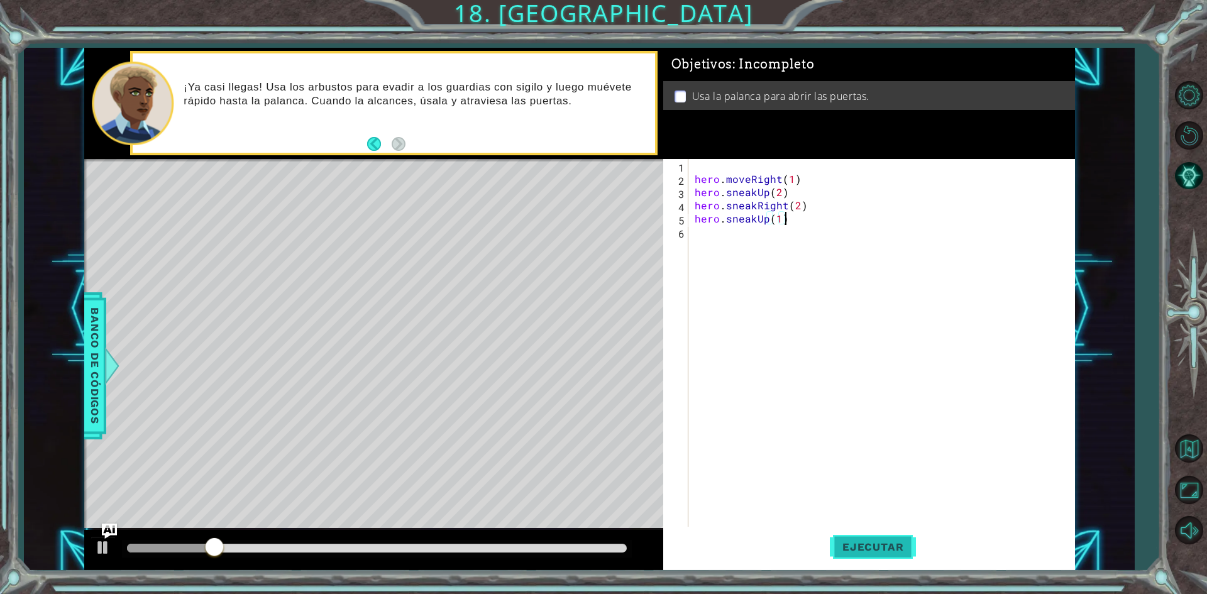
click at [891, 550] on span "Ejecutar" at bounding box center [873, 547] width 86 height 13
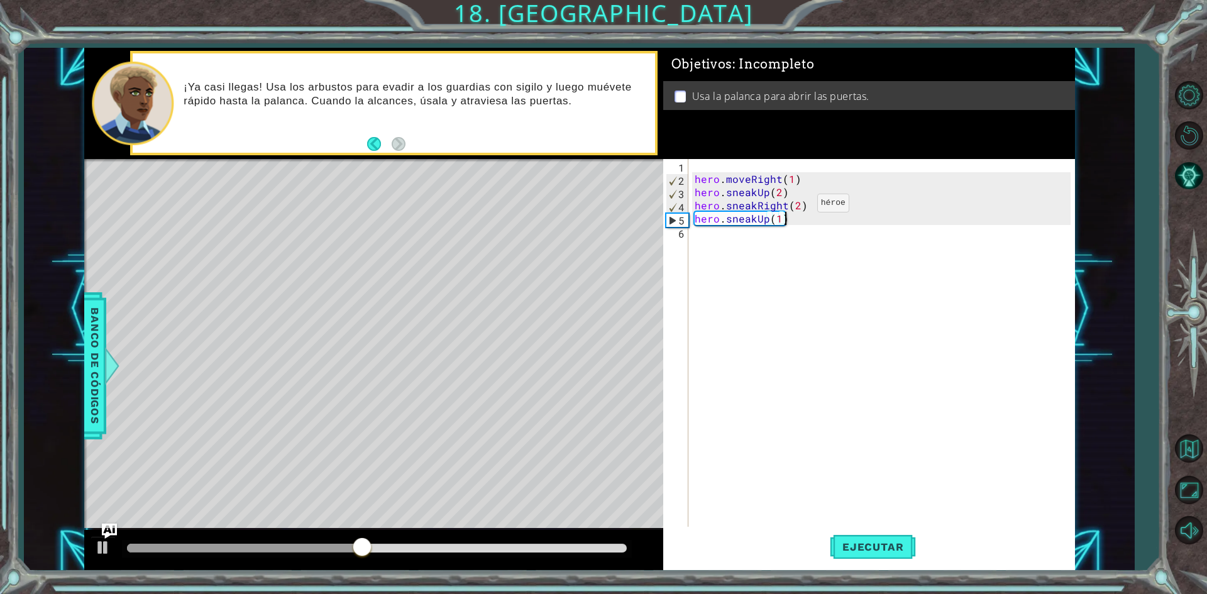
click at [796, 206] on div "hero . moveRight ( 1 ) hero . sneakUp ( 2 ) hero . sneakRight ( 2 ) hero . snea…" at bounding box center [884, 357] width 385 height 396
click at [816, 219] on div "hero . moveRight ( 1 ) hero . sneakUp ( 2 ) hero . sneakRight ( 1 ) hero . snea…" at bounding box center [884, 357] width 385 height 396
type textarea "hero.sneakUp(1)"
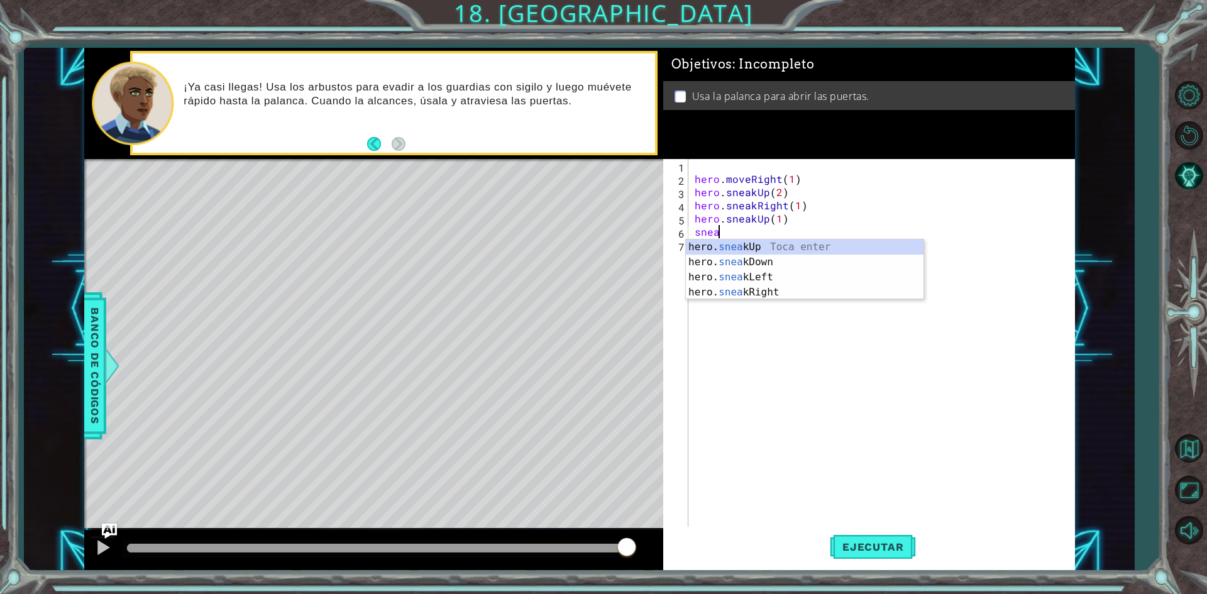
scroll to position [0, 1]
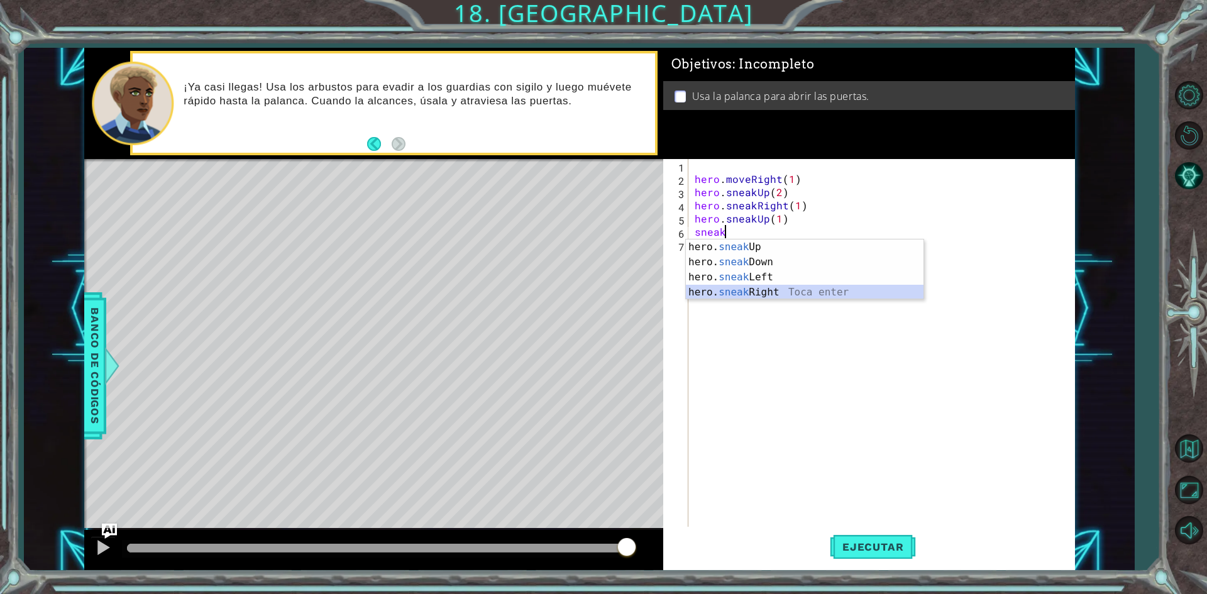
click at [799, 295] on div "hero. sneak Up Toca enter hero. sneak Down Toca enter hero. sneak Left Toca ent…" at bounding box center [805, 285] width 238 height 91
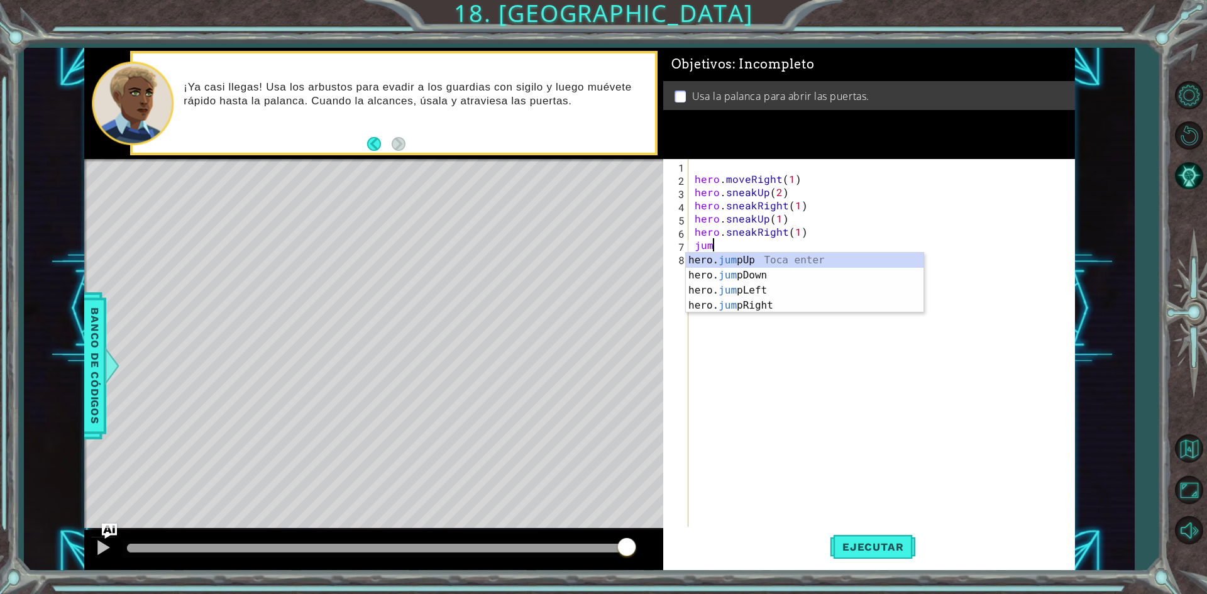
type textarea "hero.sneakRight(1)jump"
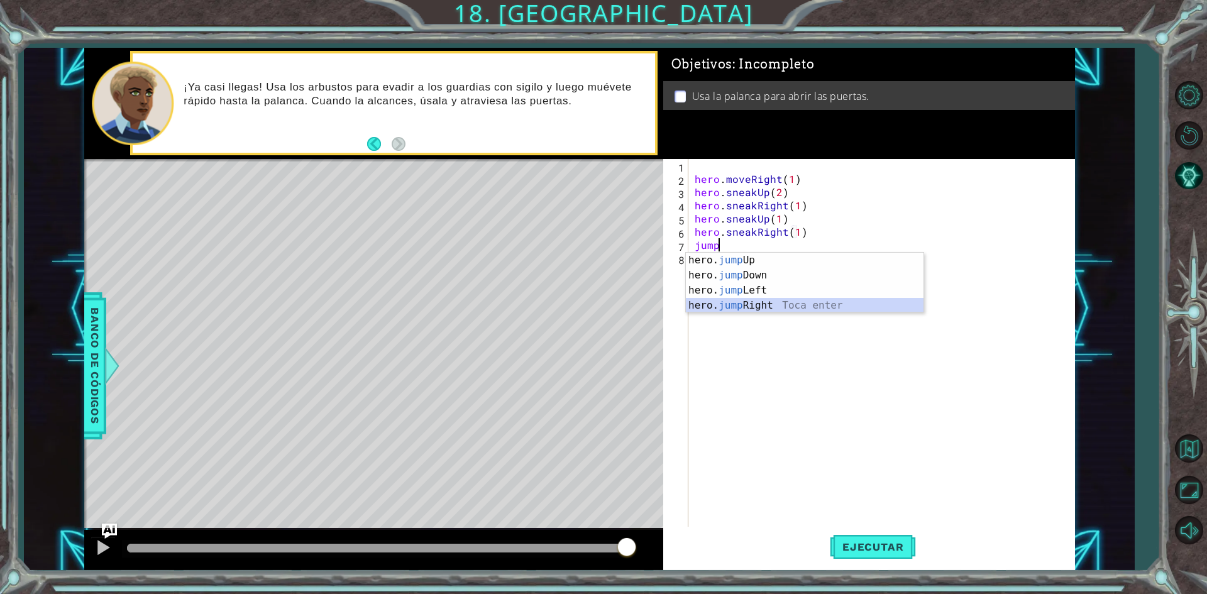
click at [735, 309] on div "hero. jump Up Toca enter hero. jump Down Toca enter hero. jump Left Toca enter …" at bounding box center [805, 298] width 238 height 91
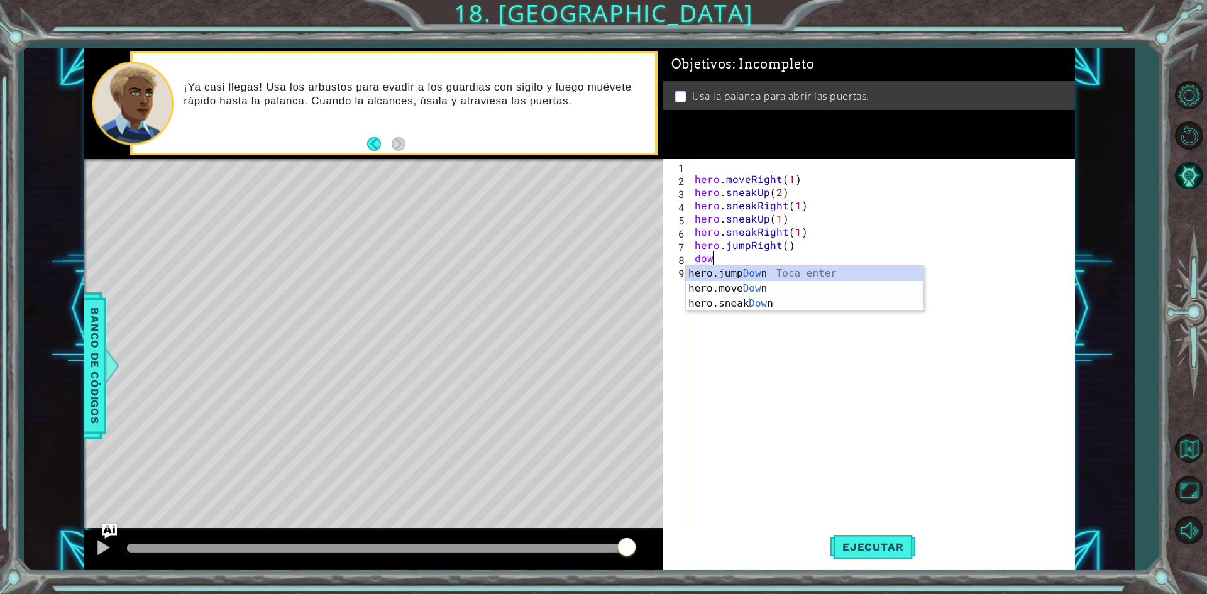
scroll to position [0, 1]
click at [765, 284] on div "hero.jump Dow n Toca enter hero.move Dow n Toca enter hero.sneak Dow n Toca ent…" at bounding box center [805, 303] width 238 height 75
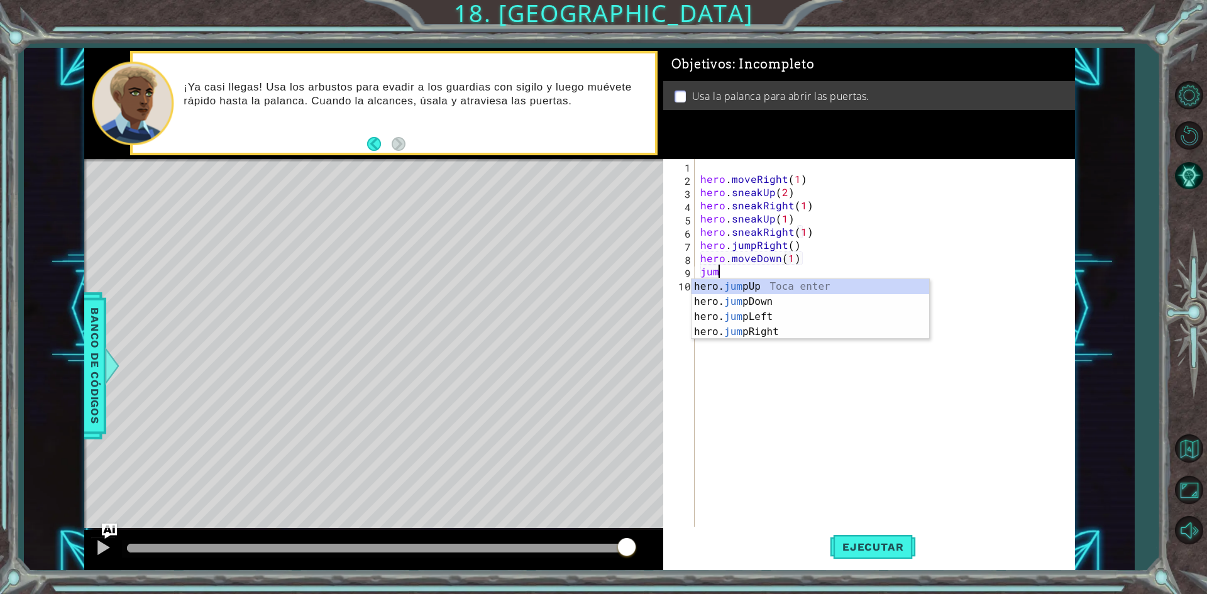
type textarea "hero.moveDown(1)jump"
click at [756, 299] on div "hero. jump Up Toca enter hero. jump Down Toca enter hero. jump Left Toca enter …" at bounding box center [811, 324] width 238 height 91
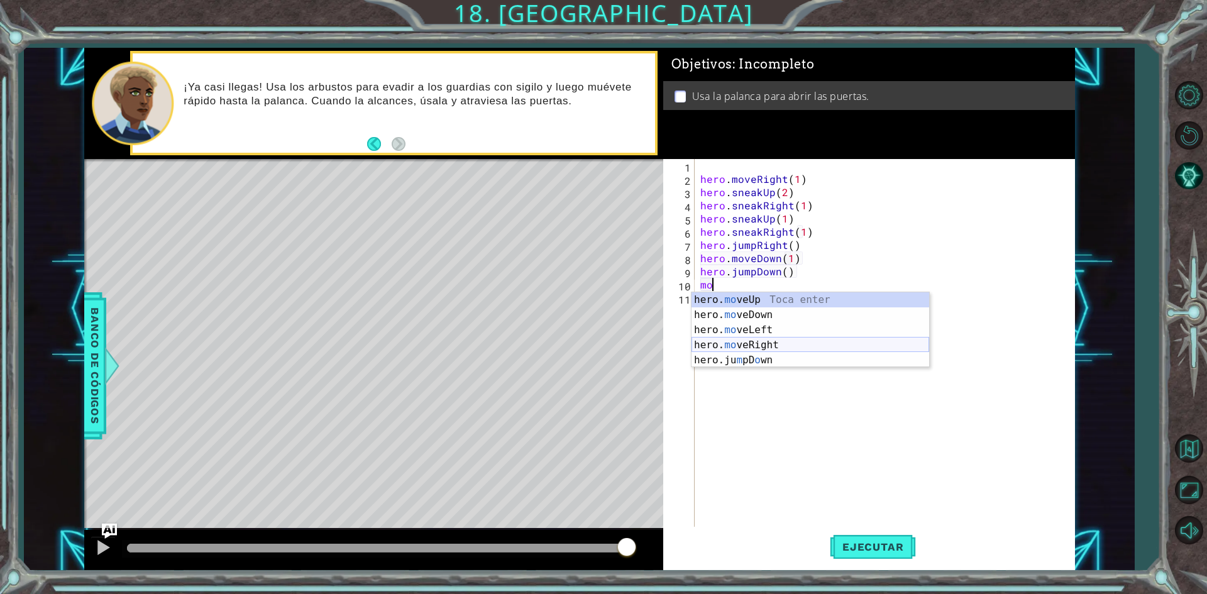
click at [725, 344] on div "hero. mo veUp Toca enter hero. mo veDown Toca enter hero. mo veLeft Toca enter …" at bounding box center [811, 345] width 238 height 106
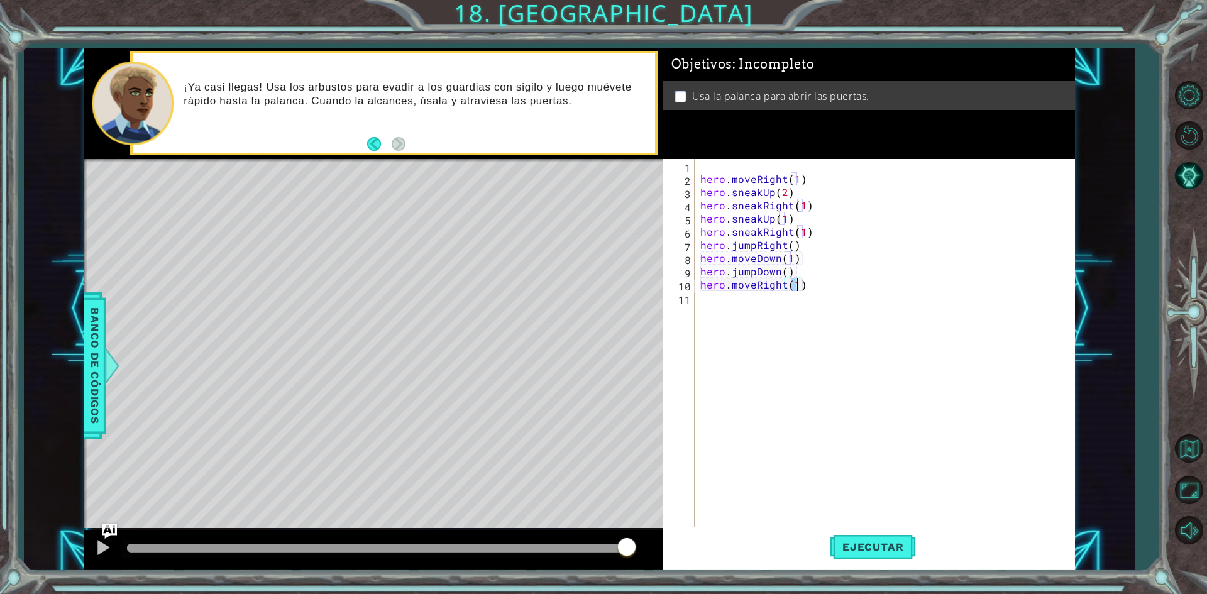
type textarea "hero.moveRight(2)"
type textarea "jum"
click at [763, 308] on div "hero. jum pUp Toca enter hero. jum pDown Toca enter hero. jum pLeft Toca enter …" at bounding box center [811, 351] width 238 height 91
click at [773, 290] on div "hero . moveRight ( 1 ) hero . sneakUp ( 2 ) hero . sneakRight ( 1 ) hero . snea…" at bounding box center [887, 357] width 379 height 396
type textarea "hero.moveRight(2)"
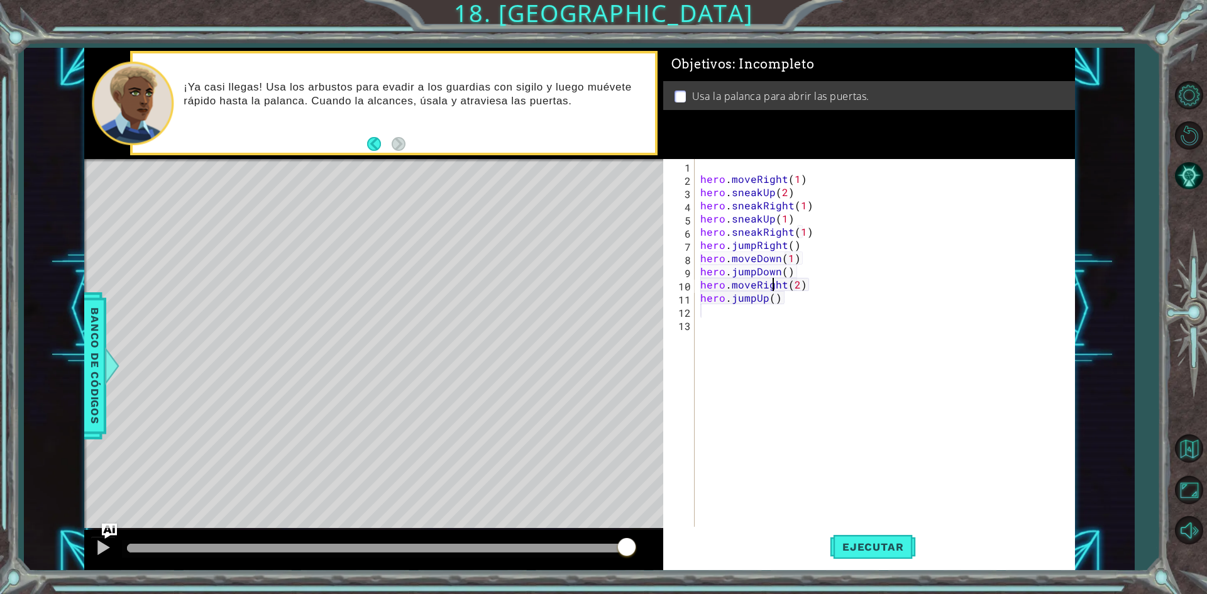
click at [772, 304] on div "hero . moveRight ( 1 ) hero . sneakUp ( 2 ) hero . sneakRight ( 1 ) hero . snea…" at bounding box center [887, 357] width 379 height 396
click at [772, 301] on div "hero . moveRight ( 1 ) hero . sneakUp ( 2 ) hero . sneakRight ( 1 ) hero . snea…" at bounding box center [887, 357] width 379 height 396
type textarea "hero.jumpUp(2)"
click at [792, 329] on div "use Toca enter" at bounding box center [811, 341] width 238 height 45
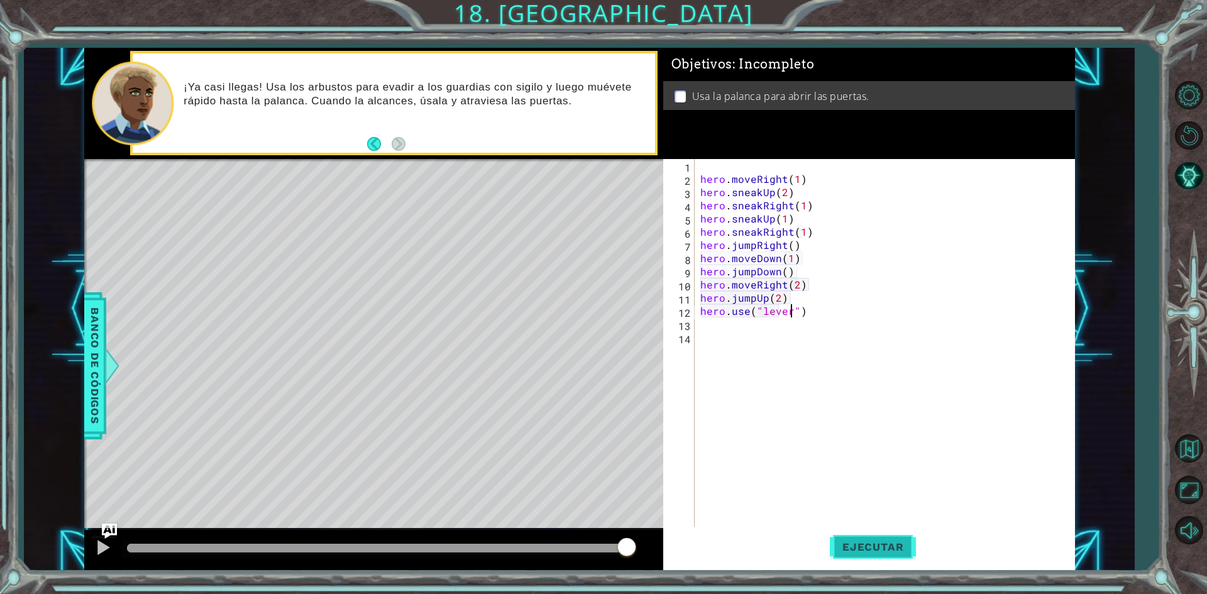
click at [871, 545] on span "Ejecutar" at bounding box center [873, 547] width 86 height 13
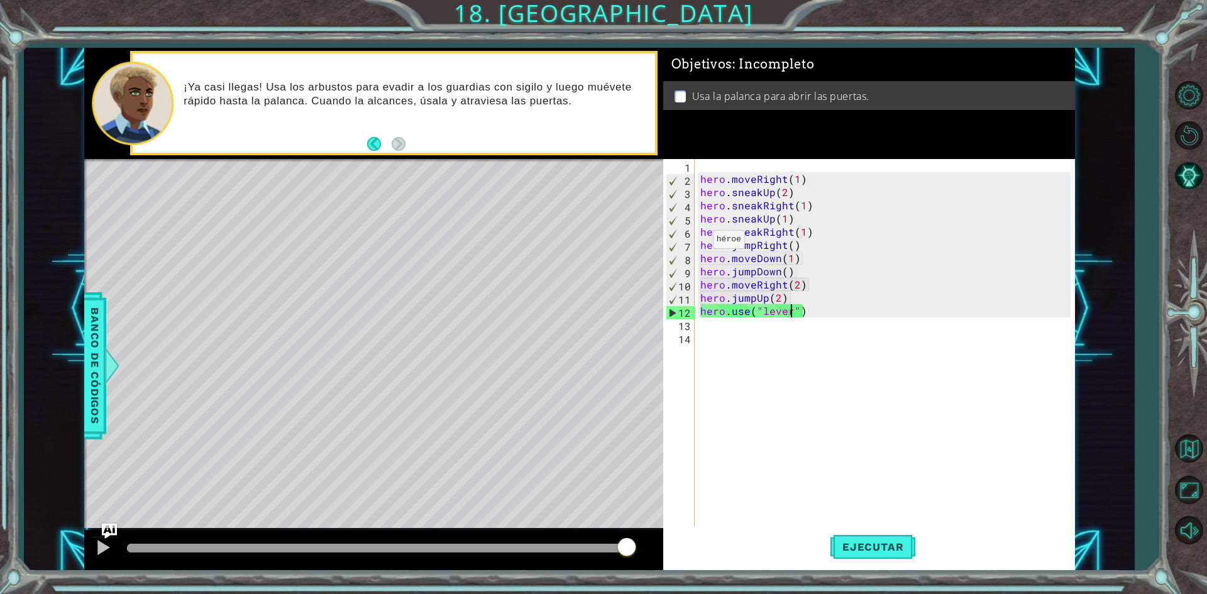
click at [695, 253] on div "hero.use("lever") 1 2 3 4 5 6 7 8 9 10 11 12 13 14 hero . moveRight ( 1 ) hero …" at bounding box center [866, 344] width 407 height 370
click at [717, 266] on div "hero . moveRight ( 1 ) hero . sneakUp ( 2 ) hero . sneakRight ( 1 ) hero . snea…" at bounding box center [887, 357] width 379 height 396
click at [862, 545] on span "Ejecutar" at bounding box center [873, 547] width 86 height 13
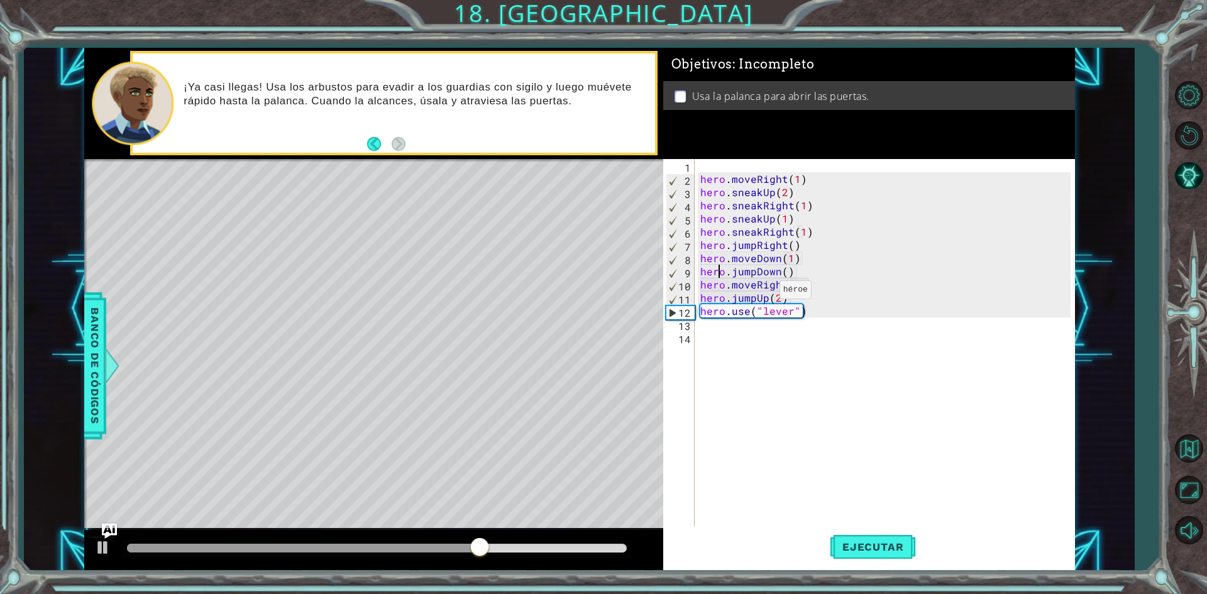
click at [764, 293] on div "hero . moveRight ( 1 ) hero . sneakUp ( 2 ) hero . sneakRight ( 1 ) hero . snea…" at bounding box center [887, 357] width 379 height 396
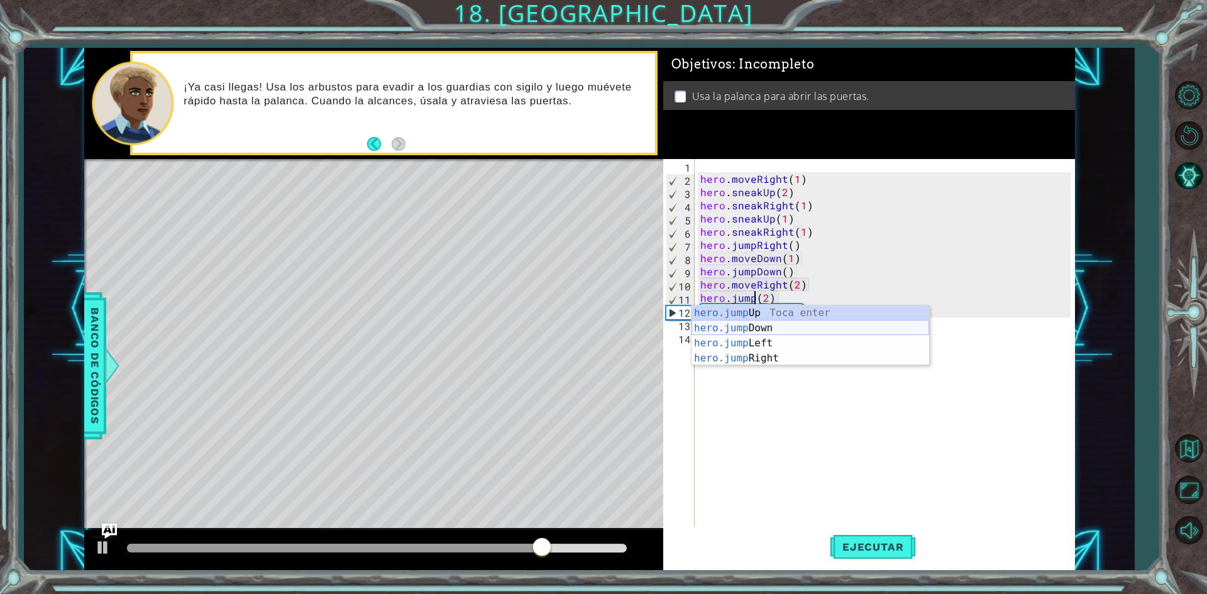
click at [804, 335] on div "hero.jump Up Toca enter hero.jump Down Toca enter hero.jump Left Toca enter her…" at bounding box center [811, 351] width 238 height 91
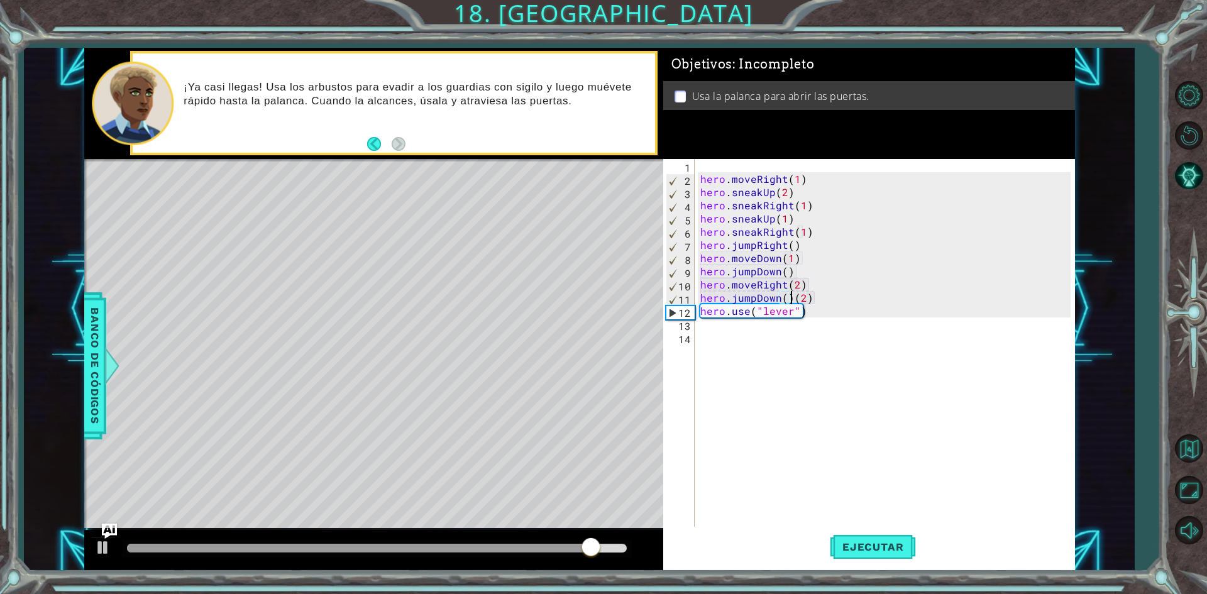
click at [804, 309] on div "hero . moveRight ( 1 ) hero . sneakUp ( 2 ) hero . sneakRight ( 1 ) hero . snea…" at bounding box center [887, 357] width 379 height 396
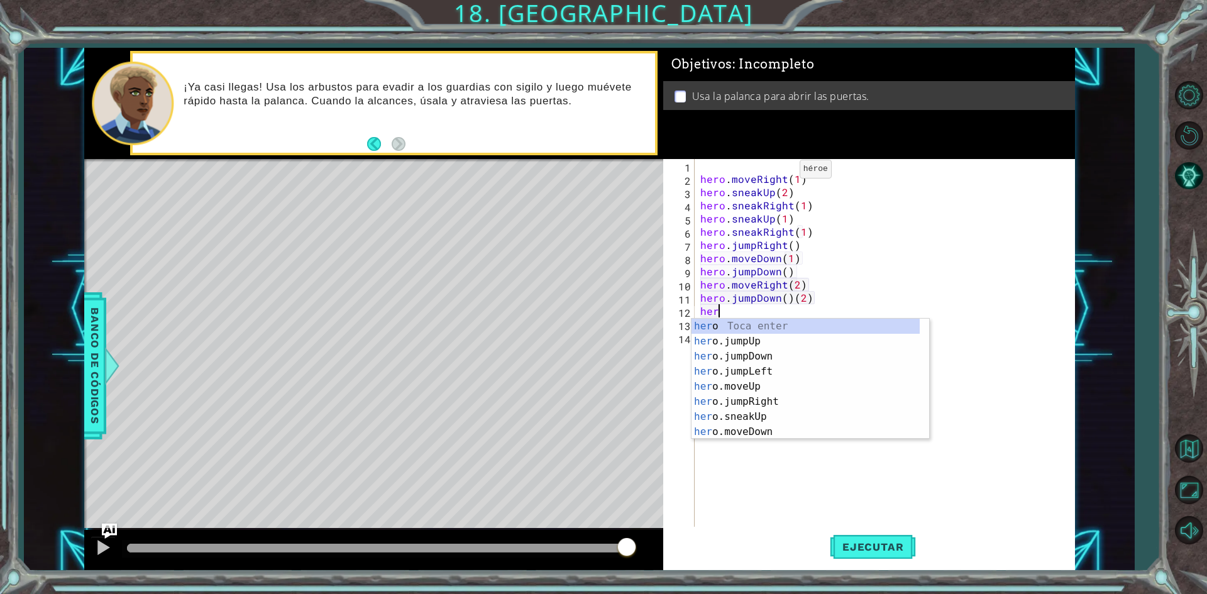
scroll to position [0, 0]
type textarea "h"
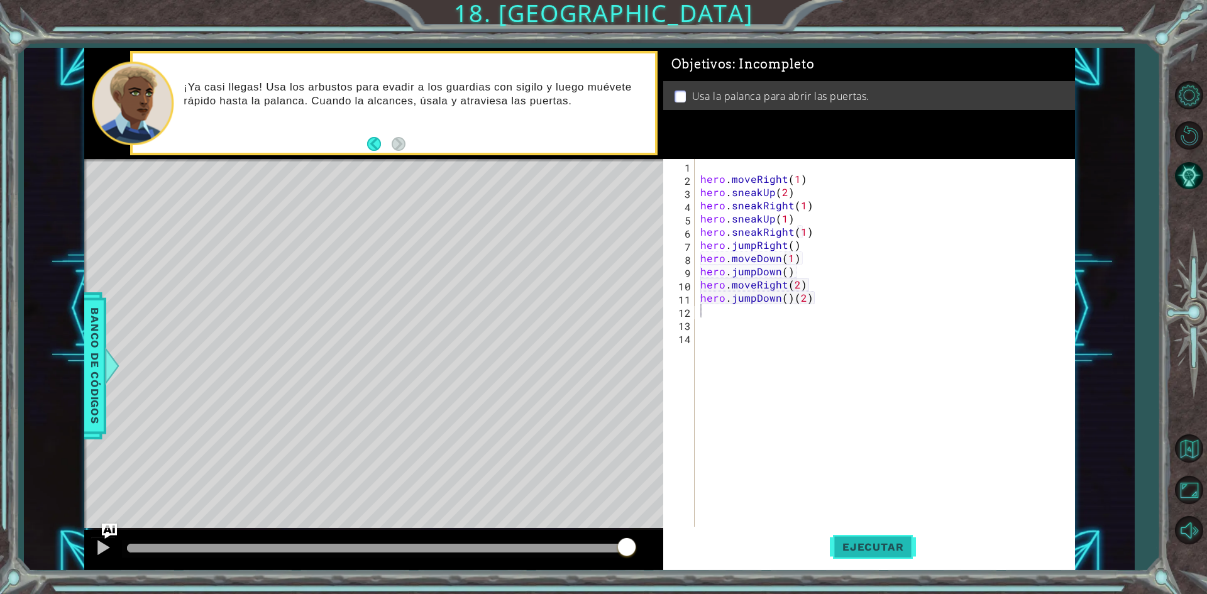
click at [878, 541] on span "Ejecutar" at bounding box center [873, 547] width 86 height 13
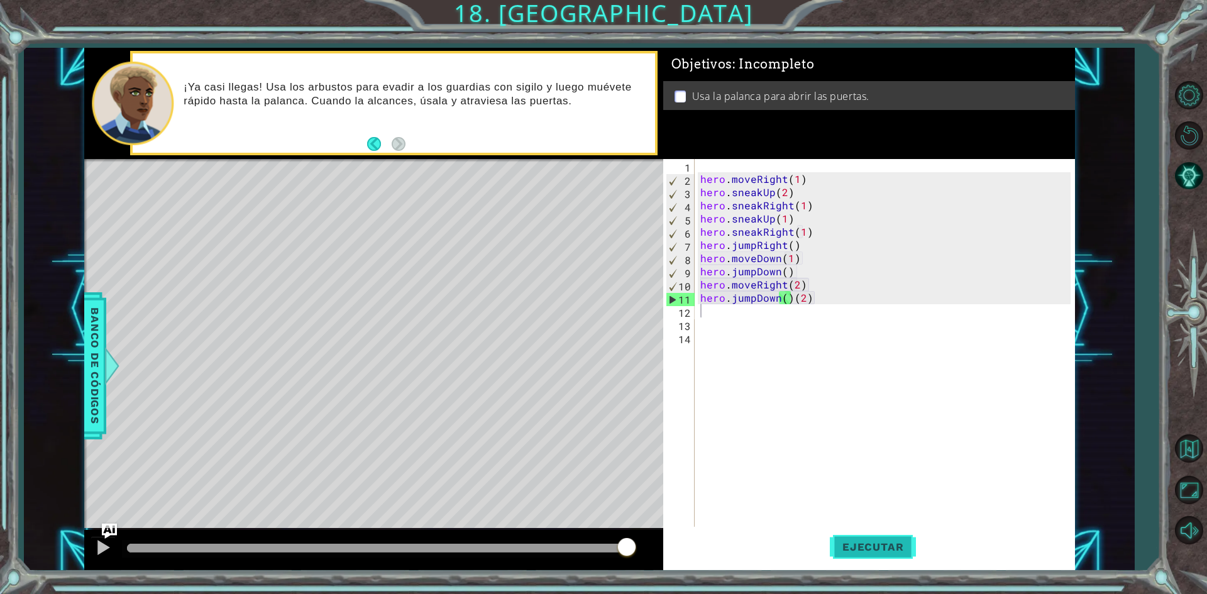
click at [847, 548] on span "Ejecutar" at bounding box center [873, 547] width 86 height 13
click at [794, 294] on div "hero . moveRight ( 1 ) hero . sneakUp ( 2 ) hero . sneakRight ( 1 ) hero . snea…" at bounding box center [887, 357] width 379 height 396
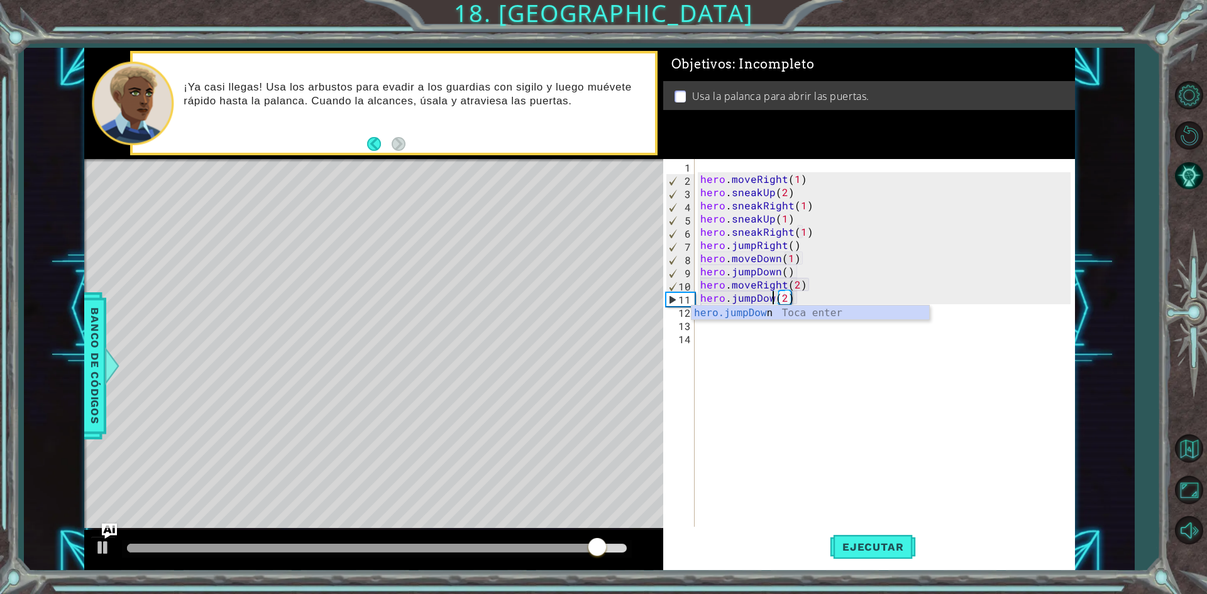
scroll to position [0, 4]
click at [836, 313] on div "hero.jumpDown Toca enter" at bounding box center [811, 328] width 238 height 45
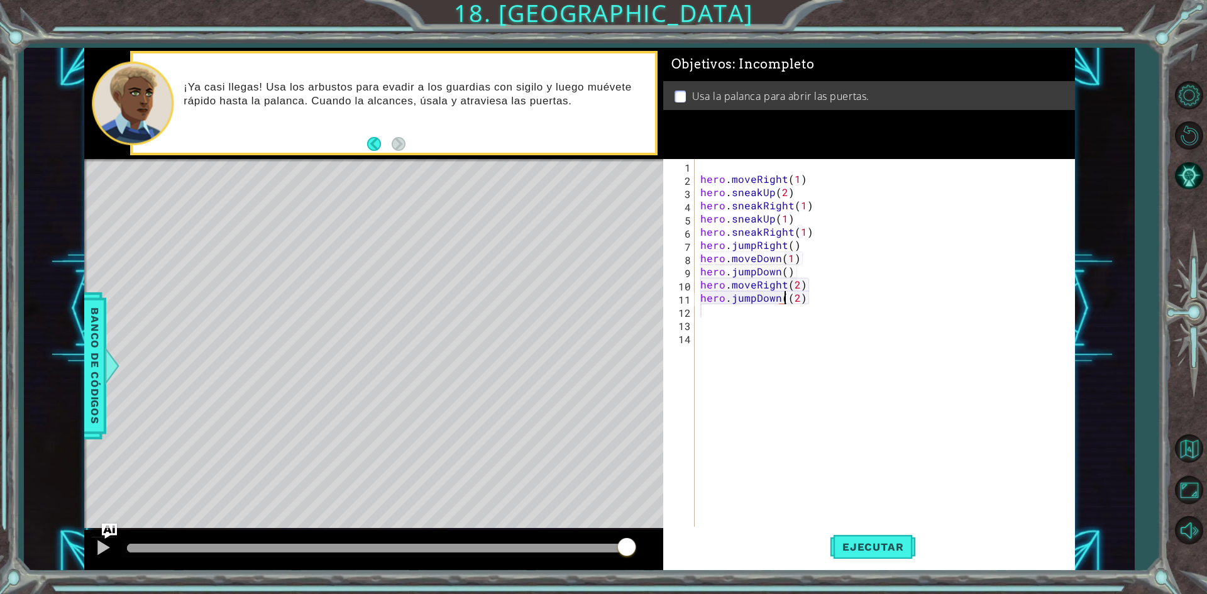
type textarea "hero.jumpDown(2)"
click at [832, 353] on div "hero . moveRight ( 1 ) hero . sneakUp ( 2 ) hero . sneakRight ( 1 ) hero . snea…" at bounding box center [887, 357] width 379 height 396
click at [785, 318] on div "hero . moveRight ( 1 ) hero . sneakUp ( 2 ) hero . sneakRight ( 1 ) hero . snea…" at bounding box center [887, 357] width 379 height 396
click at [782, 313] on div "hero . moveRight ( 1 ) hero . sneakUp ( 2 ) hero . sneakRight ( 1 ) hero . snea…" at bounding box center [887, 357] width 379 height 396
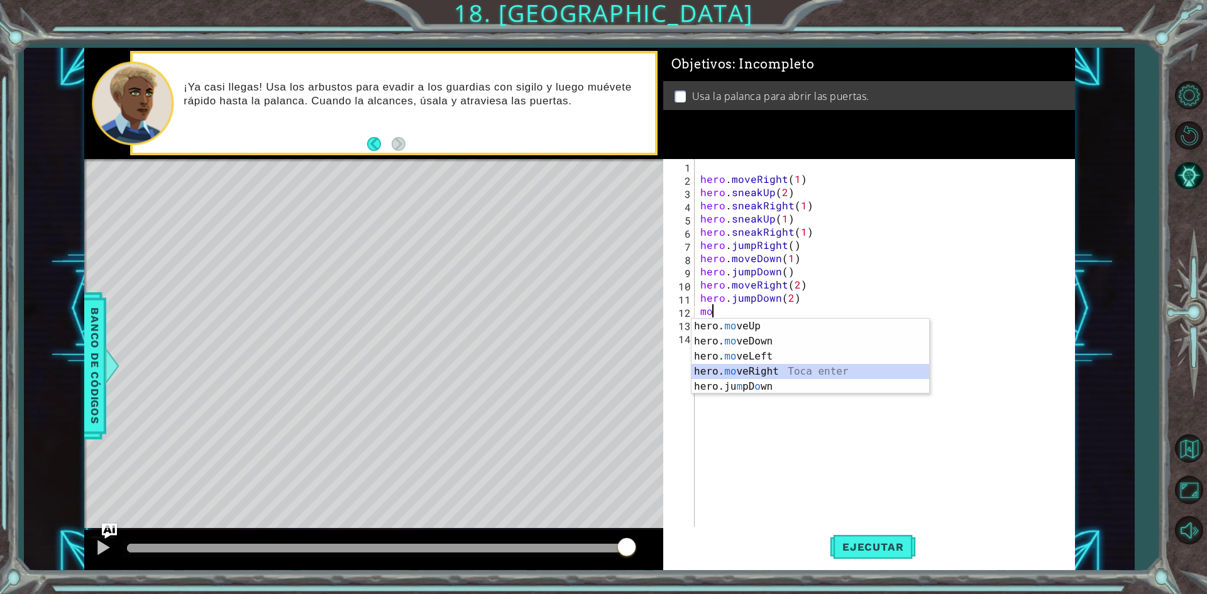
click at [790, 375] on div "hero. mo veUp Toca enter hero. mo veDown Toca enter hero. mo veLeft Toca enter …" at bounding box center [811, 372] width 238 height 106
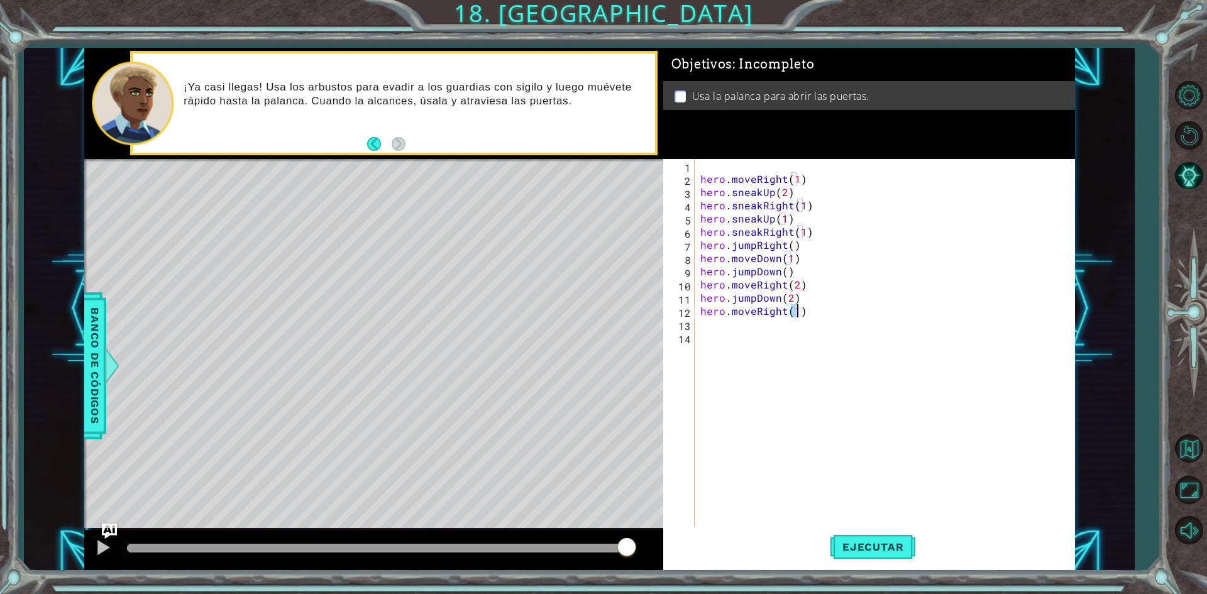
scroll to position [0, 6]
click at [858, 555] on button "Ejecutar" at bounding box center [873, 547] width 86 height 41
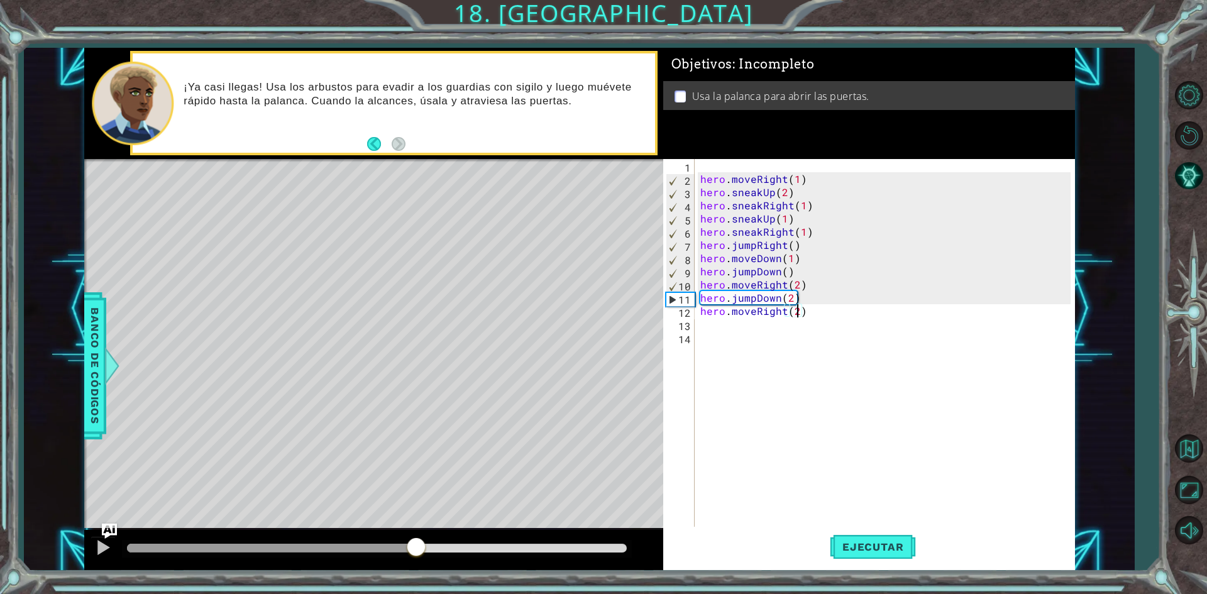
drag, startPoint x: 590, startPoint y: 546, endPoint x: 397, endPoint y: 555, distance: 192.6
click at [405, 555] on div at bounding box center [416, 548] width 23 height 23
drag, startPoint x: 560, startPoint y: 549, endPoint x: 409, endPoint y: 543, distance: 151.6
click at [409, 544] on div at bounding box center [276, 548] width 299 height 9
drag, startPoint x: 409, startPoint y: 543, endPoint x: 403, endPoint y: 539, distance: 7.2
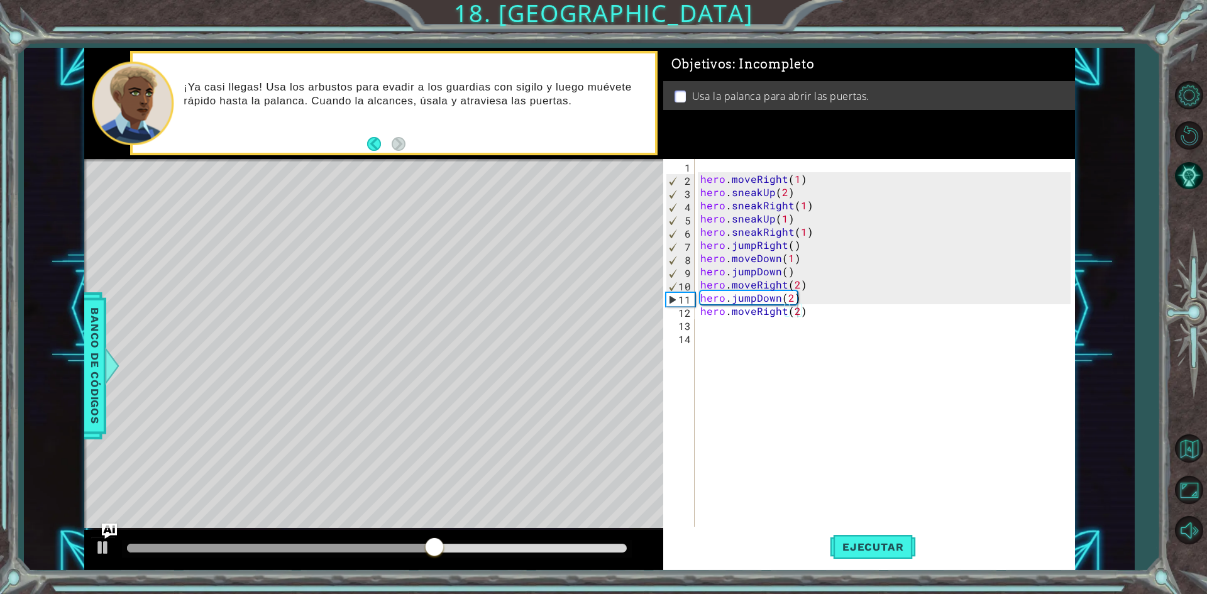
click at [403, 539] on div at bounding box center [373, 550] width 579 height 40
click at [790, 299] on div "hero . moveRight ( 1 ) hero . sneakUp ( 2 ) hero . sneakRight ( 1 ) hero . snea…" at bounding box center [887, 357] width 379 height 396
click at [783, 316] on div "hero . moveRight ( 1 ) hero . sneakUp ( 2 ) hero . sneakRight ( 1 ) hero . snea…" at bounding box center [887, 357] width 379 height 396
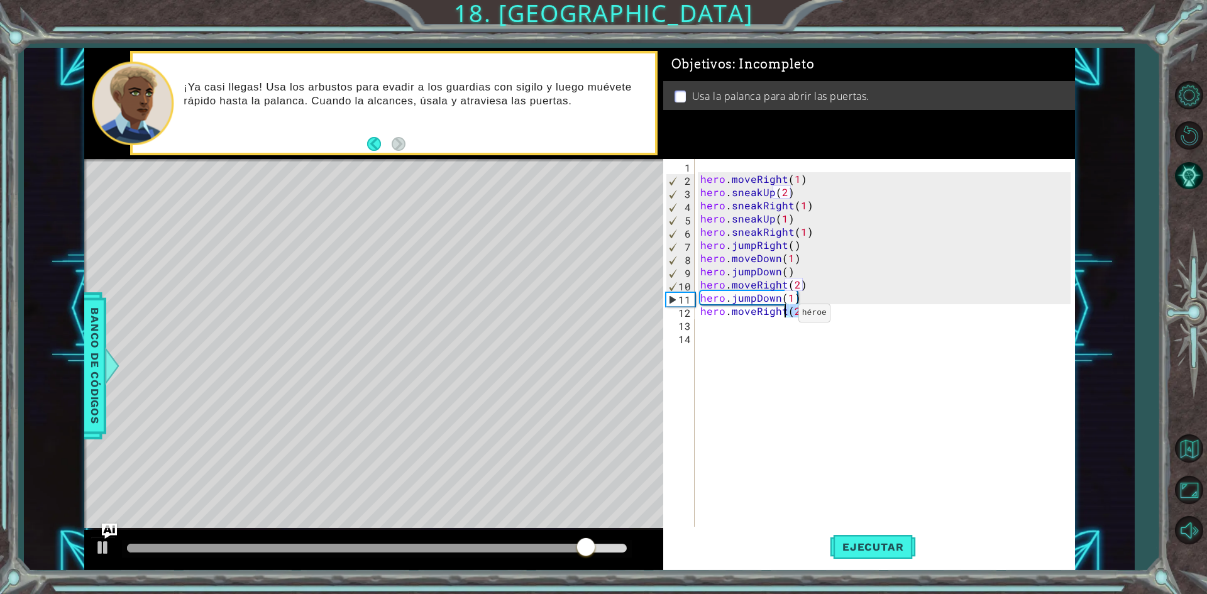
click at [783, 316] on div "hero . moveRight ( 1 ) hero . sneakUp ( 2 ) hero . sneakRight ( 1 ) hero . snea…" at bounding box center [887, 357] width 379 height 396
type textarea "hero.moveRight(2)"
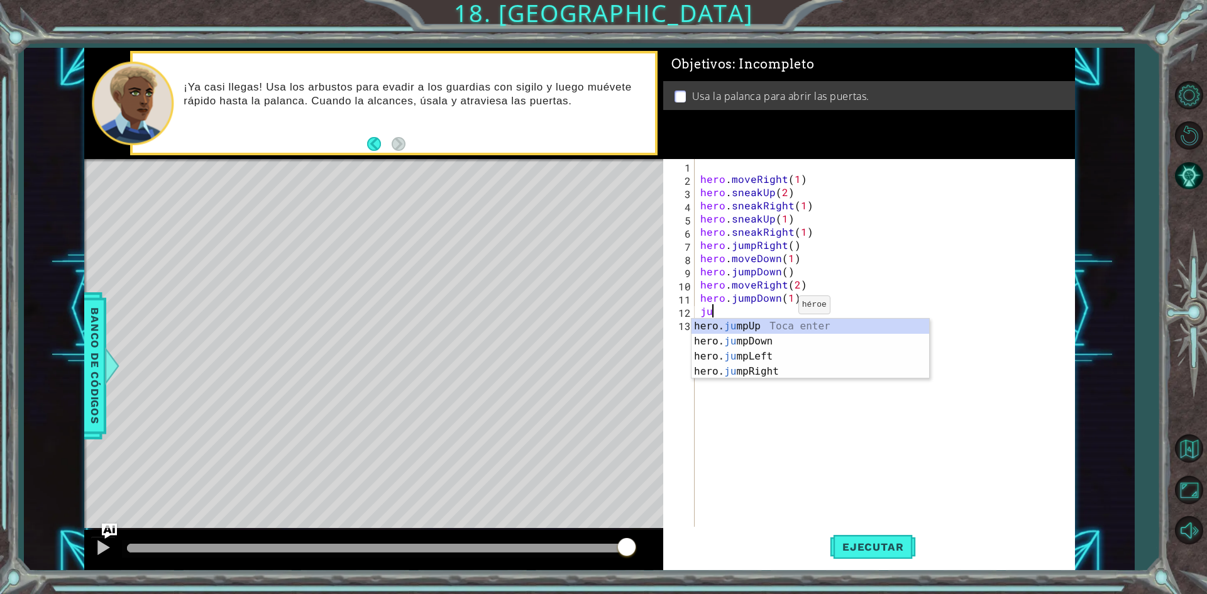
type textarea "jum"
click at [789, 341] on div "hero. jum pUp Toca enter hero. jum pDown Toca enter hero. jum pLeft Toca enter …" at bounding box center [811, 364] width 238 height 91
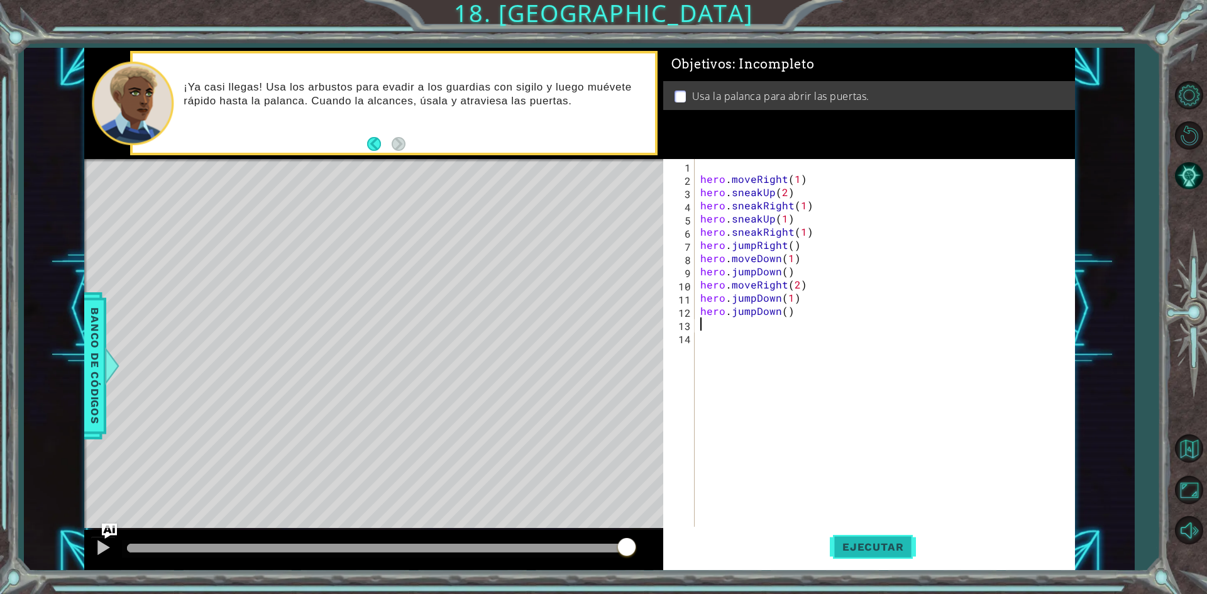
click at [849, 541] on span "Ejecutar" at bounding box center [873, 547] width 86 height 13
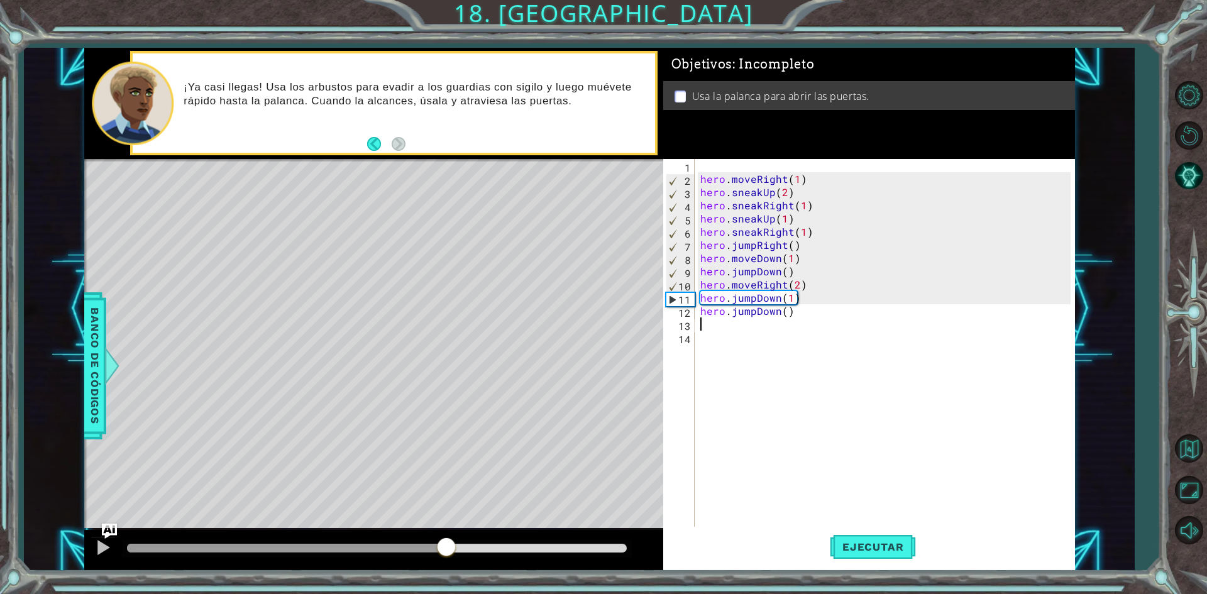
click at [446, 518] on div "methods hero use(thing) moveUp(steps) moveDown(steps) moveLeft(steps) moveRight…" at bounding box center [579, 309] width 991 height 523
click at [893, 533] on button "Ejecutar" at bounding box center [873, 547] width 86 height 41
click at [973, 330] on div "hero . moveRight ( 1 ) hero . sneakUp ( 2 ) hero . sneakRight ( 1 ) hero . snea…" at bounding box center [887, 357] width 379 height 396
click at [937, 334] on div "hero . moveRight ( 1 ) hero . sneakUp ( 2 ) hero . sneakRight ( 1 ) hero . snea…" at bounding box center [887, 357] width 379 height 396
click at [779, 235] on div "hero . moveRight ( 1 ) hero . sneakUp ( 2 ) hero . sneakRight ( 1 ) hero . snea…" at bounding box center [887, 357] width 379 height 396
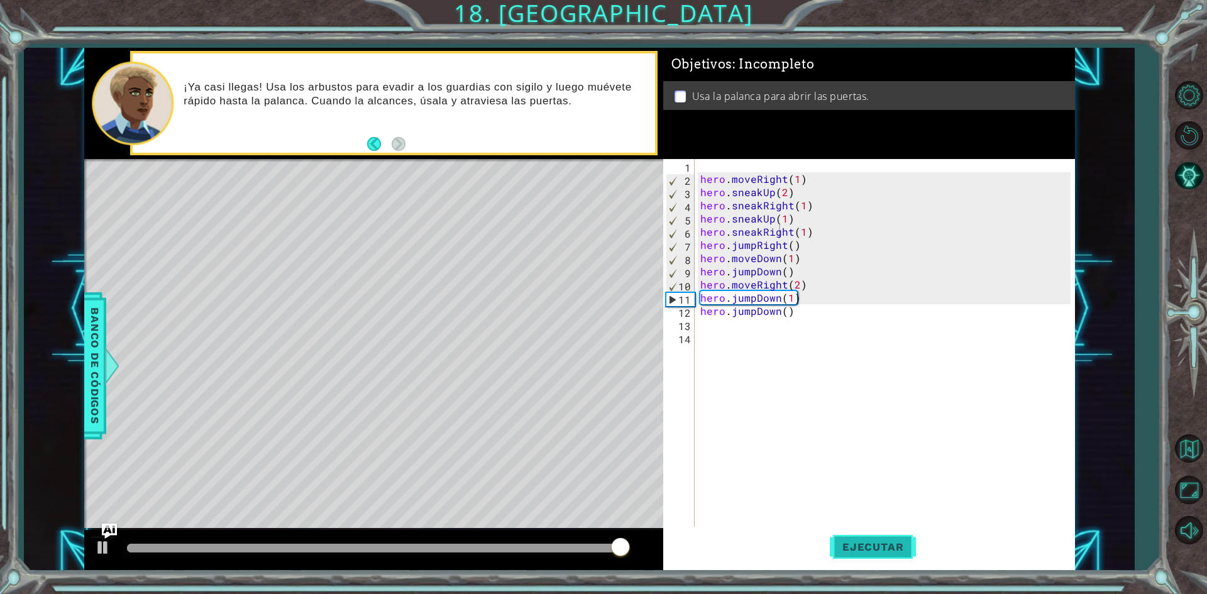
click at [853, 538] on button "Ejecutar" at bounding box center [873, 547] width 86 height 41
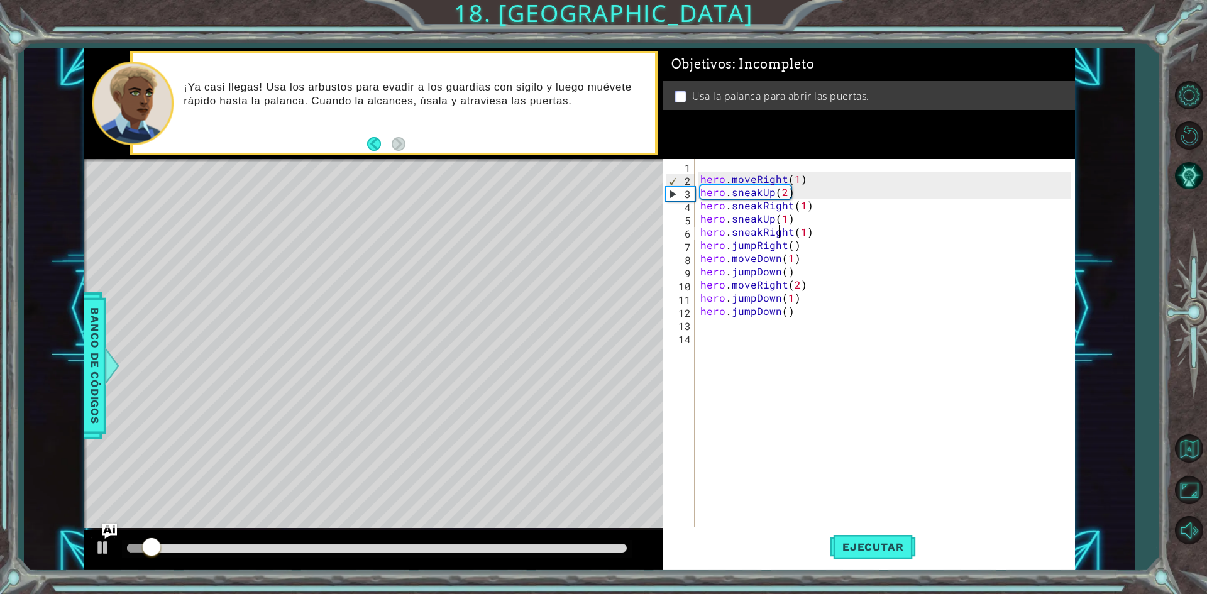
click at [263, 544] on div at bounding box center [377, 548] width 500 height 9
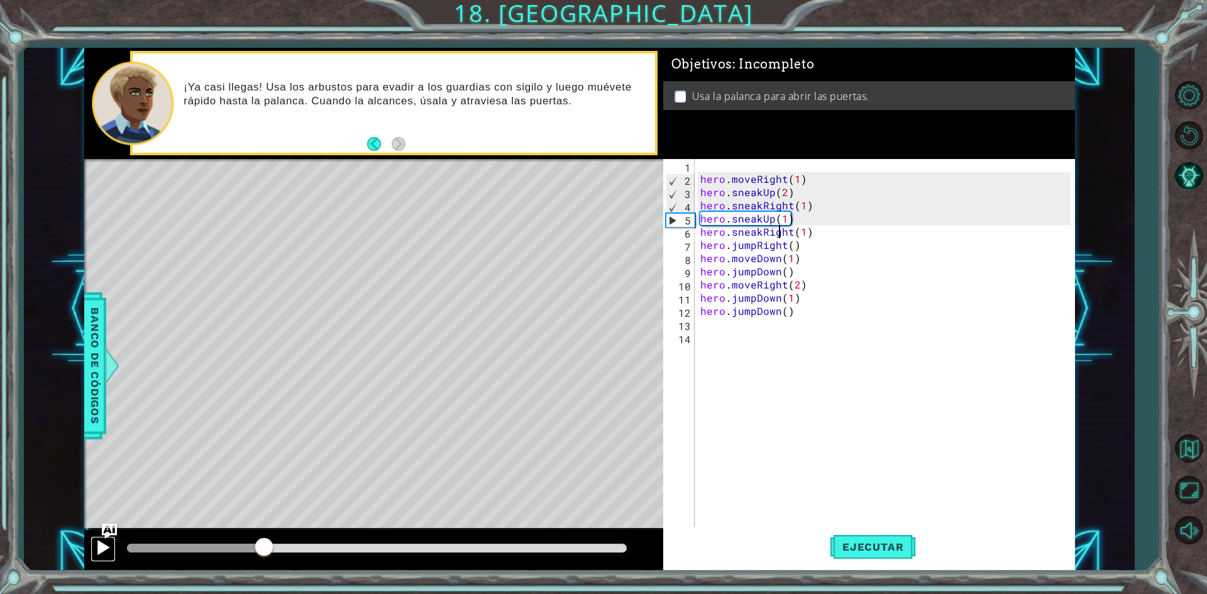
click at [101, 550] on div at bounding box center [103, 547] width 16 height 16
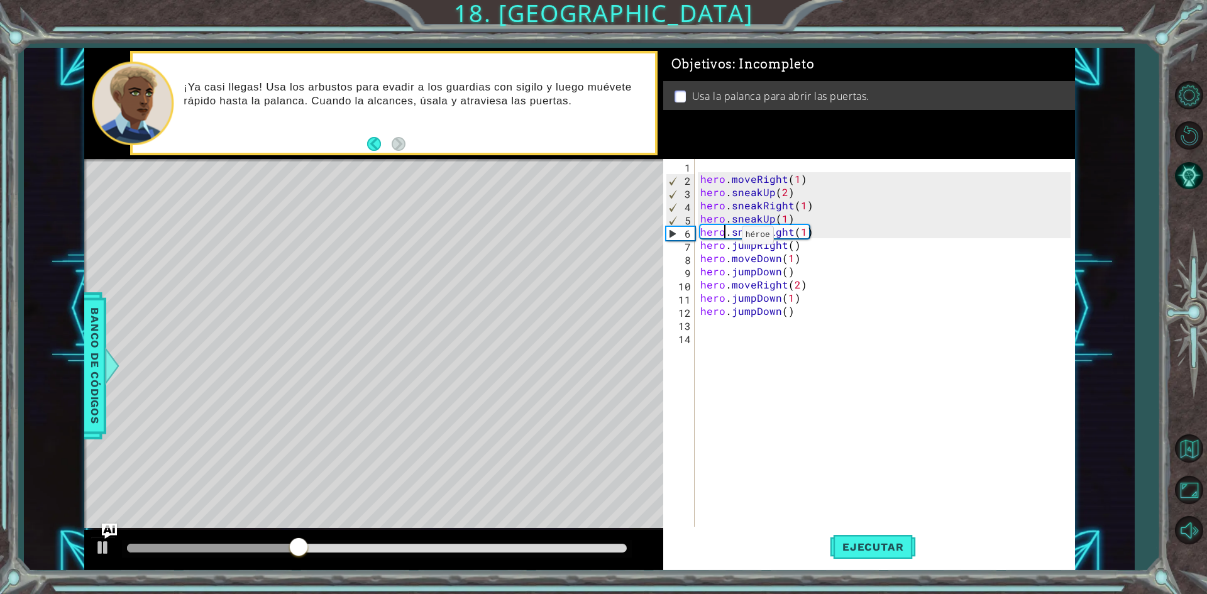
click at [726, 240] on div "hero . moveRight ( 1 ) hero . sneakUp ( 2 ) hero . sneakRight ( 1 ) hero . snea…" at bounding box center [887, 357] width 379 height 396
click at [731, 234] on div "hero . moveRight ( 1 ) hero . sneakUp ( 2 ) hero . sneakRight ( 1 ) hero . snea…" at bounding box center [884, 344] width 373 height 370
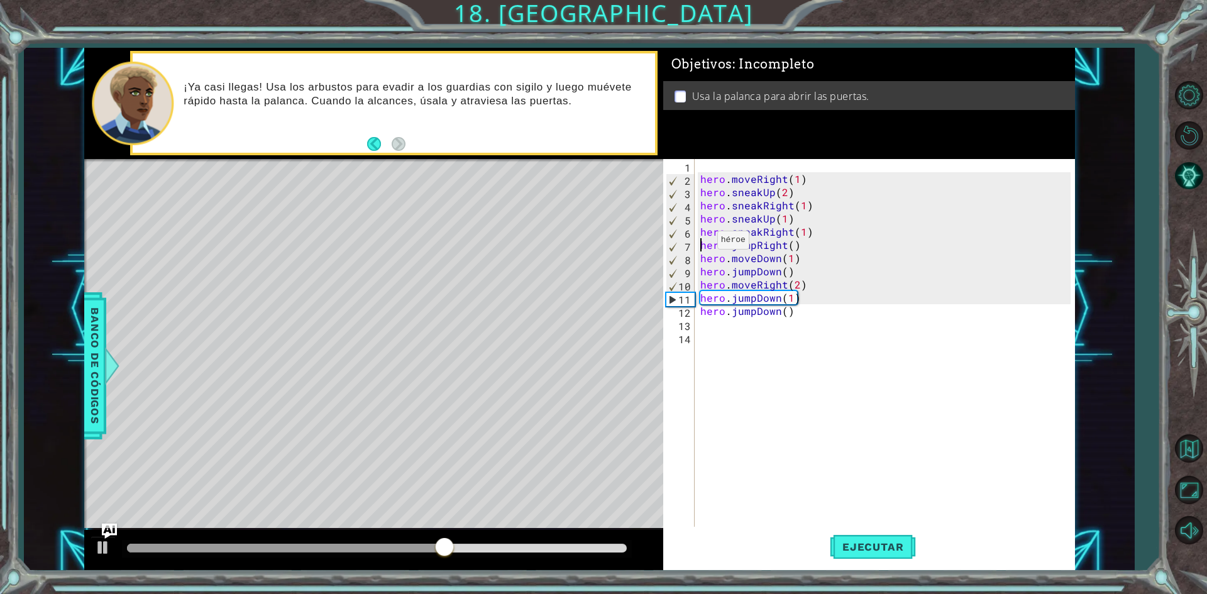
click at [702, 243] on div "hero . moveRight ( 1 ) hero . sneakUp ( 2 ) hero . sneakRight ( 1 ) hero . snea…" at bounding box center [887, 357] width 379 height 396
type textarea "hero.jumpRight()"
click at [700, 245] on div "hero . moveRight ( 1 ) hero . sneakUp ( 2 ) hero . sneakRight ( 1 ) hero . snea…" at bounding box center [887, 357] width 379 height 396
click at [704, 257] on div "hero . moveRight ( 1 ) hero . sneakUp ( 2 ) hero . sneakRight ( 1 ) hero . snea…" at bounding box center [887, 357] width 379 height 396
type textarea "hero.moveDown(1)"
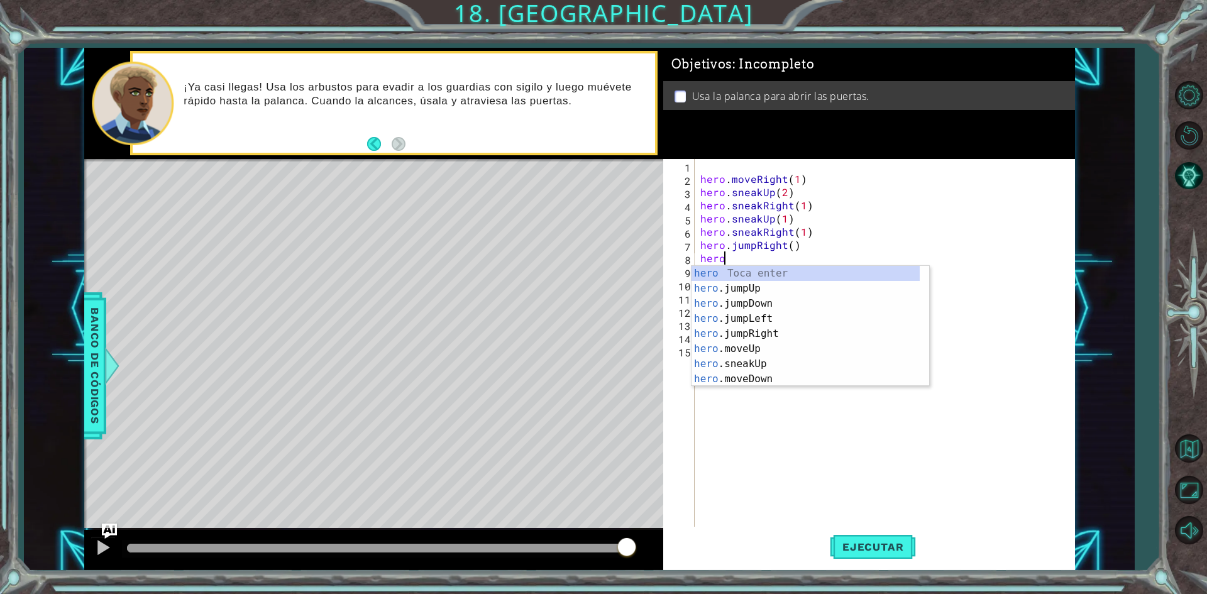
scroll to position [0, 1]
click at [722, 346] on div "hero Toca enter hero .jumpUp Toca enter hero .jumpDown Toca enter hero .jumpLef…" at bounding box center [806, 341] width 228 height 151
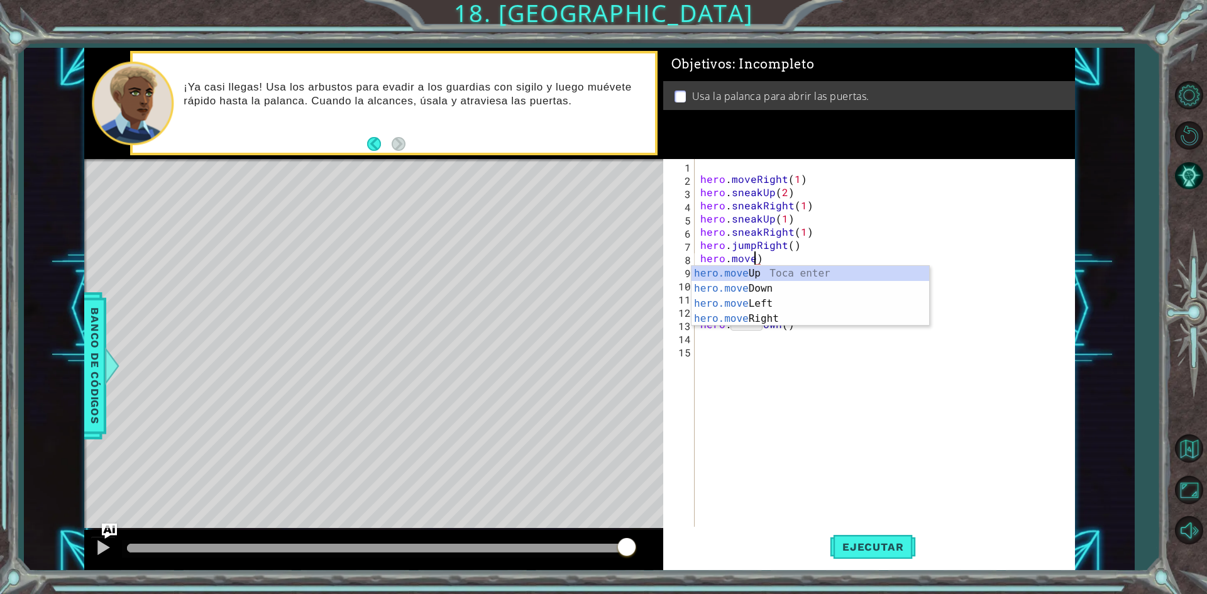
scroll to position [0, 3]
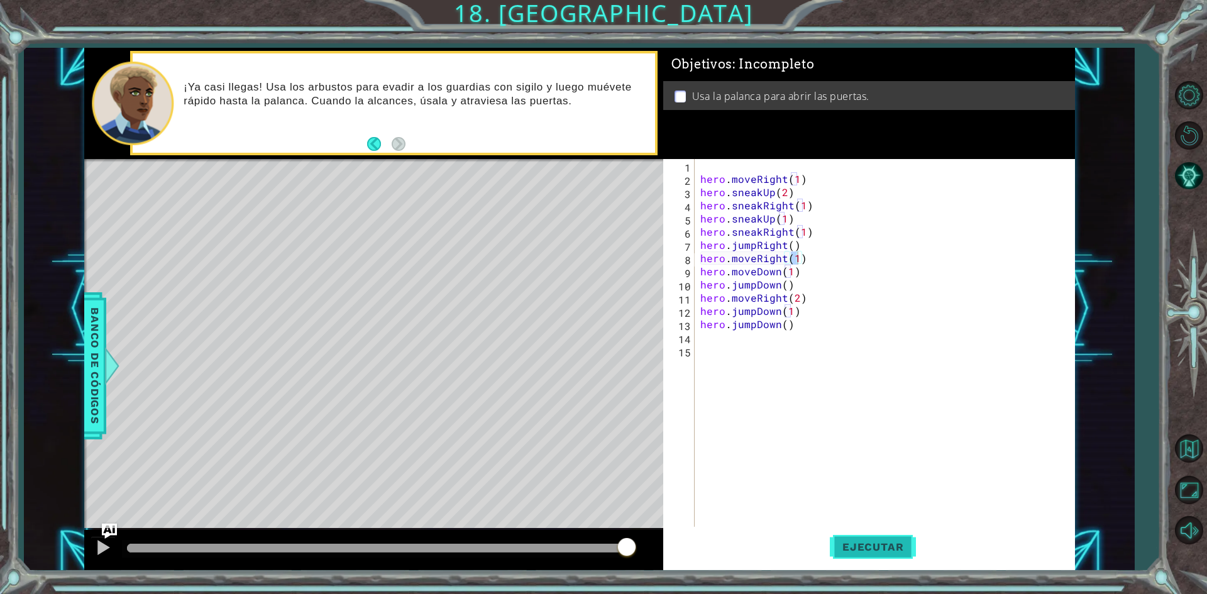
click at [910, 546] on span "Ejecutar" at bounding box center [873, 547] width 86 height 13
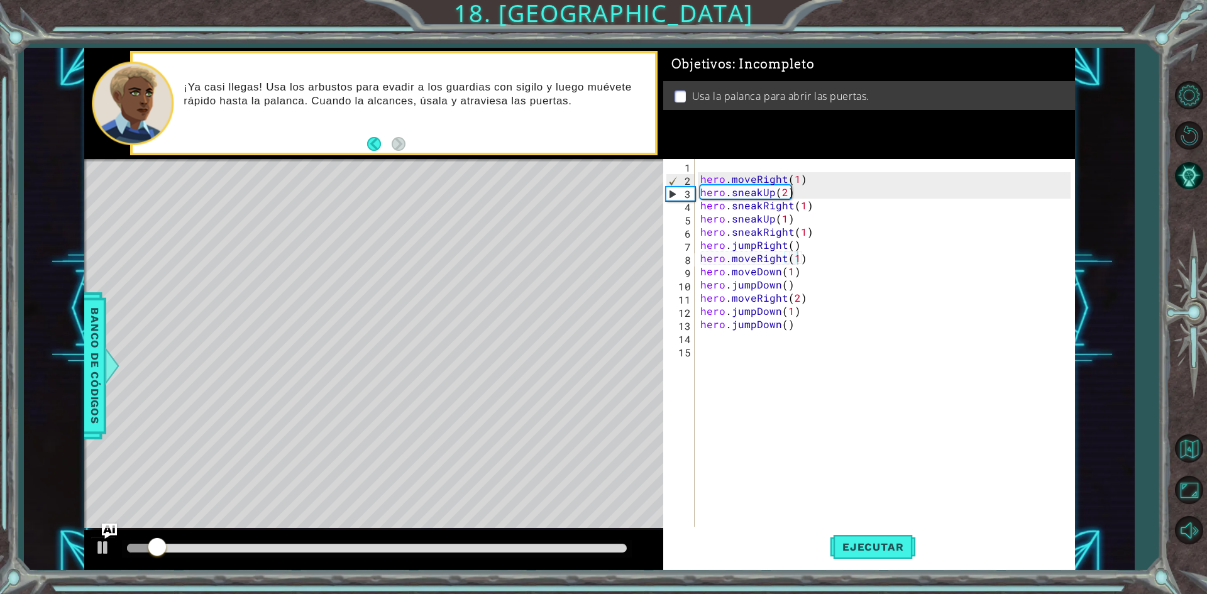
click at [258, 543] on div at bounding box center [377, 549] width 510 height 18
click at [263, 544] on div at bounding box center [377, 548] width 500 height 9
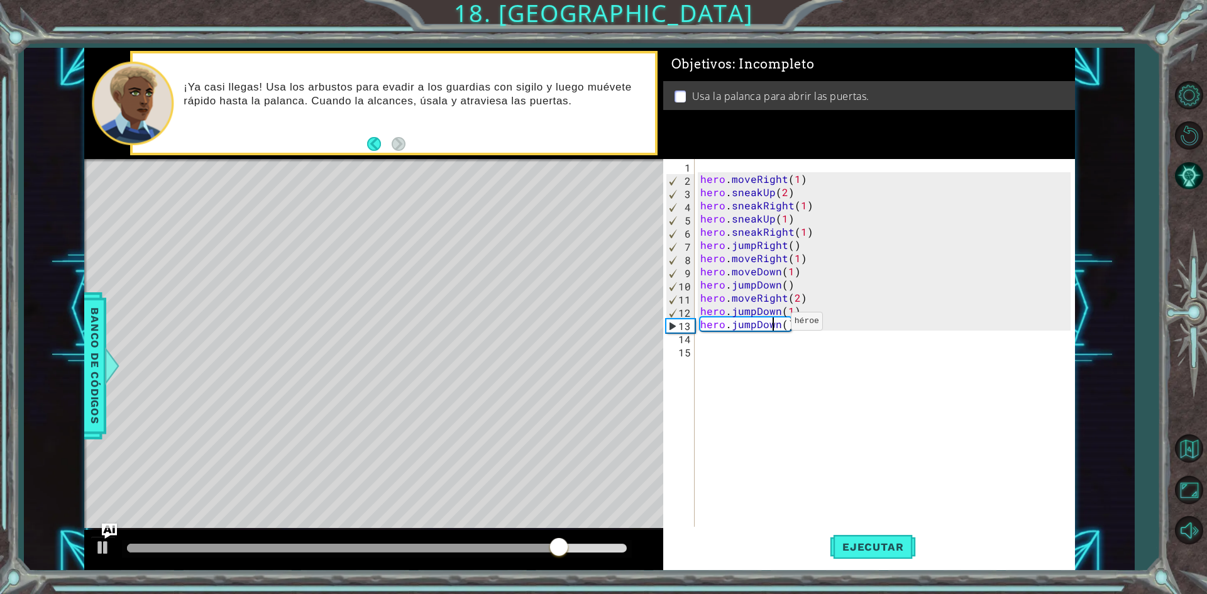
click at [775, 324] on div "hero . moveRight ( 1 ) hero . sneakUp ( 2 ) hero . sneakRight ( 1 ) hero . snea…" at bounding box center [887, 357] width 379 height 396
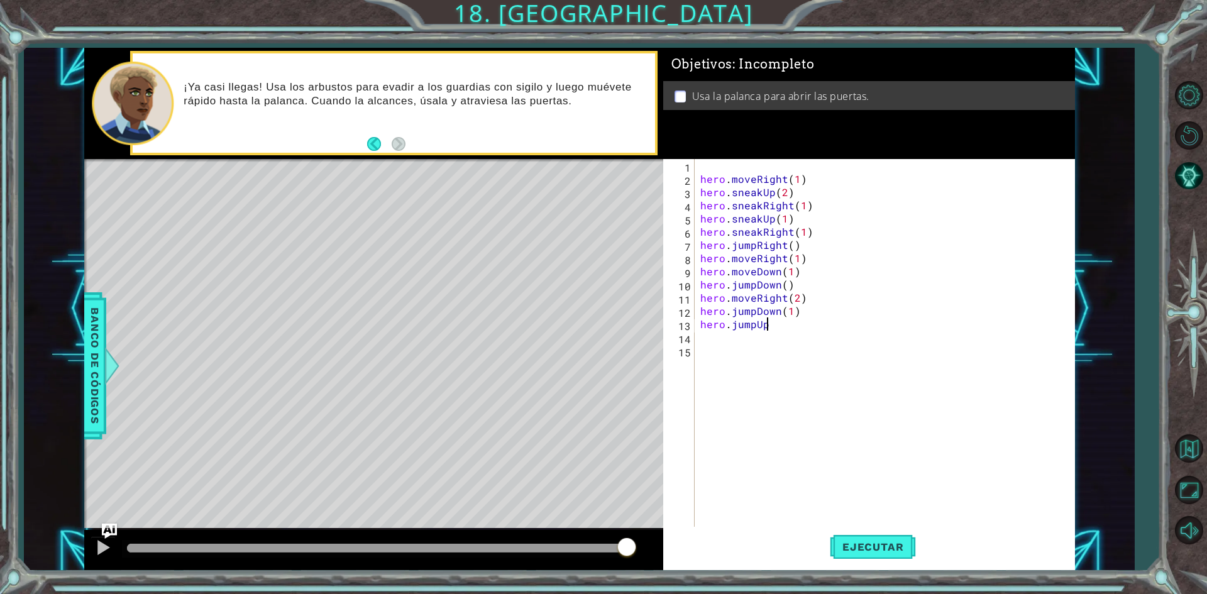
click at [781, 318] on div "hero . moveRight ( 1 ) hero . sneakUp ( 2 ) hero . sneakRight ( 1 ) hero . snea…" at bounding box center [887, 357] width 379 height 396
click at [779, 312] on div "hero . moveRight ( 1 ) hero . sneakUp ( 2 ) hero . sneakRight ( 1 ) hero . snea…" at bounding box center [887, 357] width 379 height 396
click at [758, 324] on div "hero.jump Up Toca enter hero.jump Down Toca enter hero.jump Left Toca enter her…" at bounding box center [811, 364] width 238 height 91
click at [775, 329] on div "hero . moveRight ( 1 ) hero . sneakUp ( 2 ) hero . sneakRight ( 1 ) hero . snea…" at bounding box center [887, 357] width 379 height 396
click at [780, 313] on div "hero . moveRight ( 1 ) hero . sneakUp ( 2 ) hero . sneakRight ( 1 ) hero . snea…" at bounding box center [887, 357] width 379 height 396
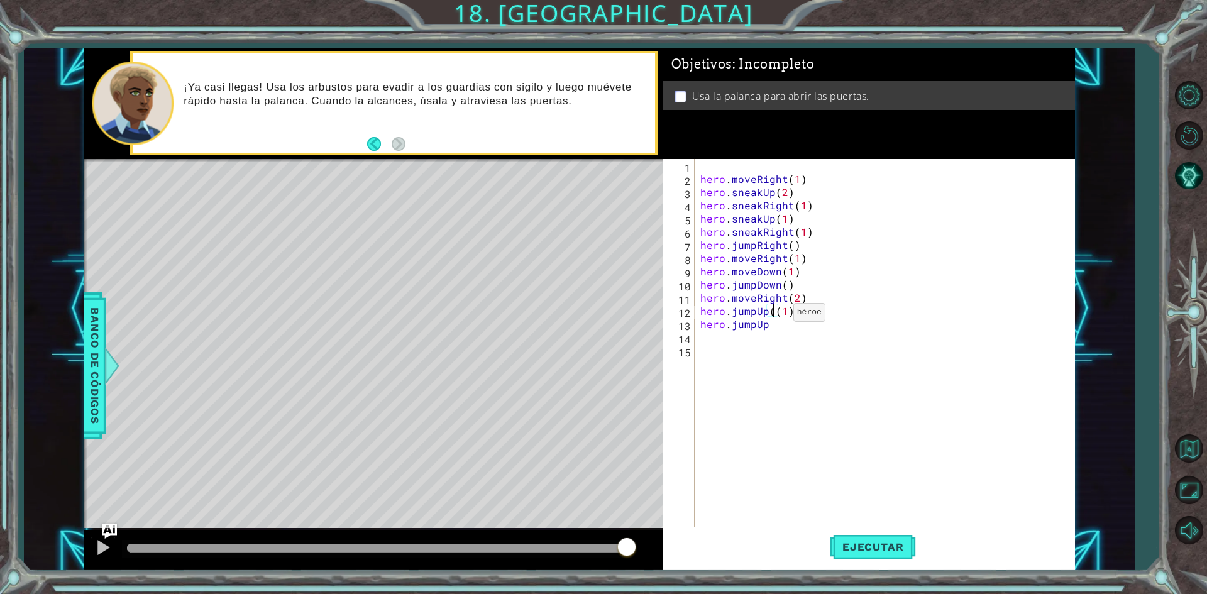
type textarea "hero.jumpUp(1)"
click at [766, 353] on div "hero . moveRight ( 1 ) hero . sneakUp ( 2 ) hero . sneakRight ( 1 ) hero . snea…" at bounding box center [887, 357] width 379 height 396
click at [774, 335] on div "hero . moveRight ( 1 ) hero . sneakUp ( 2 ) hero . sneakRight ( 1 ) hero . snea…" at bounding box center [887, 357] width 379 height 396
click at [774, 326] on div "hero . moveRight ( 1 ) hero . sneakUp ( 2 ) hero . sneakRight ( 1 ) hero . snea…" at bounding box center [887, 357] width 379 height 396
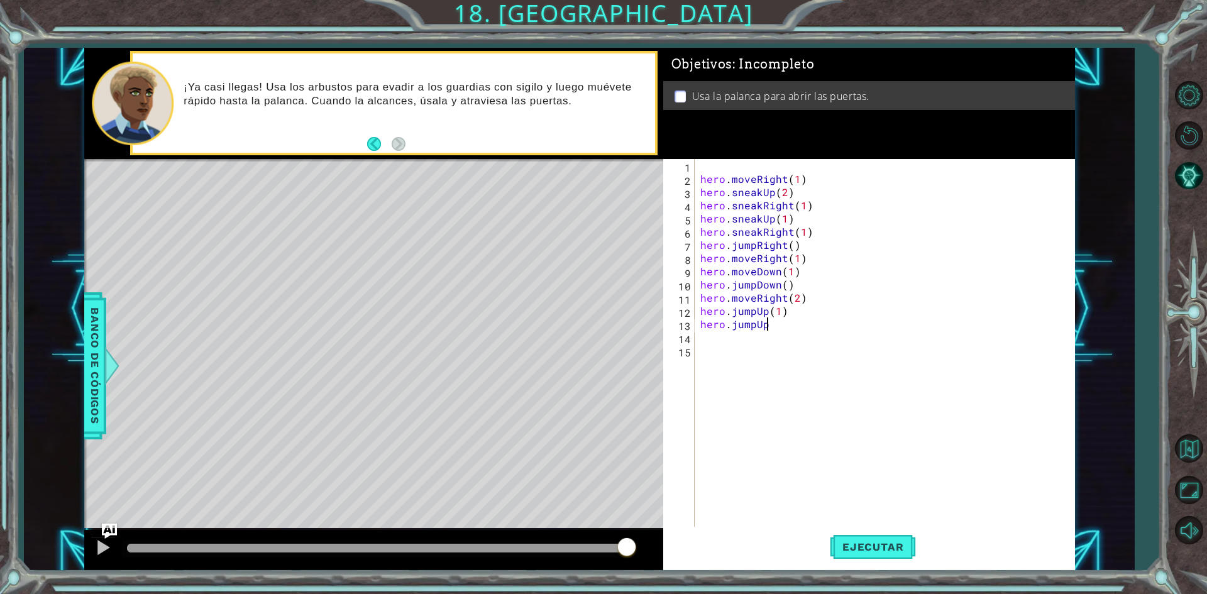
scroll to position [0, 4]
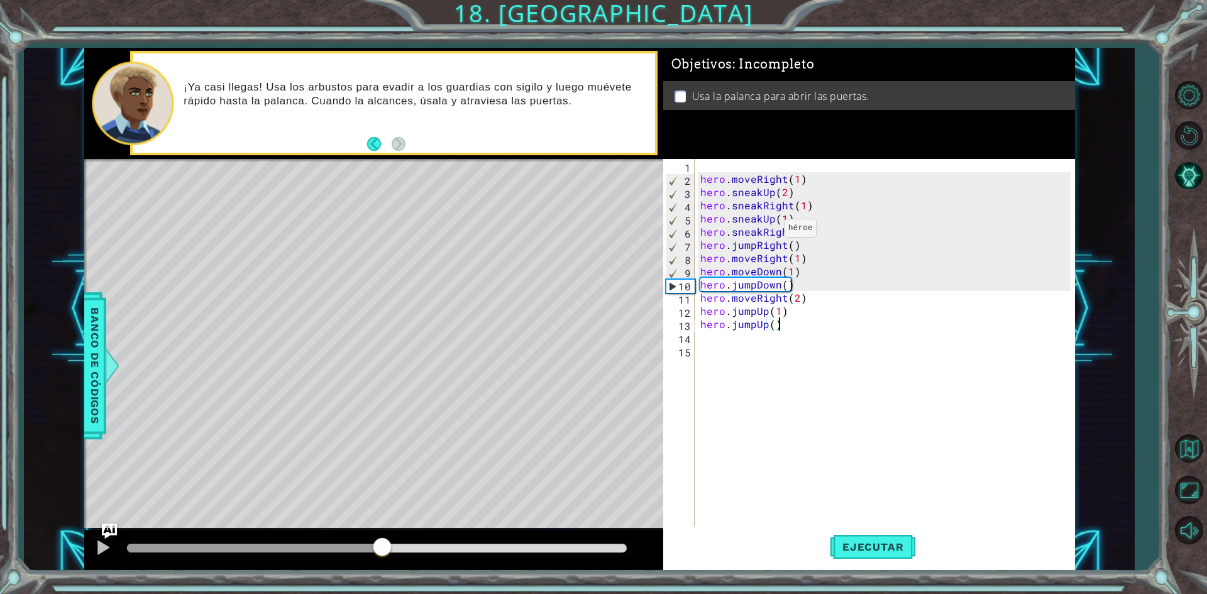
drag, startPoint x: 382, startPoint y: 544, endPoint x: 362, endPoint y: 548, distance: 20.6
click at [383, 544] on div at bounding box center [255, 548] width 256 height 9
click at [107, 546] on div at bounding box center [103, 547] width 16 height 16
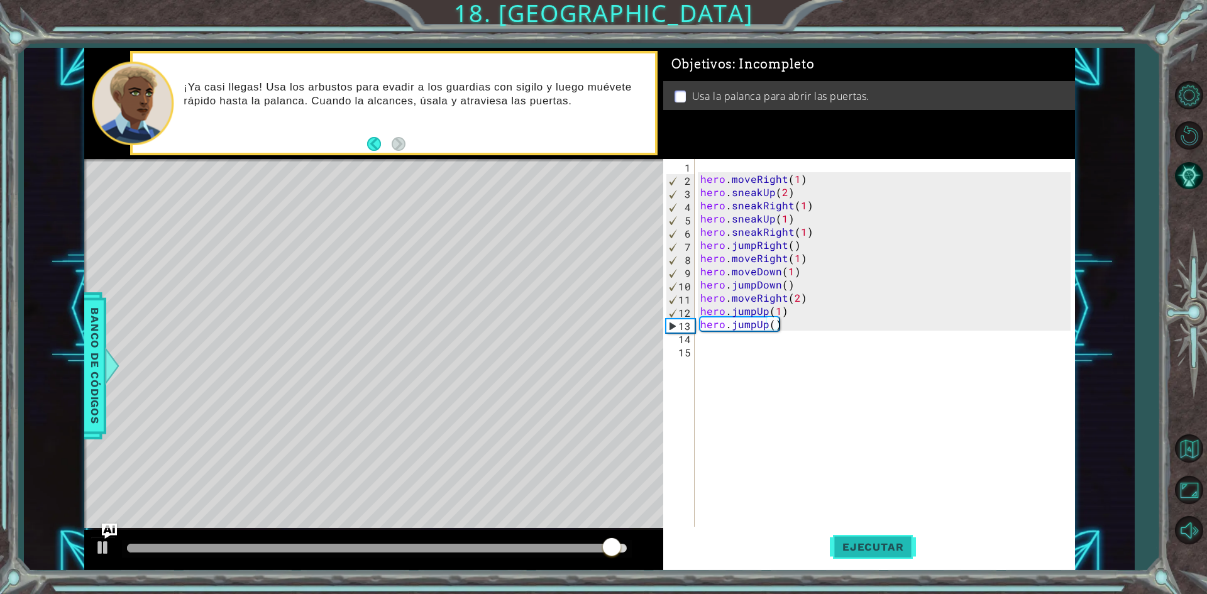
click at [855, 547] on span "Ejecutar" at bounding box center [873, 547] width 86 height 13
drag, startPoint x: 756, startPoint y: 328, endPoint x: 772, endPoint y: 336, distance: 17.4
click at [765, 332] on div "hero . moveRight ( 1 ) hero . sneakUp ( 2 ) hero . sneakRight ( 1 ) hero . snea…" at bounding box center [887, 357] width 379 height 396
click at [749, 327] on div "hero . moveRight ( 1 ) hero . sneakUp ( 2 ) hero . sneakRight ( 1 ) hero . snea…" at bounding box center [887, 357] width 379 height 396
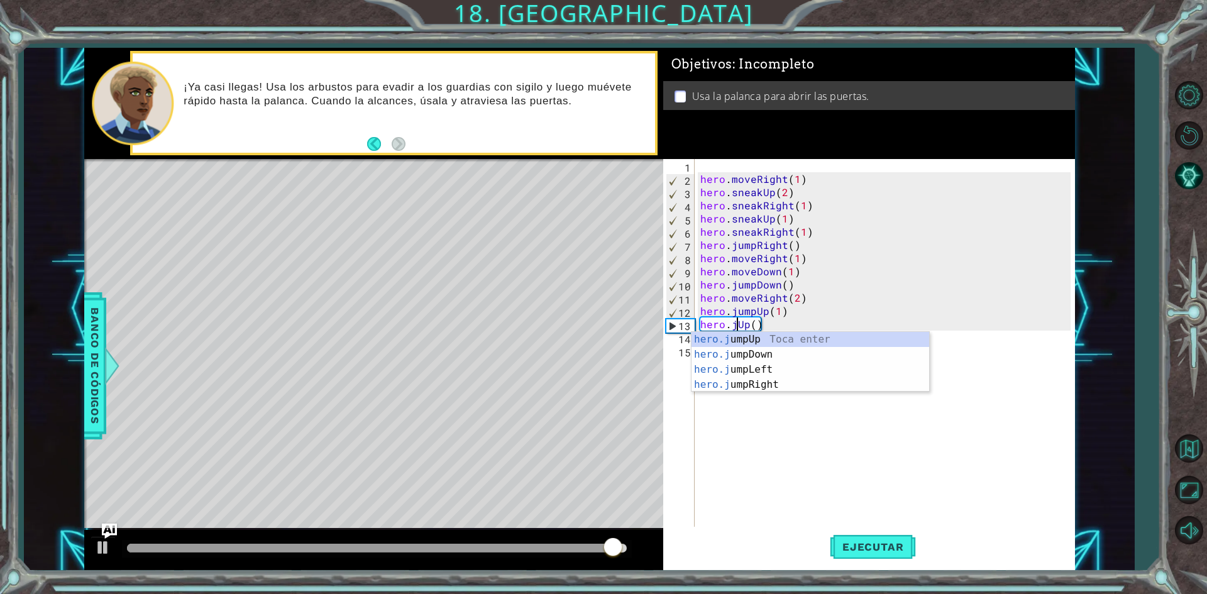
scroll to position [0, 3]
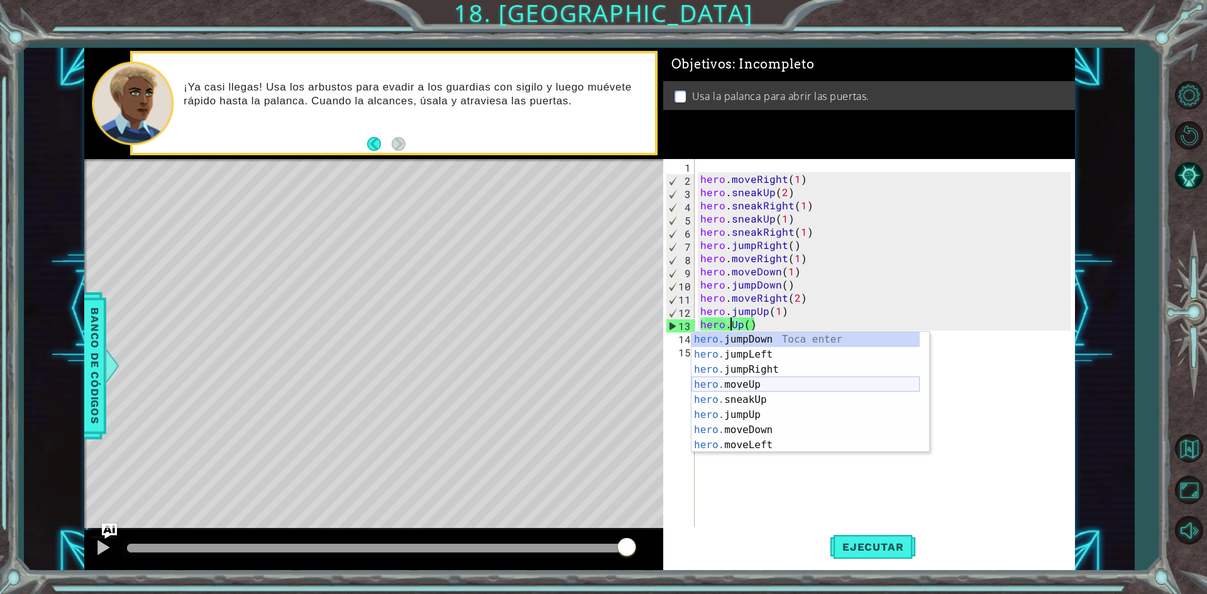
click at [785, 387] on div "hero. jumpDown Toca enter hero. jumpLeft Toca enter hero. jumpRight Toca enter …" at bounding box center [806, 407] width 228 height 151
type textarea "hero.moveUp(1)"
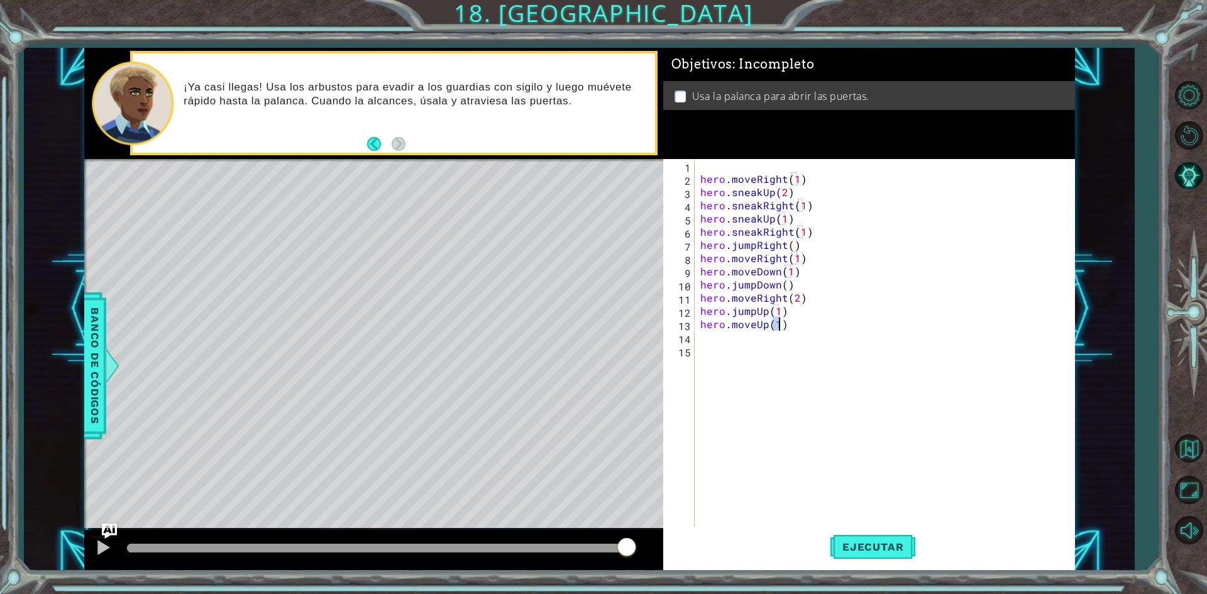
click at [790, 337] on div "hero . moveRight ( 1 ) hero . sneakUp ( 2 ) hero . sneakRight ( 1 ) hero . snea…" at bounding box center [887, 357] width 379 height 396
click at [738, 358] on div "use Toca enter" at bounding box center [811, 367] width 238 height 45
type textarea "hero.use("lever")"
click at [841, 546] on span "Ejecutar" at bounding box center [873, 547] width 86 height 13
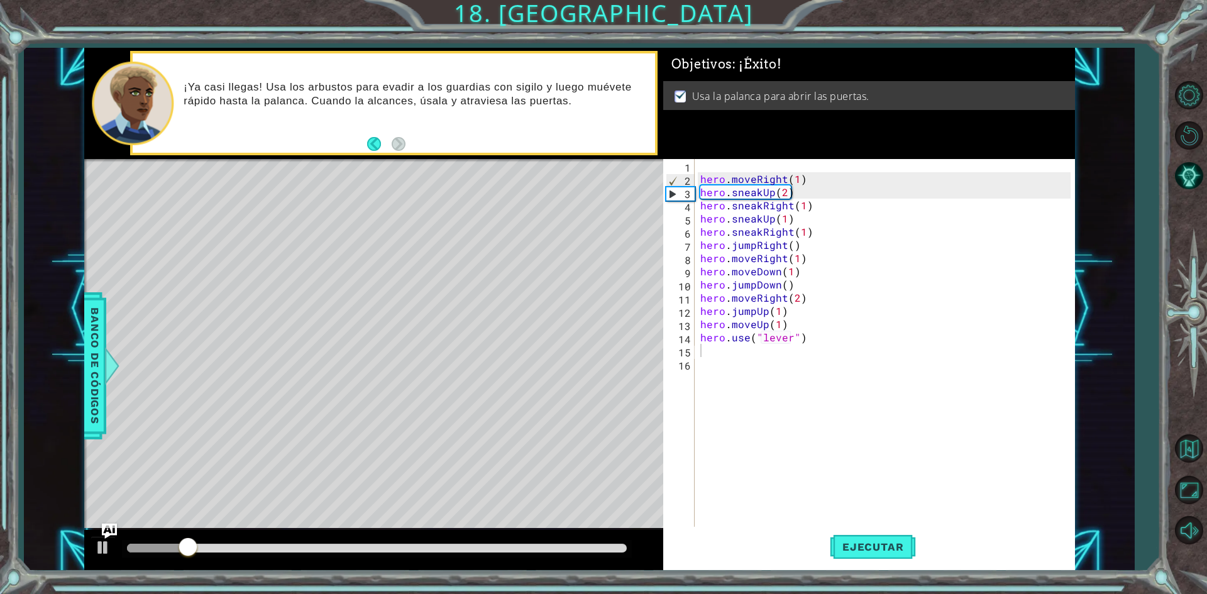
drag, startPoint x: 325, startPoint y: 539, endPoint x: 331, endPoint y: 541, distance: 6.6
click at [326, 539] on div at bounding box center [373, 550] width 579 height 40
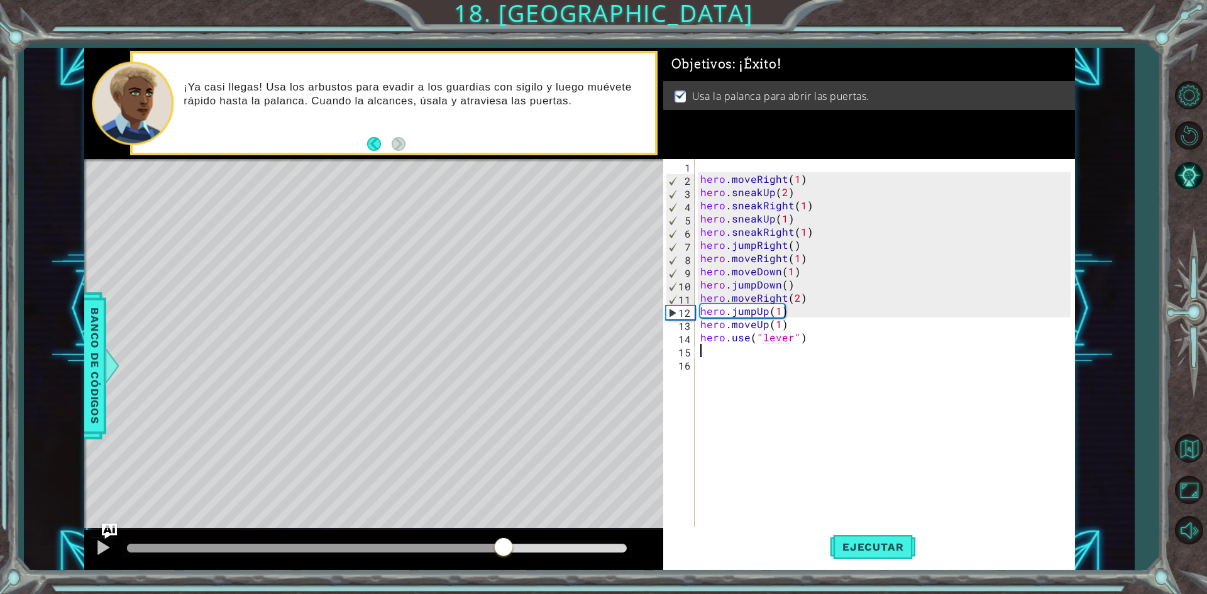
click at [509, 509] on div "methods hero use(thing) moveUp(steps) moveDown(steps) moveLeft(steps) moveRight…" at bounding box center [579, 309] width 991 height 523
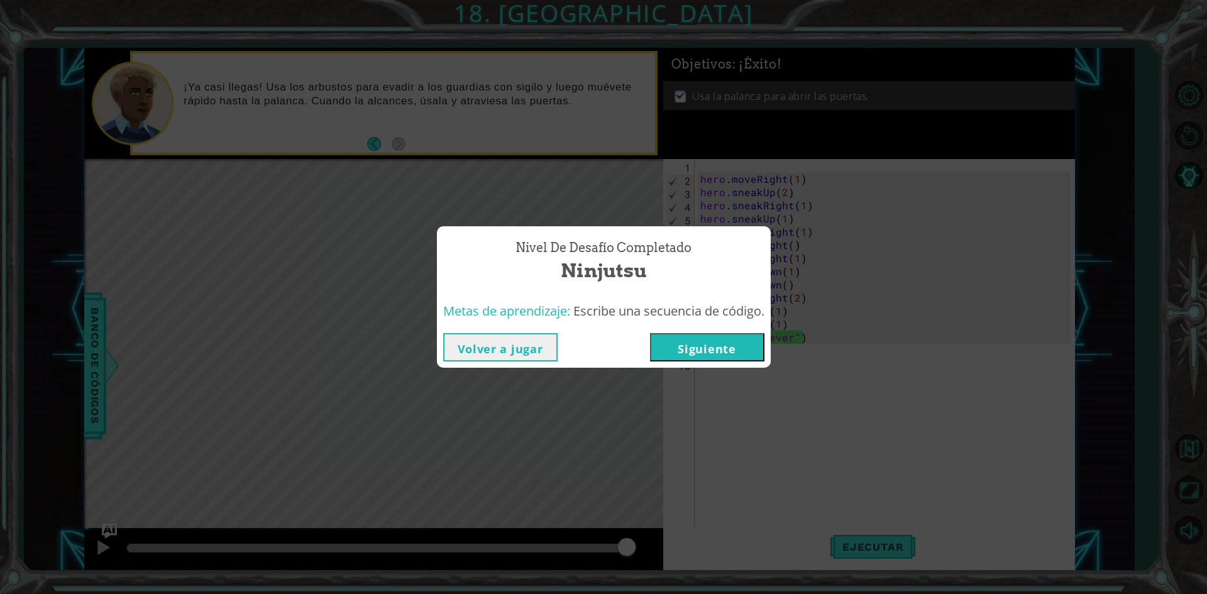
click at [702, 344] on button "Siguiente" at bounding box center [707, 347] width 114 height 28
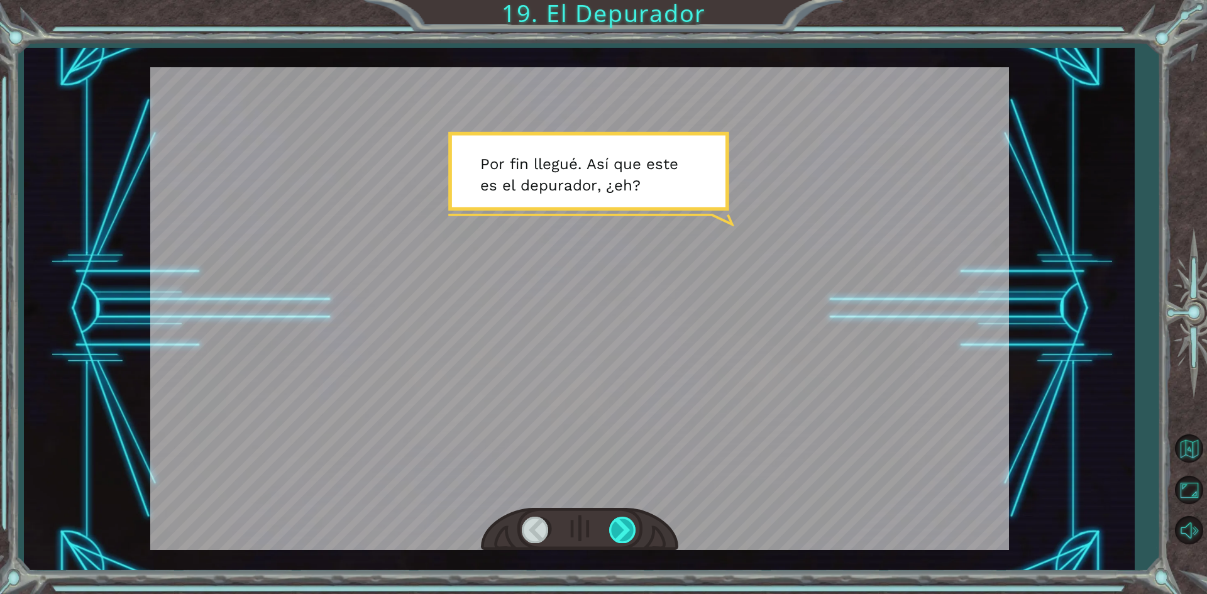
click at [621, 538] on div at bounding box center [623, 530] width 28 height 26
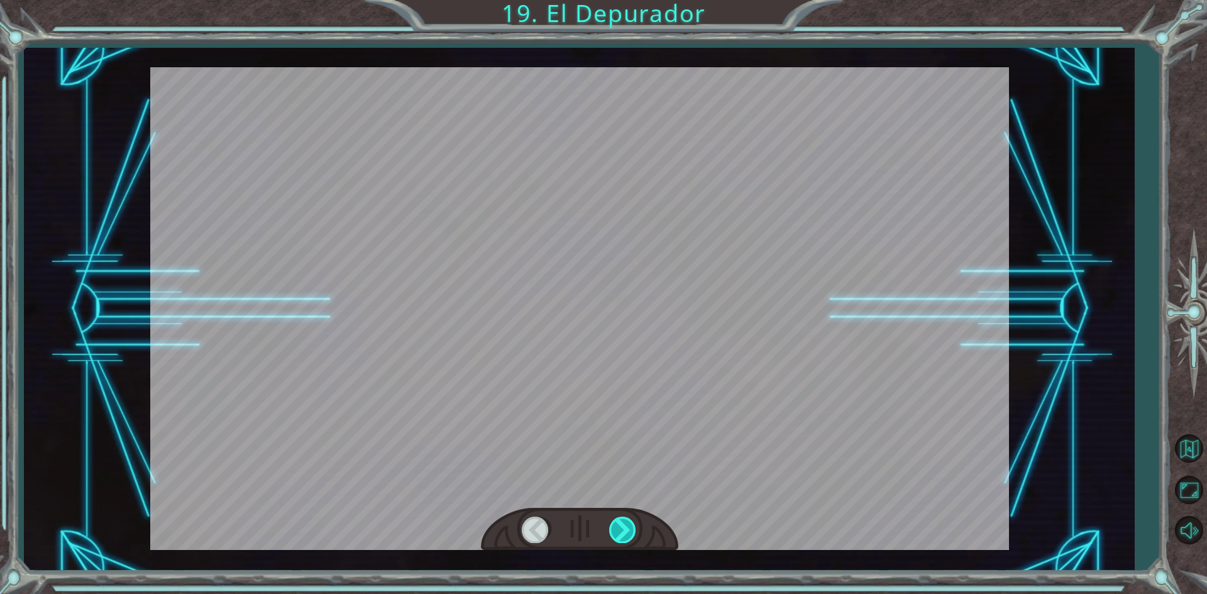
click at [621, 538] on div at bounding box center [623, 530] width 28 height 26
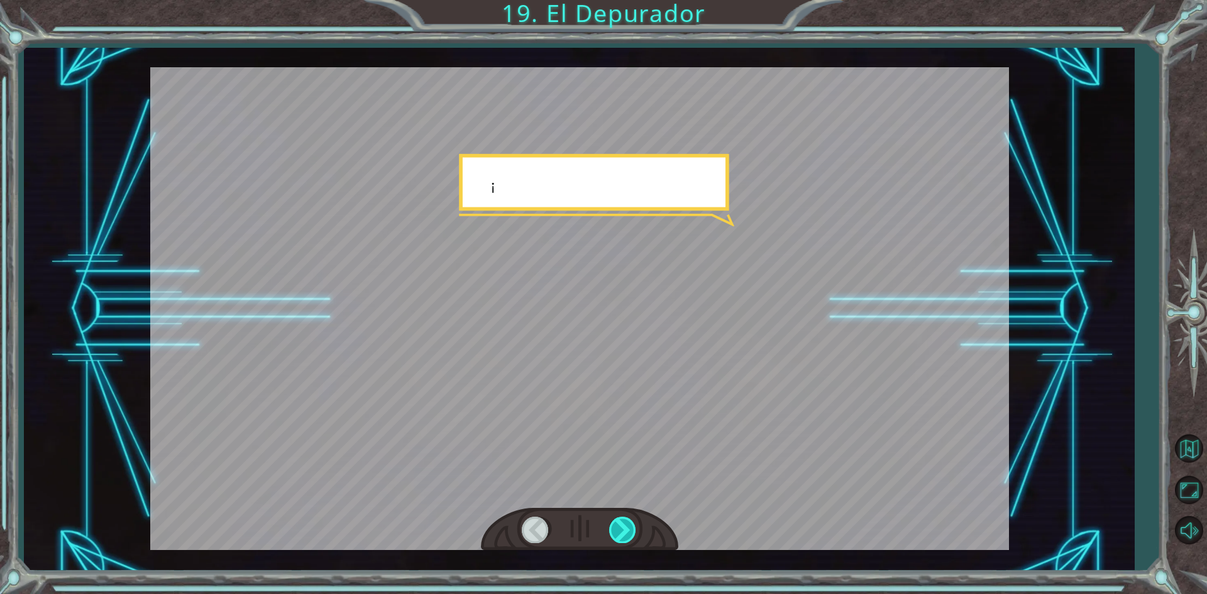
click at [621, 538] on div at bounding box center [623, 530] width 28 height 26
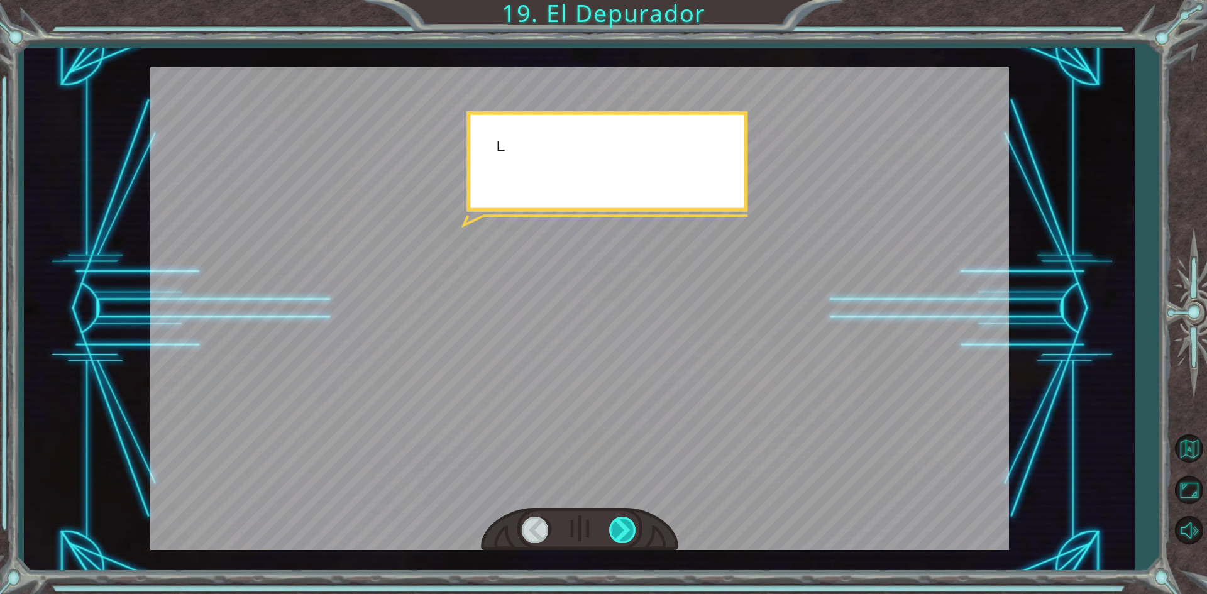
click at [621, 538] on div at bounding box center [623, 530] width 28 height 26
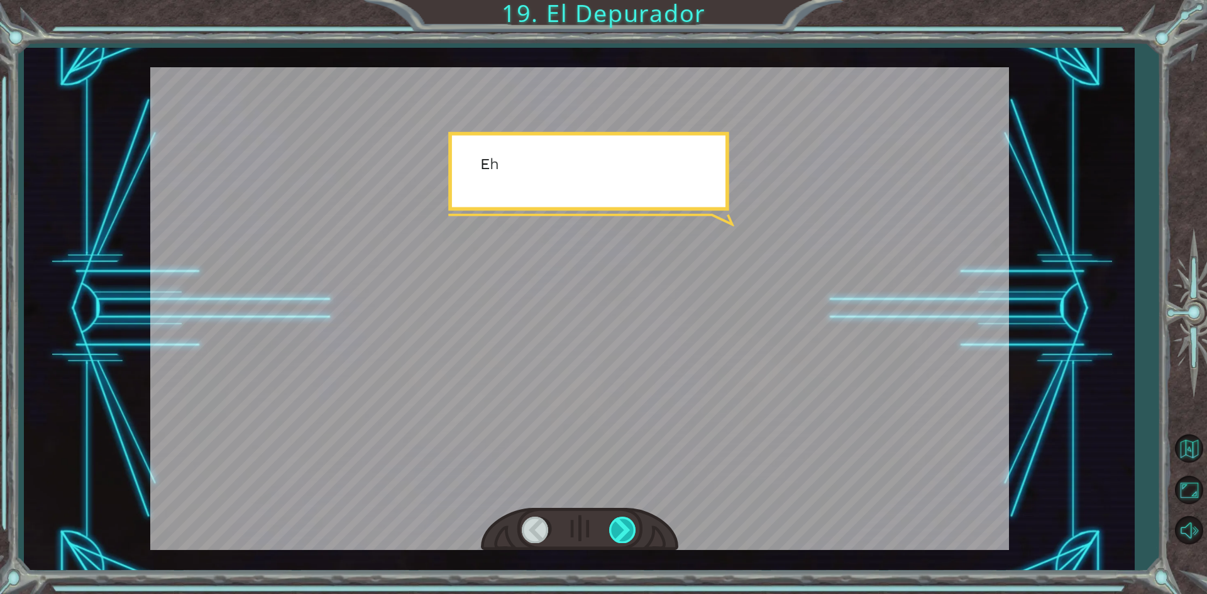
click at [621, 538] on div at bounding box center [623, 530] width 28 height 26
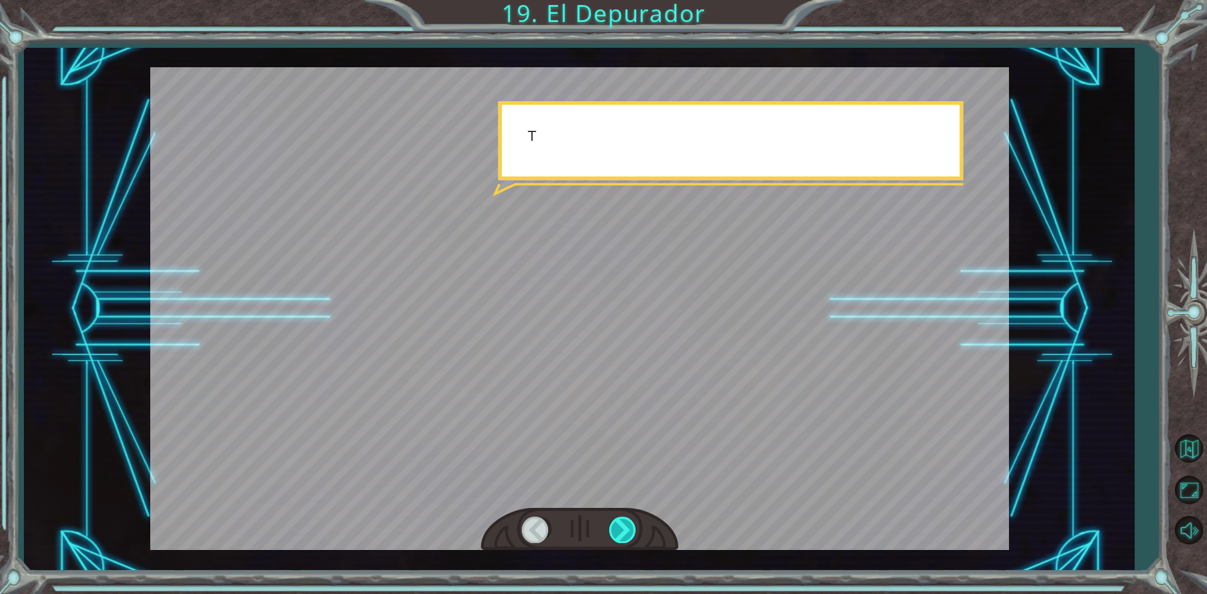
click at [621, 538] on div at bounding box center [623, 530] width 28 height 26
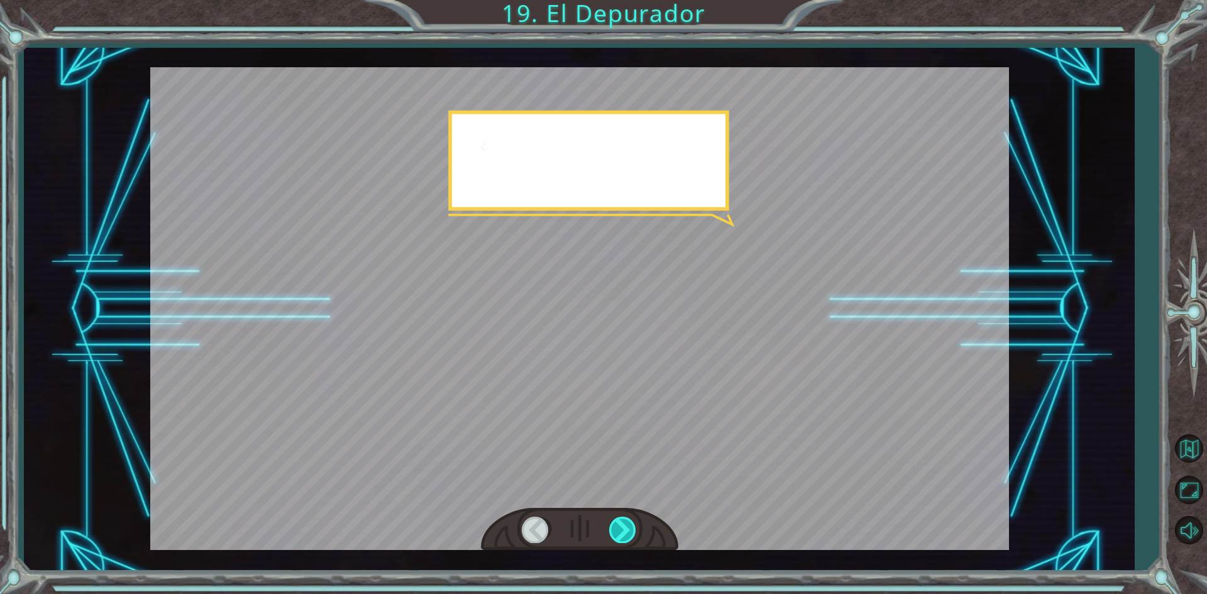
click at [621, 538] on div at bounding box center [623, 530] width 28 height 26
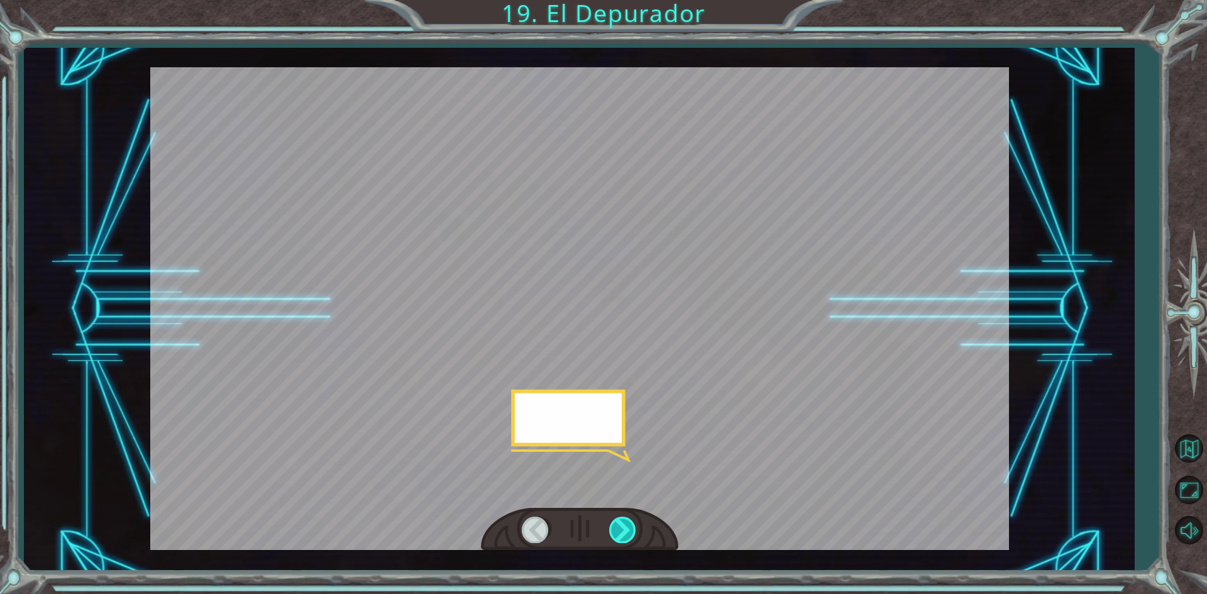
click at [621, 538] on div at bounding box center [623, 530] width 28 height 26
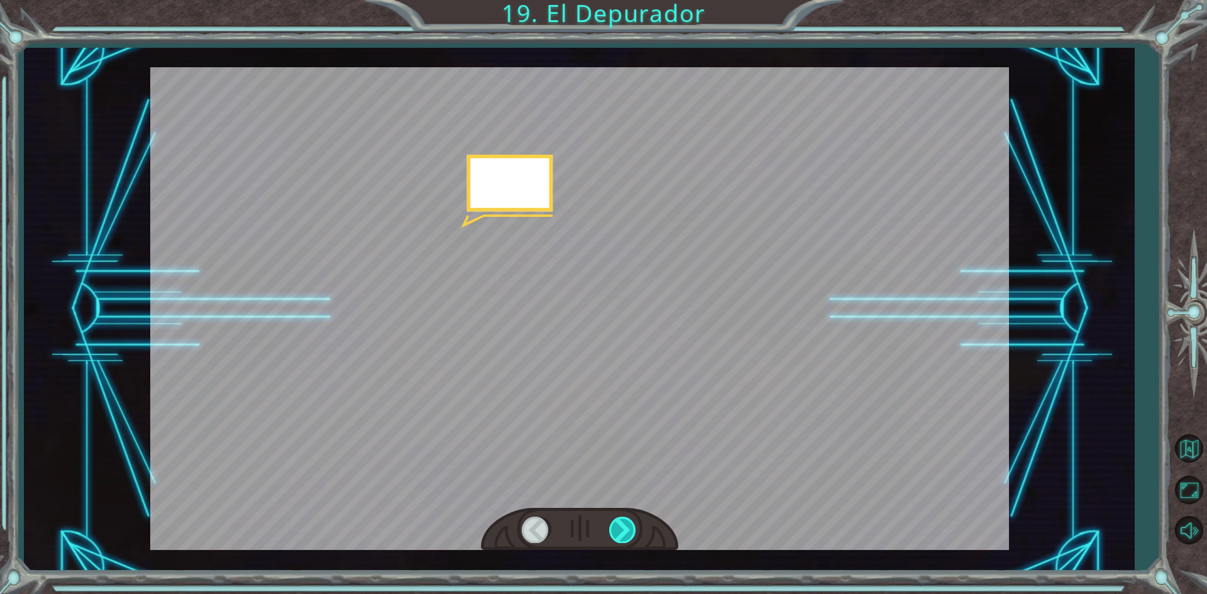
click at [621, 538] on div at bounding box center [623, 530] width 28 height 26
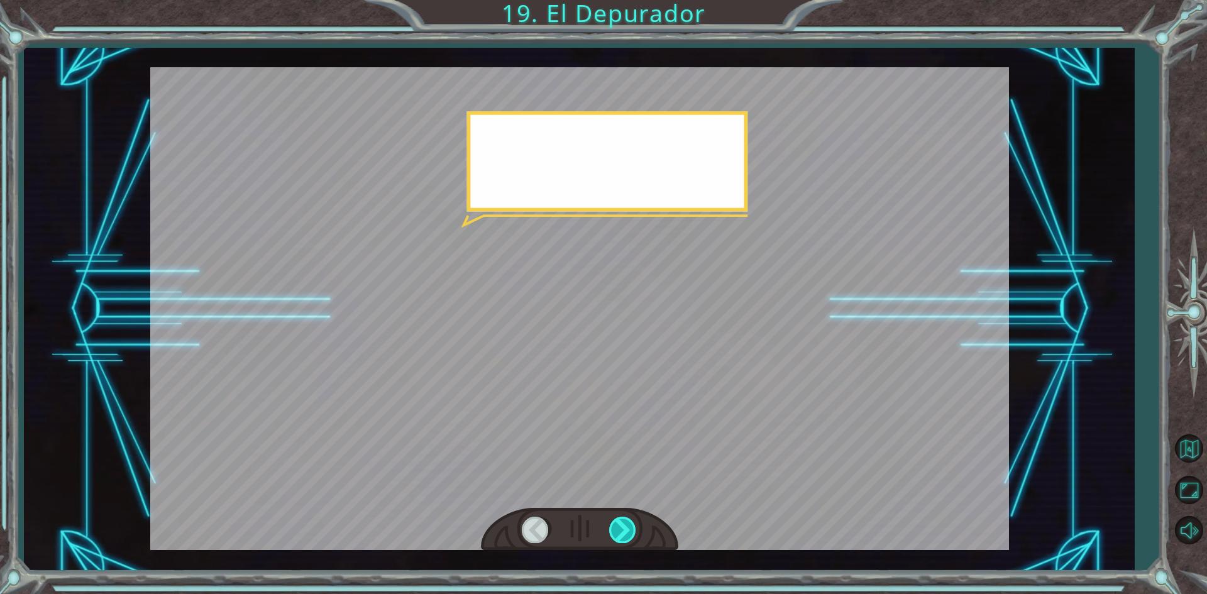
click at [621, 538] on div at bounding box center [623, 530] width 28 height 26
drag, startPoint x: 621, startPoint y: 538, endPoint x: 468, endPoint y: 165, distance: 403.2
click at [621, 532] on div at bounding box center [623, 530] width 28 height 26
